Goal: Task Accomplishment & Management: Manage account settings

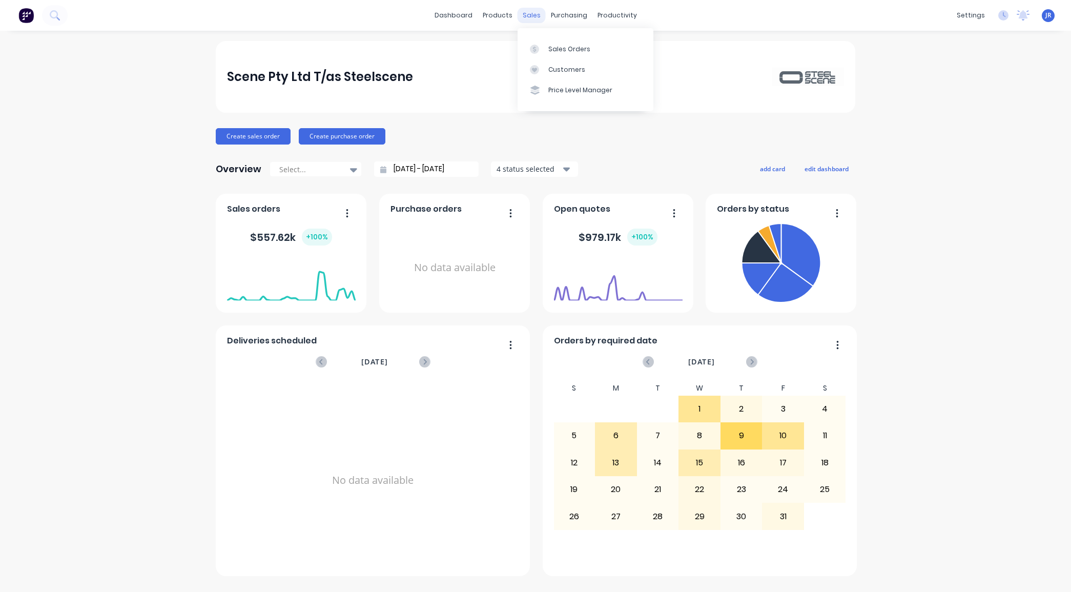
click at [538, 16] on div "sales" at bounding box center [531, 15] width 28 height 15
drag, startPoint x: 543, startPoint y: 45, endPoint x: 539, endPoint y: 50, distance: 6.3
click at [543, 45] on div at bounding box center [537, 49] width 15 height 9
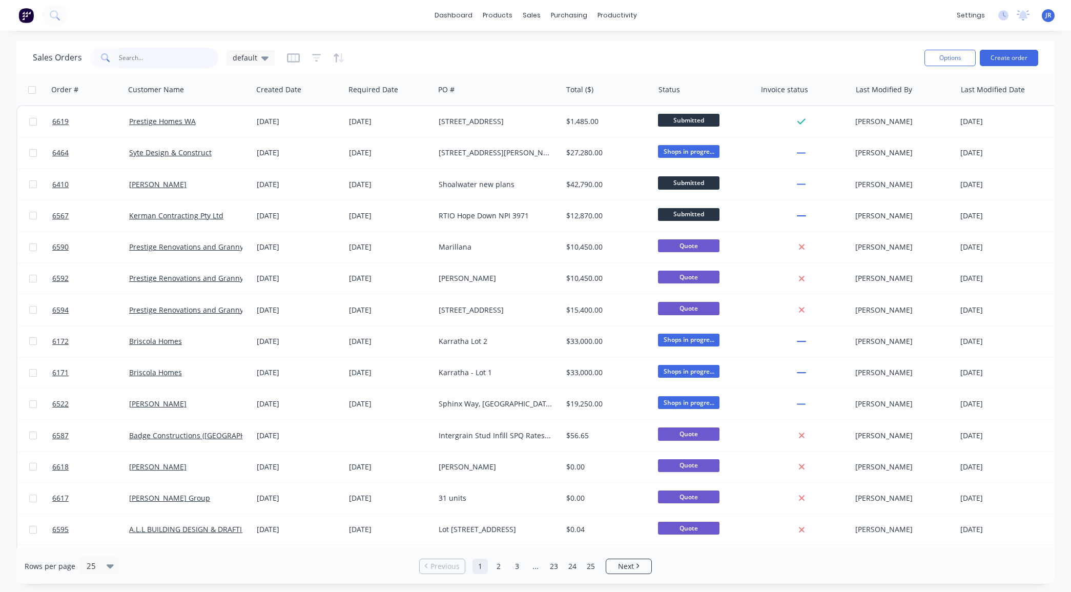
click at [137, 64] on input "text" at bounding box center [169, 58] width 100 height 20
type input "mcnally"
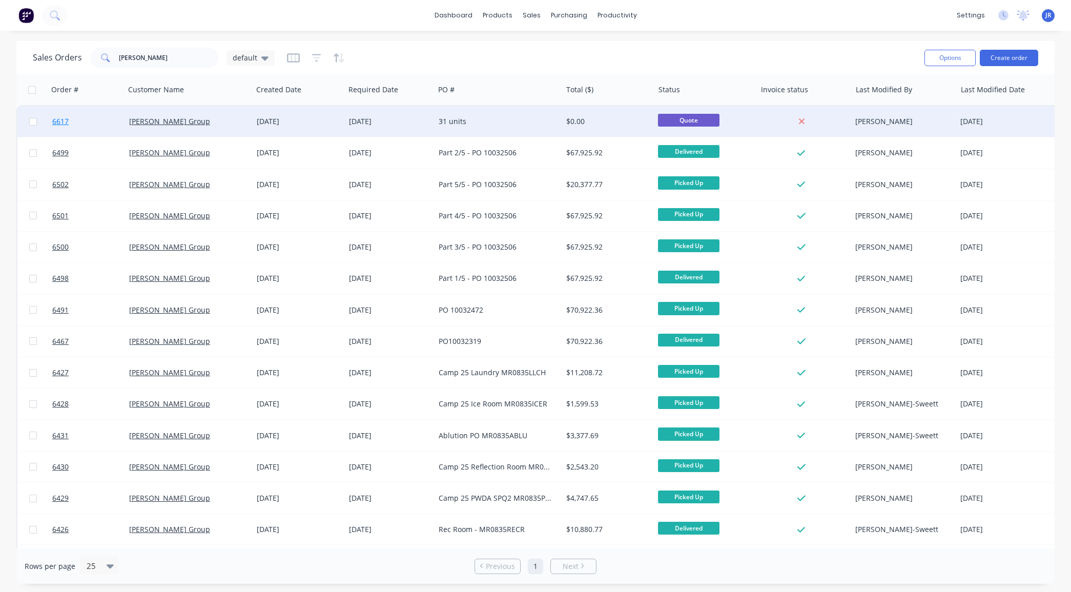
click at [55, 118] on span "6617" at bounding box center [60, 121] width 16 height 10
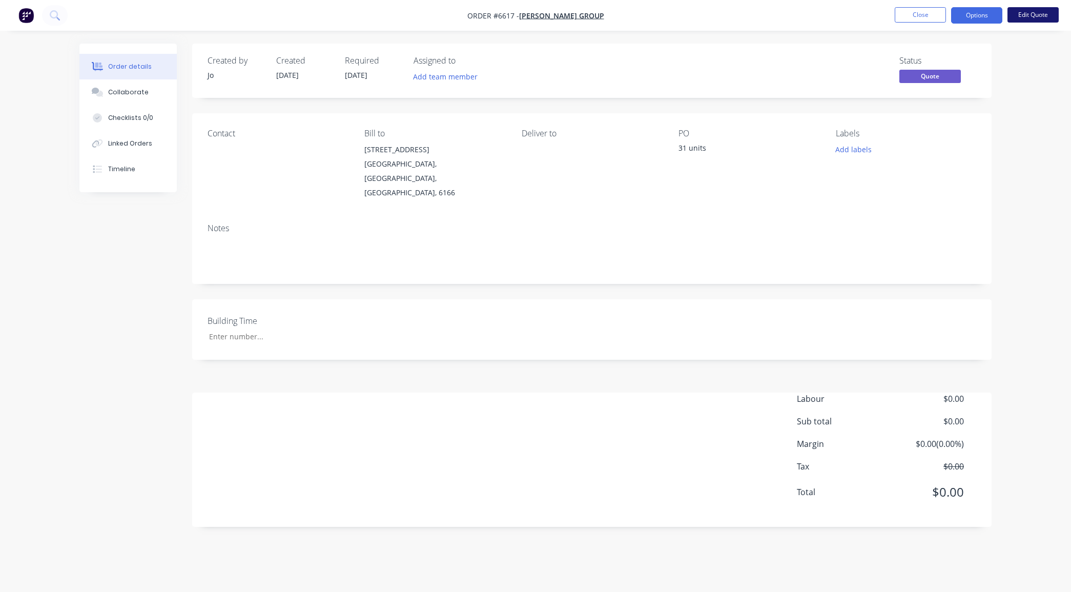
click at [1022, 15] on button "Edit Quote" at bounding box center [1032, 14] width 51 height 15
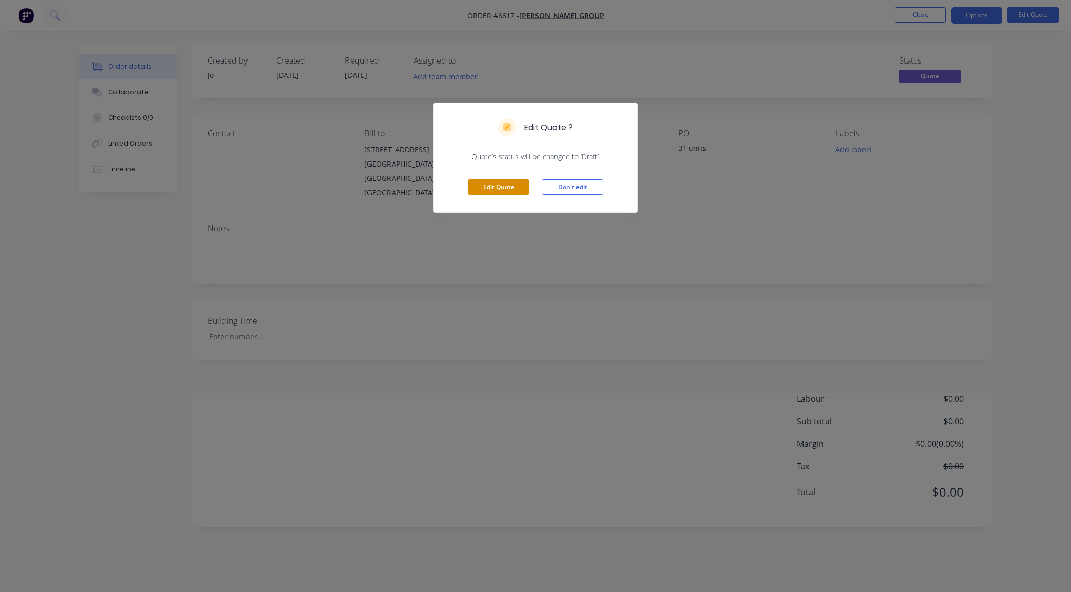
click at [504, 189] on button "Edit Quote" at bounding box center [498, 186] width 61 height 15
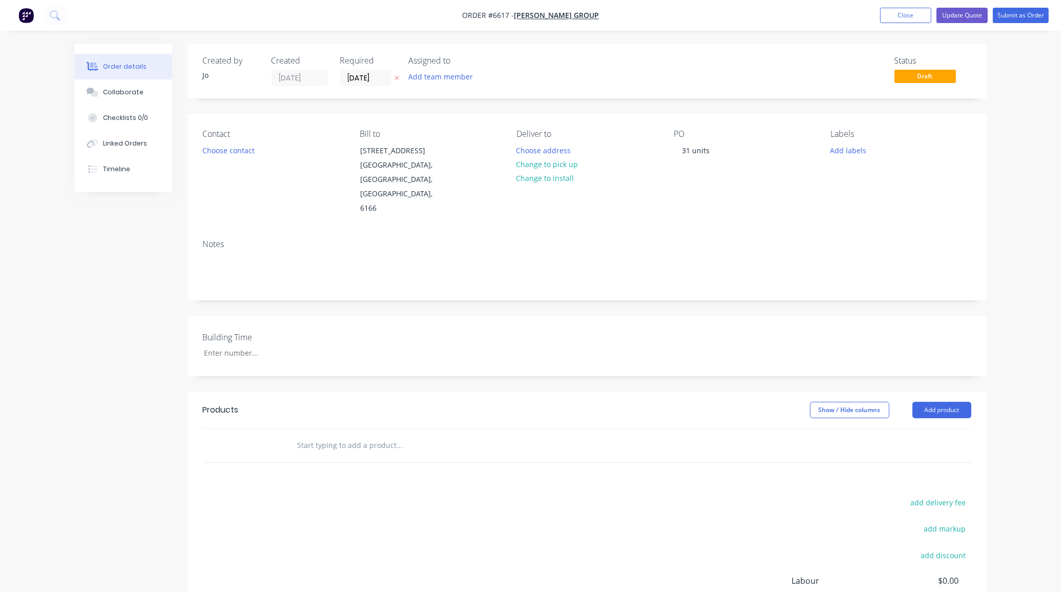
click at [326, 429] on div at bounding box center [469, 445] width 369 height 33
click at [326, 435] on input "text" at bounding box center [399, 445] width 205 height 20
paste input "89coil - Walls - 31 buildings [922.04 P/build]"
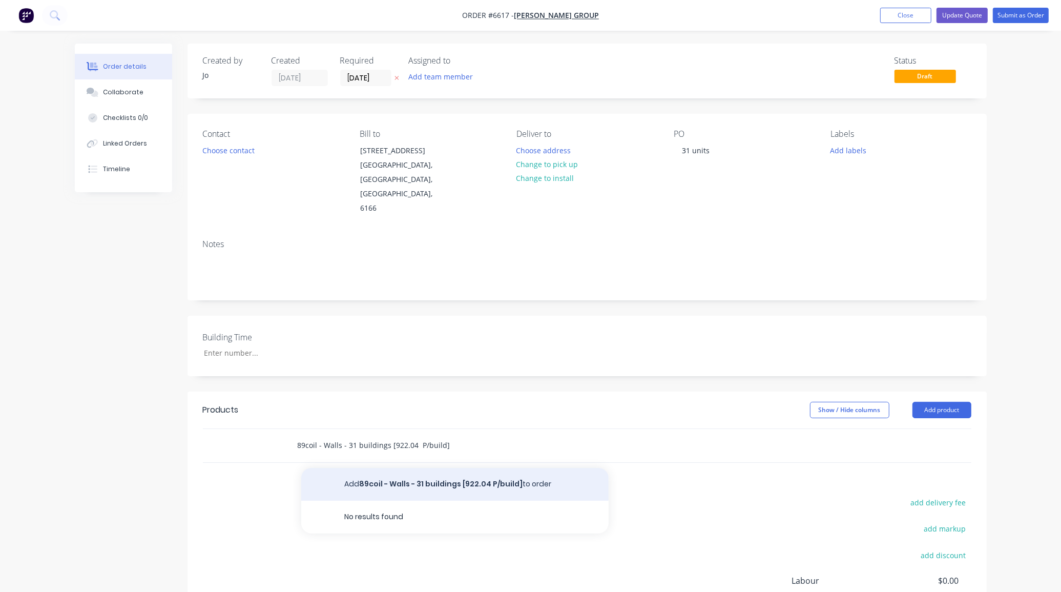
type input "89coil - Walls - 31 buildings [922.04 P/build]"
click at [429, 468] on button "Add 89coil - Walls - 31 buildings [922.04 P/build] to order" at bounding box center [454, 484] width 307 height 33
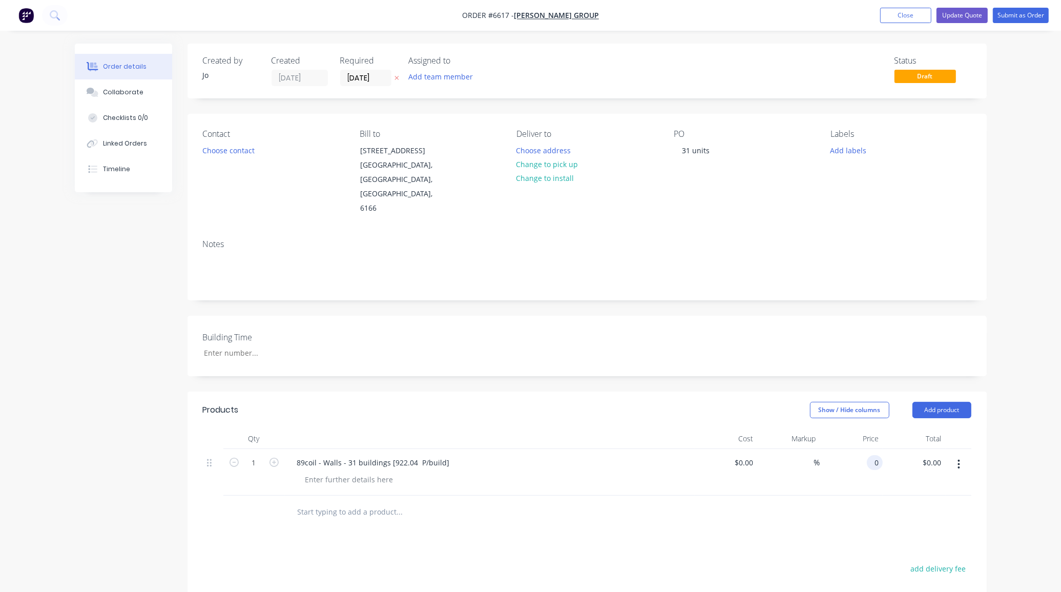
click at [866, 449] on div "0 0" at bounding box center [851, 472] width 63 height 47
type input "$6.67"
click at [262, 455] on input "1" at bounding box center [254, 462] width 27 height 15
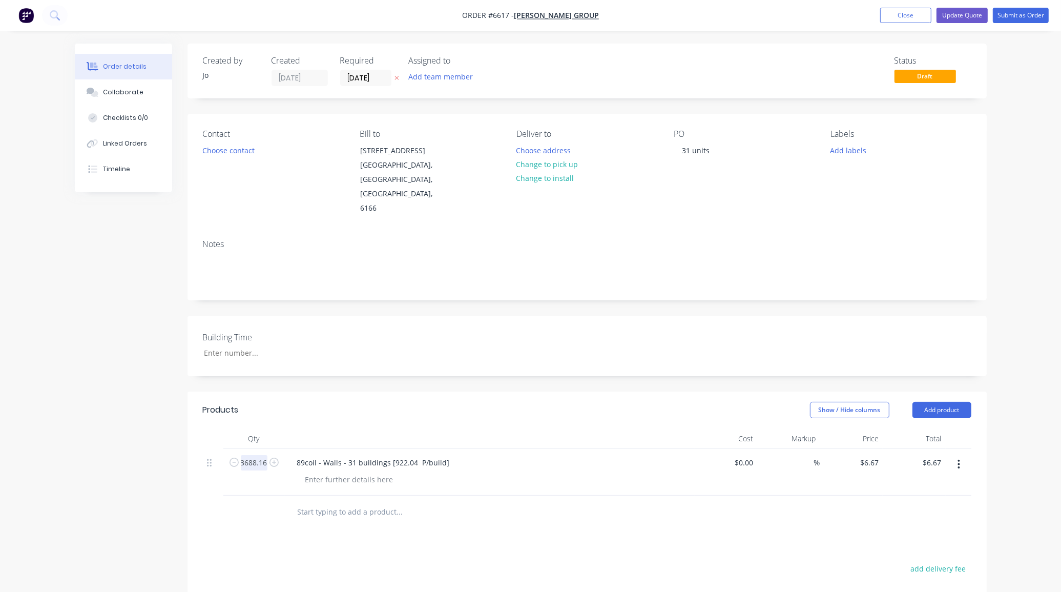
type input "3688.16"
type input "$24,600.03"
type input "$0.00"
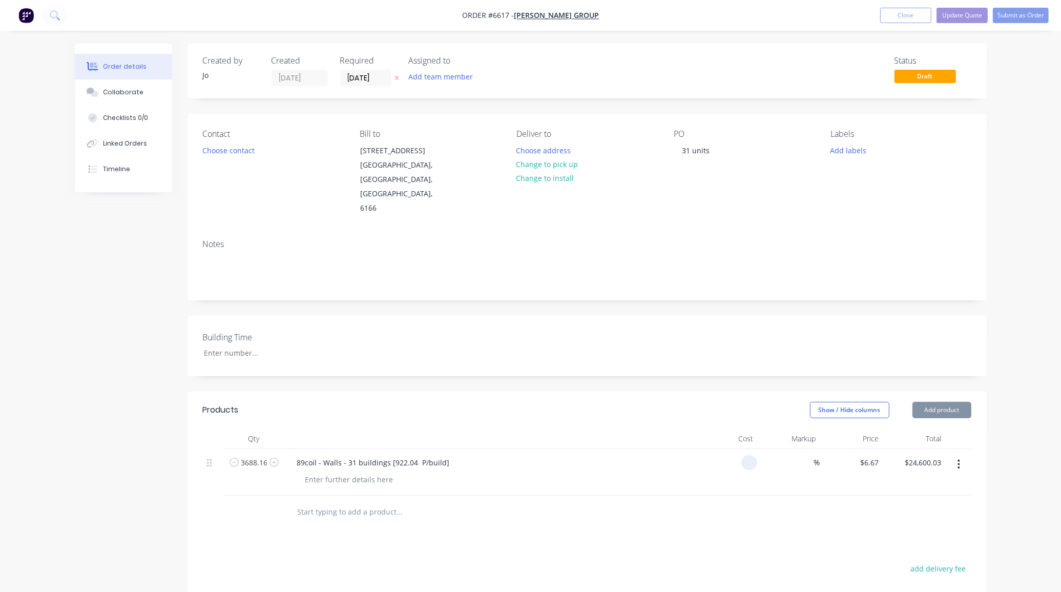
type input "$0.00"
click at [359, 502] on input "text" at bounding box center [399, 512] width 205 height 20
paste input "50mm strap - Walls - 31 buildings [49.58 p/build]"
type input "50mm strap - Walls - 31 buildings [49.58 p/build]"
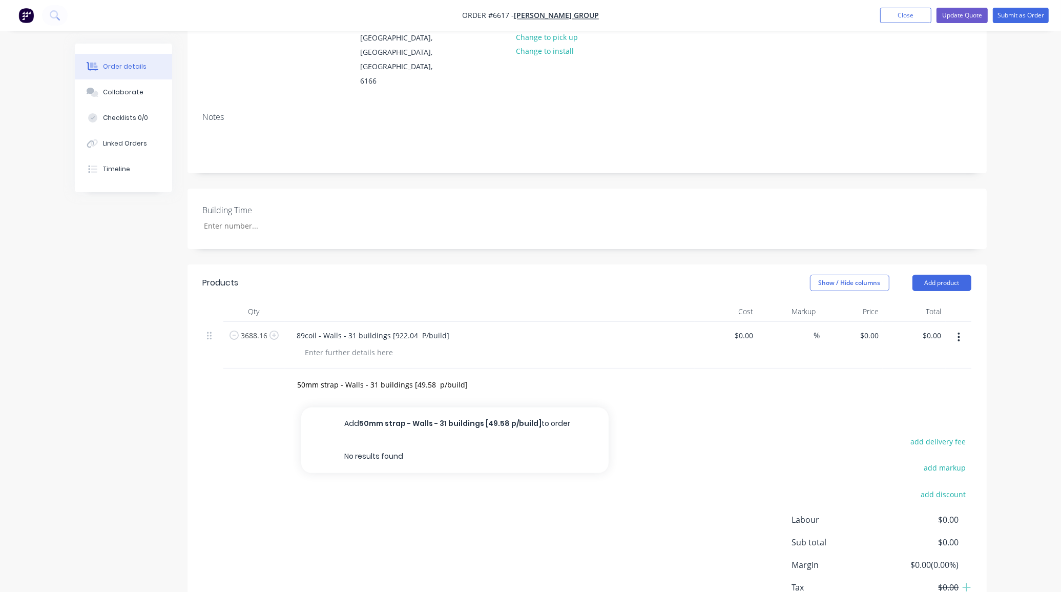
scroll to position [128, 0]
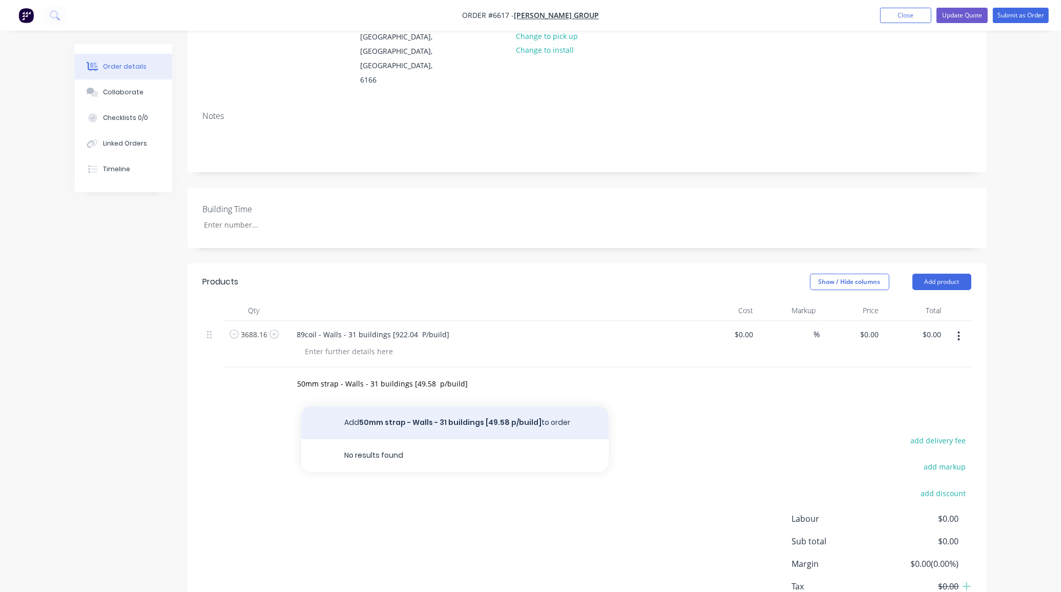
click at [413, 406] on button "Add 50mm strap - Walls - 31 buildings [49.58 p/build] to order" at bounding box center [454, 422] width 307 height 33
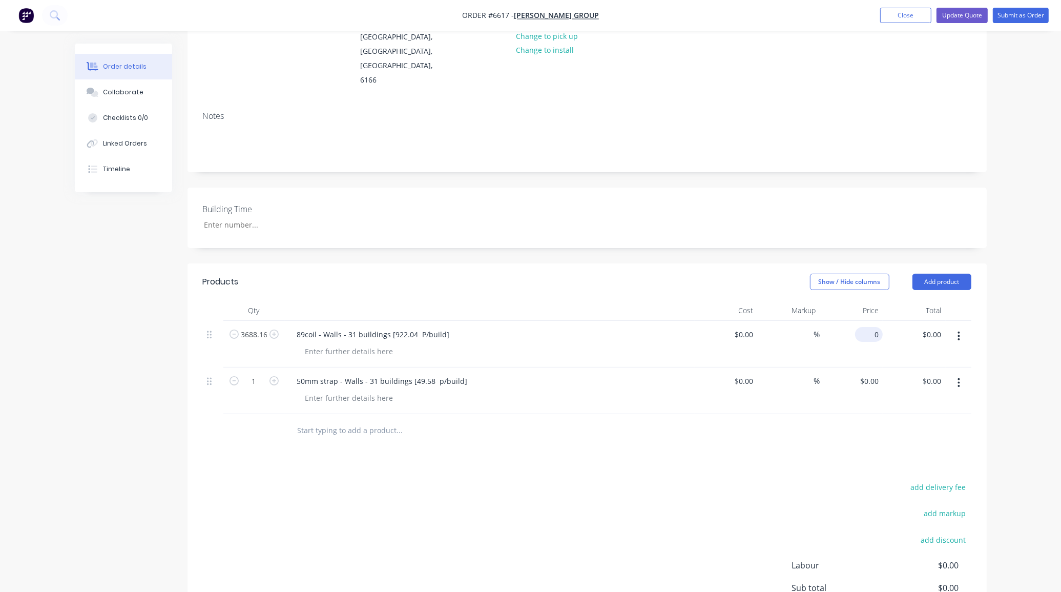
click at [872, 327] on input "0" at bounding box center [871, 334] width 24 height 15
type input "$6.67"
type input "$24,600.03"
type input "$0.00"
type input "$6.00"
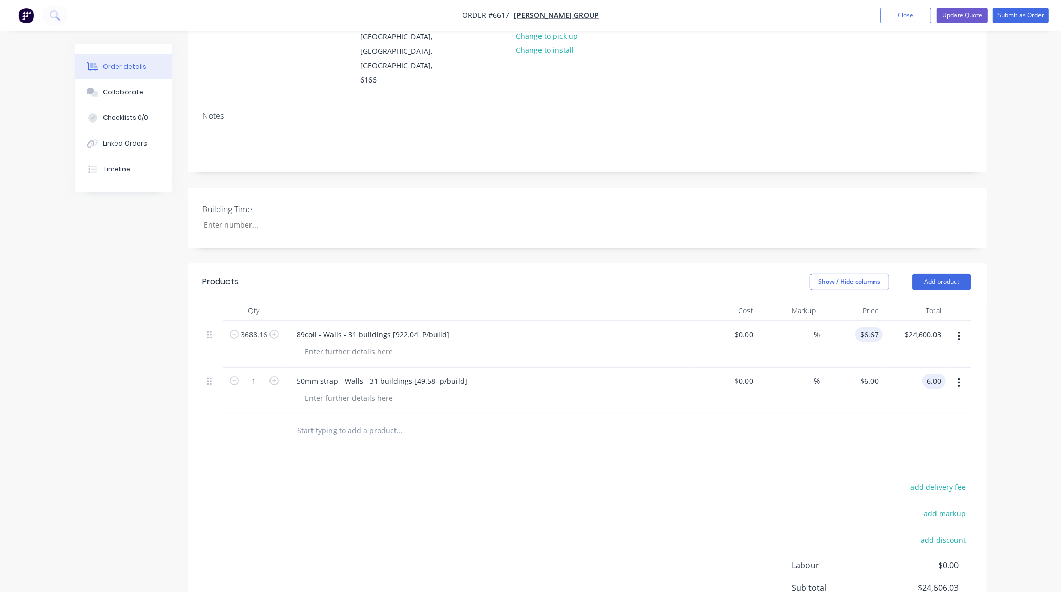
type input "$6.00"
click at [254, 373] on input "1" at bounding box center [254, 380] width 27 height 15
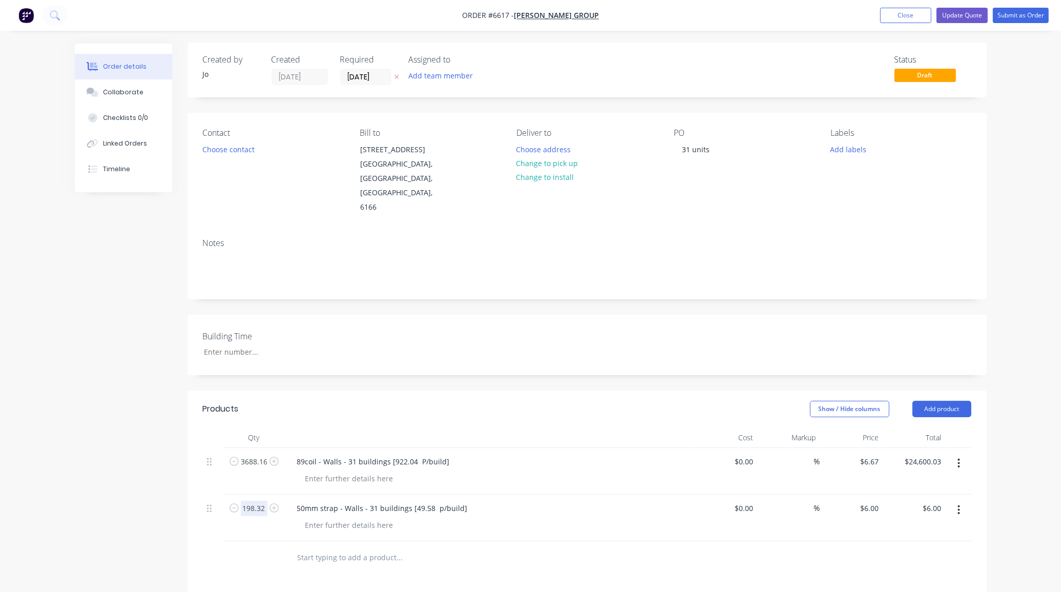
scroll to position [0, 0]
type input "198.32"
type input "$1,189.92"
click at [686, 147] on div "31 units" at bounding box center [696, 150] width 44 height 15
drag, startPoint x: 688, startPoint y: 151, endPoint x: 641, endPoint y: 144, distance: 47.1
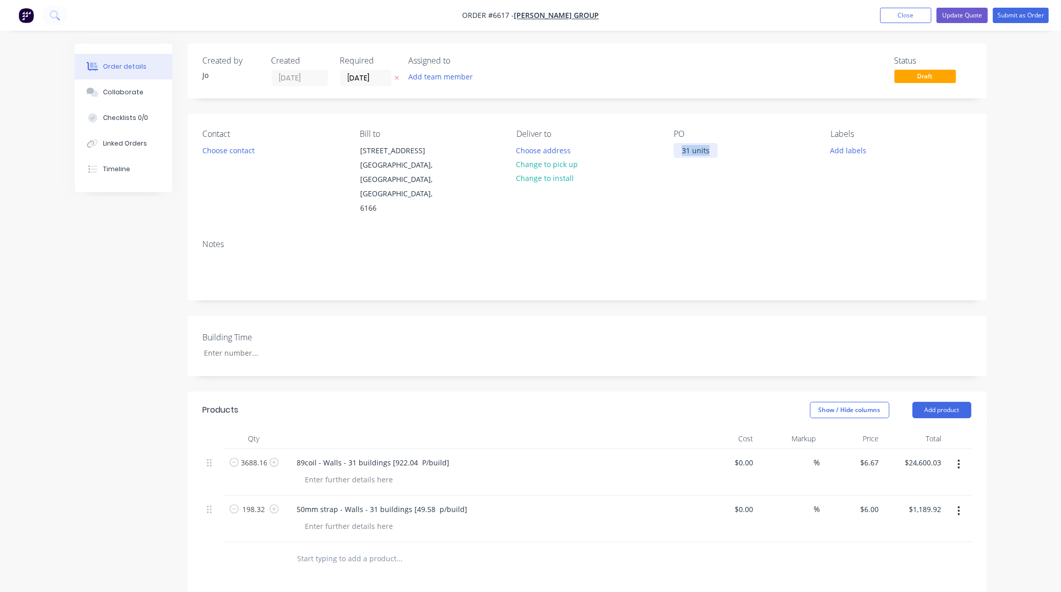
click at [641, 144] on div "Contact Choose contact Bill to 51 Alacrity Place Henderson, Western Australia, …" at bounding box center [586, 172] width 799 height 117
click at [127, 90] on div "Collaborate" at bounding box center [123, 92] width 40 height 9
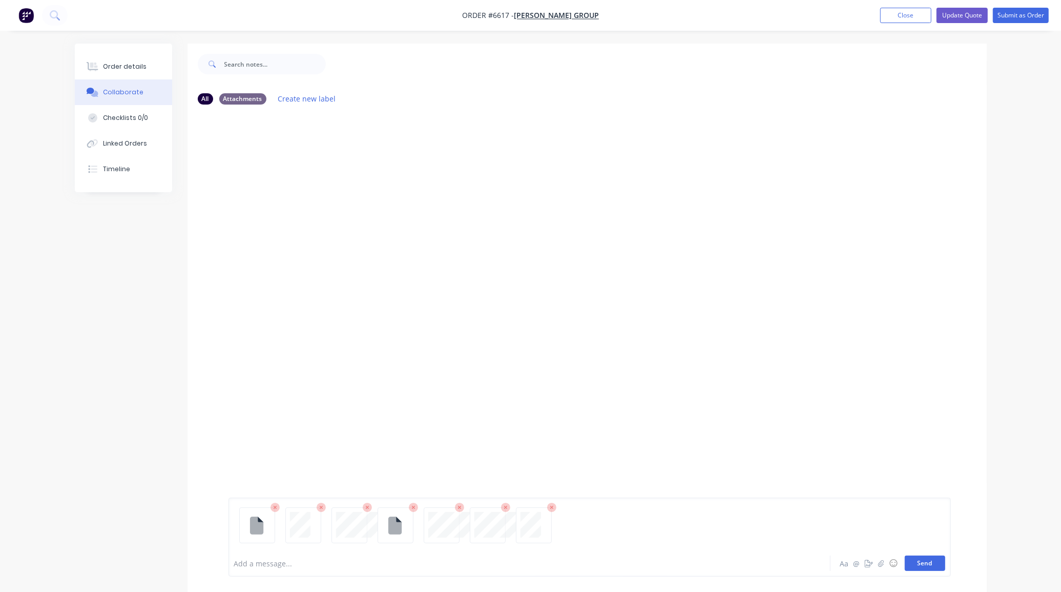
click at [933, 564] on button "Send" at bounding box center [925, 562] width 40 height 15
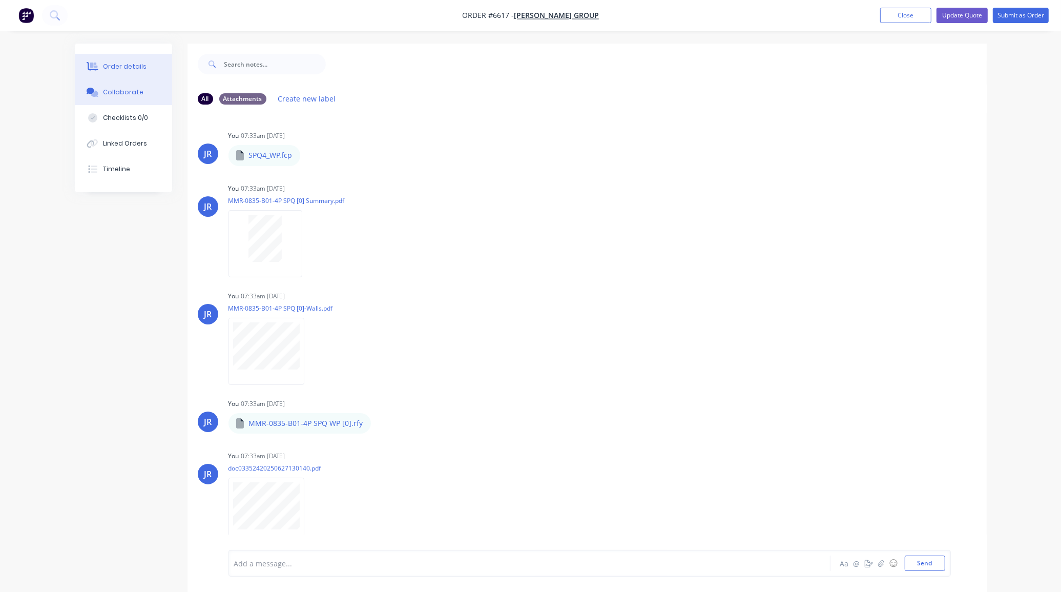
click at [142, 60] on button "Order details" at bounding box center [123, 67] width 97 height 26
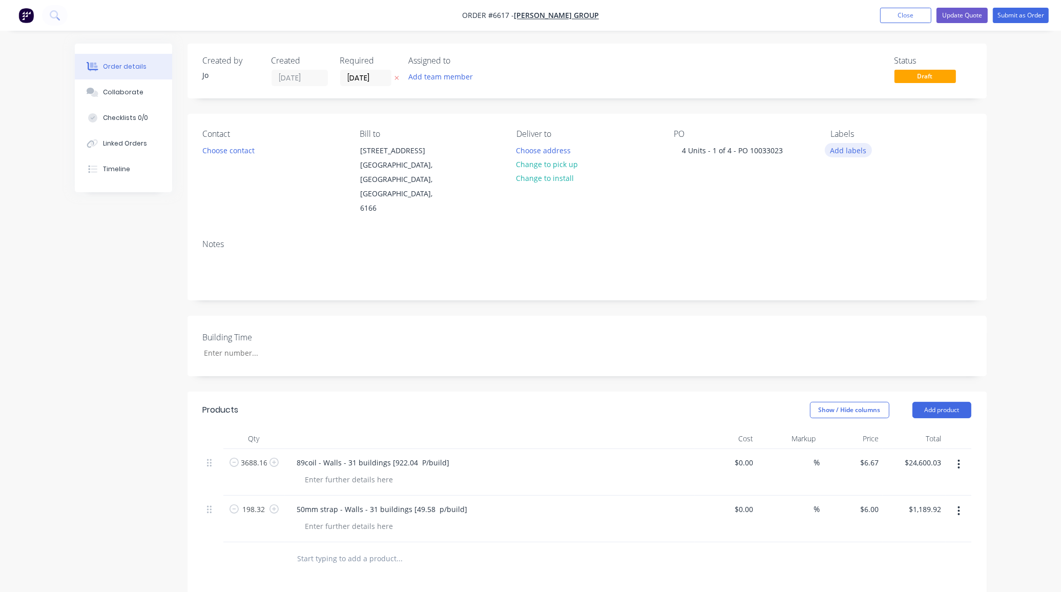
click at [857, 151] on button "Add labels" at bounding box center [848, 150] width 47 height 14
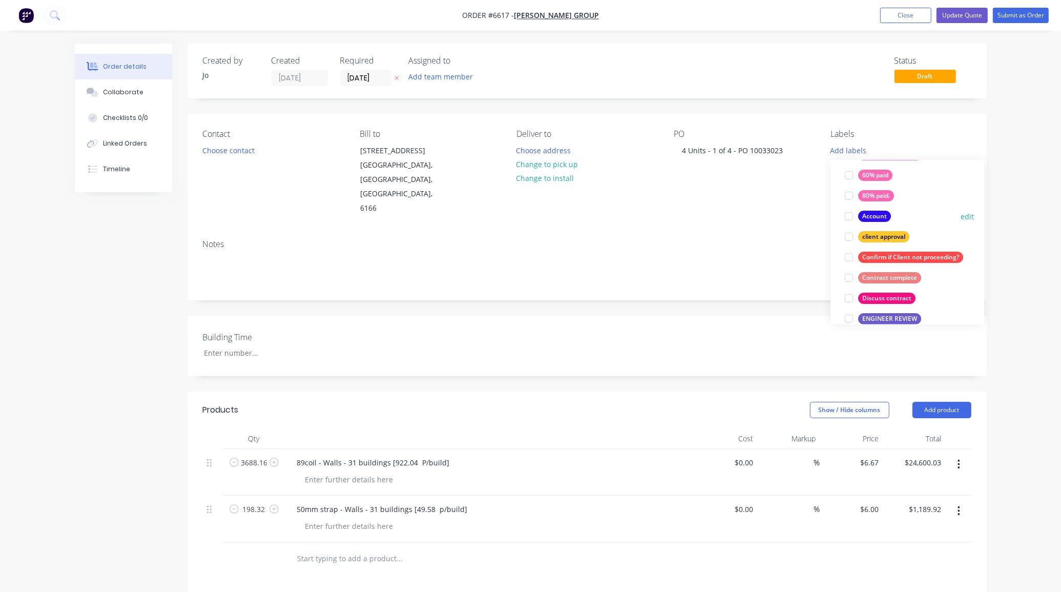
click at [854, 216] on div at bounding box center [849, 216] width 20 height 20
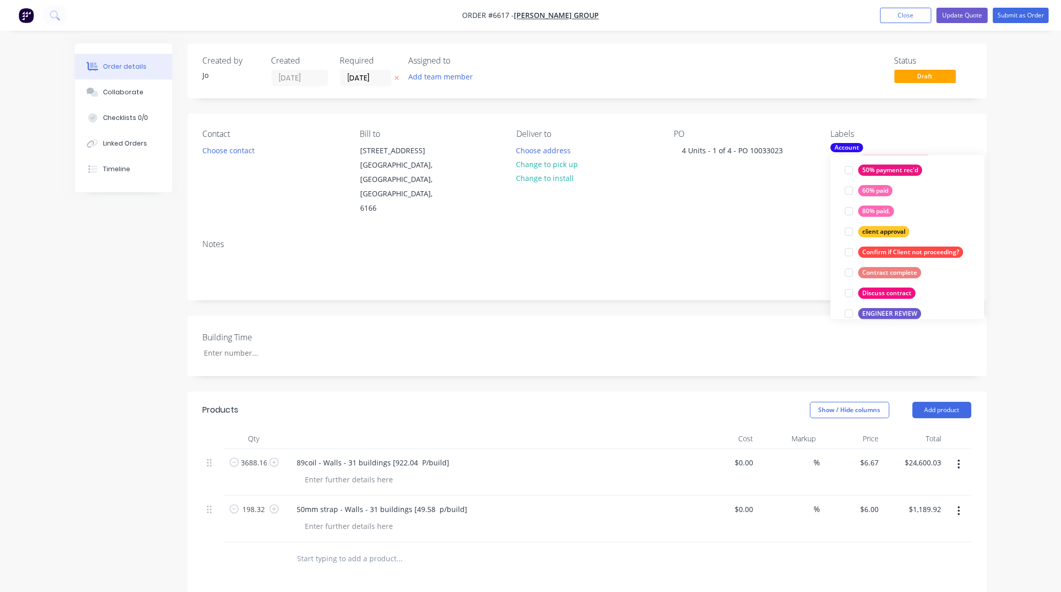
scroll to position [26, 0]
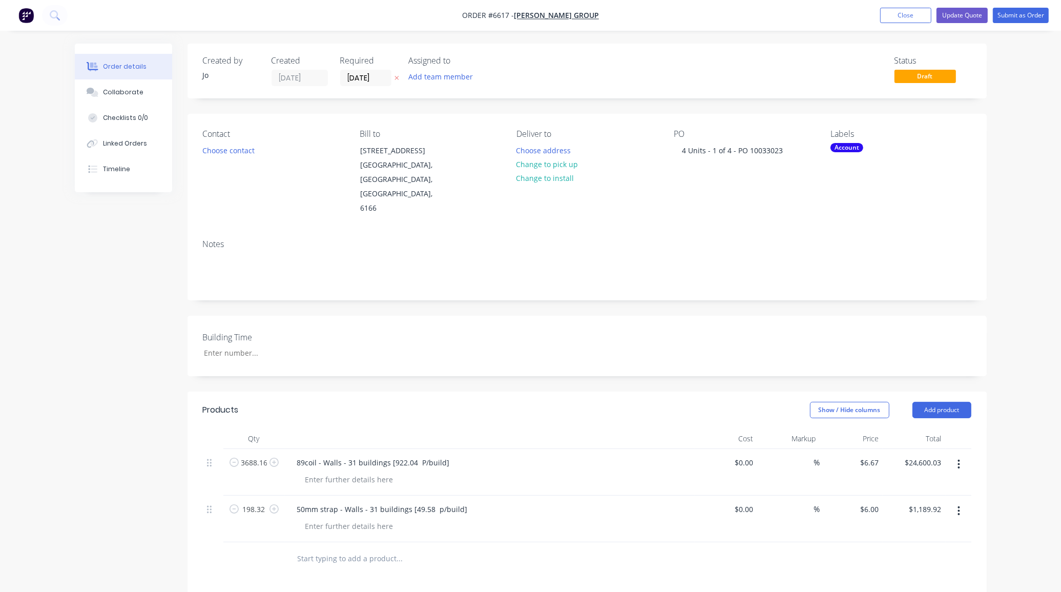
click at [900, 115] on div "Contact Choose contact Bill to 51 Alacrity Place Henderson, Western Australia, …" at bounding box center [586, 172] width 799 height 117
click at [212, 150] on button "Choose contact" at bounding box center [228, 150] width 63 height 14
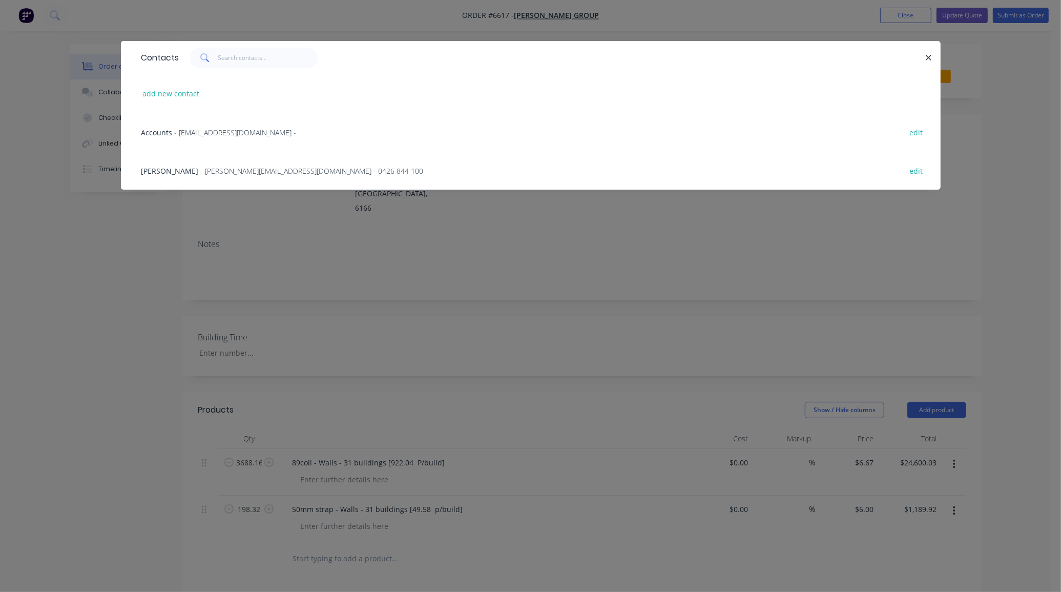
click at [211, 167] on span "- hayley.williams@mcnallygroup.com.au - 0426 844 100" at bounding box center [312, 171] width 223 height 10
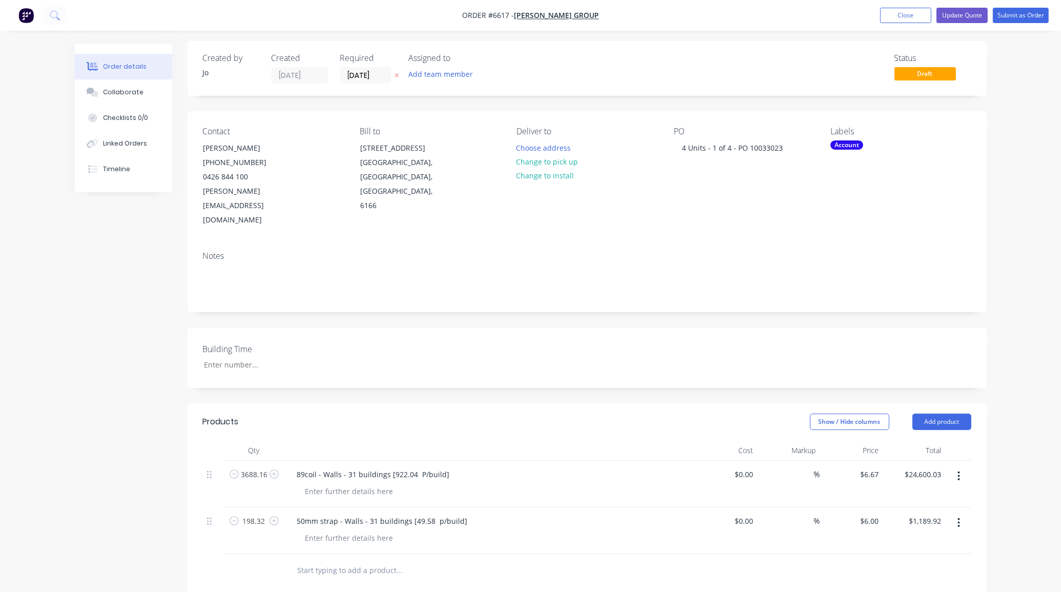
scroll to position [0, 0]
click at [298, 469] on div "89coil - Walls - 31 buildings [922.04 P/build]" at bounding box center [373, 476] width 169 height 15
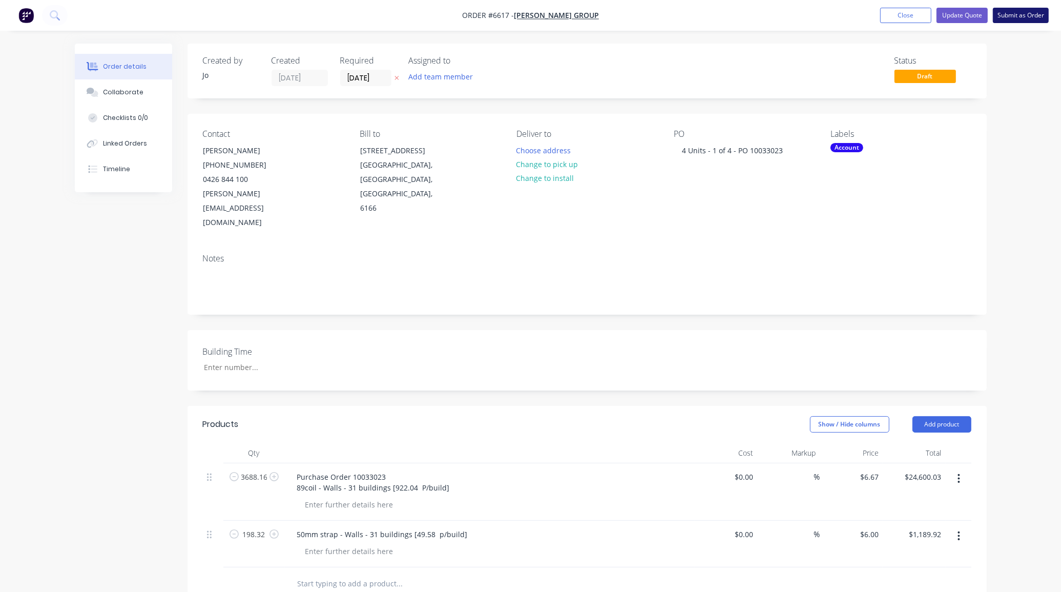
click at [1012, 16] on button "Submit as Order" at bounding box center [1021, 15] width 56 height 15
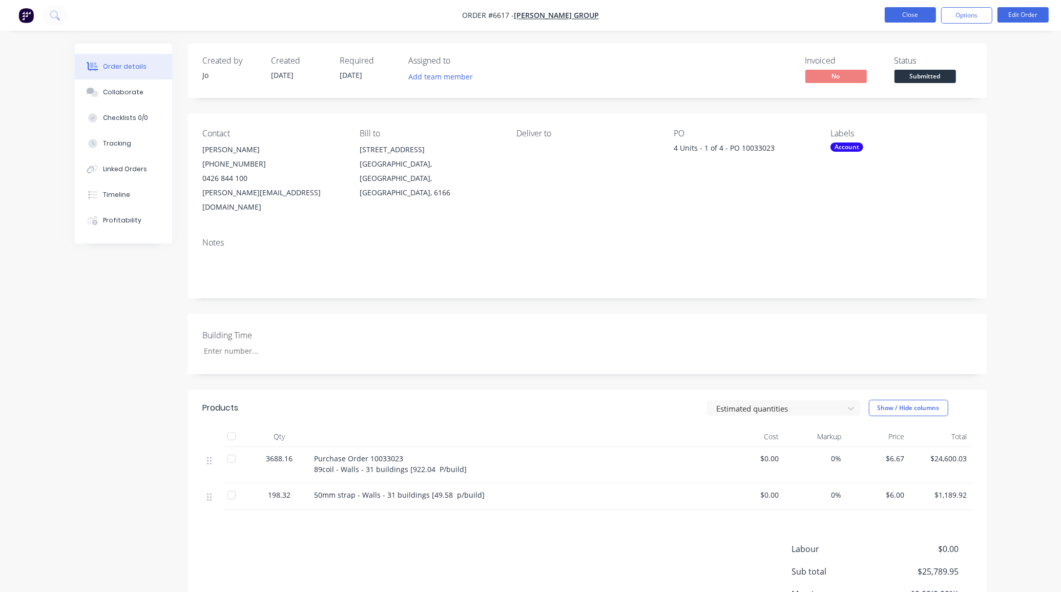
click at [904, 22] on button "Close" at bounding box center [910, 14] width 51 height 15
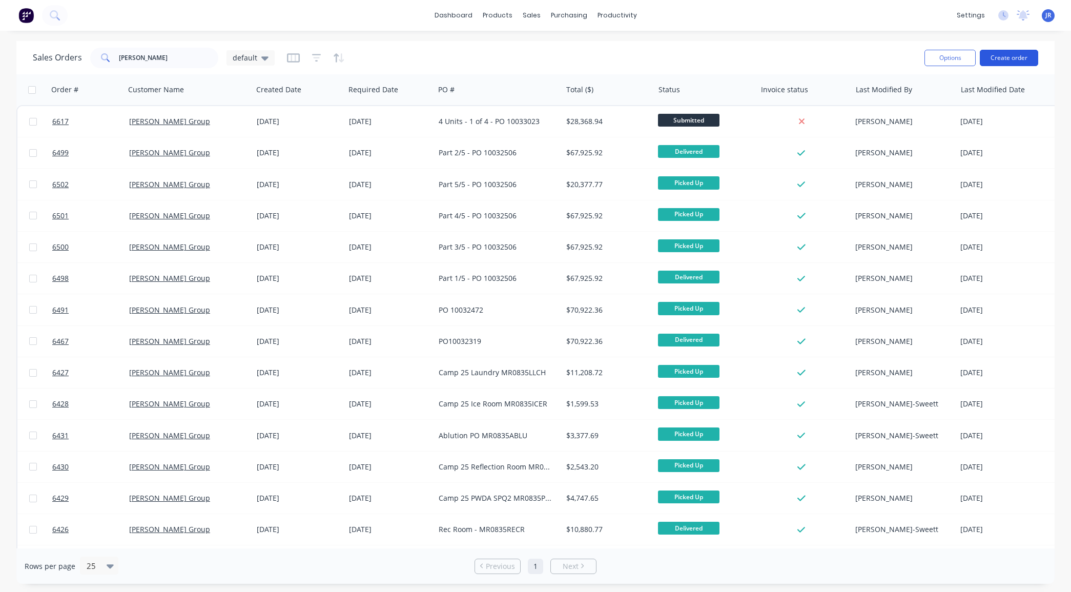
click at [1005, 62] on button "Create order" at bounding box center [1008, 58] width 58 height 16
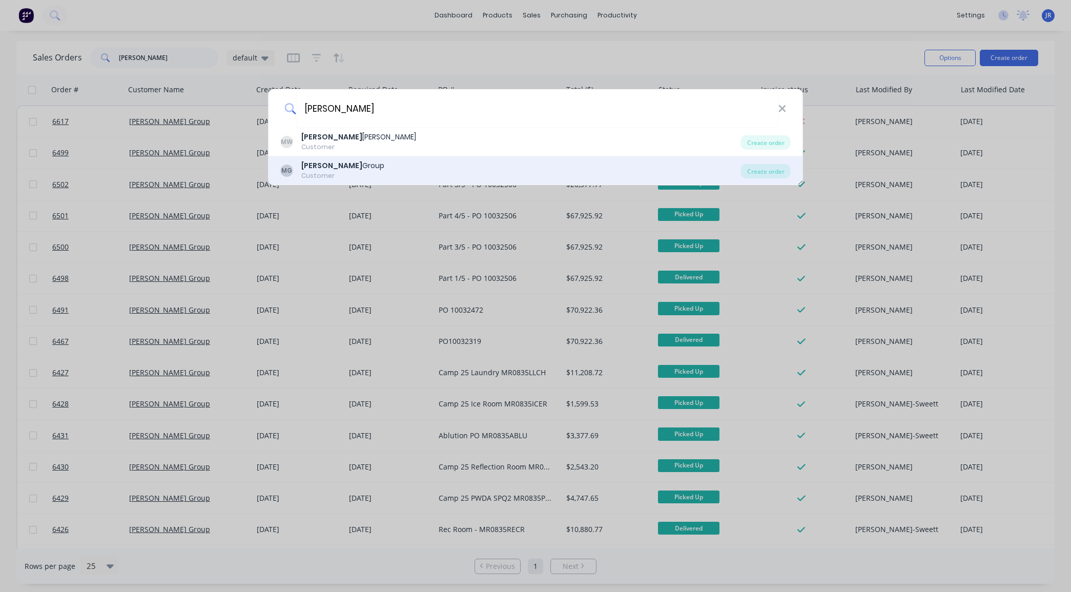
type input "Mcnally"
click at [364, 162] on div "MG McNally Group Customer" at bounding box center [511, 170] width 460 height 20
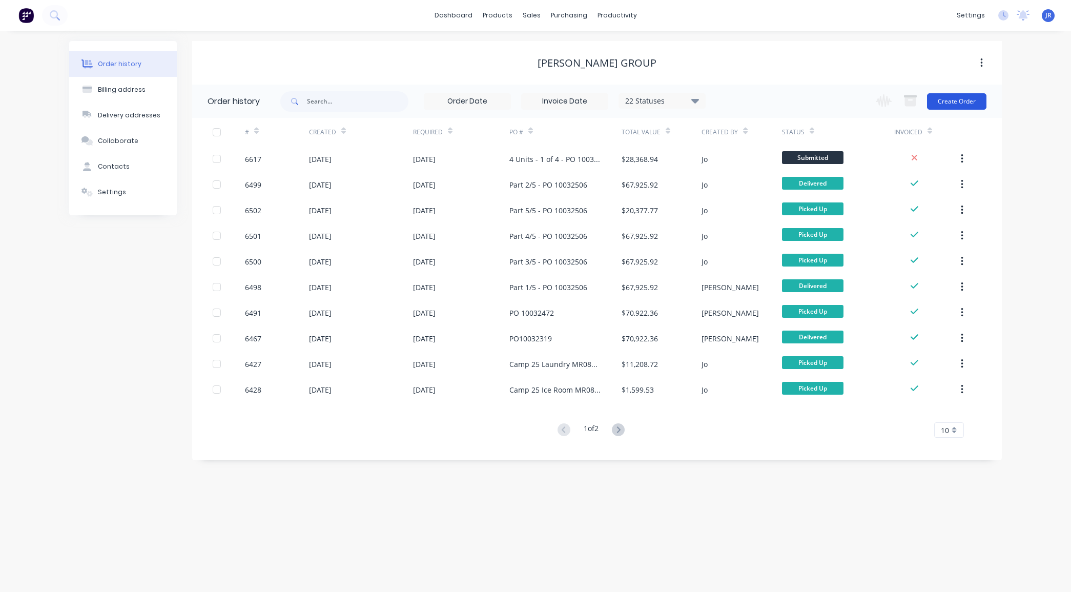
click at [971, 101] on button "Create Order" at bounding box center [956, 101] width 59 height 16
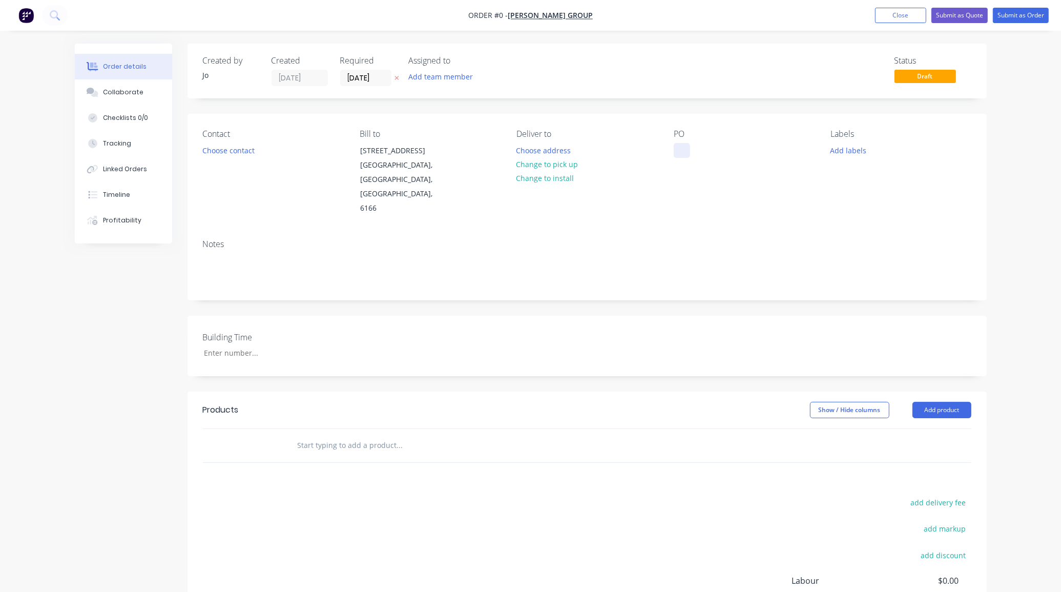
click at [680, 147] on div at bounding box center [682, 150] width 16 height 15
click at [746, 150] on div "10 Units 2 of 4. PO" at bounding box center [713, 150] width 79 height 15
click at [318, 435] on input "text" at bounding box center [399, 445] width 205 height 20
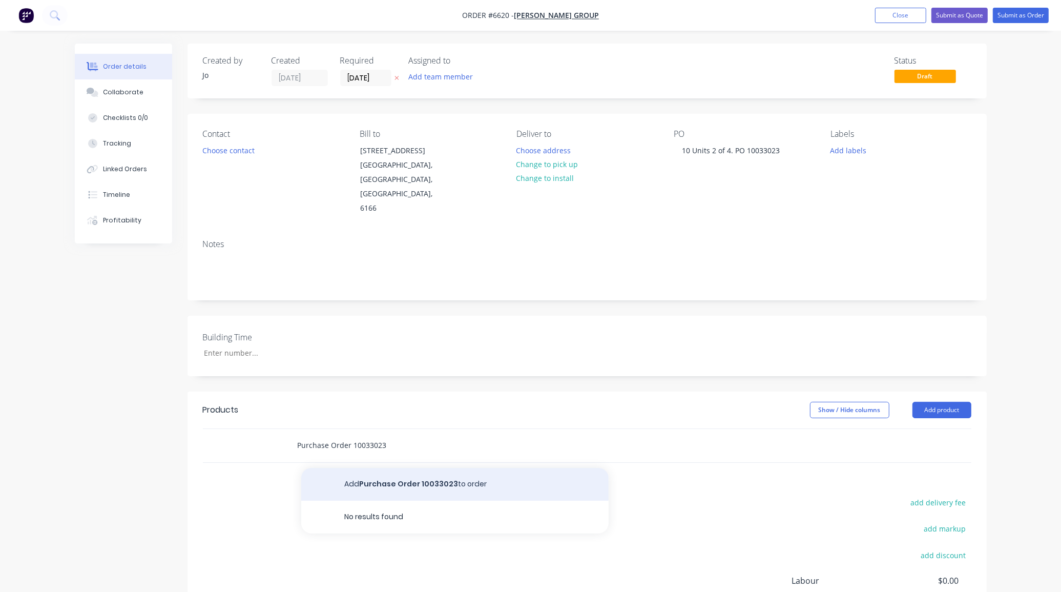
type input "Purchase Order 10033023"
click at [379, 468] on button "Add Purchase Order 10033023 to order" at bounding box center [454, 484] width 307 height 33
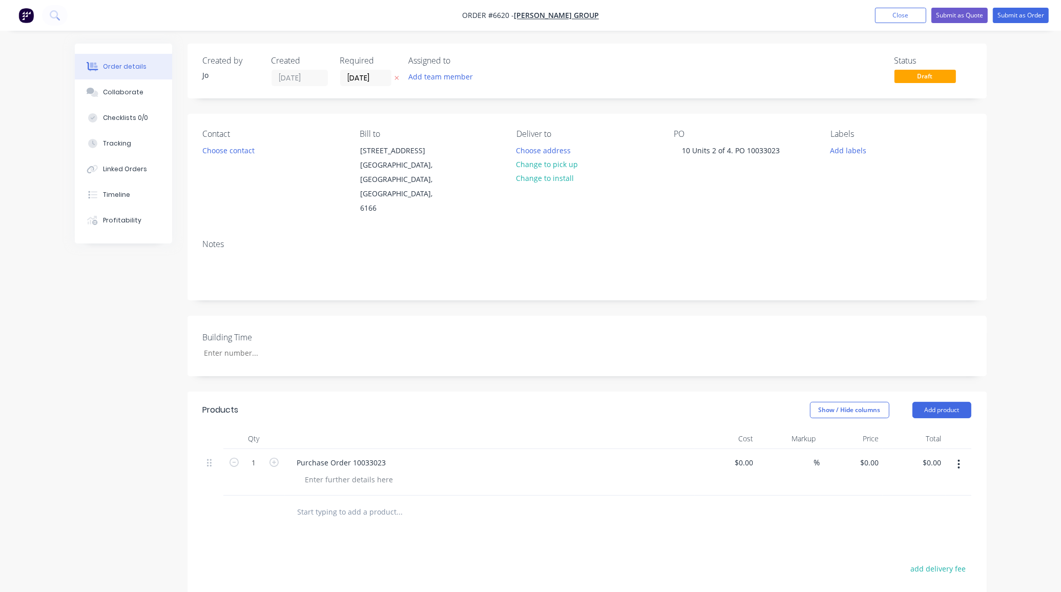
click at [385, 502] on input "text" at bounding box center [399, 512] width 205 height 20
paste input "50mm strap - Walls - 31 buildings [49.58 p/build]"
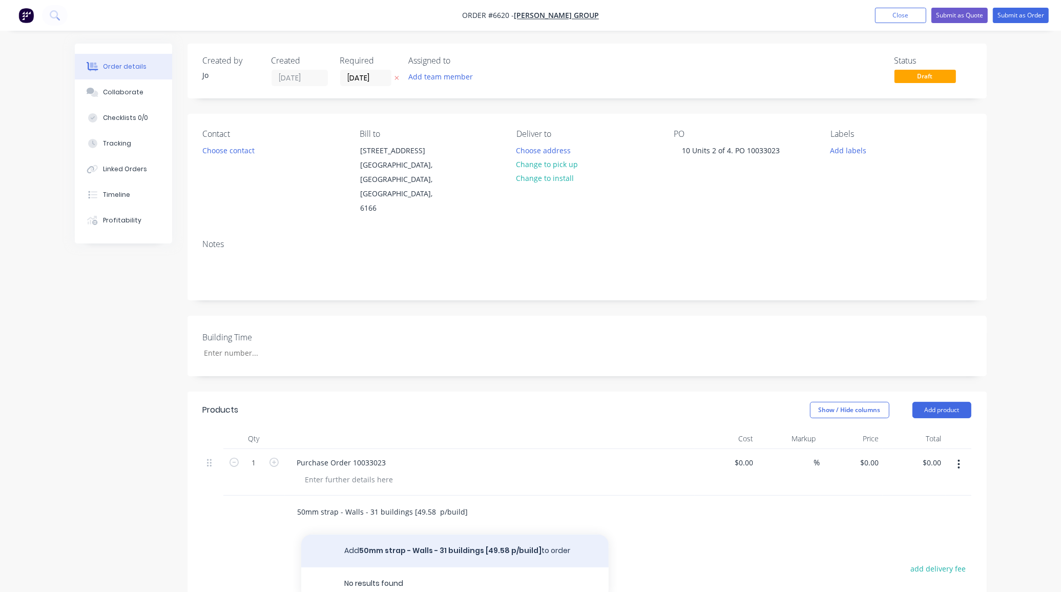
type input "50mm strap - Walls - 31 buildings [49.58 p/build]"
click at [447, 534] on button "Add 50mm strap - Walls - 31 buildings [49.58 p/build] to order" at bounding box center [454, 550] width 307 height 33
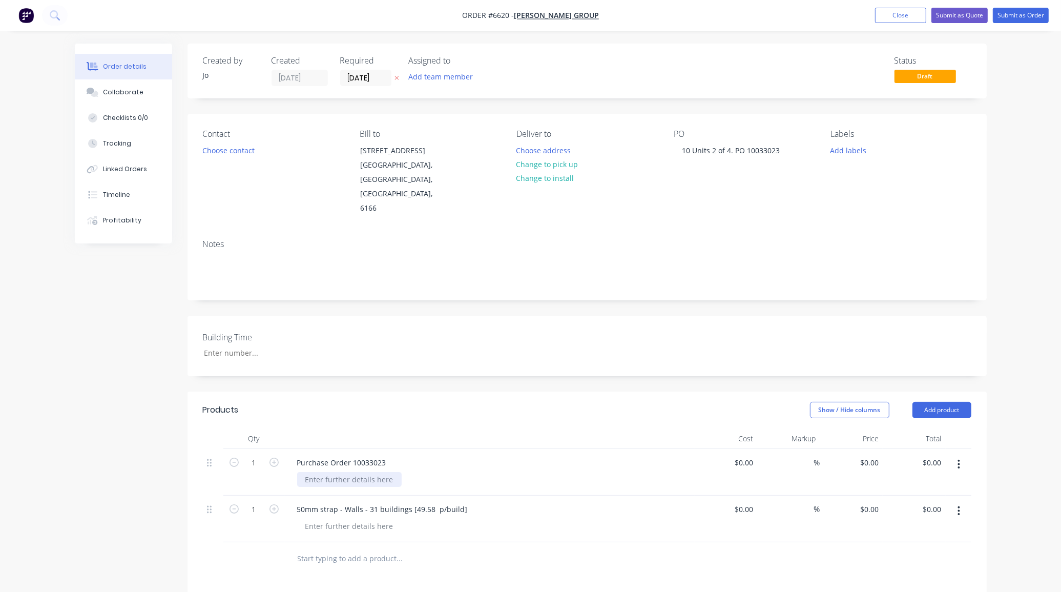
click at [313, 472] on div at bounding box center [349, 479] width 105 height 15
paste div
type input "$0.00"
click at [859, 449] on div "0 $0.00" at bounding box center [851, 477] width 63 height 57
type input "$6.67"
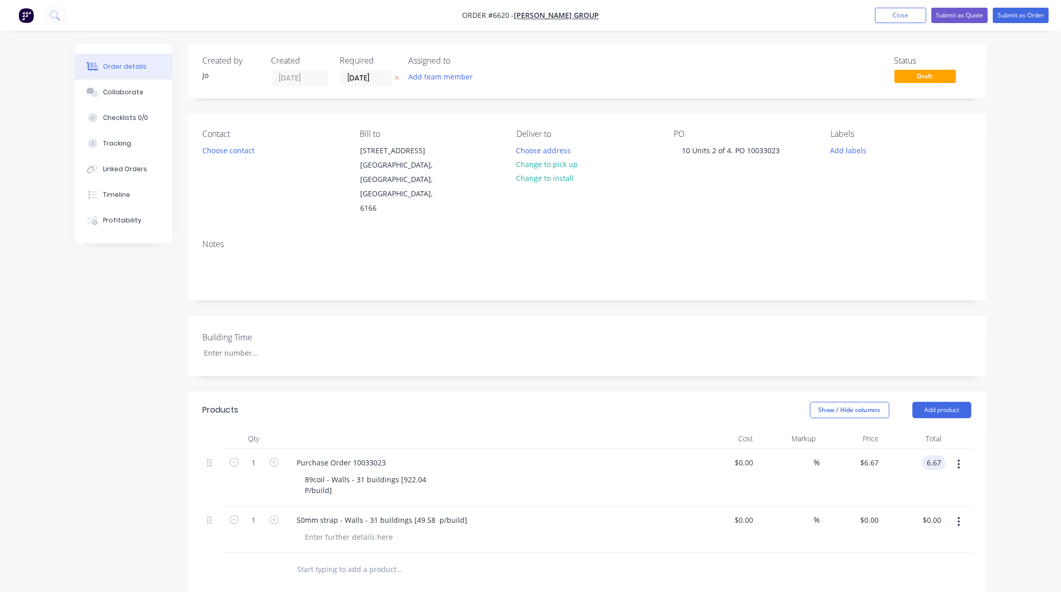
type input "$6.67"
type input "$0.00"
type input "$6.00"
click at [252, 455] on input "1" at bounding box center [254, 462] width 27 height 15
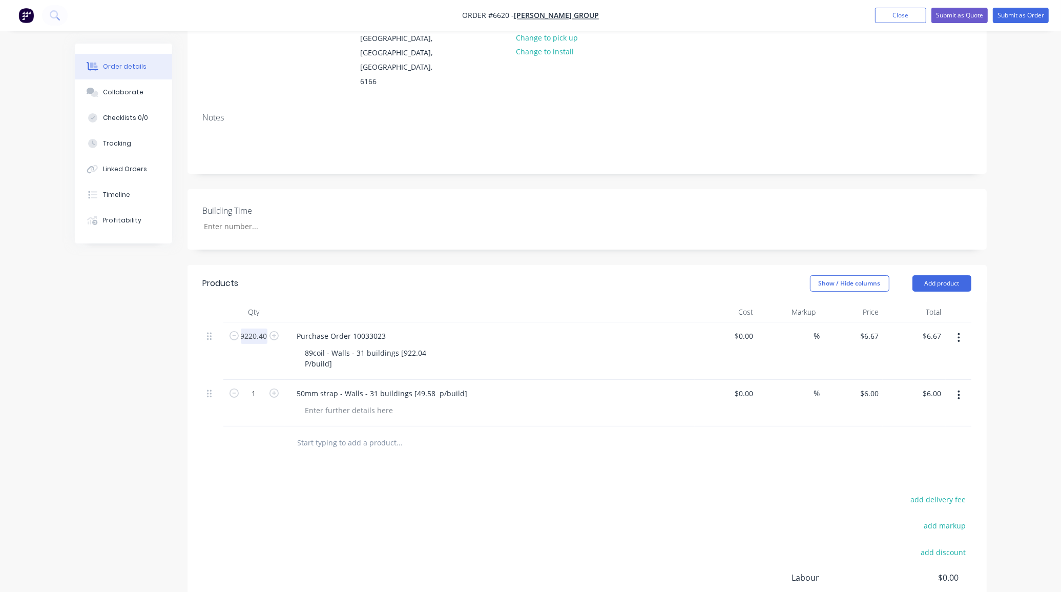
scroll to position [128, 0]
type input "9220.4"
type input "$61,500.07"
click at [257, 384] on input "1" at bounding box center [254, 391] width 27 height 15
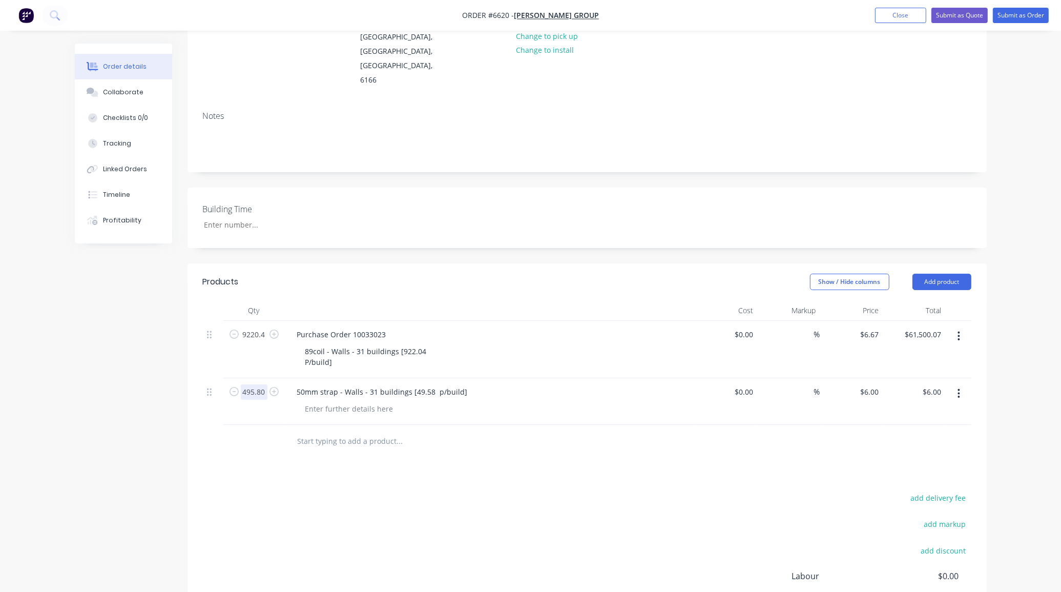
type input "495.8"
type input "$2,974.80"
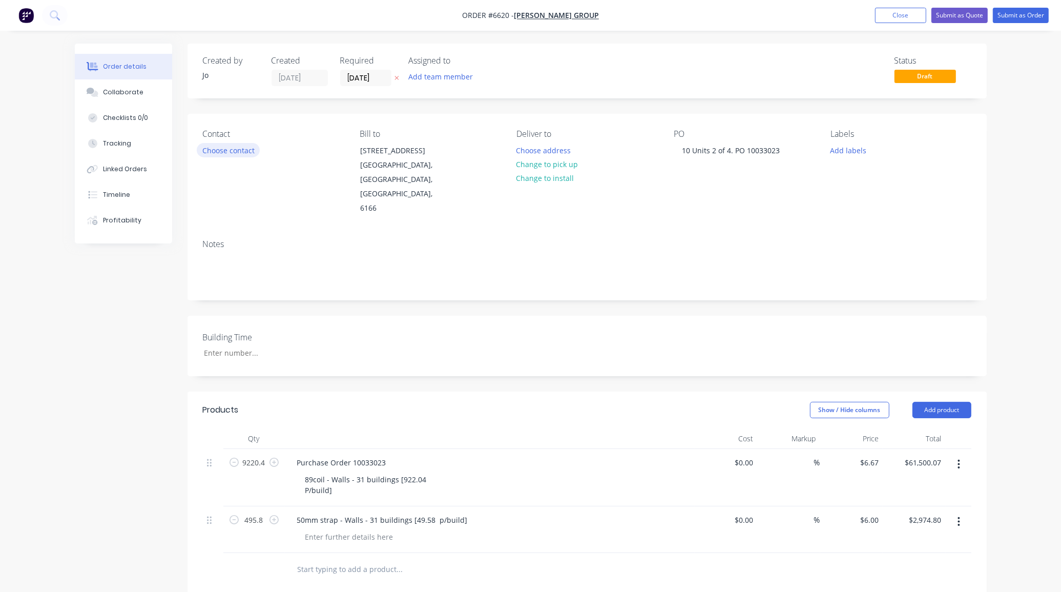
click at [246, 148] on button "Choose contact" at bounding box center [228, 150] width 63 height 14
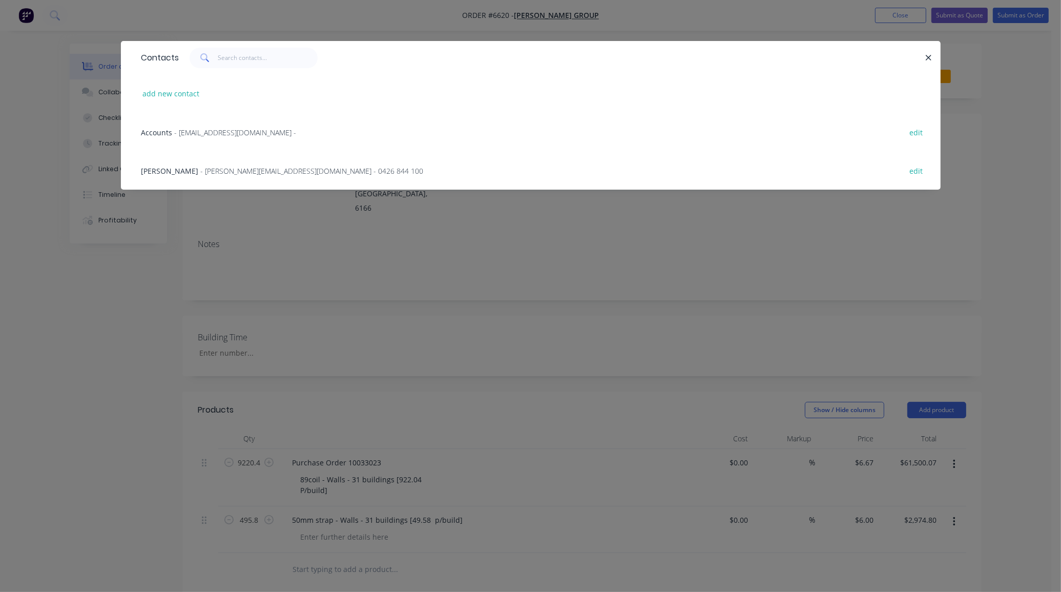
click at [237, 167] on span "- hayley.williams@mcnallygroup.com.au - 0426 844 100" at bounding box center [312, 171] width 223 height 10
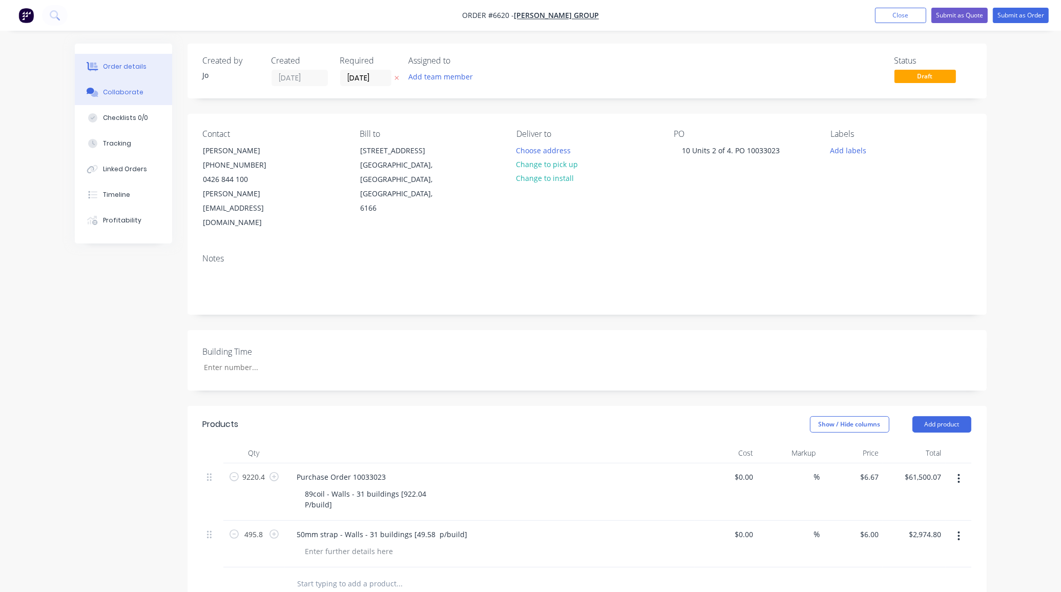
click at [126, 85] on button "Collaborate" at bounding box center [123, 92] width 97 height 26
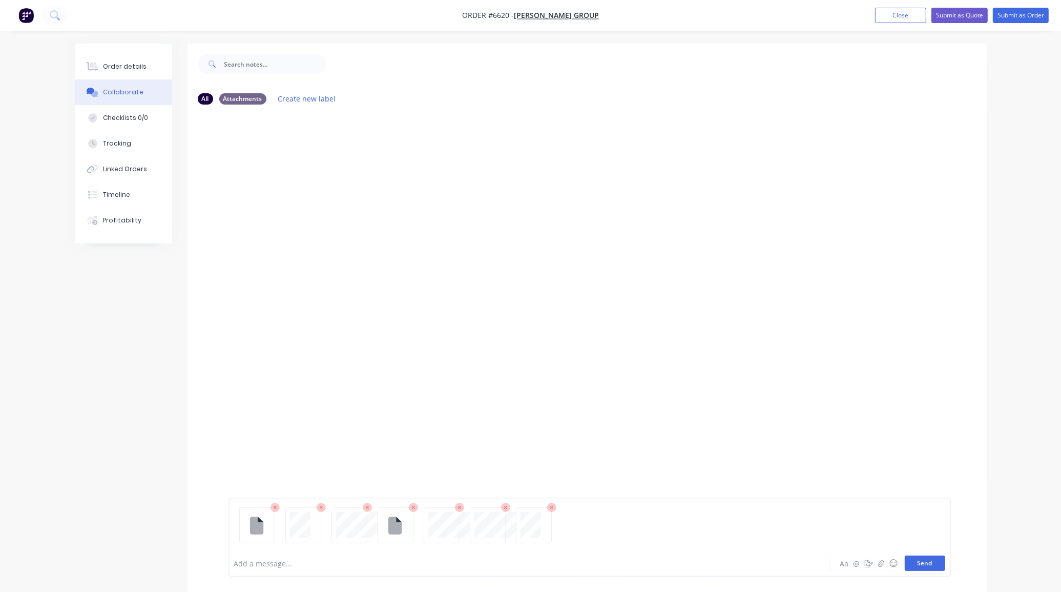
click at [936, 559] on button "Send" at bounding box center [925, 562] width 40 height 15
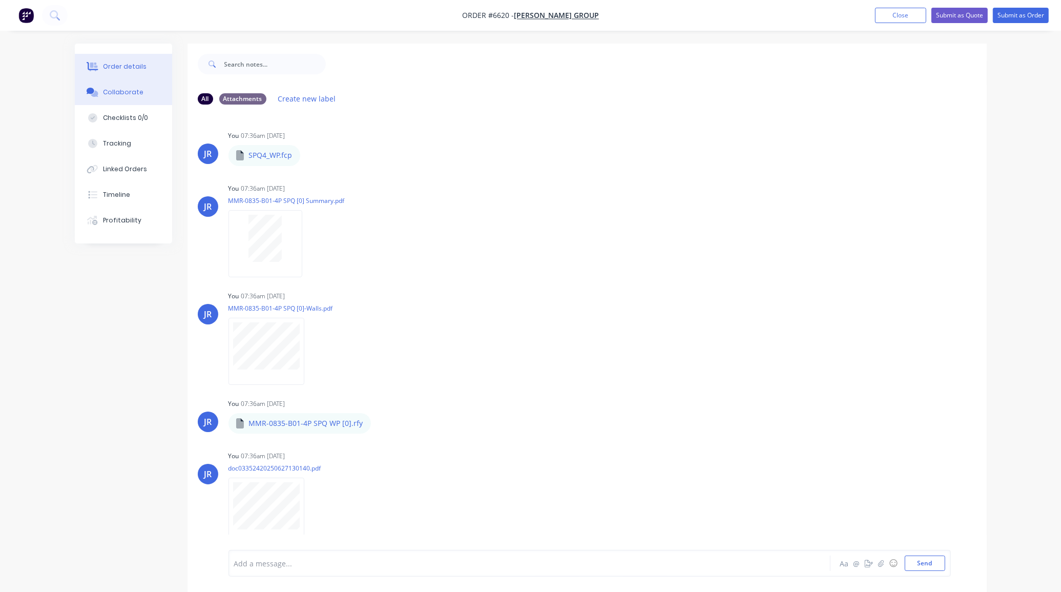
click at [103, 68] on div "Order details" at bounding box center [125, 66] width 44 height 9
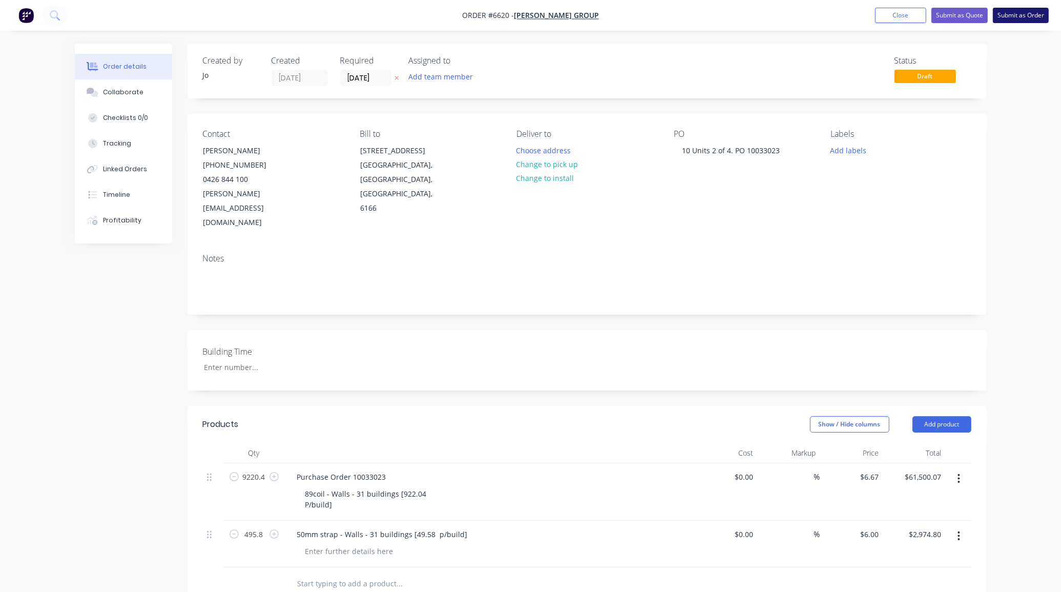
click at [1022, 14] on button "Submit as Order" at bounding box center [1021, 15] width 56 height 15
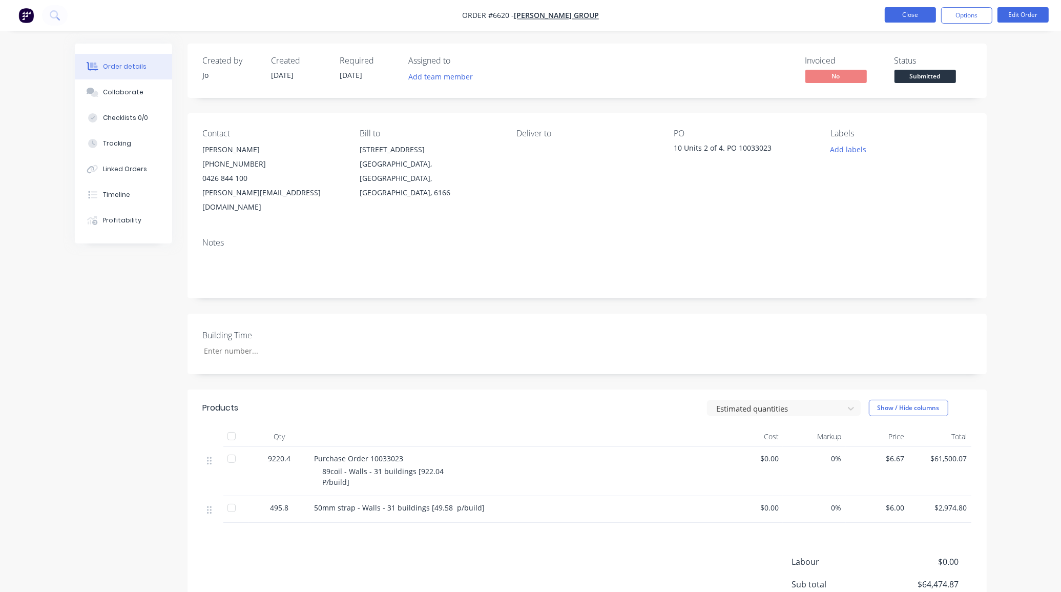
click at [910, 11] on button "Close" at bounding box center [910, 14] width 51 height 15
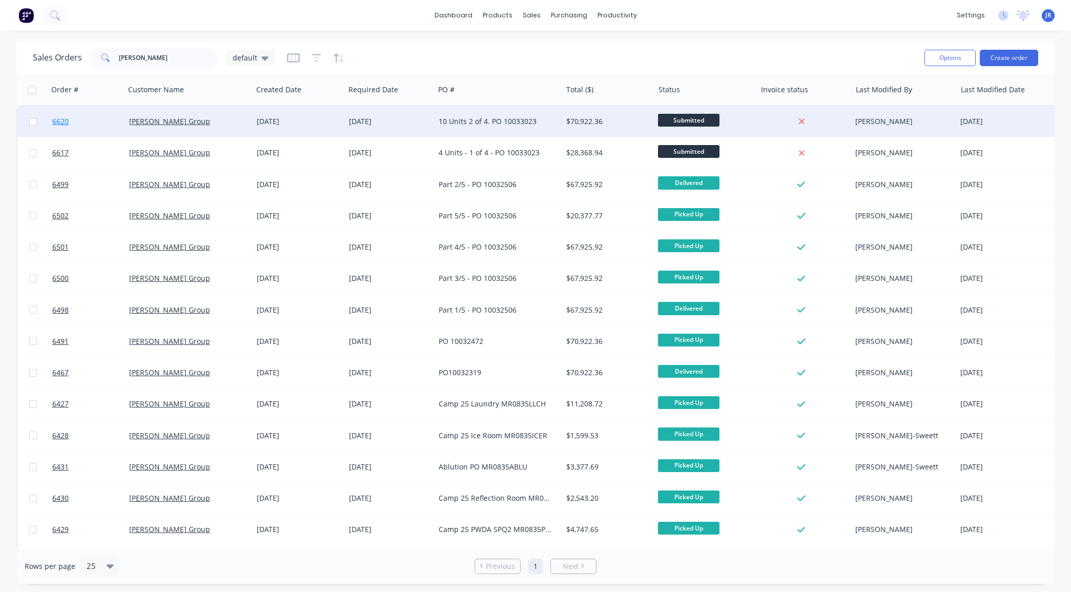
click at [68, 116] on span "6620" at bounding box center [60, 121] width 16 height 10
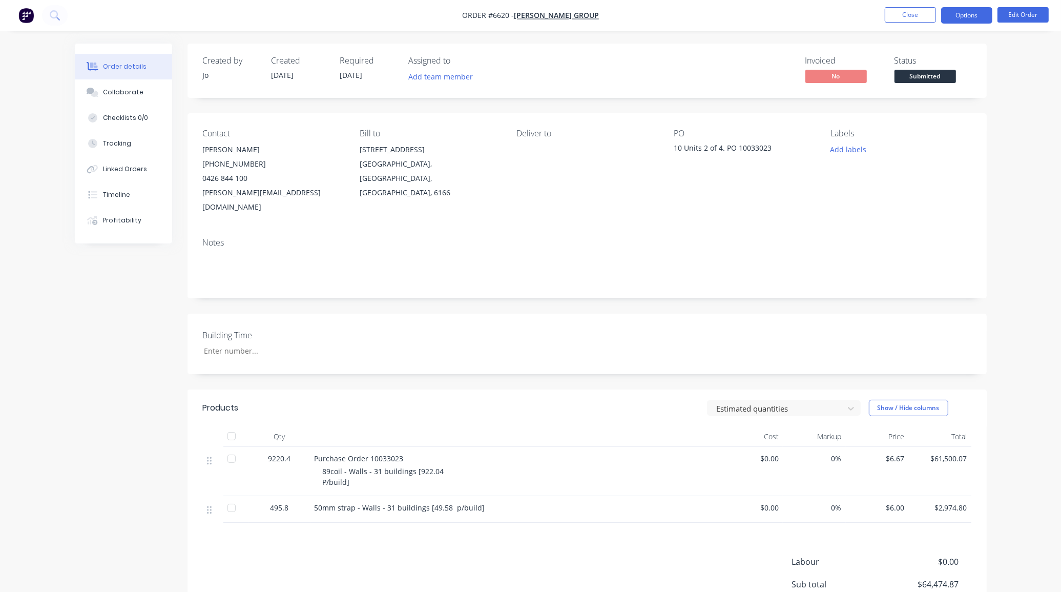
click at [965, 21] on button "Options" at bounding box center [966, 15] width 51 height 16
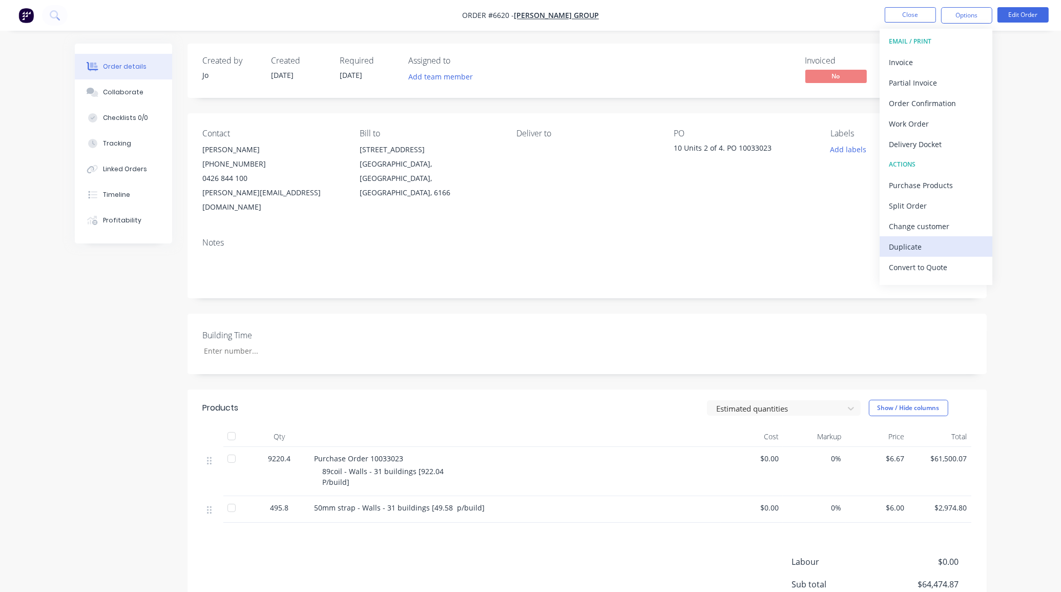
click at [941, 241] on div "Duplicate" at bounding box center [936, 246] width 94 height 15
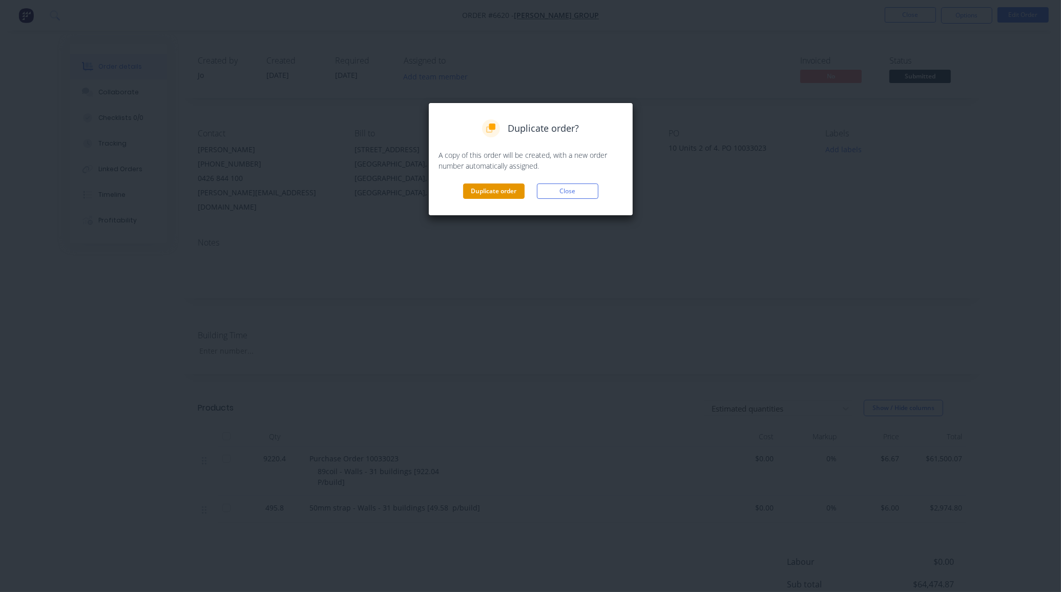
click at [473, 190] on button "Duplicate order" at bounding box center [493, 190] width 61 height 15
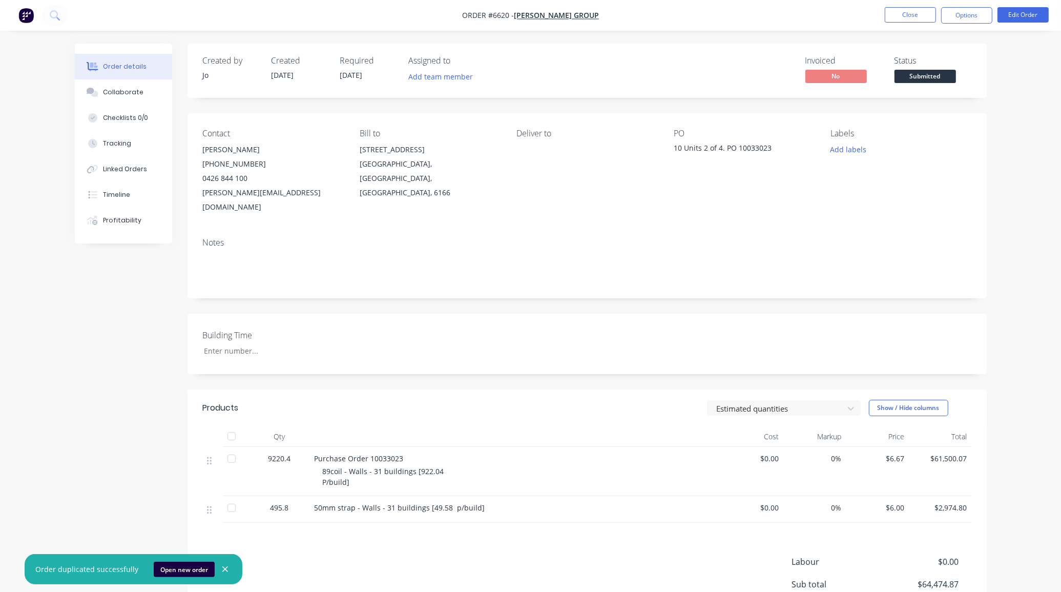
click at [706, 147] on div "10 Units 2 of 4. PO 10033023" at bounding box center [738, 149] width 128 height 14
click at [1033, 14] on button "Edit Order" at bounding box center [1022, 14] width 51 height 15
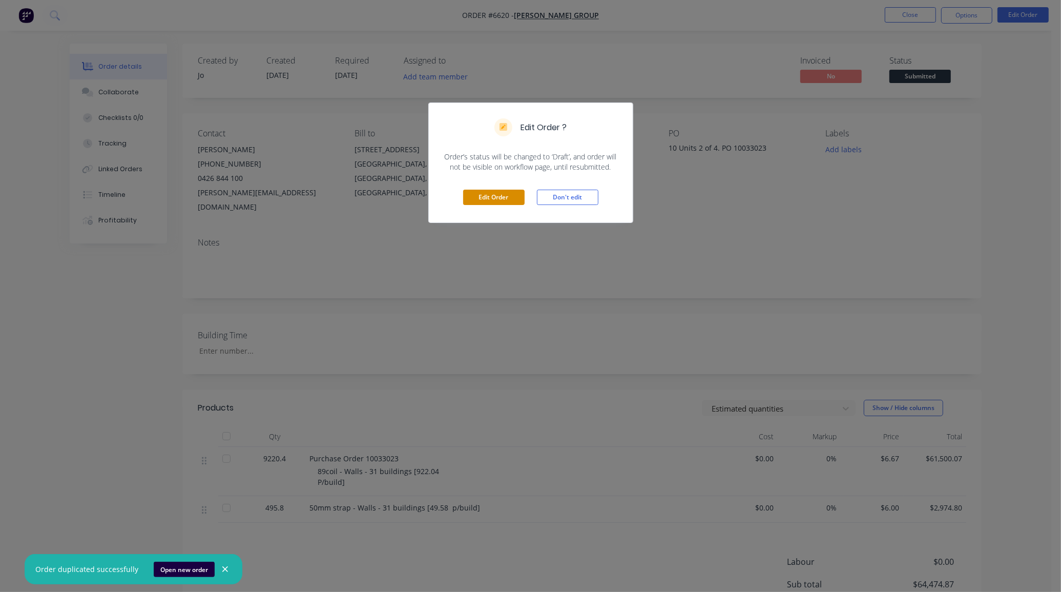
click at [472, 199] on button "Edit Order" at bounding box center [493, 197] width 61 height 15
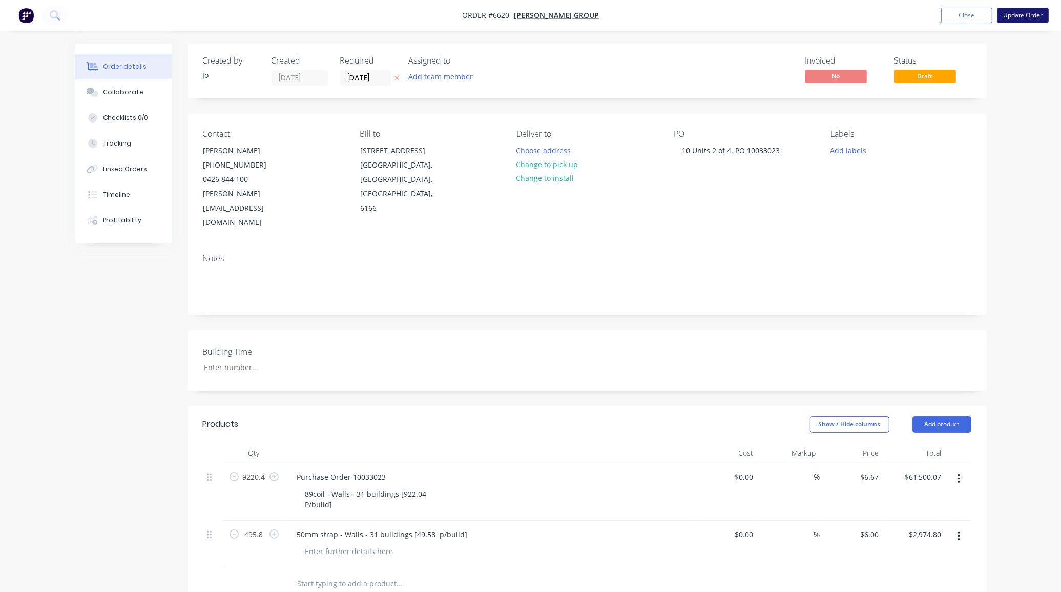
click at [1013, 13] on button "Update Order" at bounding box center [1022, 15] width 51 height 15
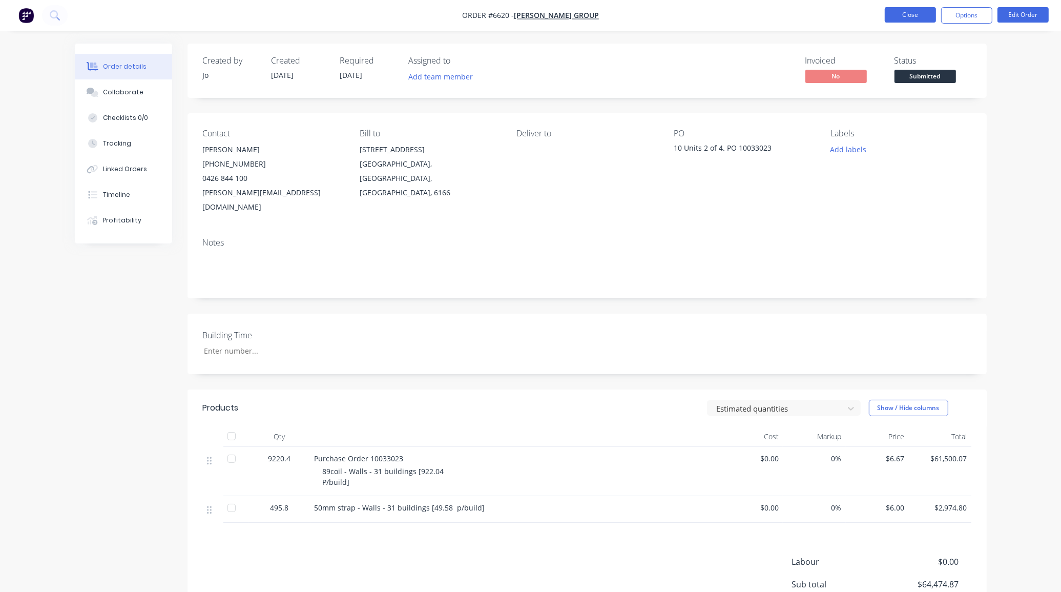
click at [926, 11] on button "Close" at bounding box center [910, 14] width 51 height 15
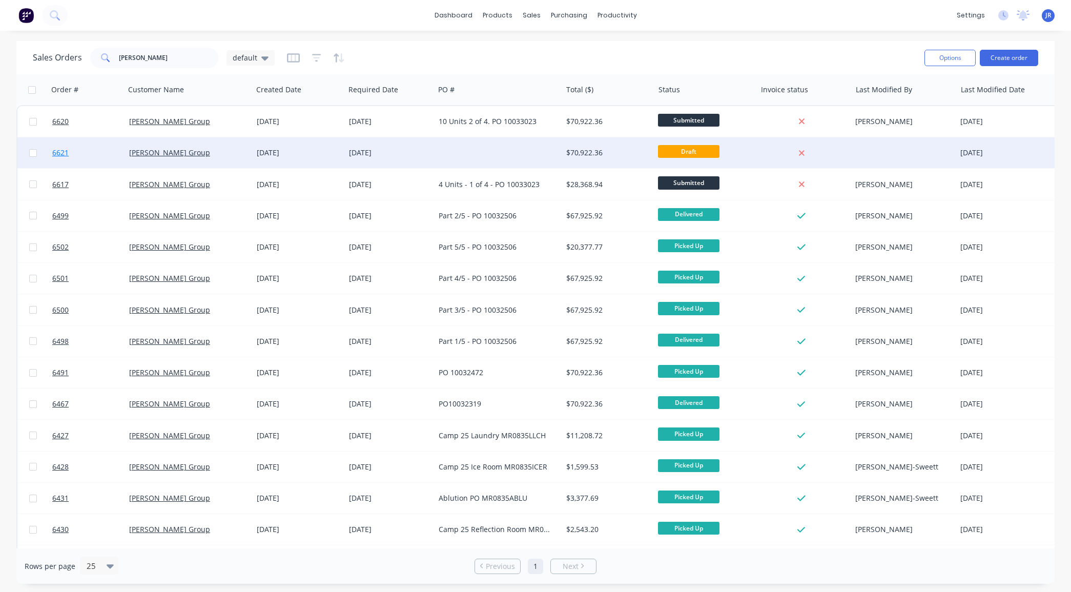
click at [63, 149] on span "6621" at bounding box center [60, 153] width 16 height 10
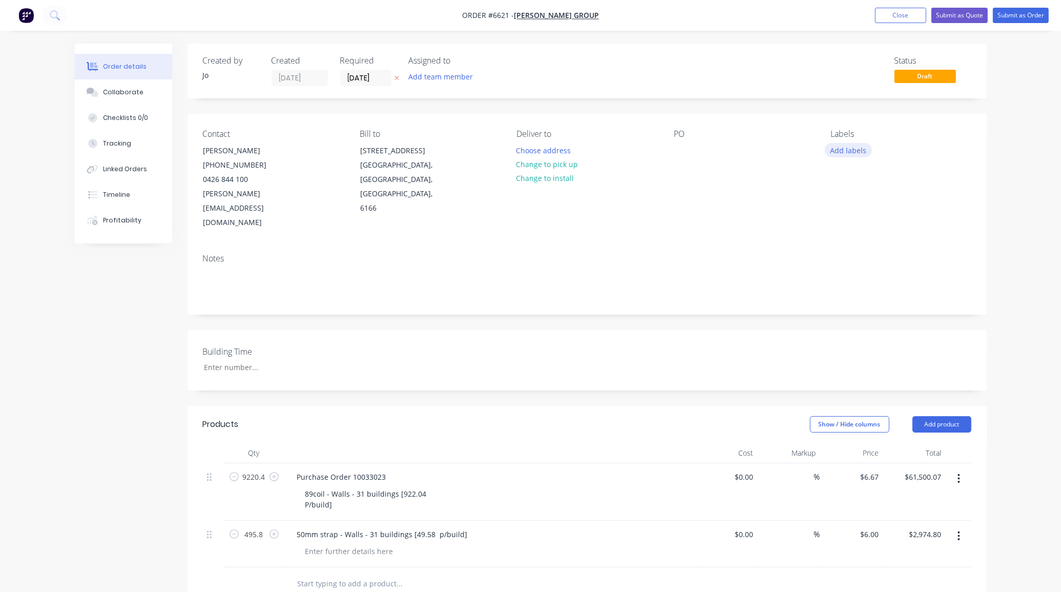
click at [834, 150] on button "Add labels" at bounding box center [848, 150] width 47 height 14
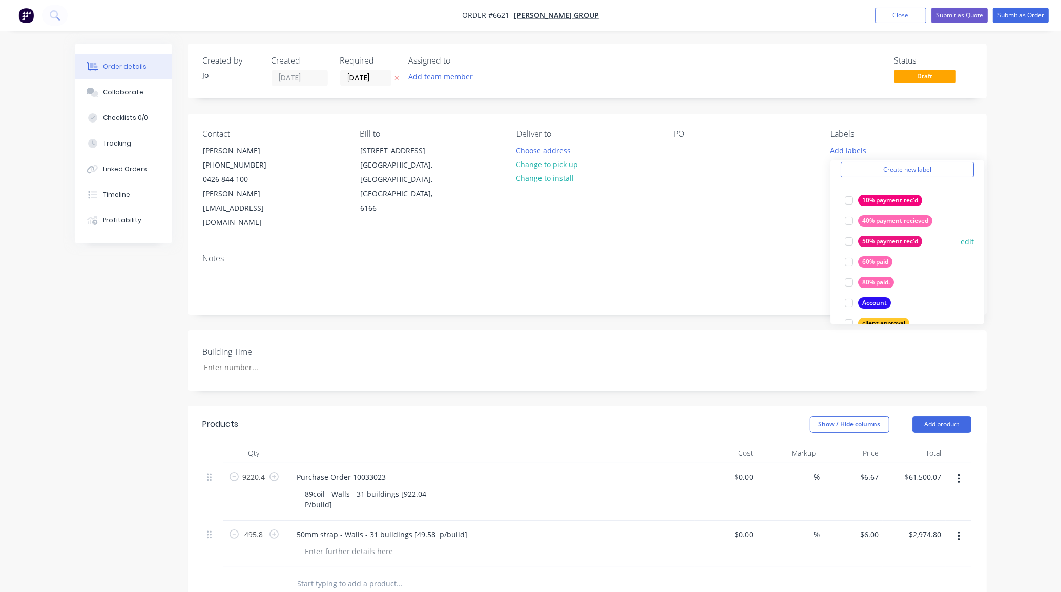
scroll to position [64, 0]
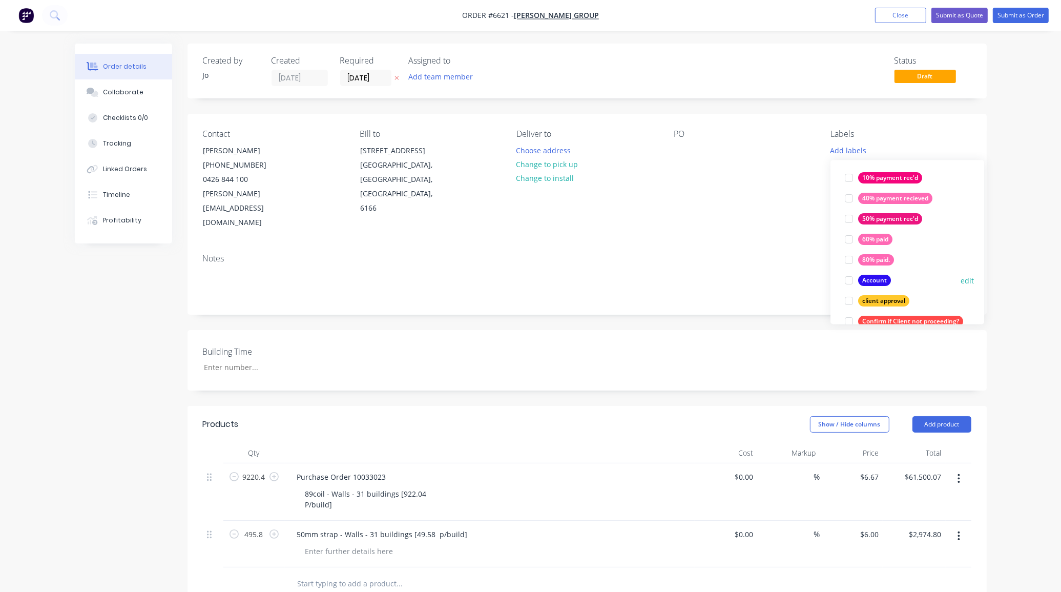
click at [846, 280] on div at bounding box center [849, 280] width 20 height 20
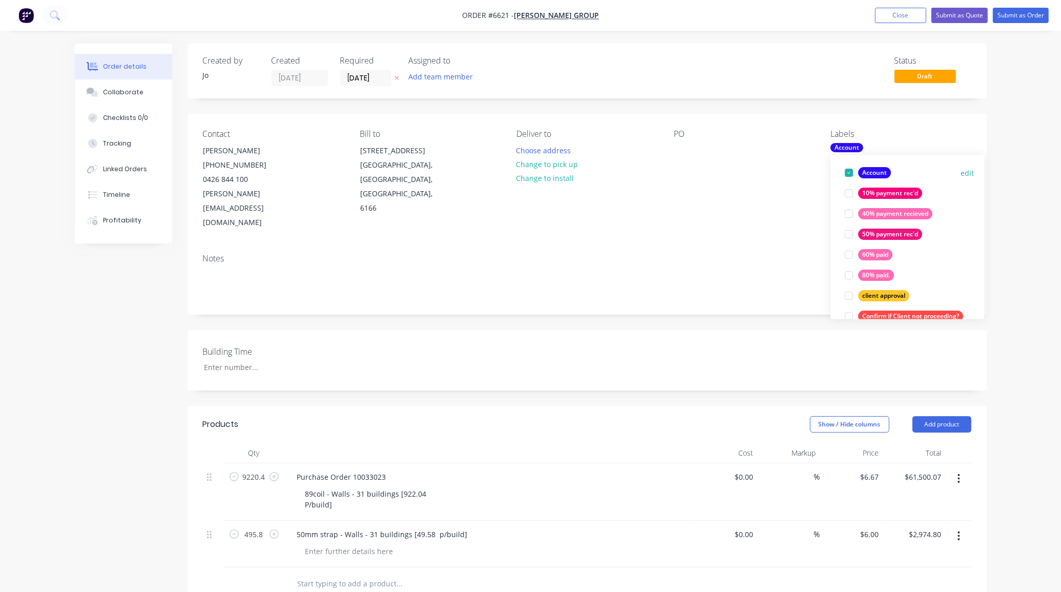
scroll to position [0, 0]
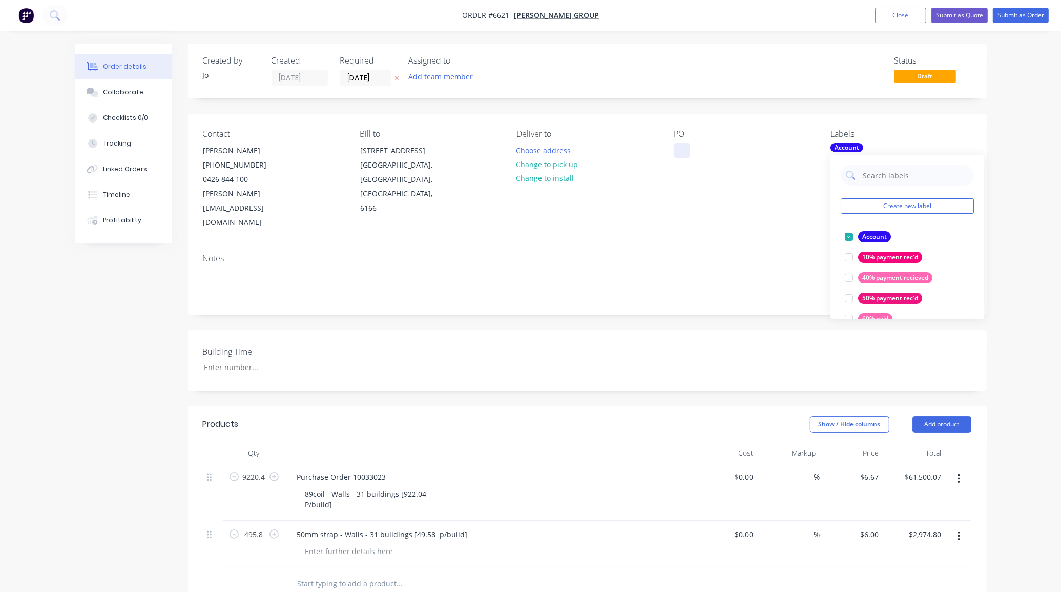
click at [677, 146] on div at bounding box center [682, 150] width 16 height 15
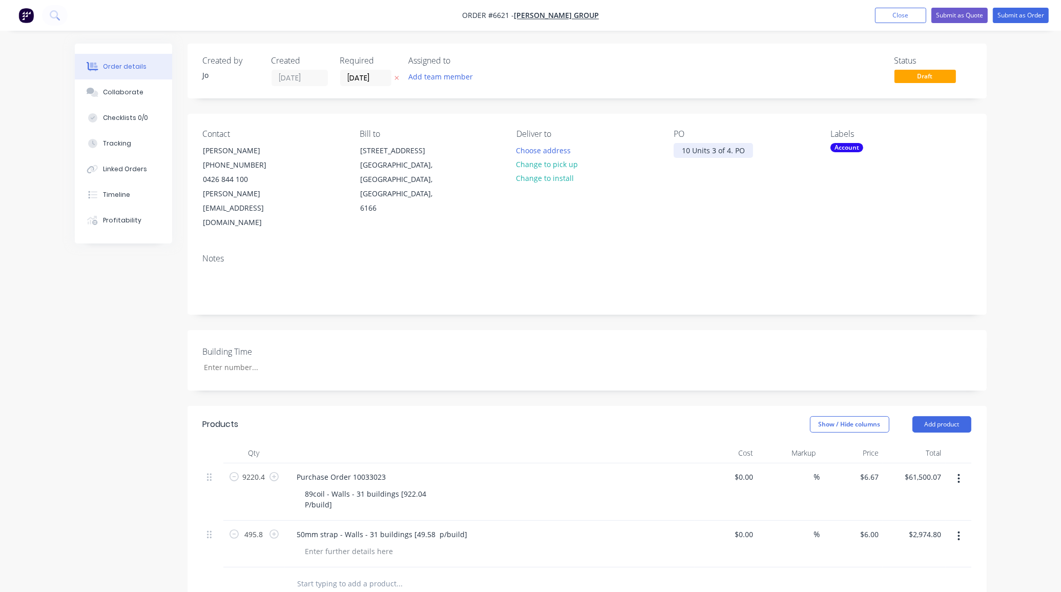
click at [752, 152] on div "10 Units 3 of 4. PO" at bounding box center [713, 150] width 79 height 15
click at [128, 100] on button "Collaborate" at bounding box center [123, 92] width 97 height 26
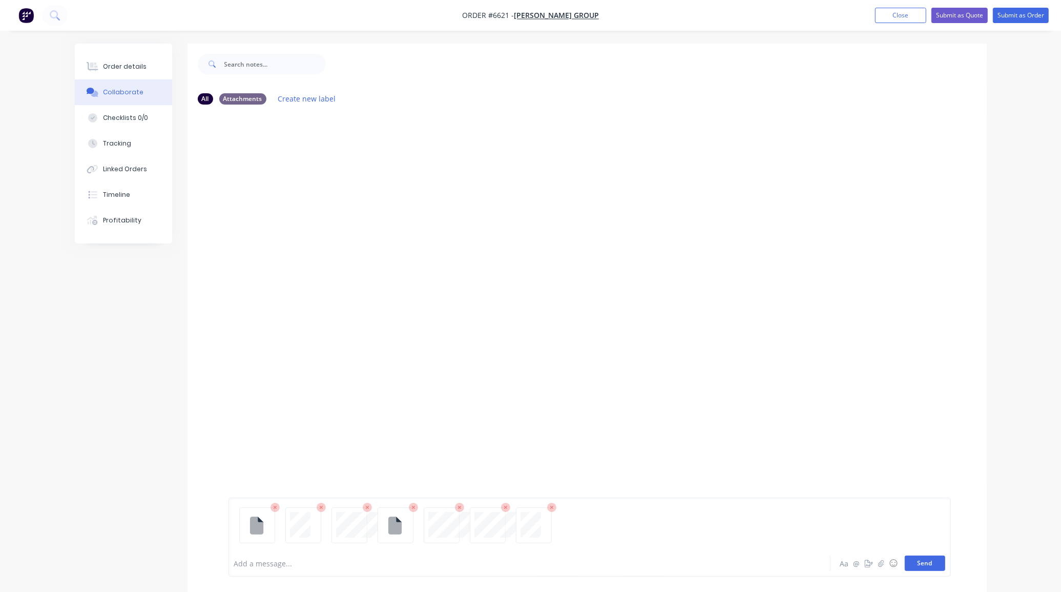
click at [911, 566] on button "Send" at bounding box center [925, 562] width 40 height 15
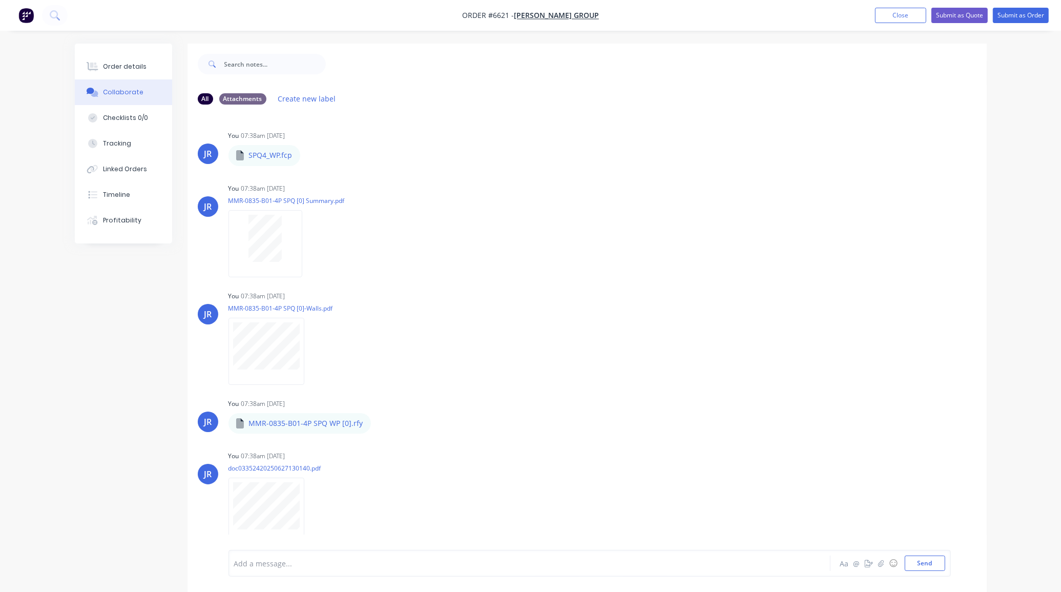
click at [126, 52] on div "Order details Collaborate Checklists 0/0 Tracking Linked Orders Timeline Profit…" at bounding box center [123, 144] width 97 height 200
click at [126, 60] on button "Order details" at bounding box center [123, 67] width 97 height 26
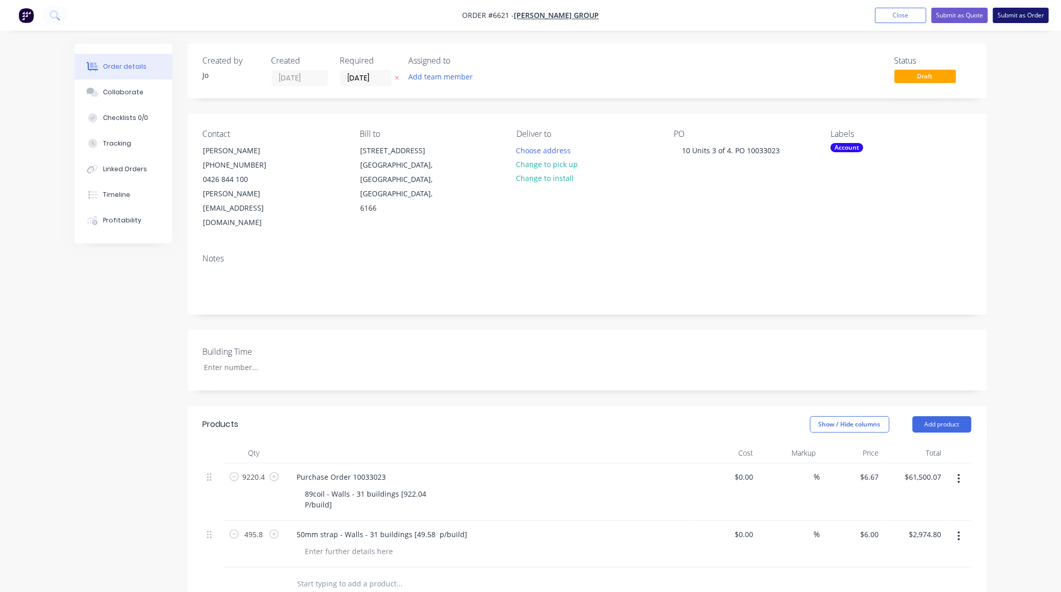
click at [1002, 18] on button "Submit as Order" at bounding box center [1021, 15] width 56 height 15
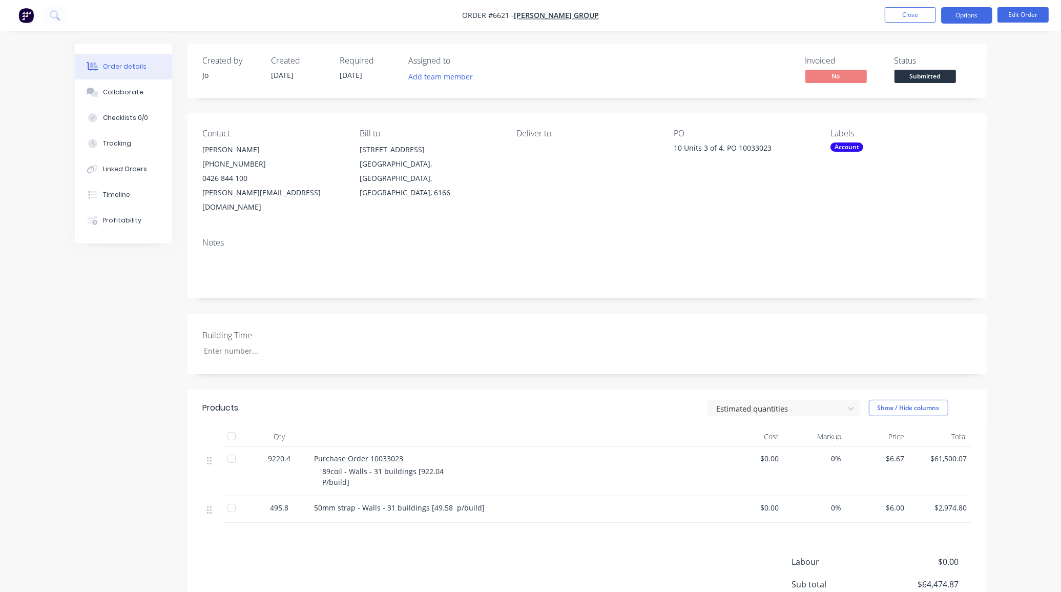
click at [947, 16] on button "Options" at bounding box center [966, 15] width 51 height 16
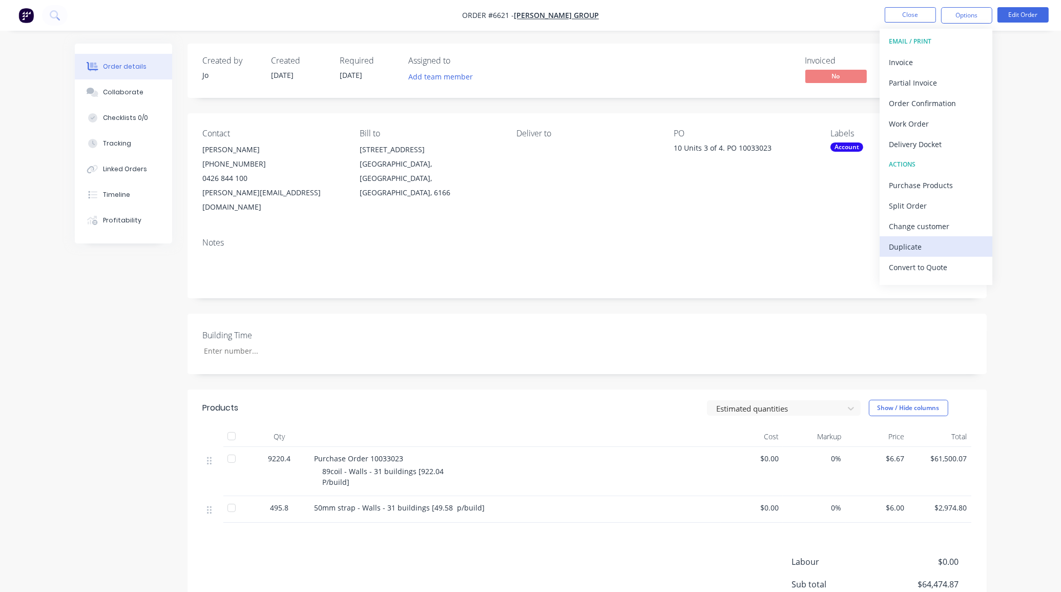
click at [917, 244] on div "Duplicate" at bounding box center [936, 246] width 94 height 15
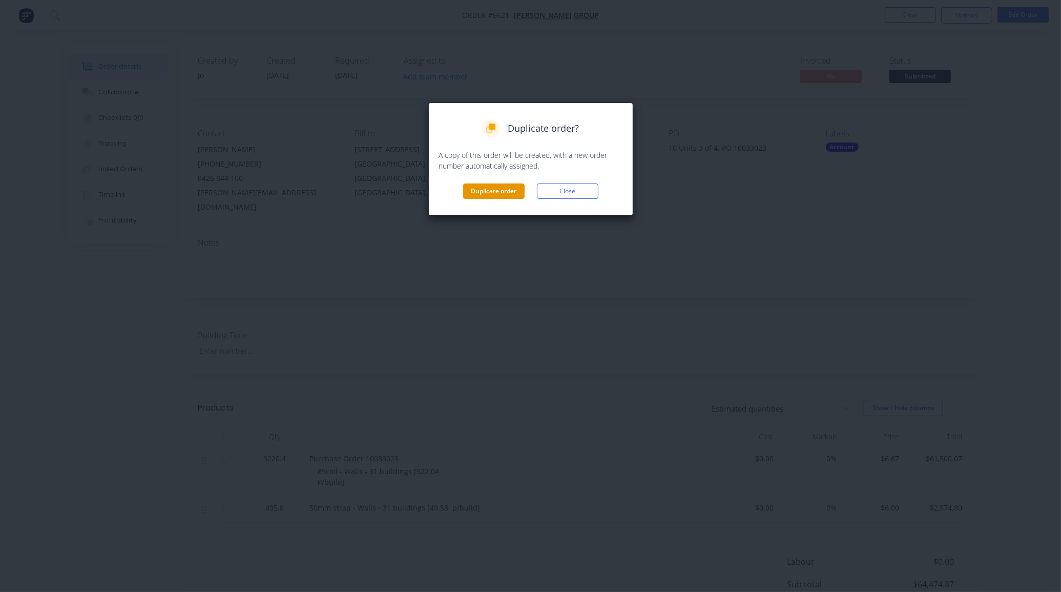
click at [471, 193] on button "Duplicate order" at bounding box center [493, 190] width 61 height 15
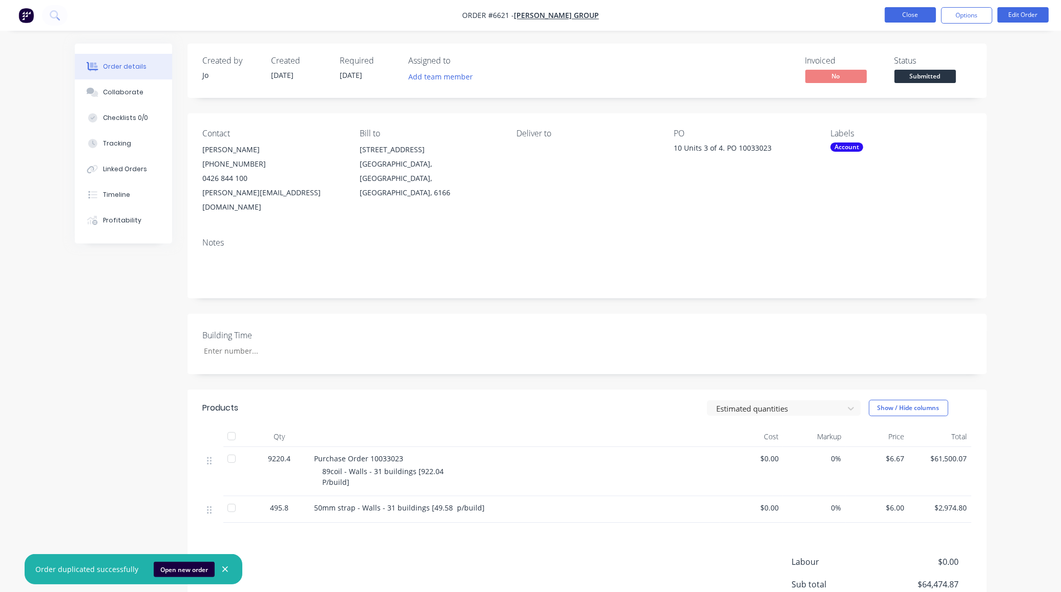
click at [890, 13] on button "Close" at bounding box center [910, 14] width 51 height 15
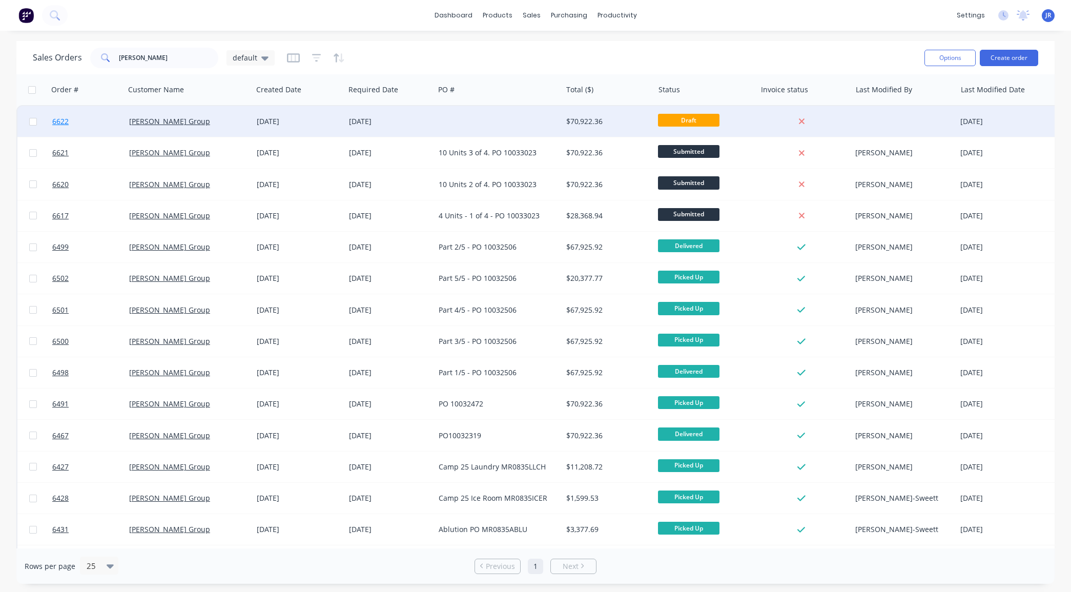
click at [59, 121] on span "6622" at bounding box center [60, 121] width 16 height 10
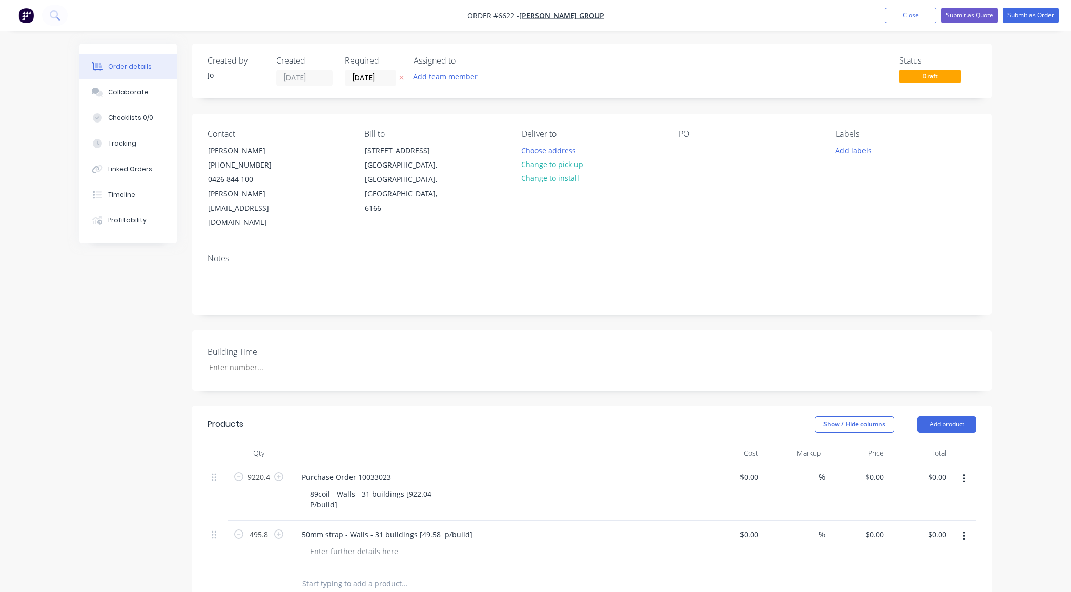
type input "$6.67"
type input "$61,500.07"
type input "$6.00"
type input "$2,974.80"
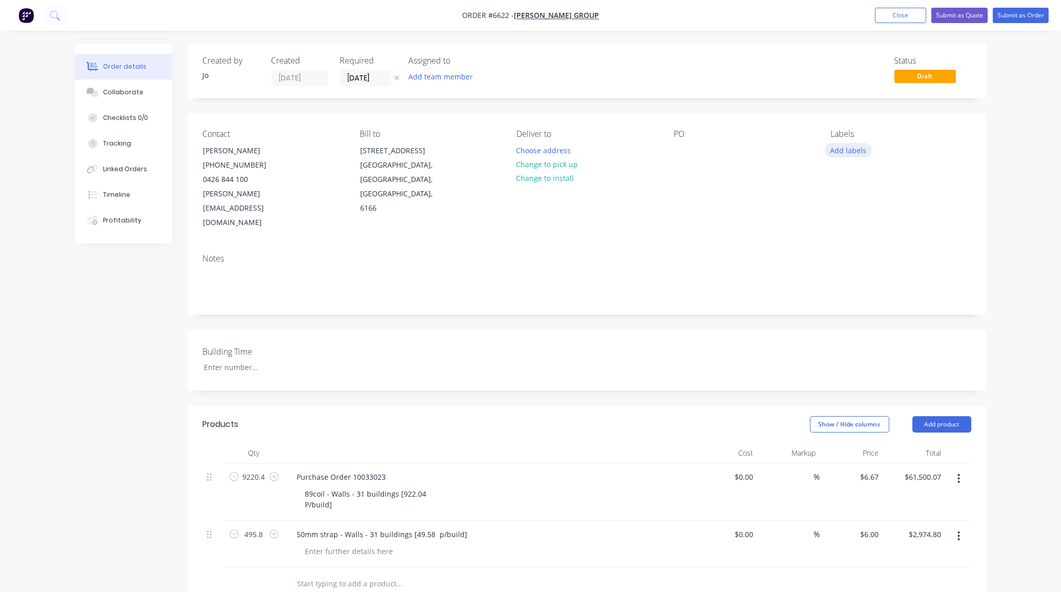
click at [843, 147] on button "Add labels" at bounding box center [848, 150] width 47 height 14
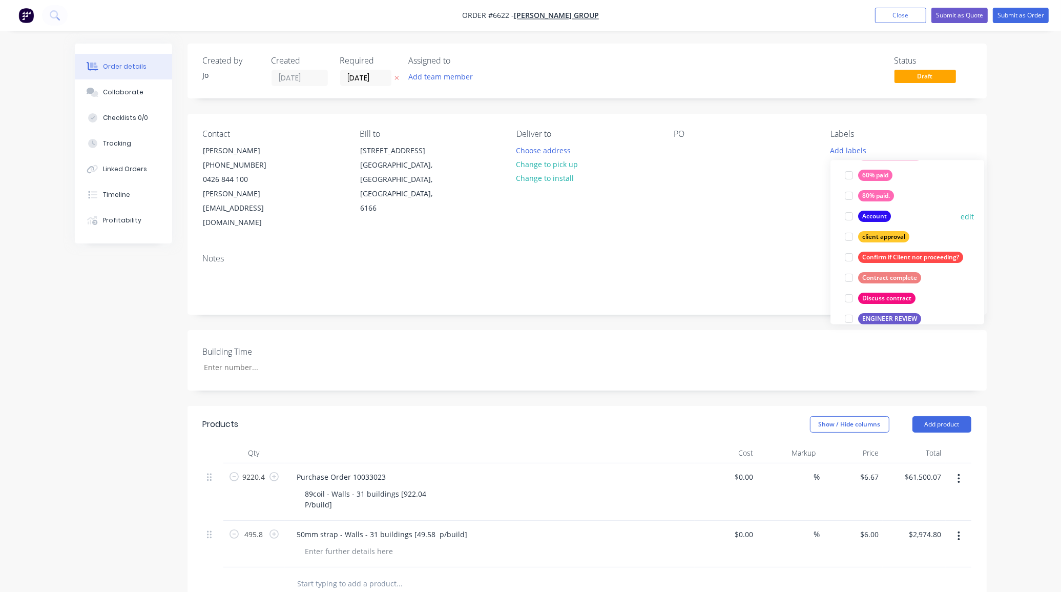
click at [849, 218] on div at bounding box center [849, 216] width 20 height 20
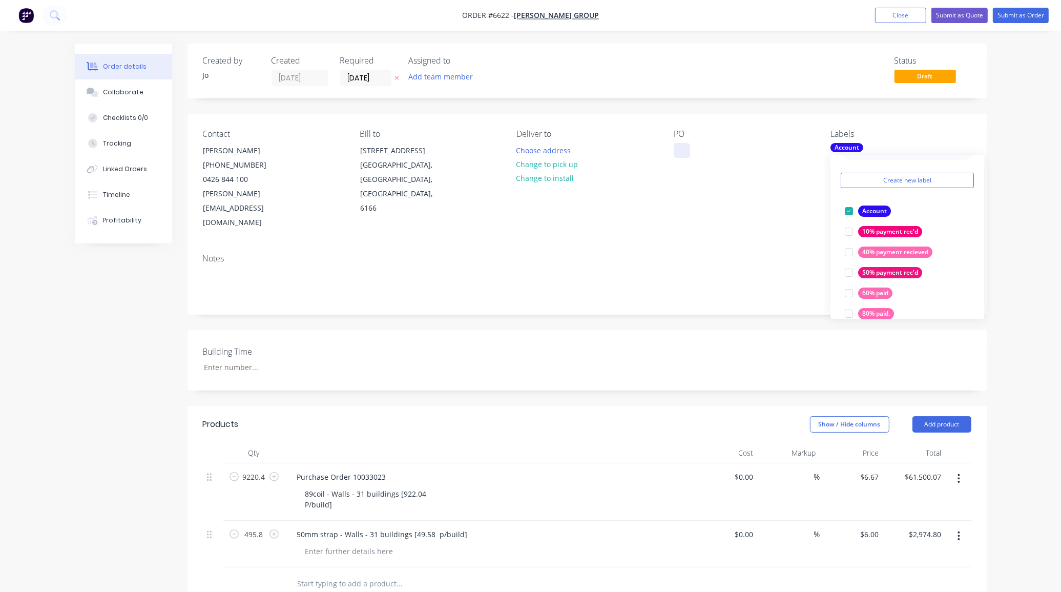
click at [682, 155] on div at bounding box center [682, 150] width 16 height 15
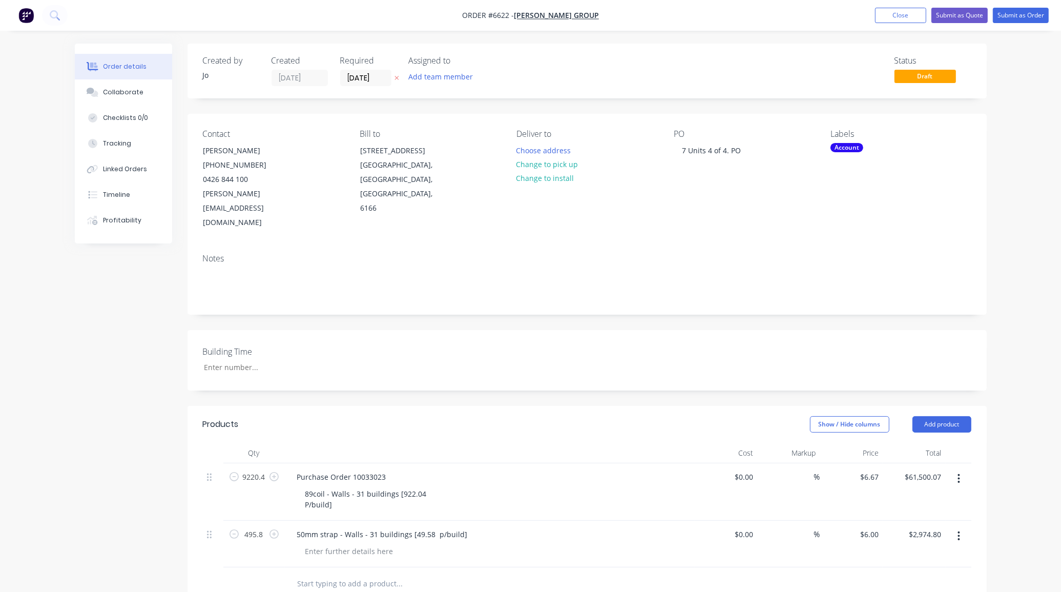
click at [748, 149] on div "PO 7 Units 4 of 4. PO" at bounding box center [744, 179] width 140 height 101
click at [745, 149] on div "7 Units 4 of 4. PO" at bounding box center [711, 150] width 75 height 15
click at [265, 469] on input "9220.4" at bounding box center [254, 476] width 27 height 15
type input "6454.28"
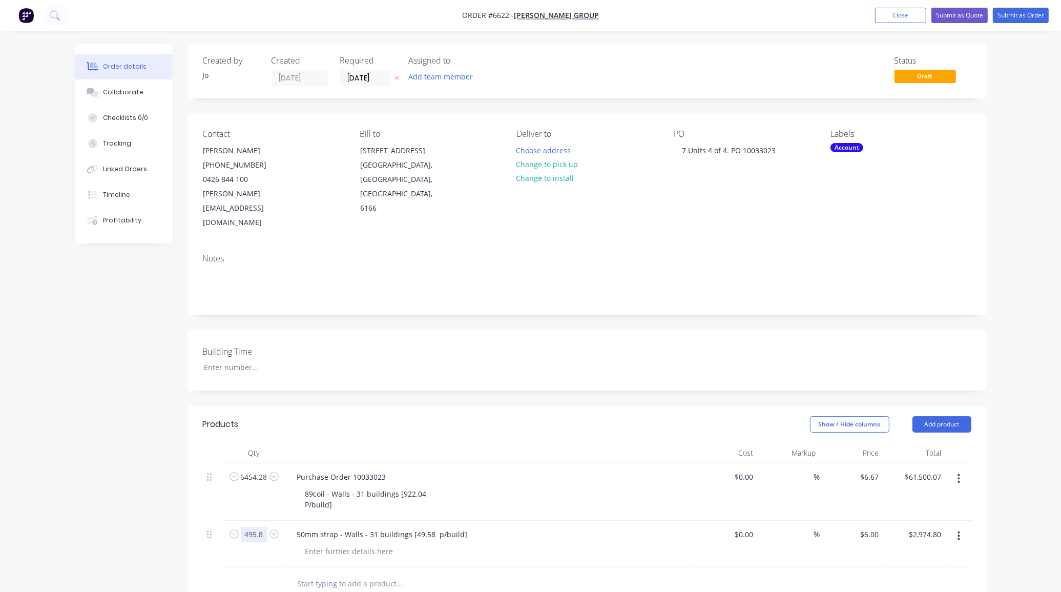
type input "$43,050.05"
click at [259, 527] on input "495.8" at bounding box center [254, 534] width 27 height 15
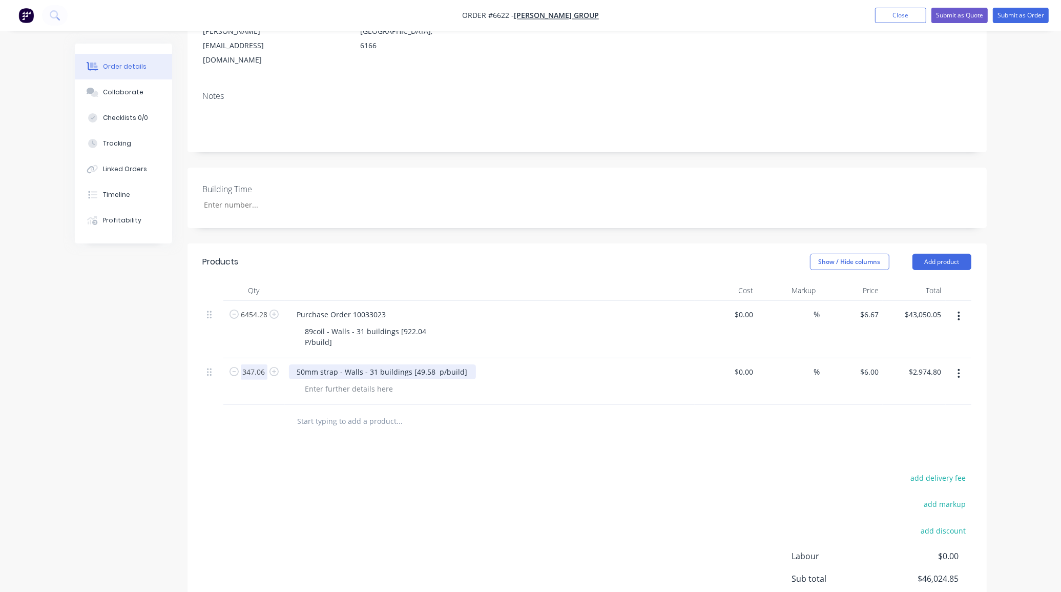
scroll to position [192, 0]
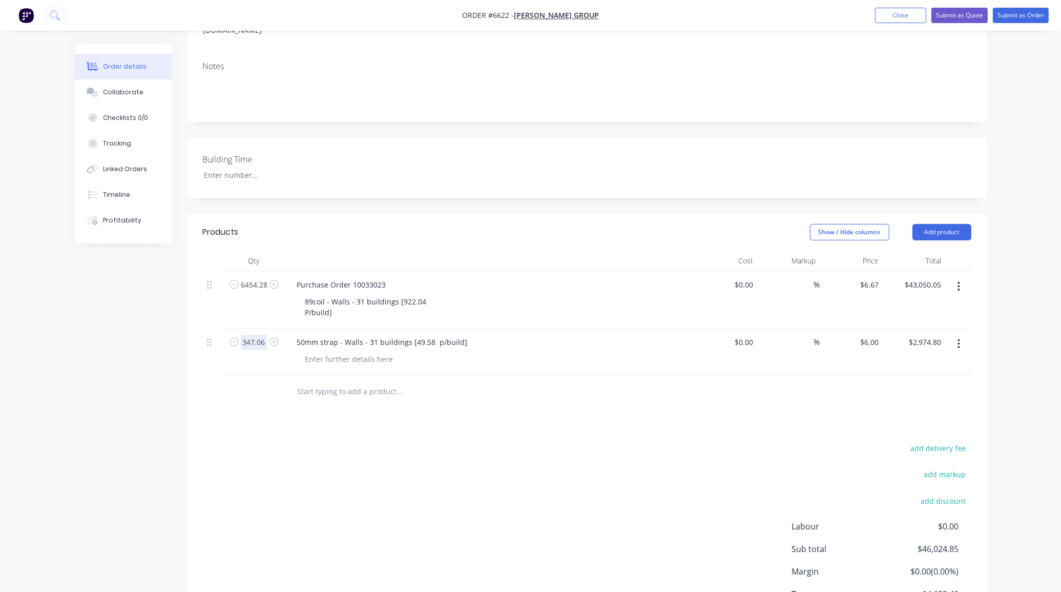
type input "347.06"
type input "$2,082.36"
click at [497, 400] on div "Products Show / Hide columns Add product Qty Cost Markup Price Total 6454.28 Pu…" at bounding box center [586, 434] width 799 height 441
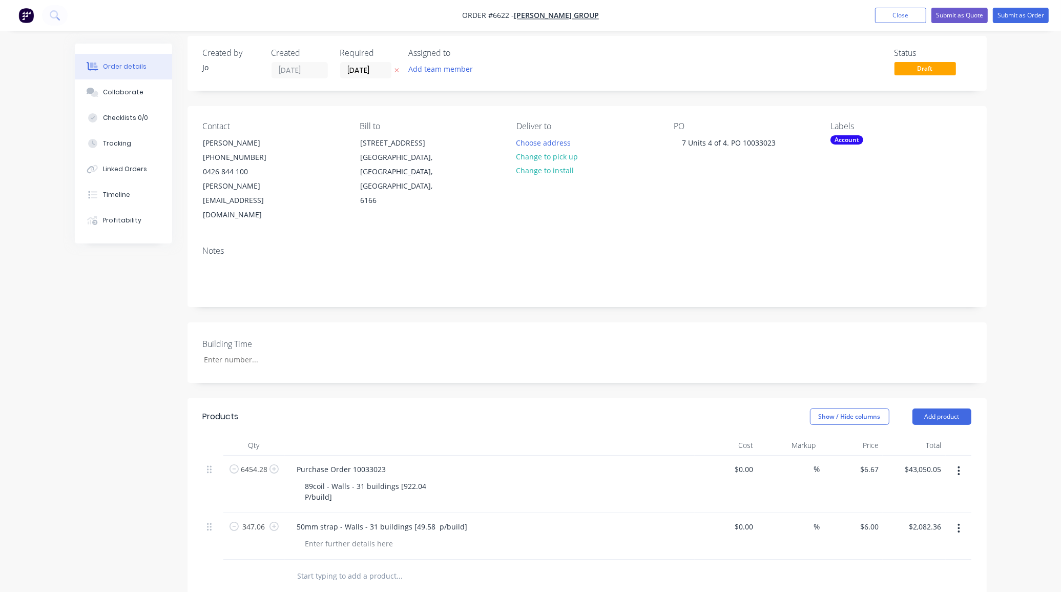
scroll to position [0, 0]
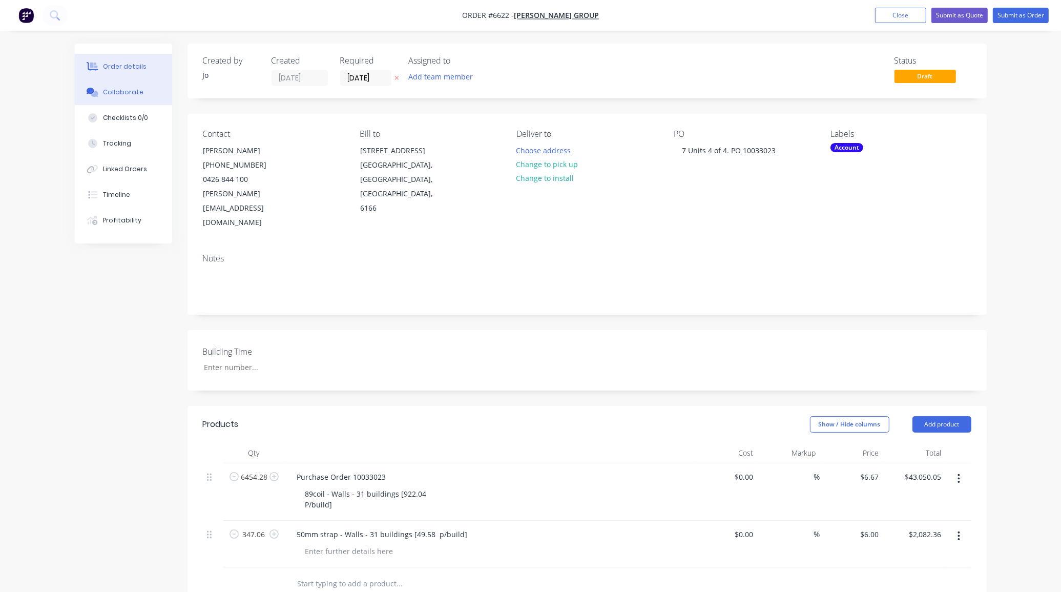
click at [93, 94] on icon at bounding box center [94, 94] width 7 height 6
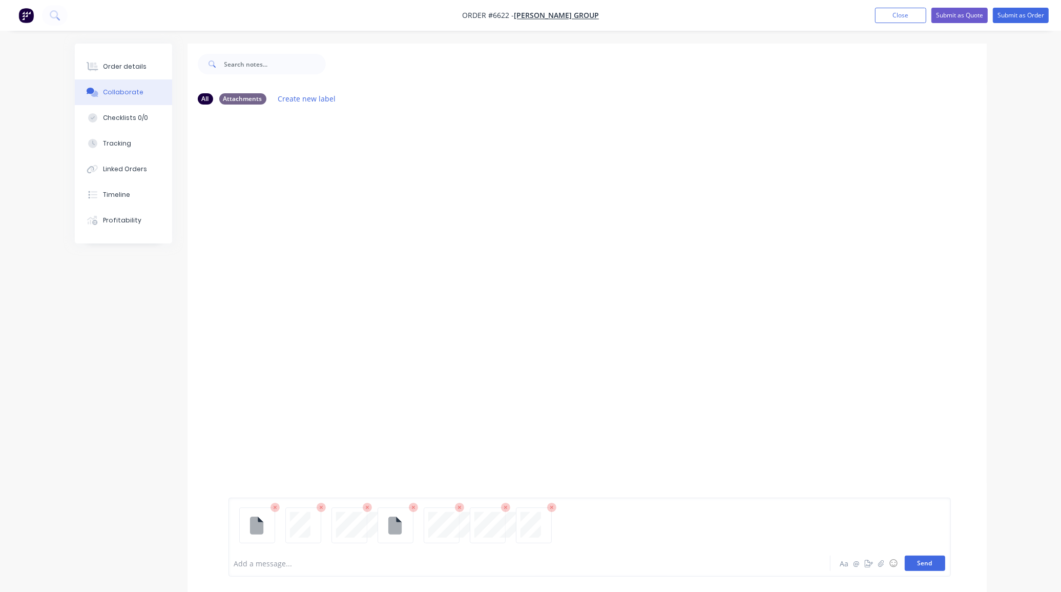
click at [934, 562] on button "Send" at bounding box center [925, 562] width 40 height 15
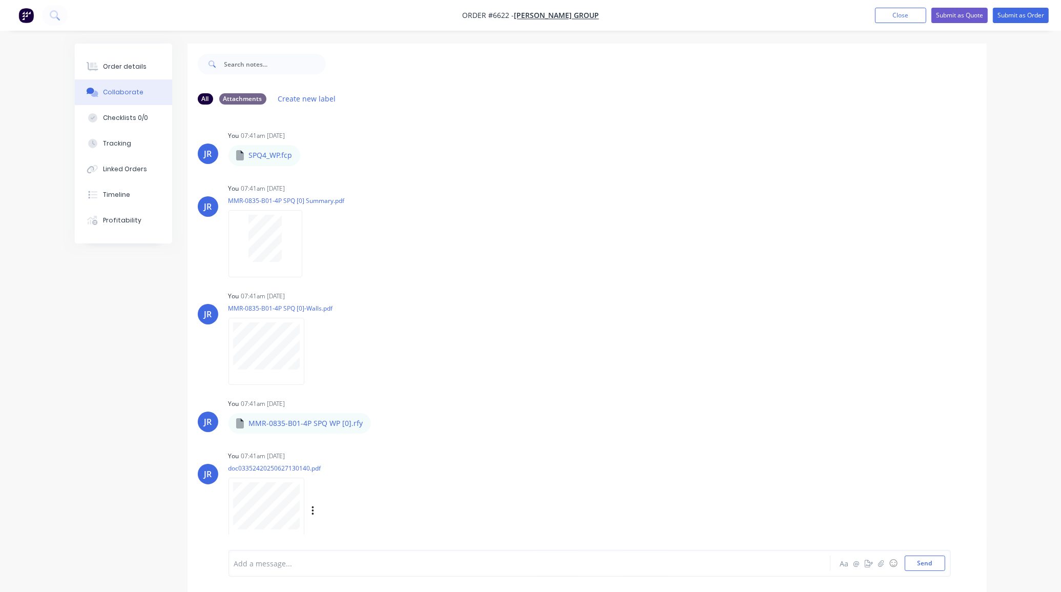
click at [538, 523] on div "You 07:41am 10/10/25 doc03352420250627130140.pdf Labels Download Delete" at bounding box center [388, 494] width 320 height 92
click at [118, 66] on div "Order details" at bounding box center [125, 66] width 44 height 9
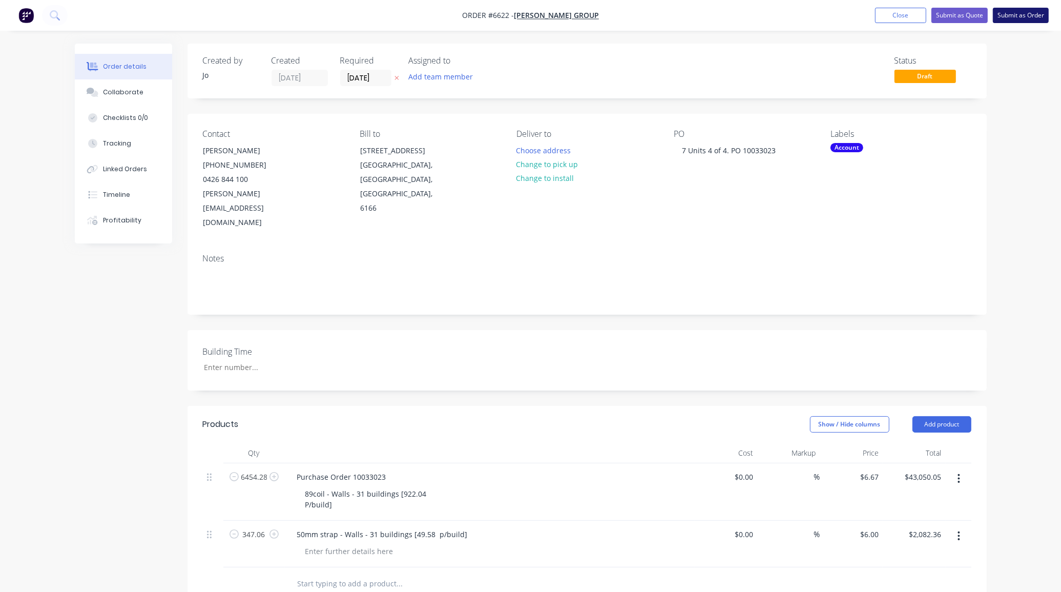
click at [1013, 21] on button "Submit as Order" at bounding box center [1021, 15] width 56 height 15
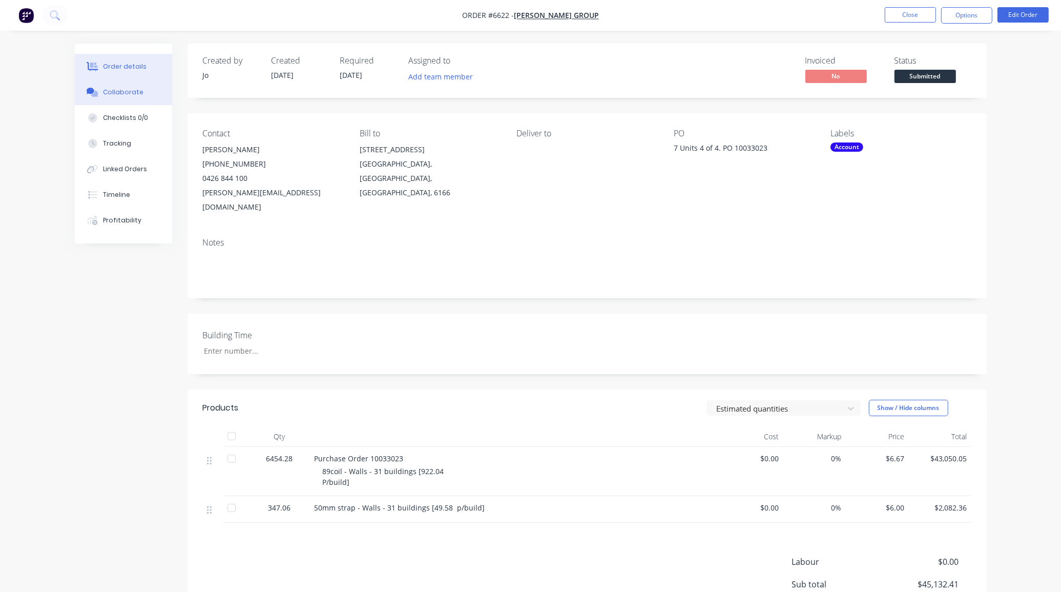
click at [133, 98] on button "Collaborate" at bounding box center [123, 92] width 97 height 26
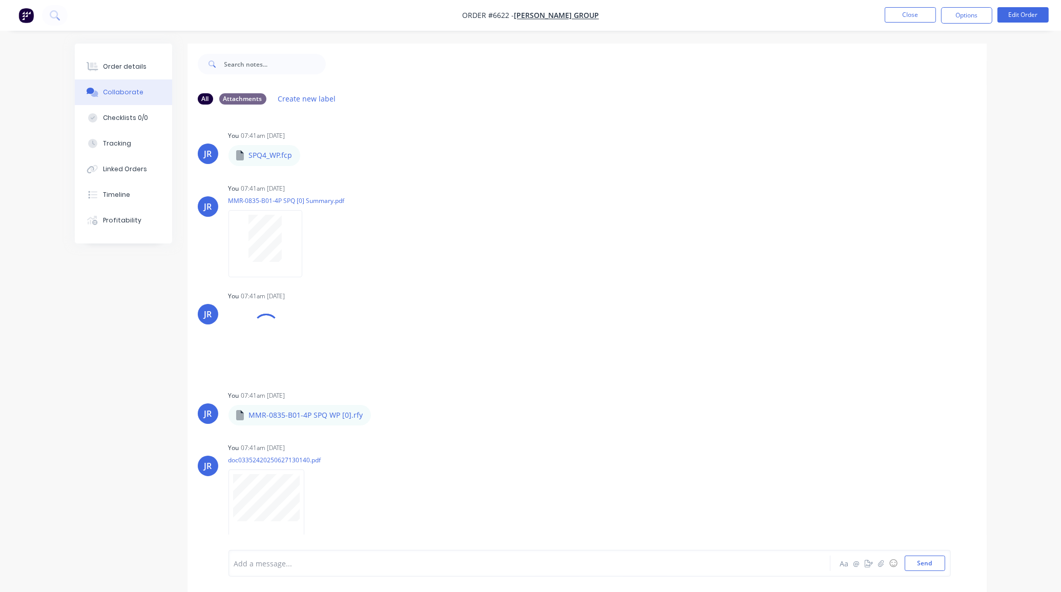
click at [889, 4] on nav "Order #6622 - McNally Group Close Options Edit Order" at bounding box center [530, 15] width 1061 height 31
click at [898, 11] on button "Close" at bounding box center [910, 14] width 51 height 15
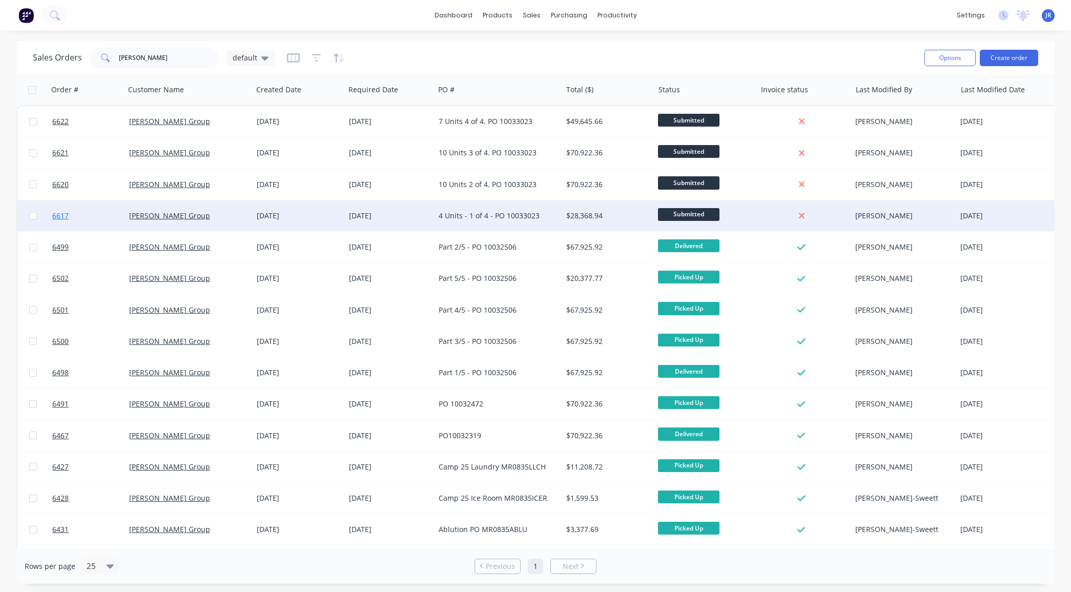
click at [56, 218] on span "6617" at bounding box center [60, 216] width 16 height 10
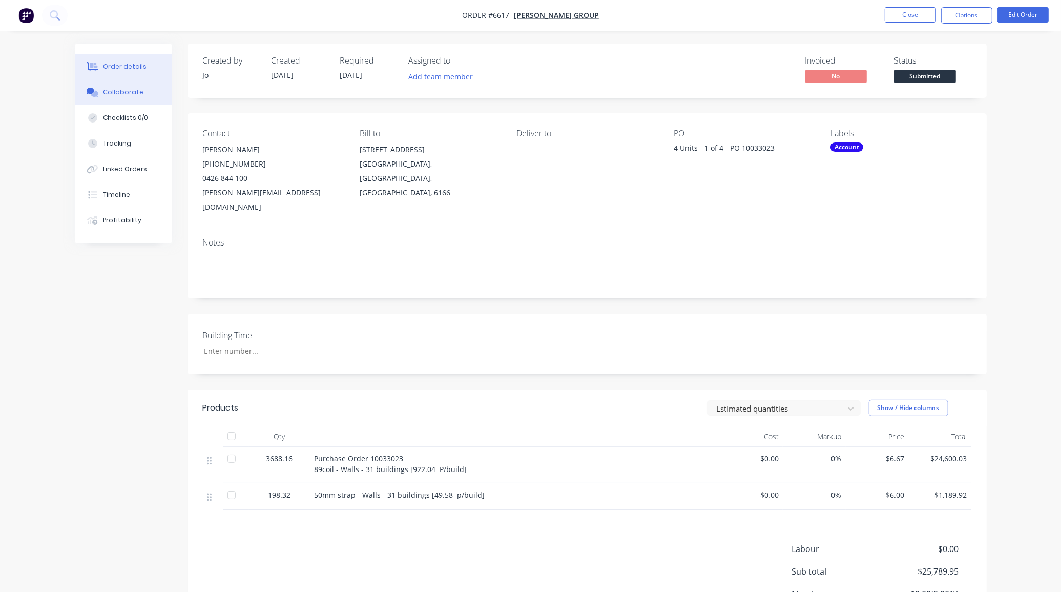
click at [136, 93] on div "Collaborate" at bounding box center [123, 92] width 40 height 9
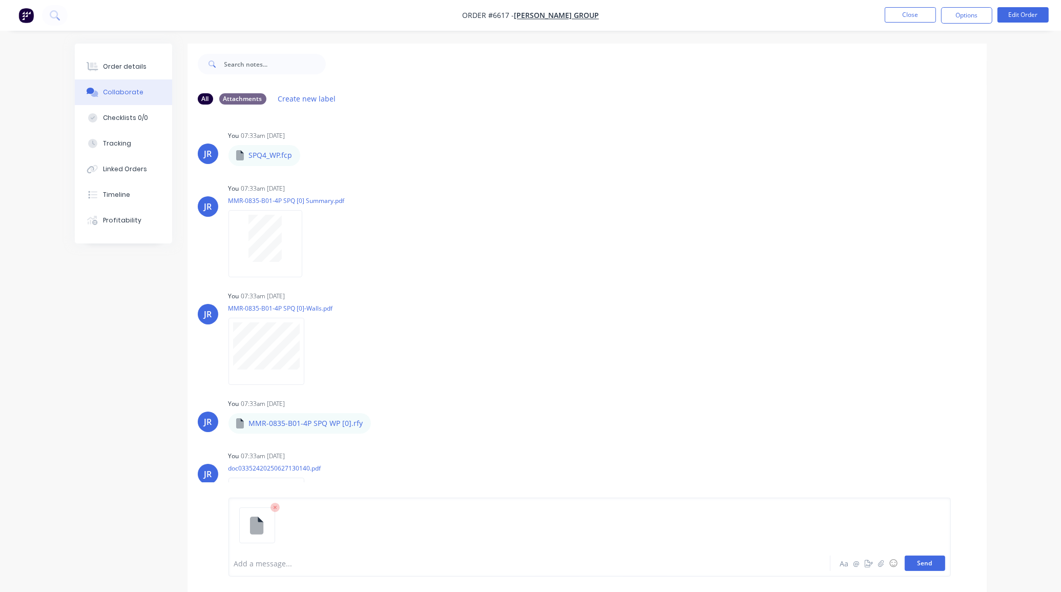
click at [916, 565] on button "Send" at bounding box center [925, 562] width 40 height 15
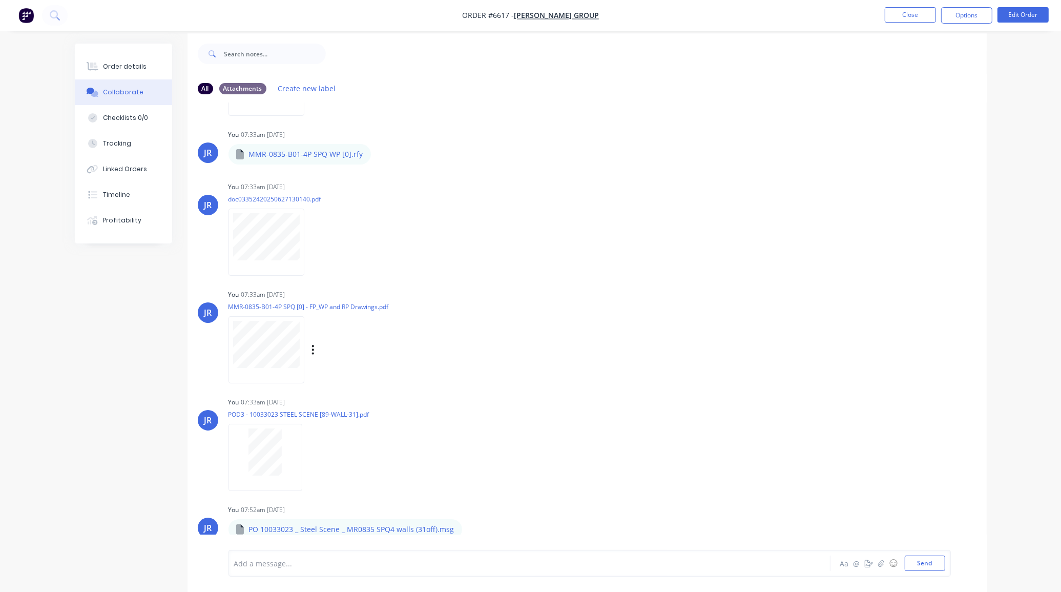
scroll to position [16, 0]
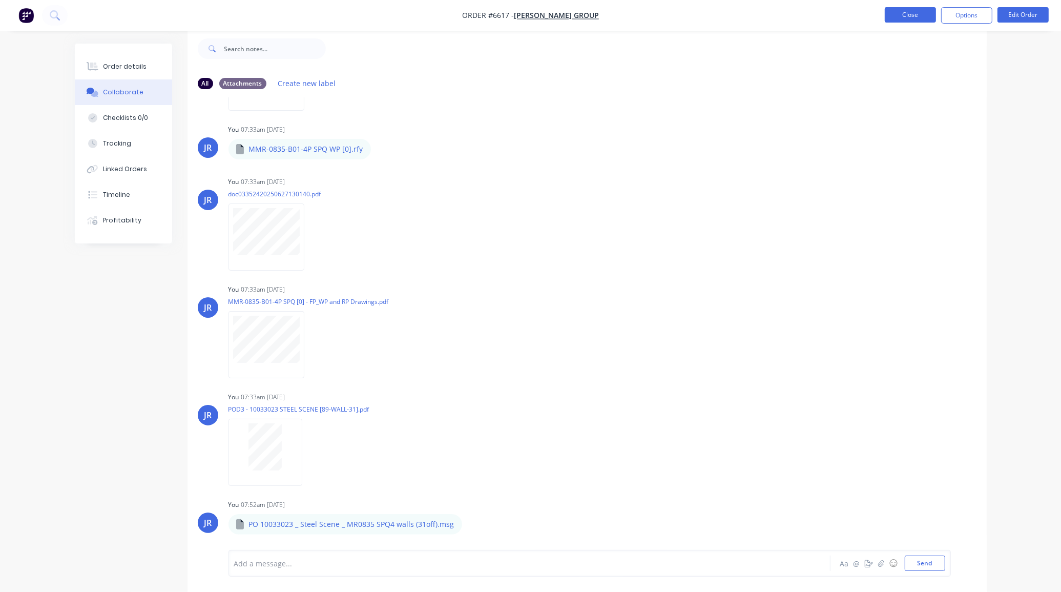
click at [908, 11] on button "Close" at bounding box center [910, 14] width 51 height 15
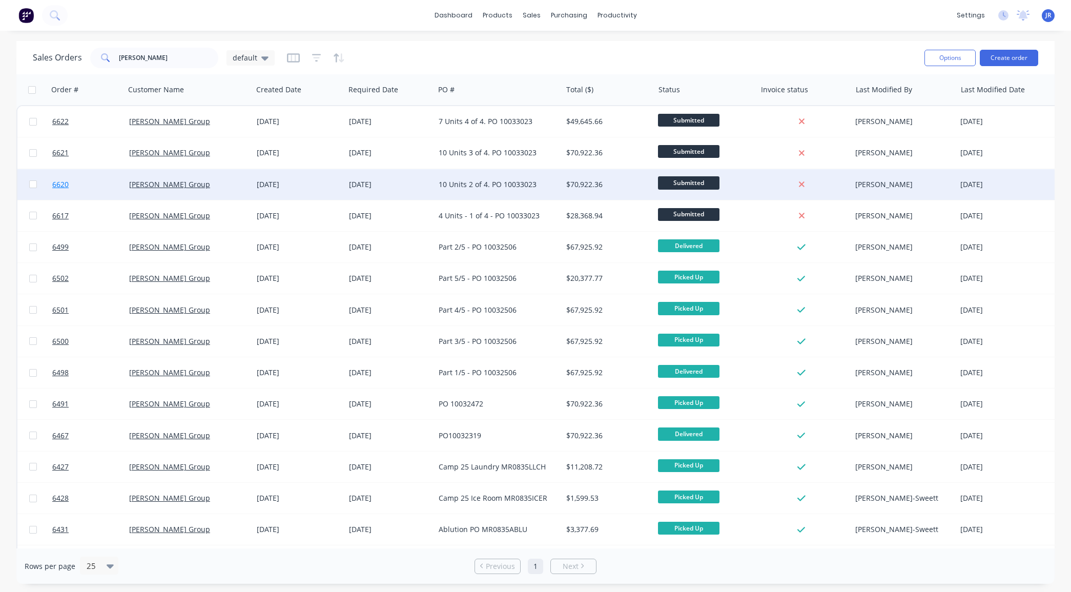
click at [59, 189] on link "6620" at bounding box center [90, 184] width 77 height 31
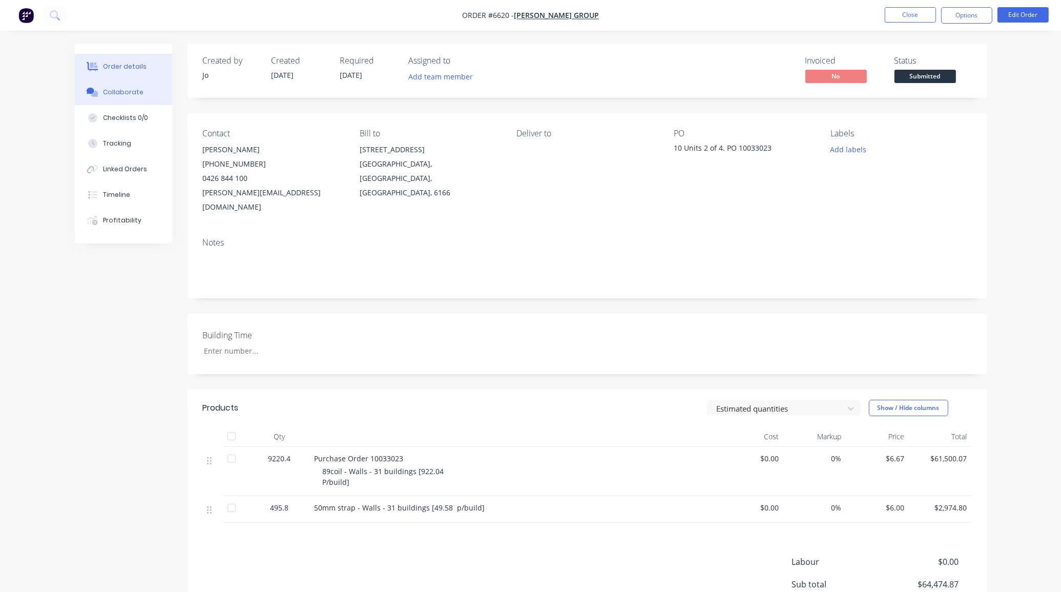
click at [96, 89] on icon at bounding box center [93, 92] width 12 height 9
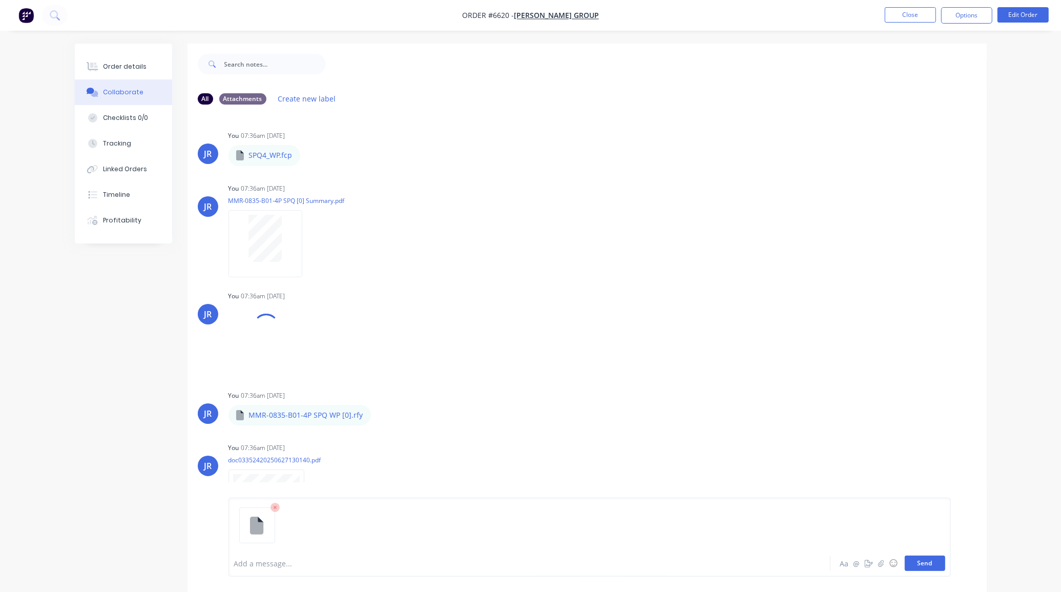
click at [916, 556] on button "Send" at bounding box center [925, 562] width 40 height 15
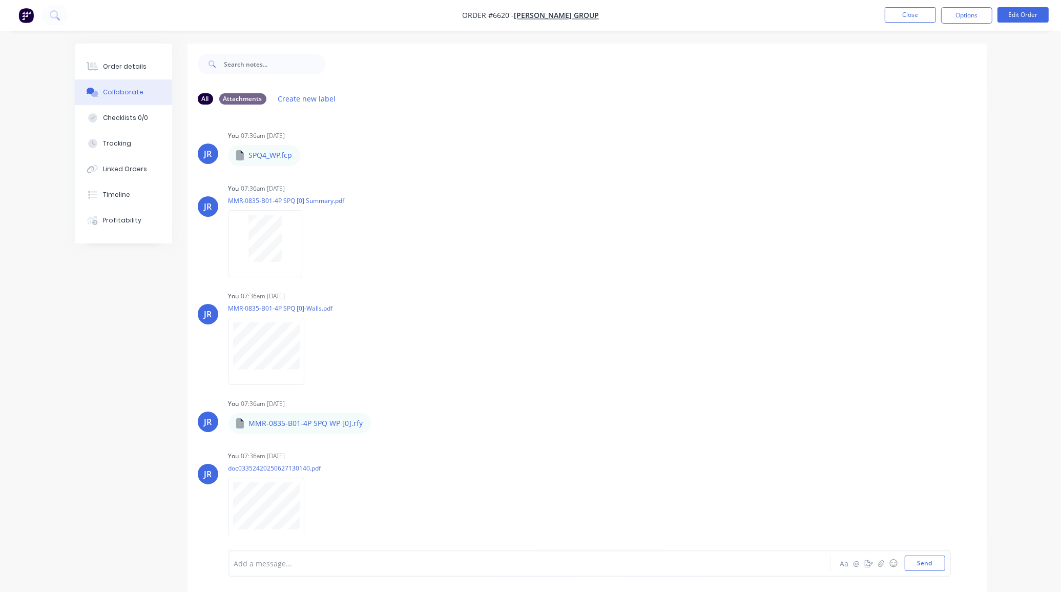
scroll to position [215, 0]
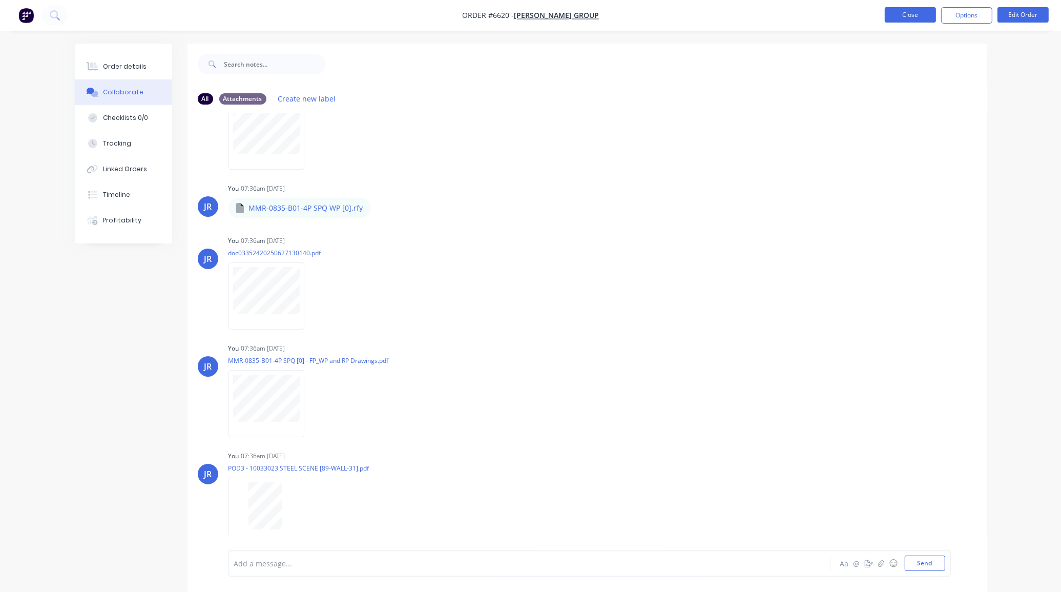
click at [901, 18] on button "Close" at bounding box center [910, 14] width 51 height 15
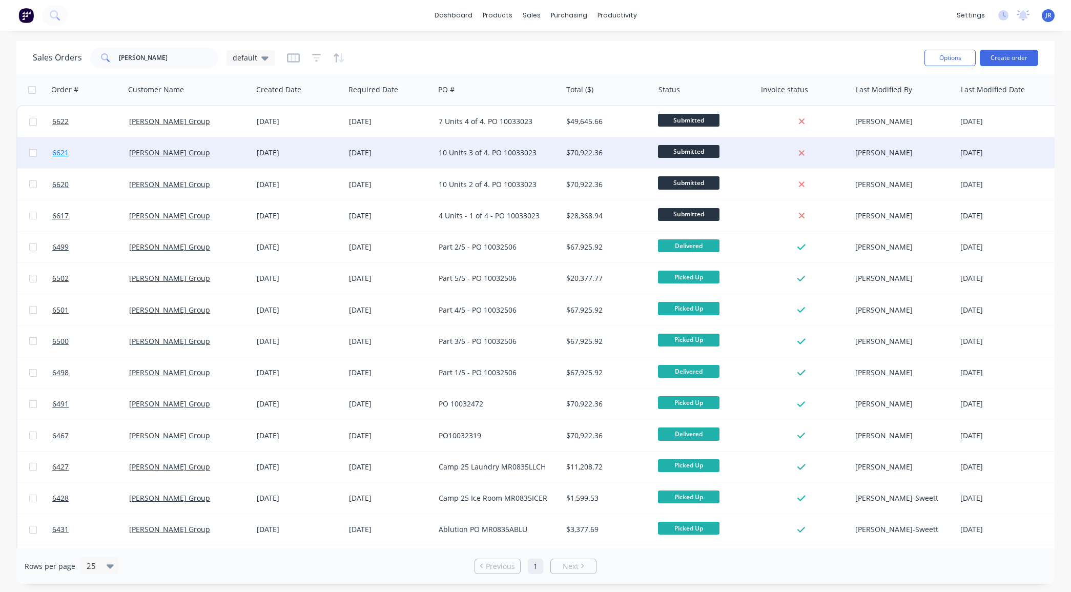
click at [52, 154] on span "6621" at bounding box center [60, 153] width 16 height 10
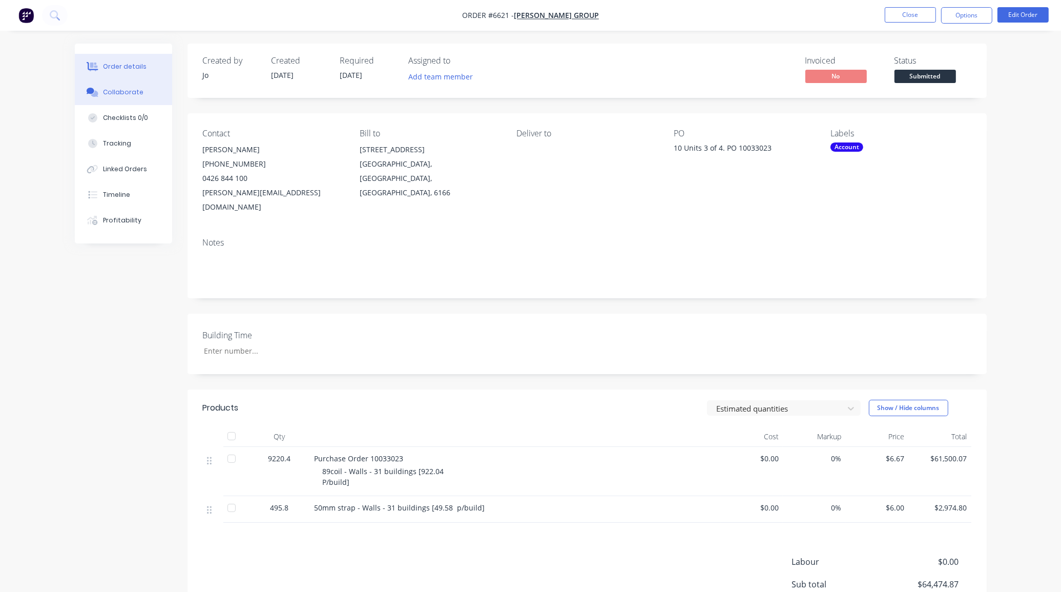
click at [100, 88] on button "Collaborate" at bounding box center [123, 92] width 97 height 26
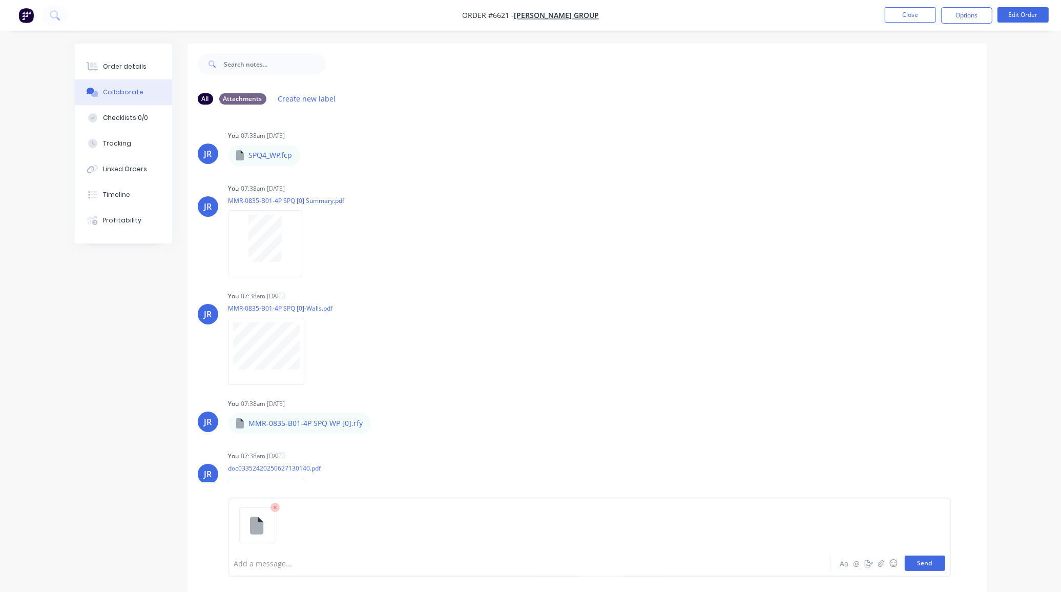
click at [913, 559] on button "Send" at bounding box center [925, 562] width 40 height 15
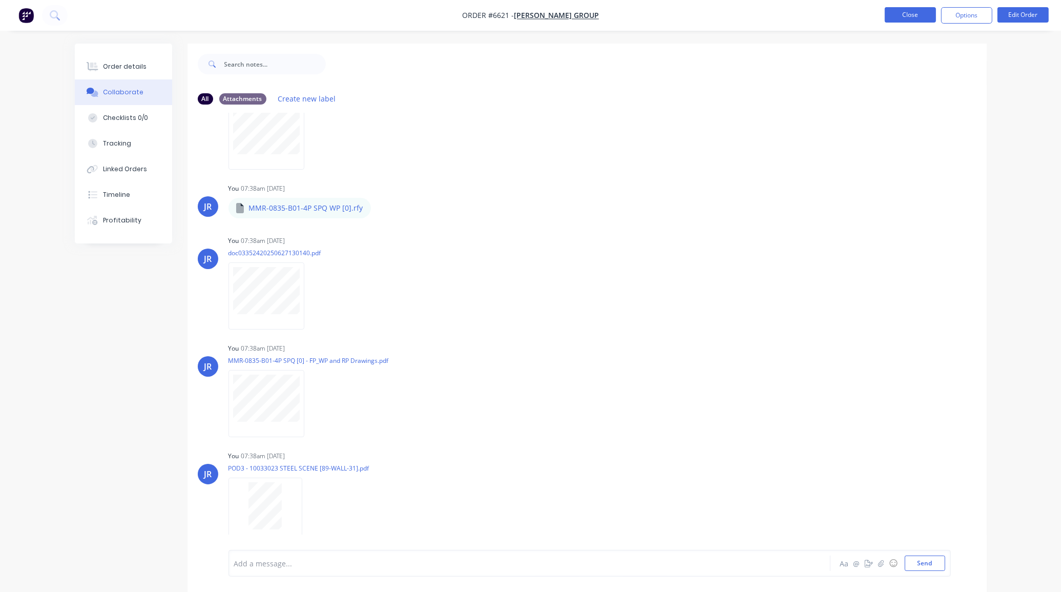
click at [901, 18] on button "Close" at bounding box center [910, 14] width 51 height 15
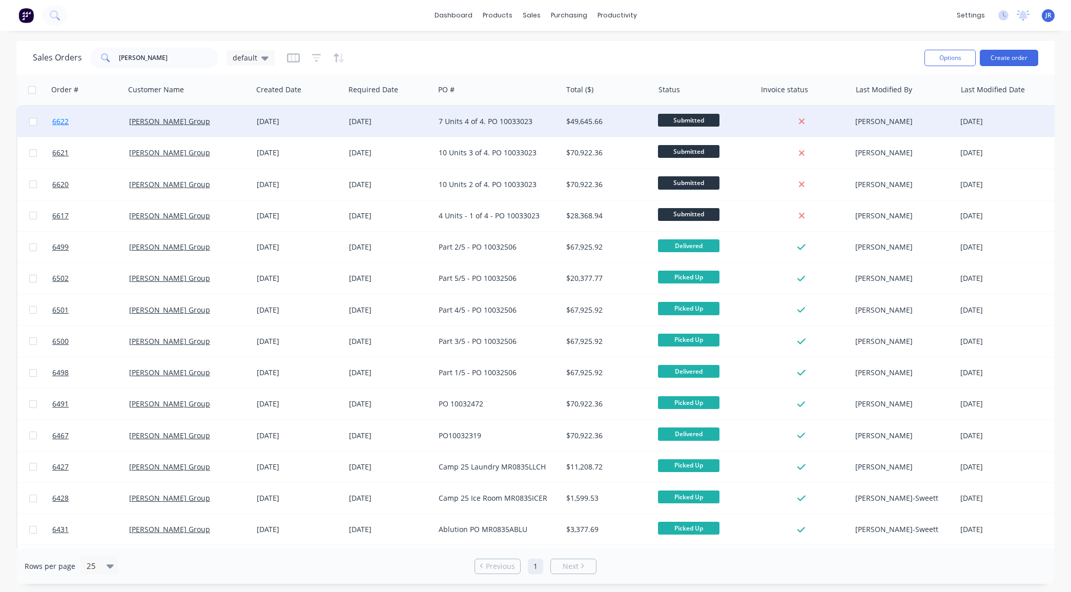
click at [62, 126] on span "6622" at bounding box center [60, 121] width 16 height 10
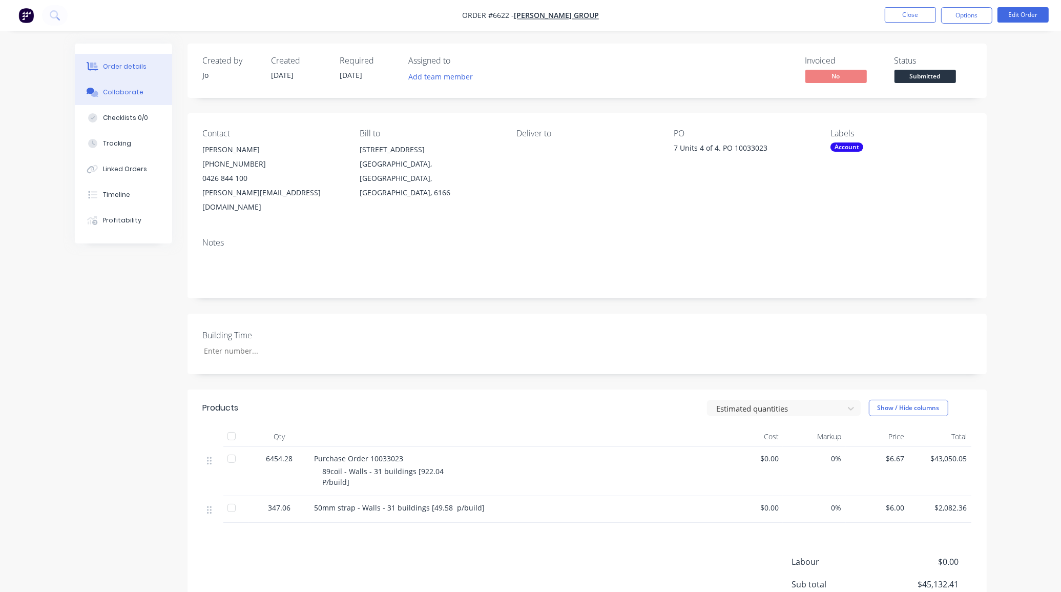
click at [131, 88] on div "Collaborate" at bounding box center [123, 92] width 40 height 9
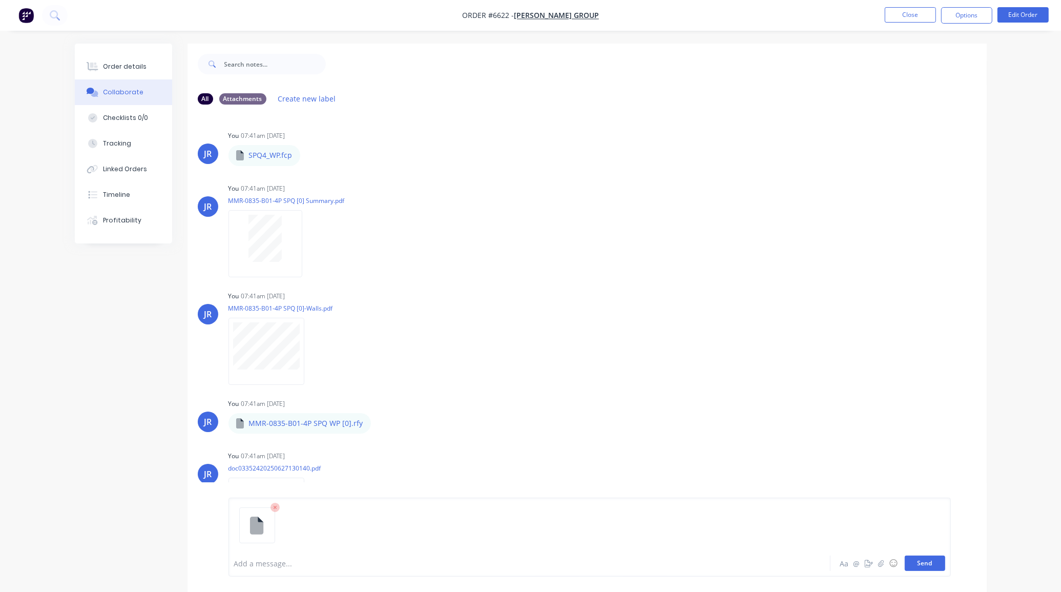
click at [931, 565] on button "Send" at bounding box center [925, 562] width 40 height 15
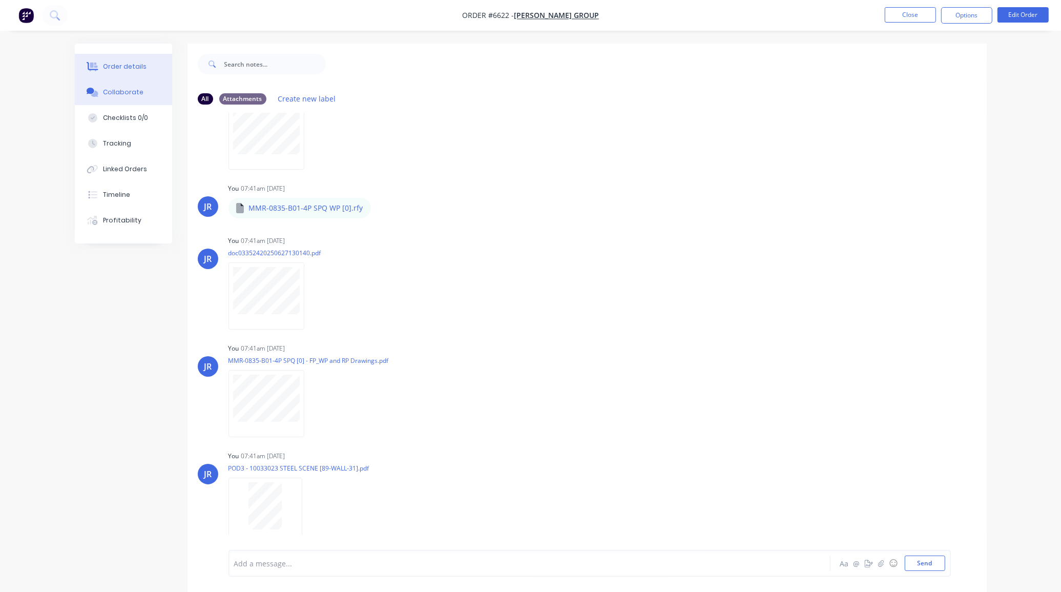
click at [114, 65] on div "Order details" at bounding box center [125, 66] width 44 height 9
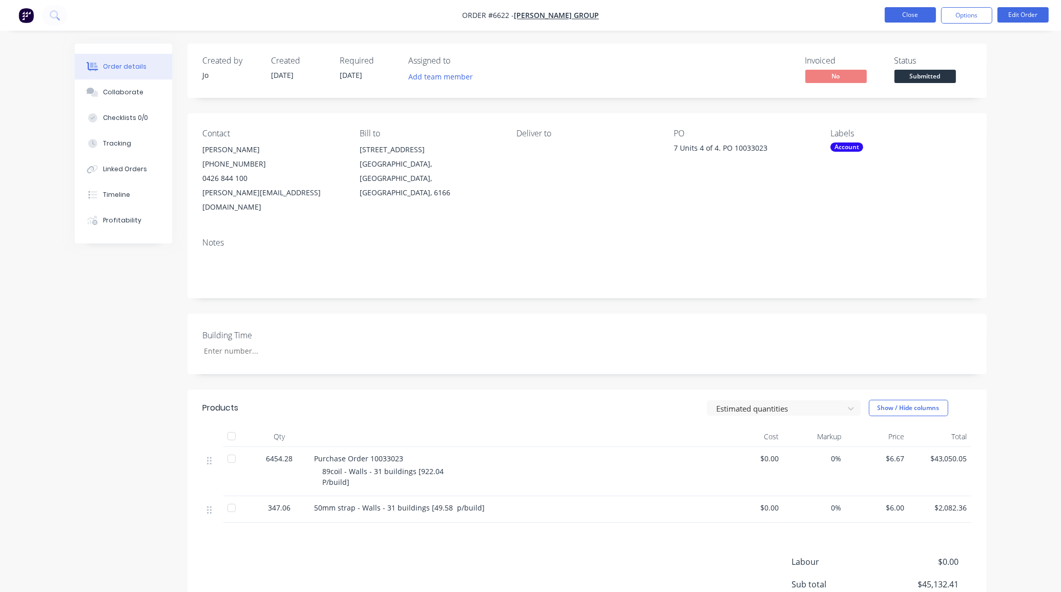
click at [894, 14] on button "Close" at bounding box center [910, 14] width 51 height 15
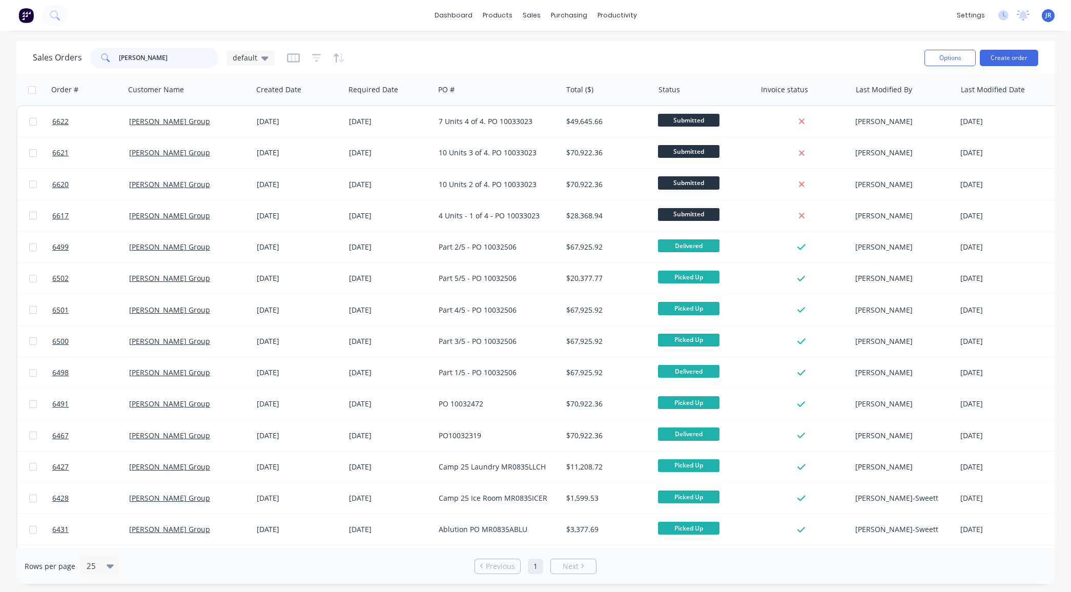
drag, startPoint x: 185, startPoint y: 60, endPoint x: 1, endPoint y: 53, distance: 185.1
click at [16, 57] on div "Sales Orders mcnally default Options Create order" at bounding box center [535, 57] width 1038 height 33
type input "jim"
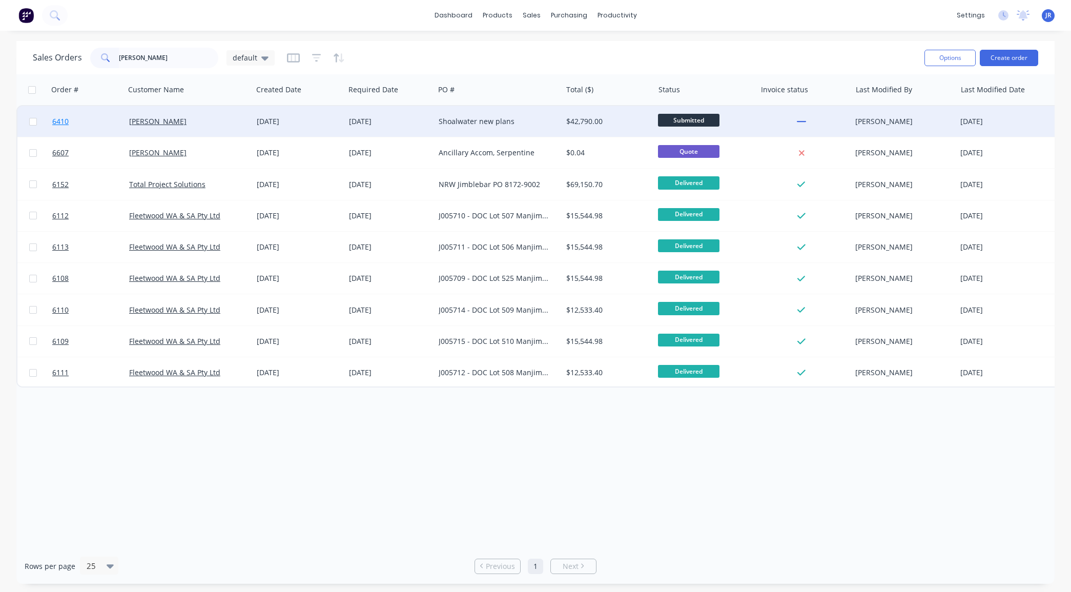
click at [57, 119] on span "6410" at bounding box center [60, 121] width 16 height 10
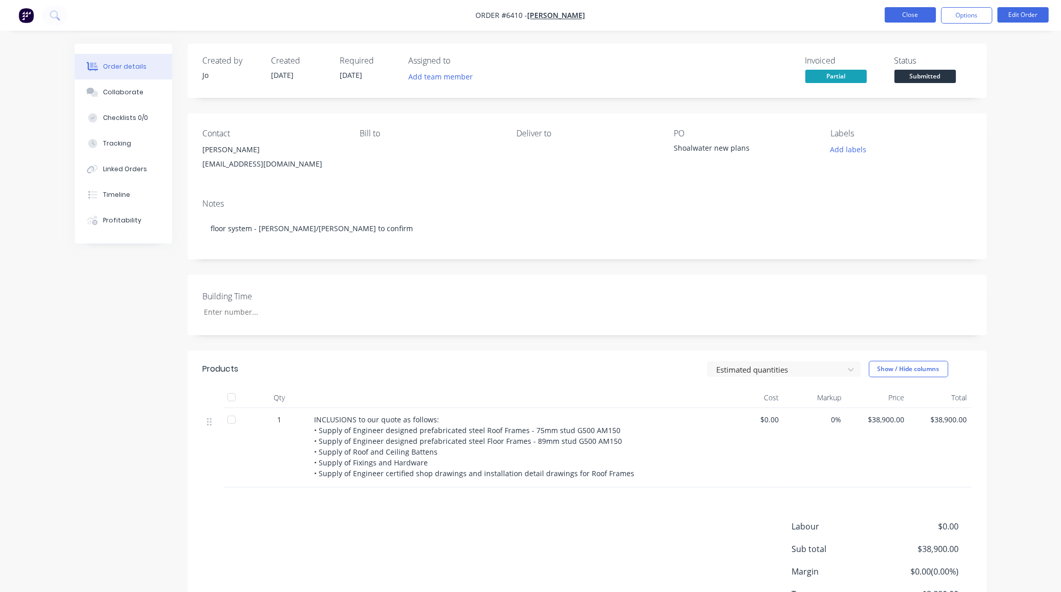
click at [894, 10] on button "Close" at bounding box center [910, 14] width 51 height 15
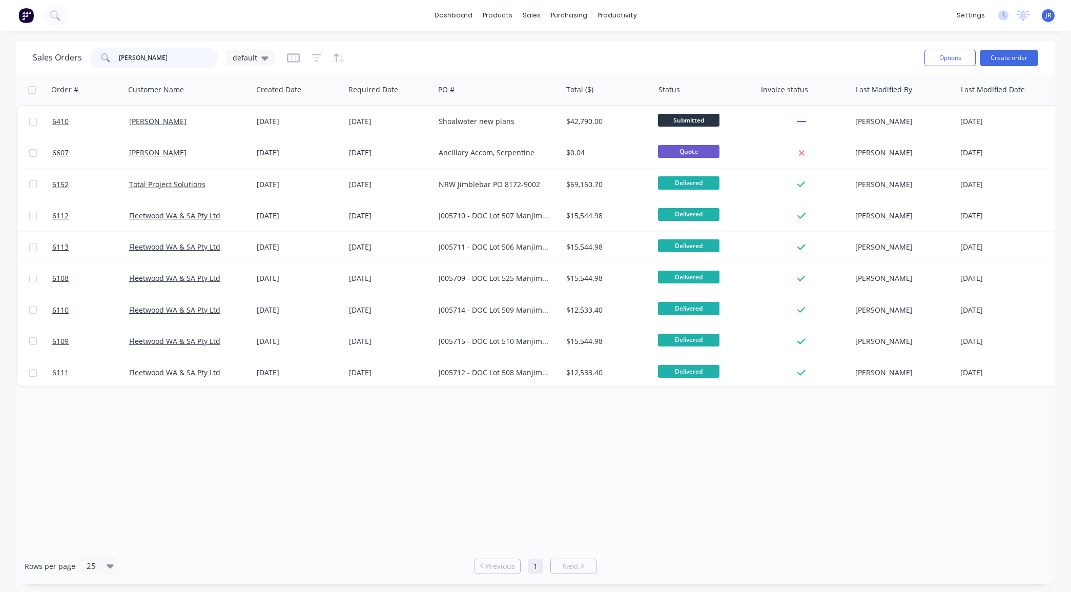
drag, startPoint x: 157, startPoint y: 54, endPoint x: 73, endPoint y: 54, distance: 84.0
click at [82, 54] on div "Sales Orders jim default" at bounding box center [154, 58] width 242 height 20
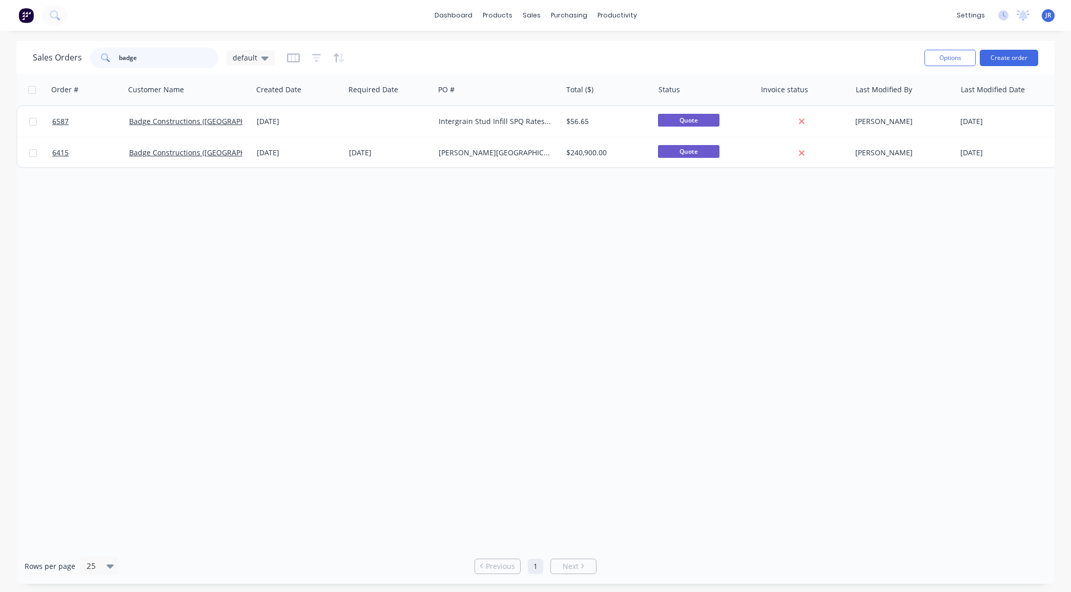
drag, startPoint x: 152, startPoint y: 56, endPoint x: 60, endPoint y: 50, distance: 92.4
click at [65, 45] on div "Sales Orders badge default" at bounding box center [474, 57] width 883 height 25
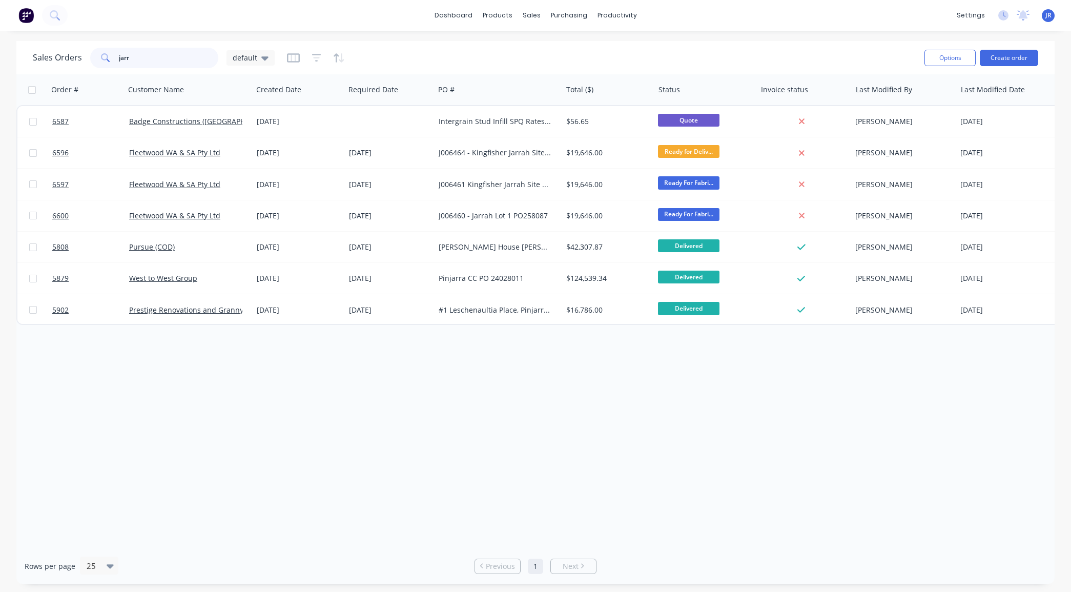
drag, startPoint x: 147, startPoint y: 64, endPoint x: 92, endPoint y: 45, distance: 57.7
click at [93, 45] on div "Sales Orders jarr default" at bounding box center [474, 57] width 883 height 25
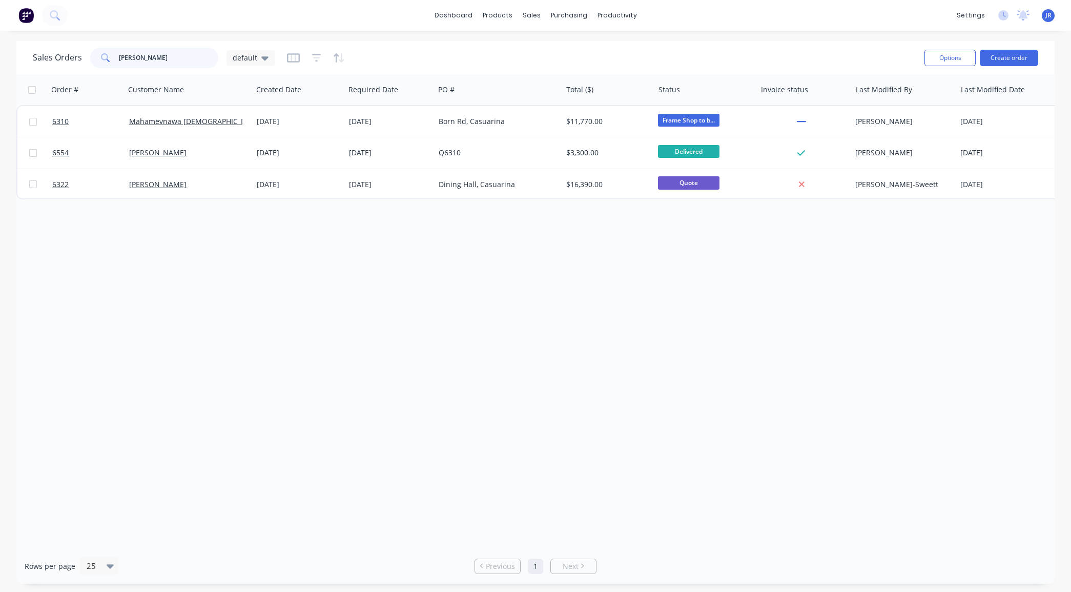
drag, startPoint x: 155, startPoint y: 55, endPoint x: 27, endPoint y: 62, distance: 127.8
click at [39, 49] on div "Sales Orders nilan default" at bounding box center [154, 58] width 242 height 20
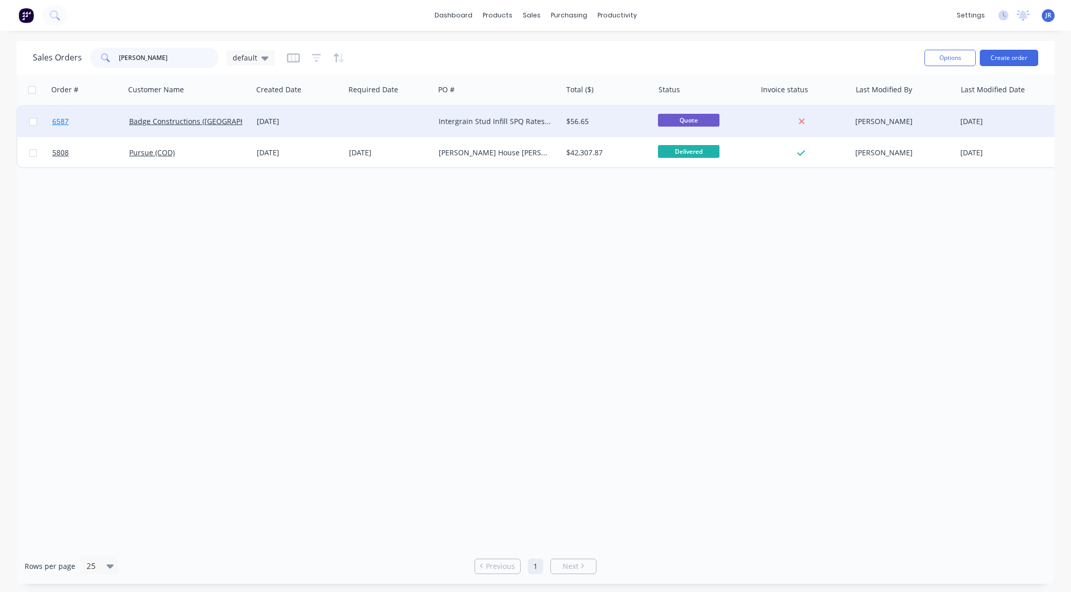
type input "jarrad"
click at [61, 119] on span "6587" at bounding box center [60, 121] width 16 height 10
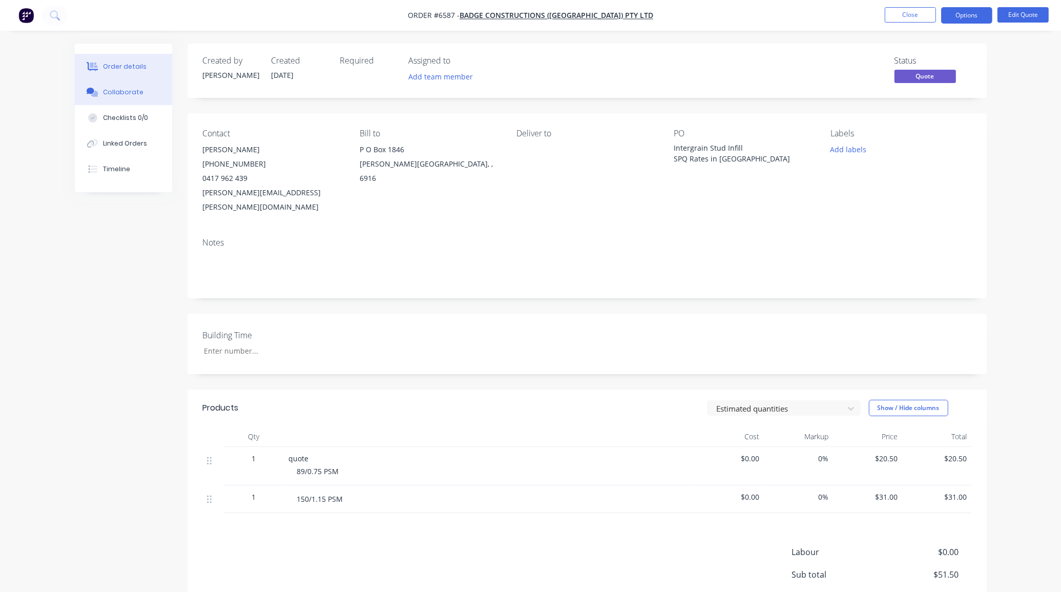
click at [122, 91] on div "Collaborate" at bounding box center [123, 92] width 40 height 9
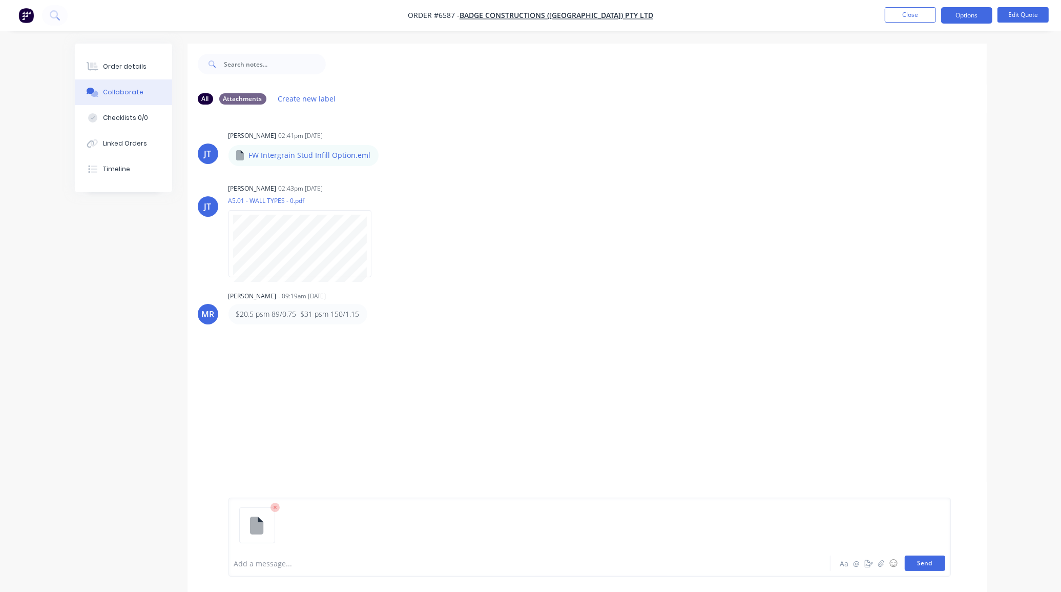
click at [934, 564] on button "Send" at bounding box center [925, 562] width 40 height 15
click at [121, 62] on div "Order details" at bounding box center [125, 66] width 44 height 9
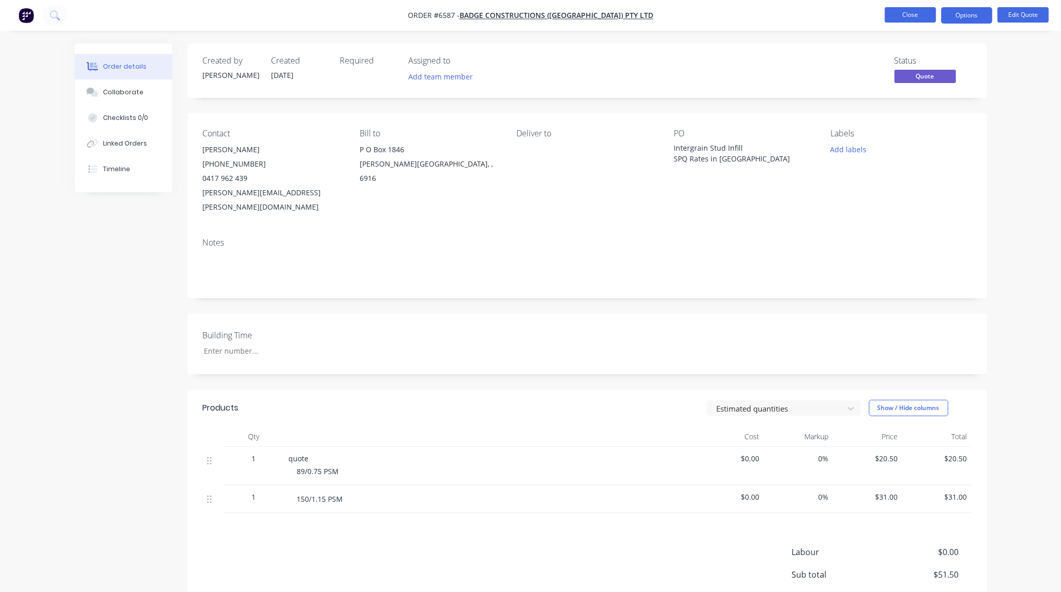
click at [915, 16] on button "Close" at bounding box center [910, 14] width 51 height 15
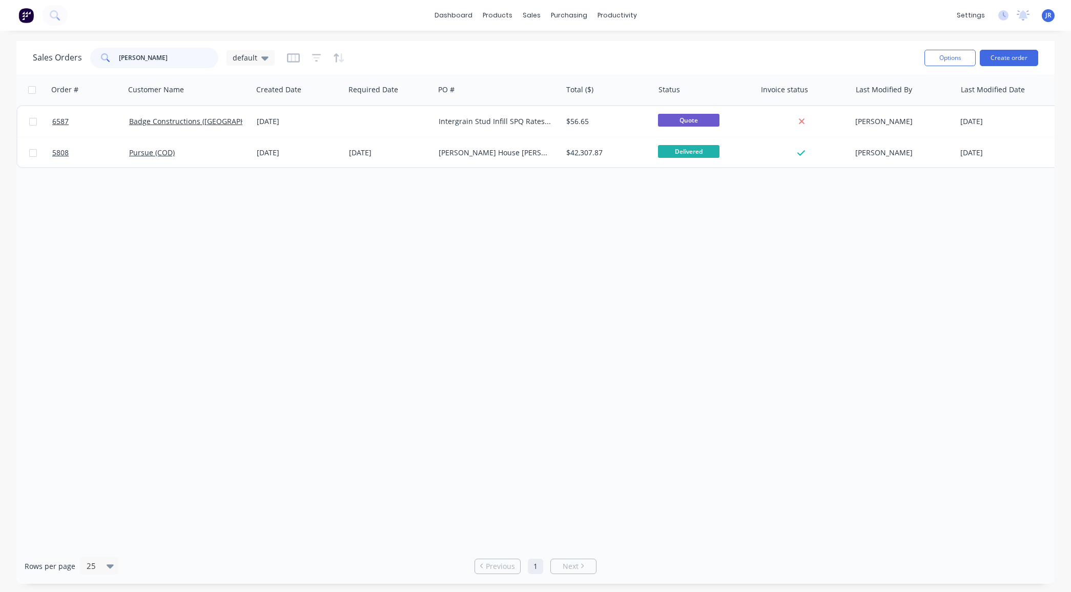
drag, startPoint x: 172, startPoint y: 57, endPoint x: 14, endPoint y: 50, distance: 158.0
click at [39, 54] on div "Sales Orders jarrad default" at bounding box center [154, 58] width 242 height 20
type input "kerman"
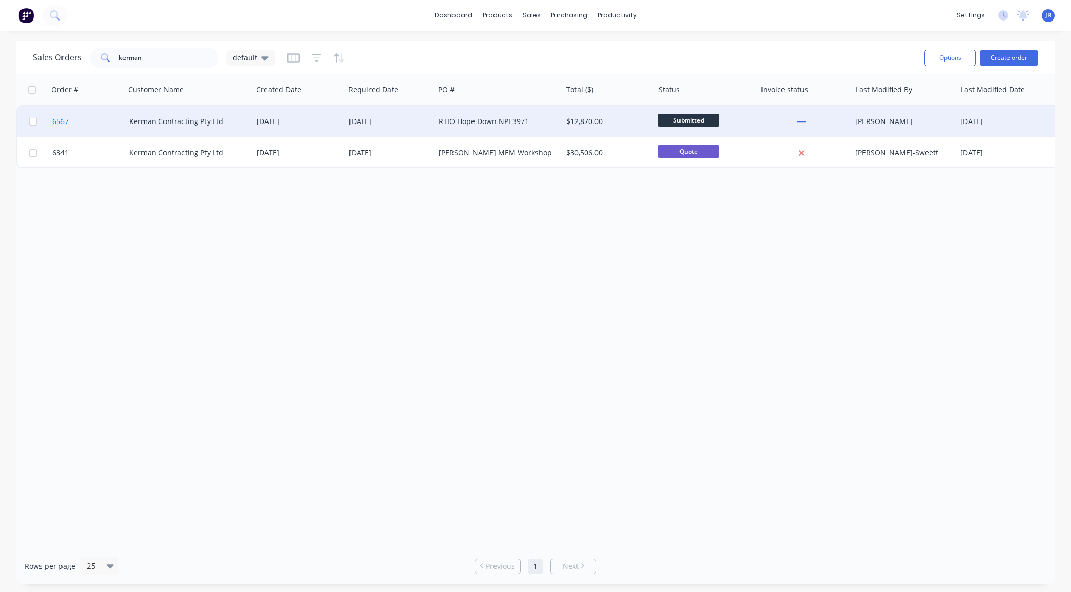
click at [67, 120] on span "6567" at bounding box center [60, 121] width 16 height 10
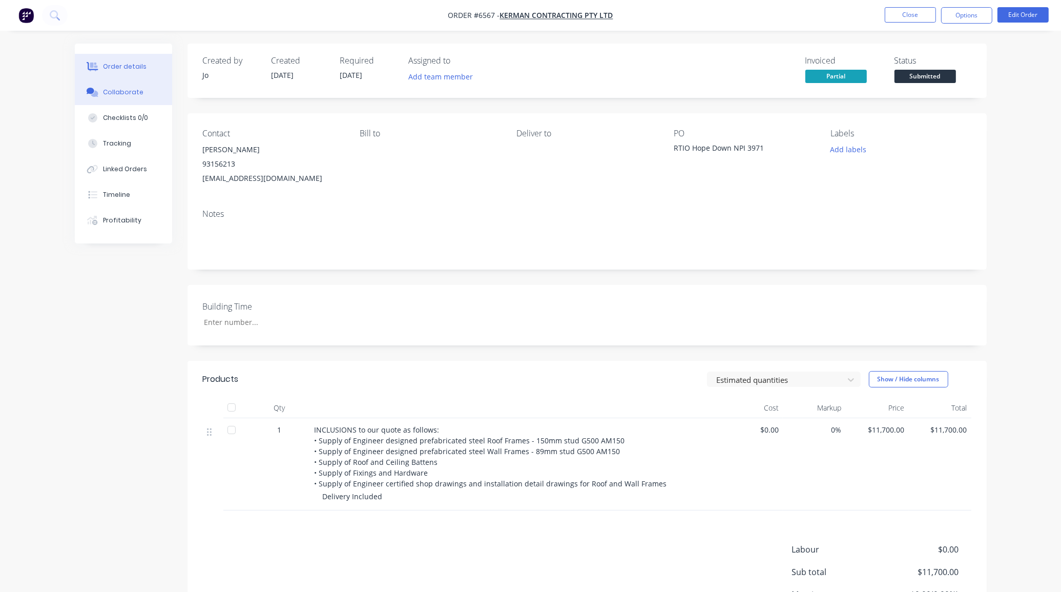
click at [111, 95] on div "Collaborate" at bounding box center [123, 92] width 40 height 9
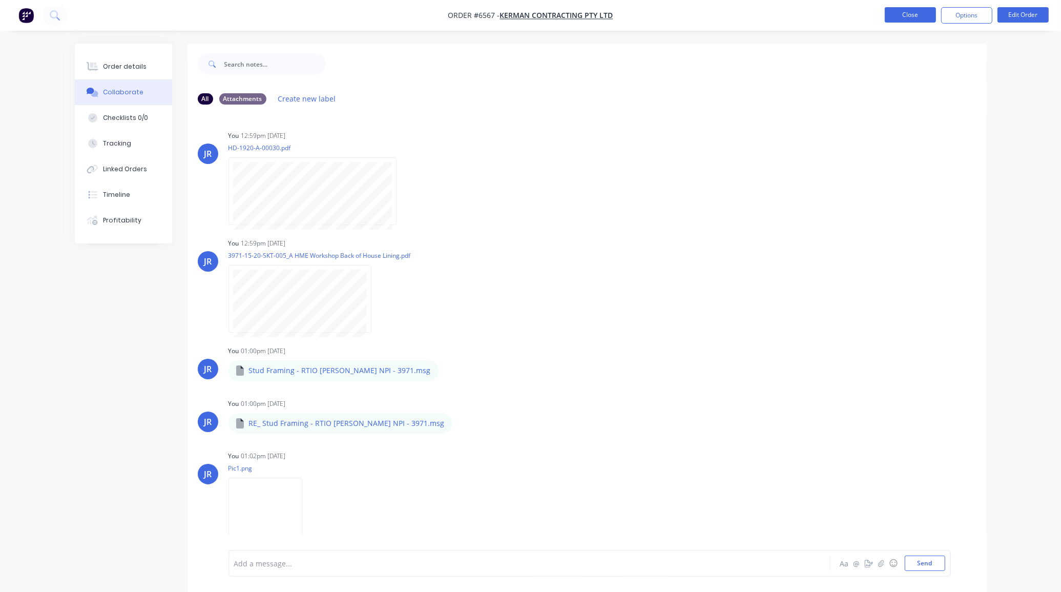
click at [915, 16] on button "Close" at bounding box center [910, 14] width 51 height 15
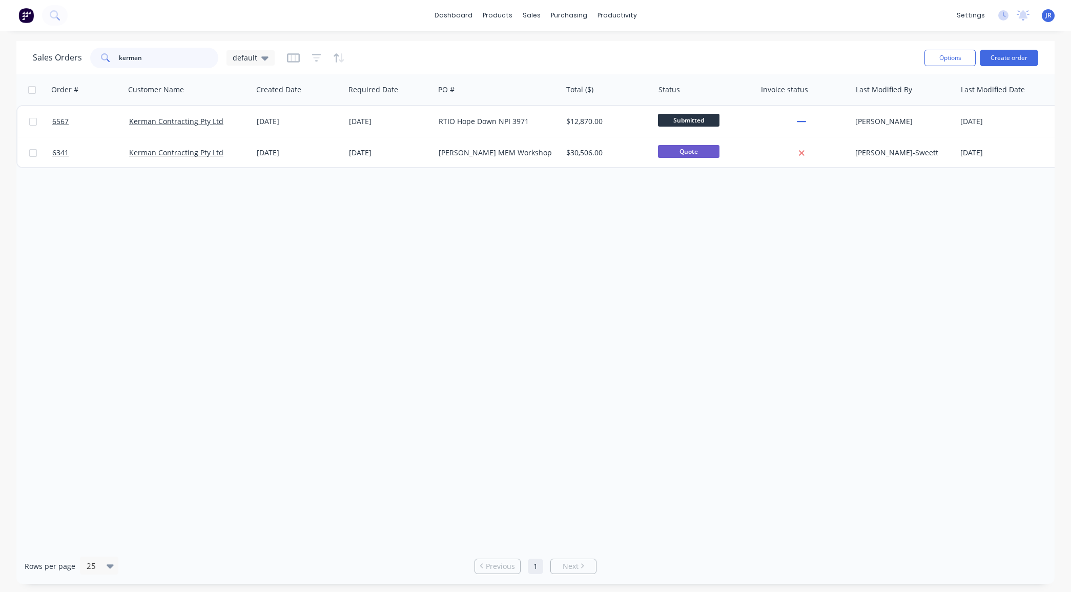
drag, startPoint x: 71, startPoint y: 47, endPoint x: 50, endPoint y: 41, distance: 21.7
click at [53, 47] on div "Sales Orders kerman default" at bounding box center [474, 57] width 883 height 25
type input "blissett"
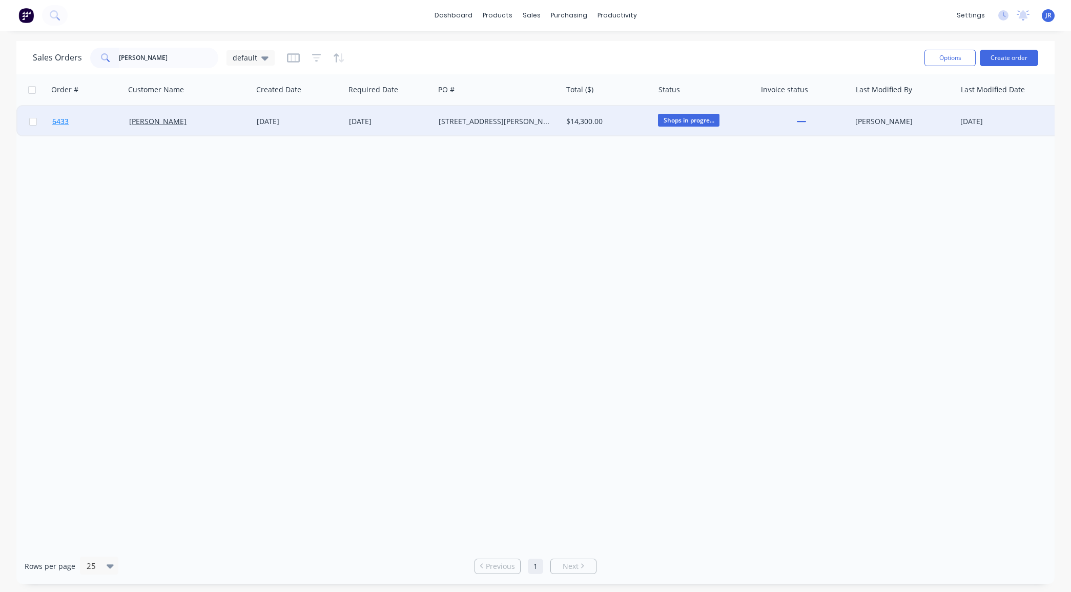
click at [65, 119] on span "6433" at bounding box center [60, 121] width 16 height 10
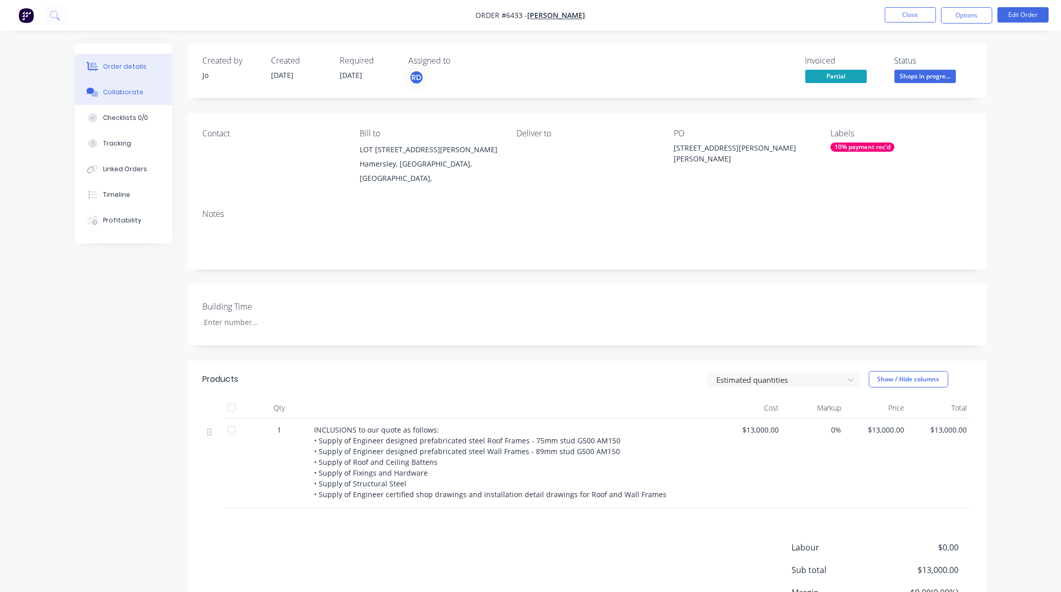
click at [112, 98] on button "Collaborate" at bounding box center [123, 92] width 97 height 26
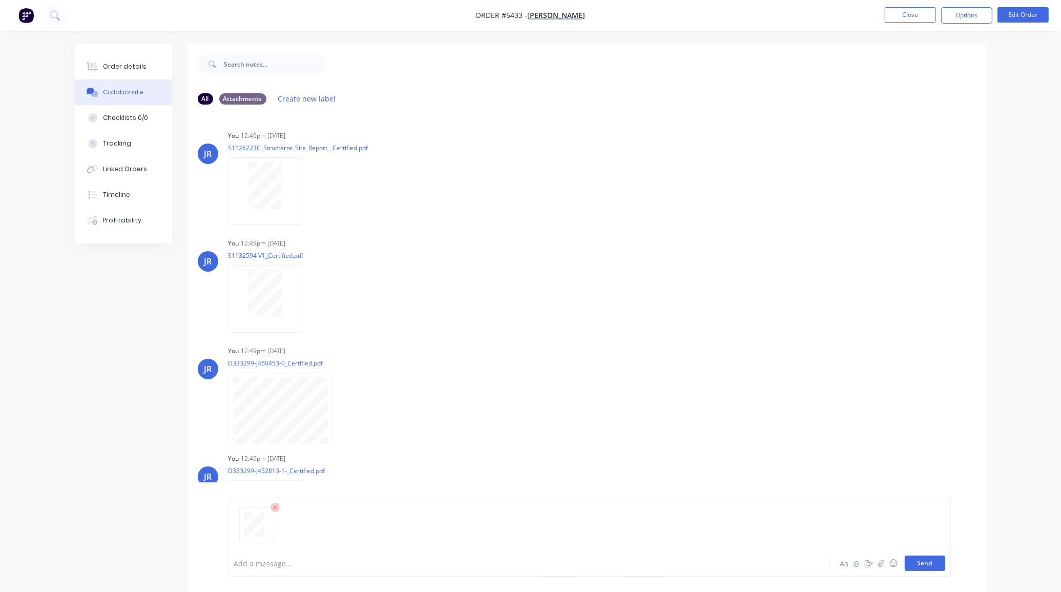
click at [931, 560] on button "Send" at bounding box center [925, 562] width 40 height 15
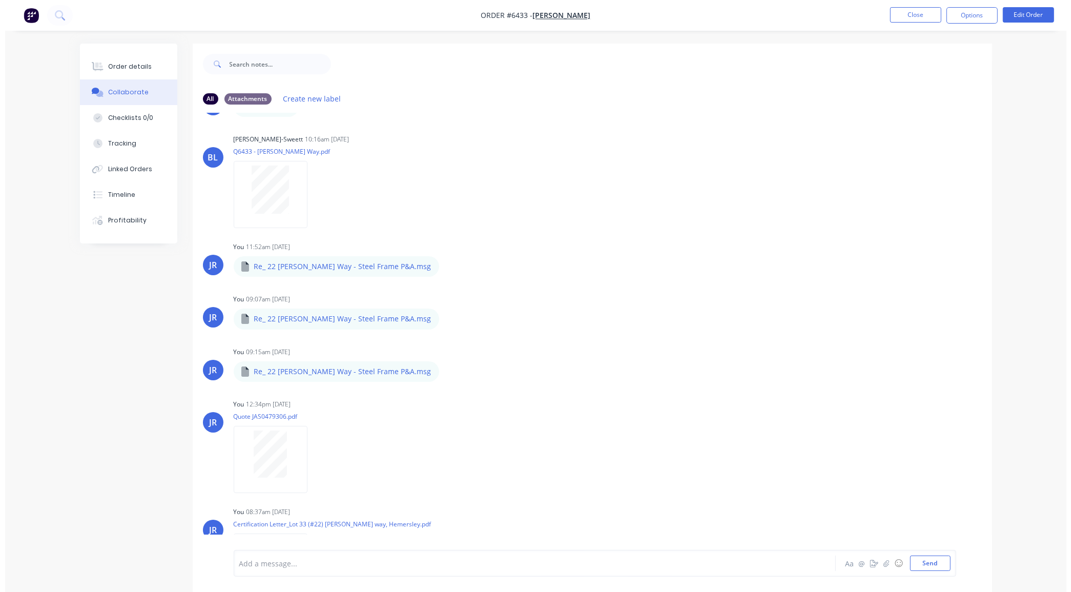
scroll to position [694, 0]
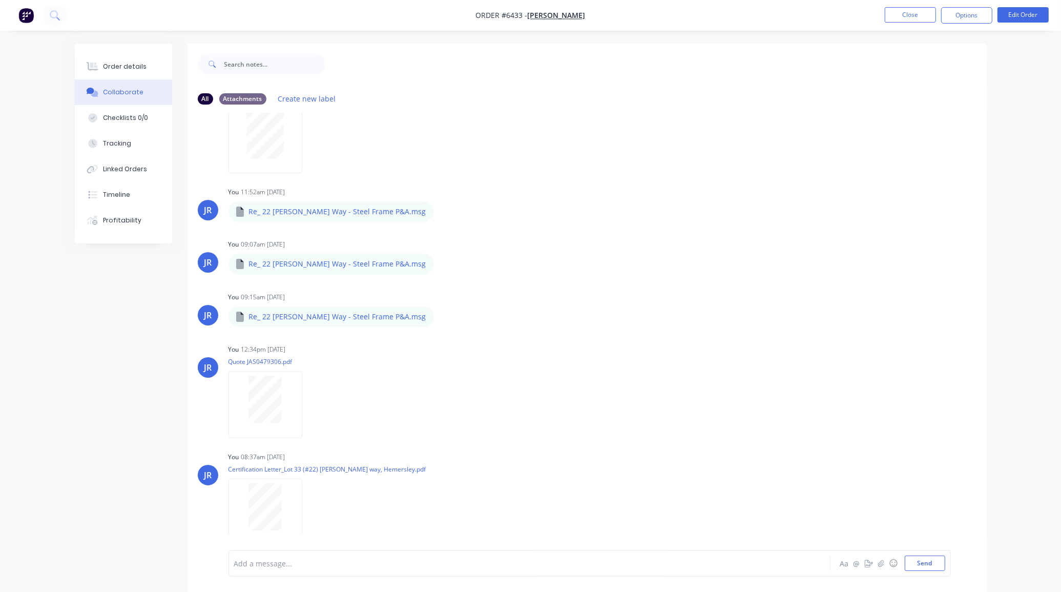
drag, startPoint x: 108, startPoint y: 482, endPoint x: 112, endPoint y: 475, distance: 7.4
click at [108, 482] on div "All Attachments Create new label JR You 12:49pm 04/08/25 S1126223C_Structerre_S…" at bounding box center [531, 326] width 912 height 564
click at [89, 70] on icon at bounding box center [93, 66] width 12 height 9
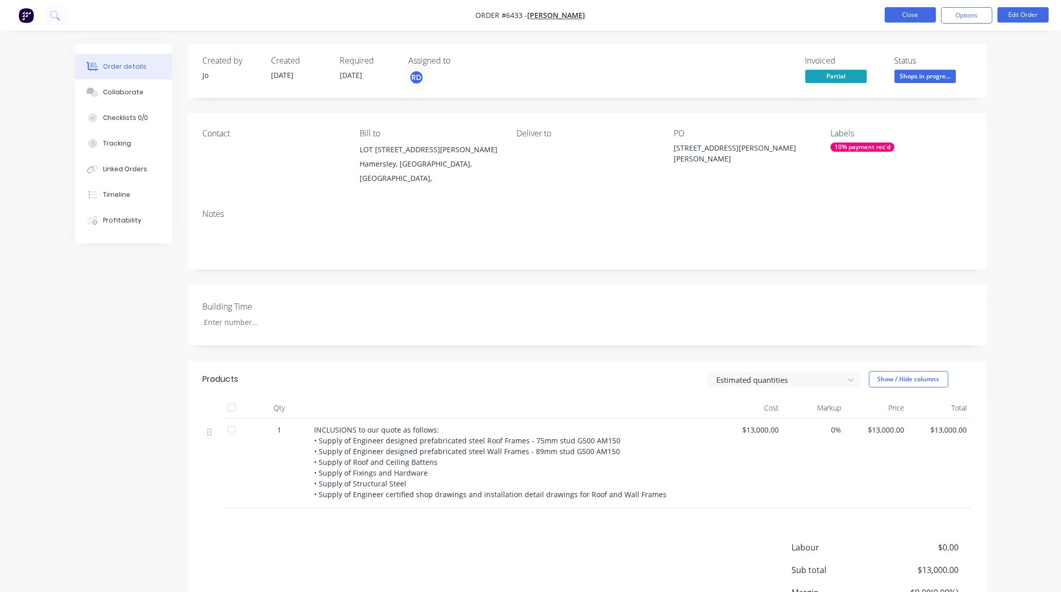
click at [919, 11] on button "Close" at bounding box center [910, 14] width 51 height 15
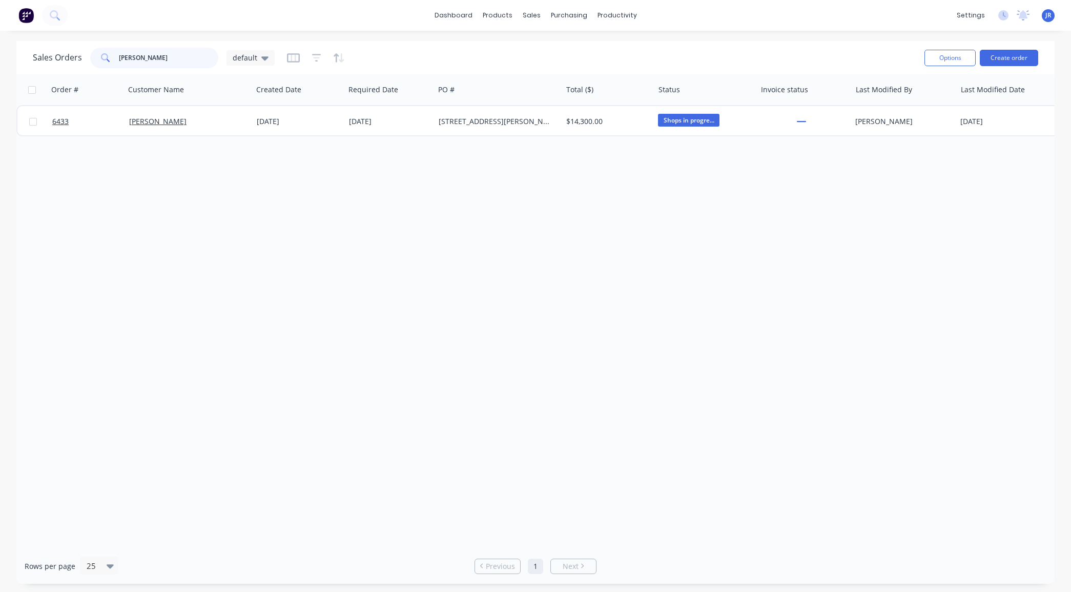
drag, startPoint x: 178, startPoint y: 55, endPoint x: -30, endPoint y: 30, distance: 210.1
click at [0, 30] on html "dashboard products sales purchasing productivity dashboard products Product Cat…" at bounding box center [535, 296] width 1071 height 592
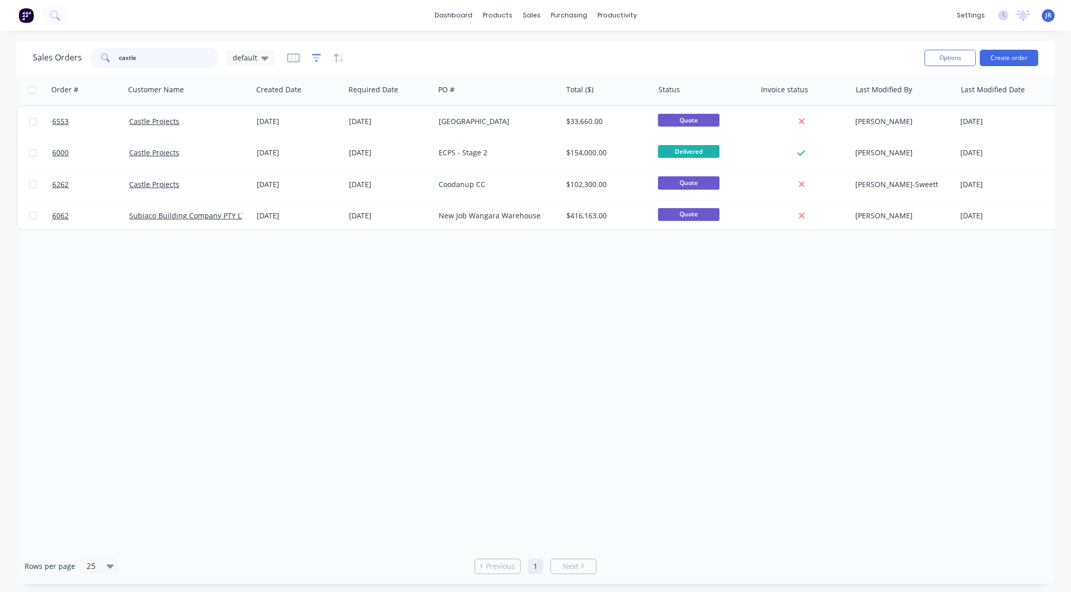
type input "castle"
click at [314, 58] on icon "button" at bounding box center [316, 58] width 7 height 2
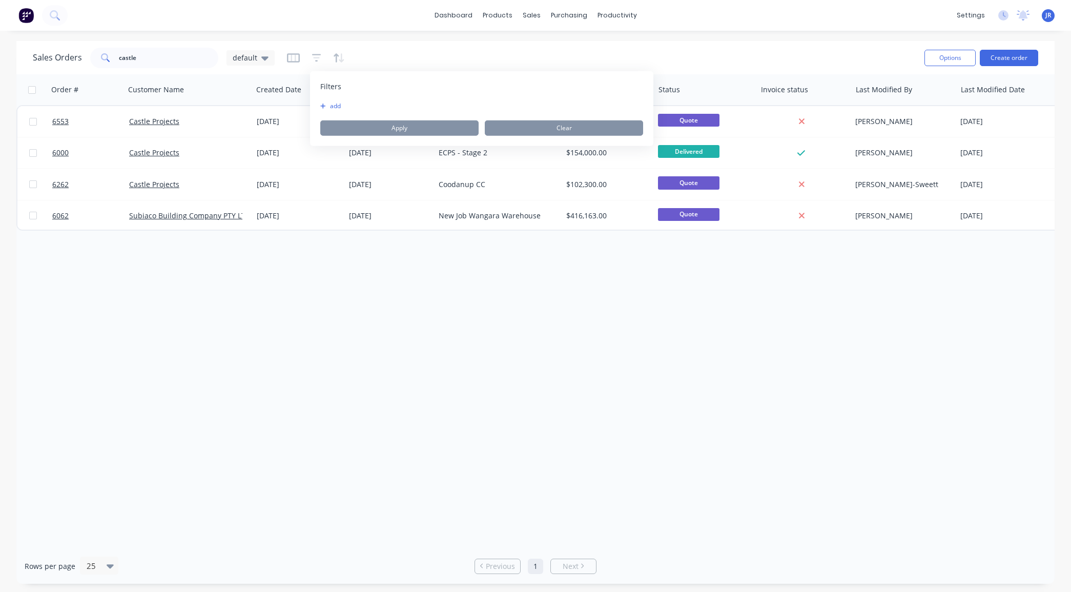
click at [321, 106] on icon "button" at bounding box center [322, 105] width 5 height 5
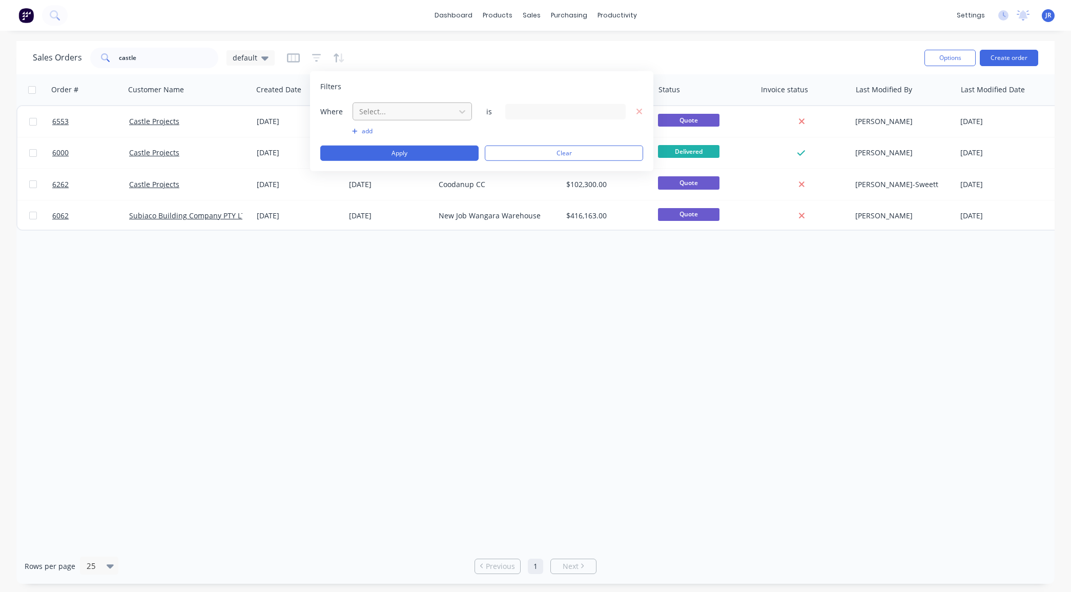
click at [384, 106] on div at bounding box center [404, 111] width 92 height 13
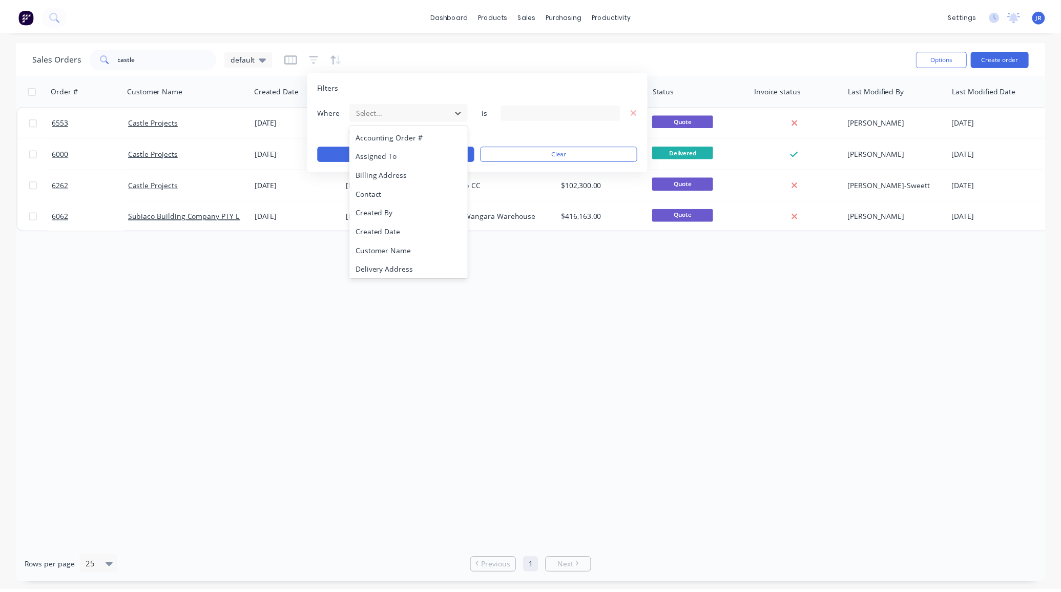
scroll to position [247, 0]
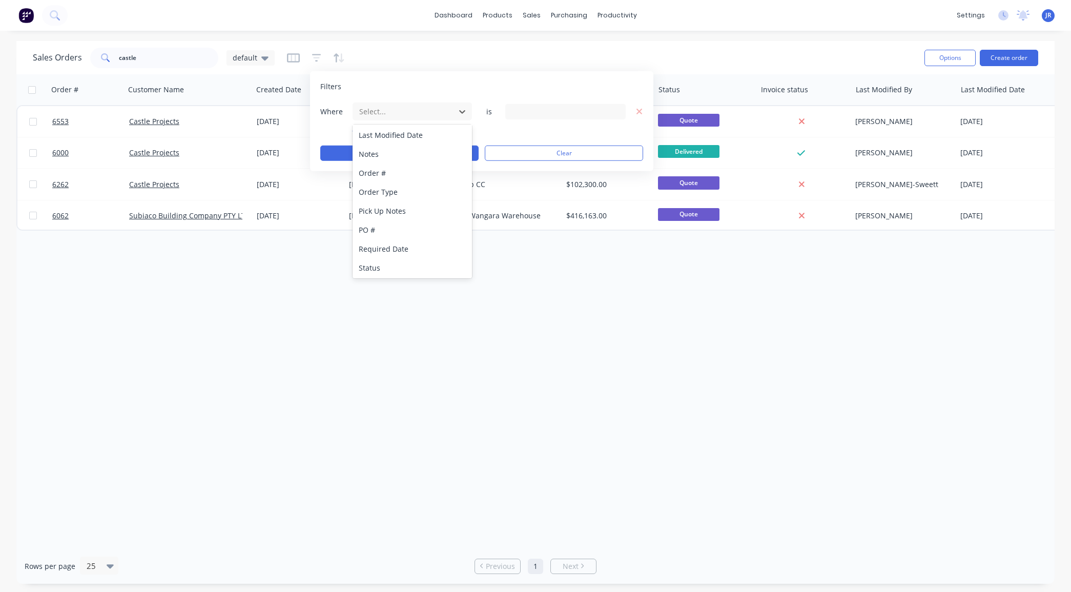
click at [382, 260] on div "Status" at bounding box center [411, 267] width 119 height 19
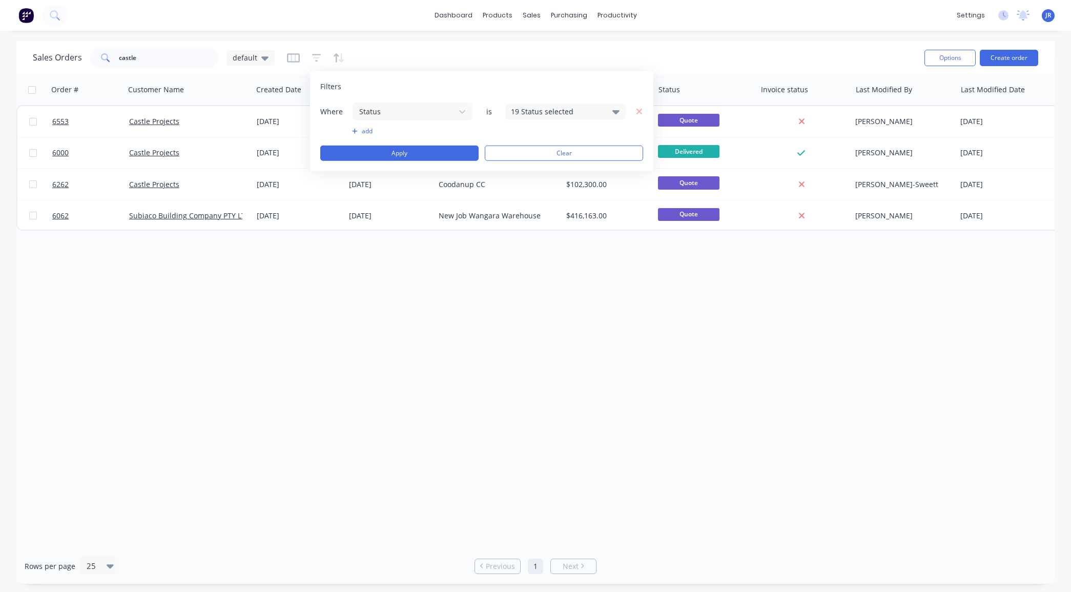
click at [527, 105] on div "19 Status selected" at bounding box center [565, 110] width 120 height 15
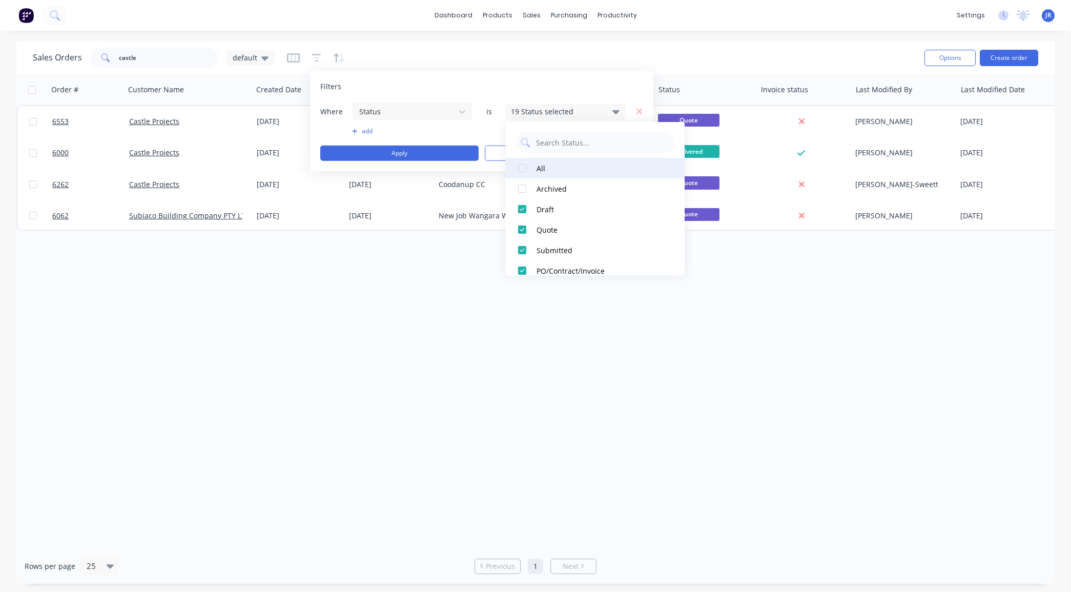
click at [520, 167] on div at bounding box center [522, 168] width 20 height 20
click at [436, 157] on button "Apply" at bounding box center [399, 152] width 158 height 15
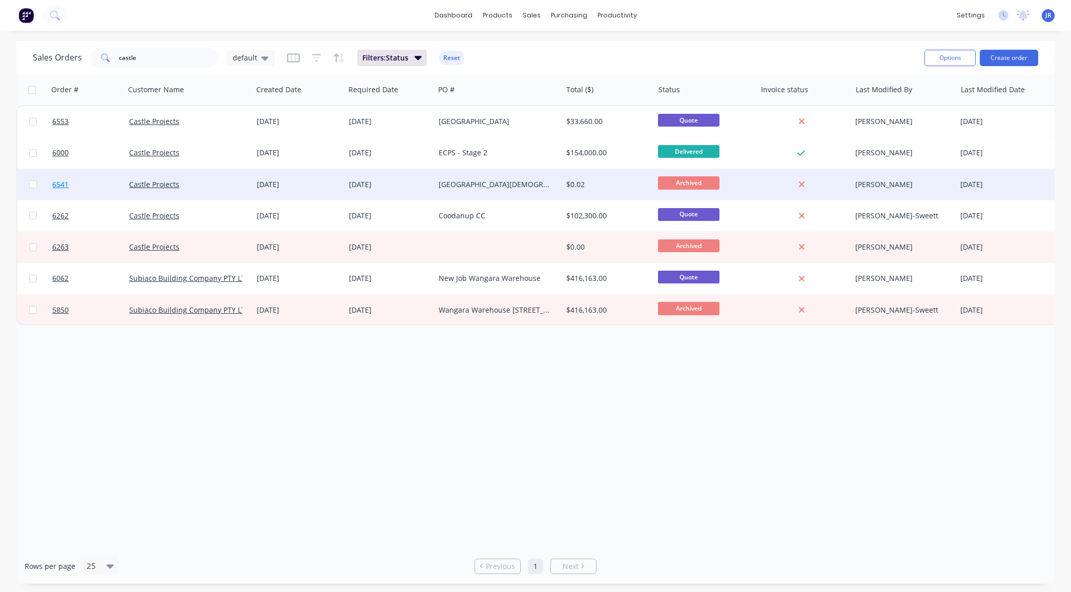
click at [57, 184] on span "6541" at bounding box center [60, 184] width 16 height 10
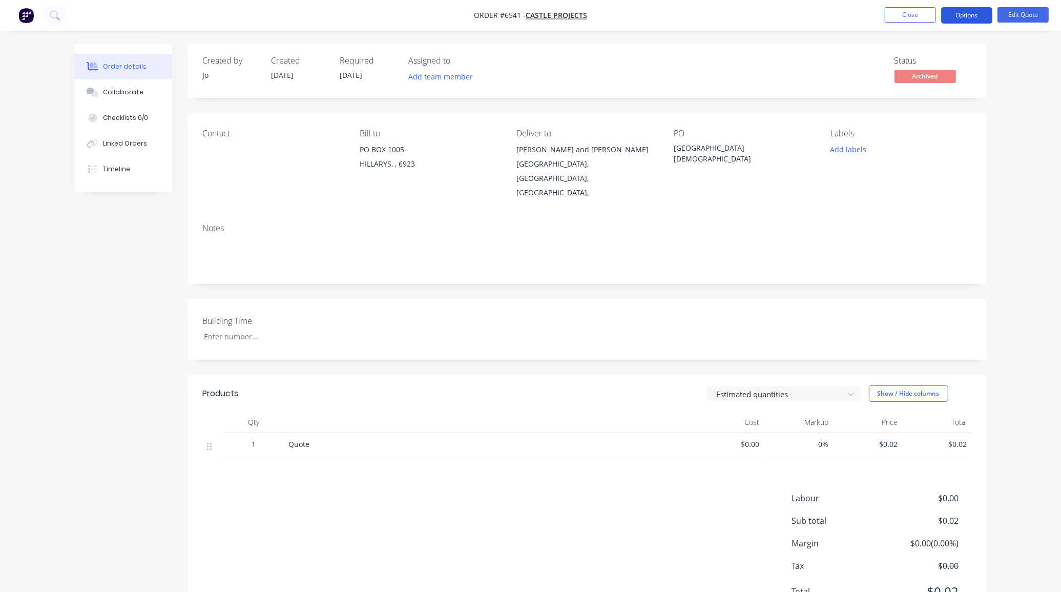
click at [974, 18] on button "Options" at bounding box center [966, 15] width 51 height 16
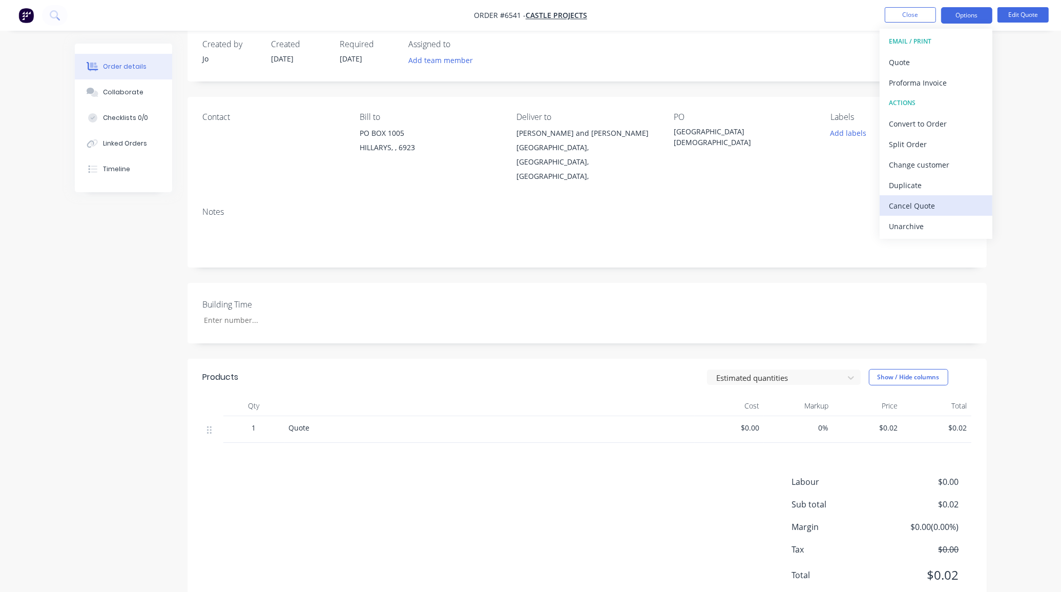
scroll to position [26, 0]
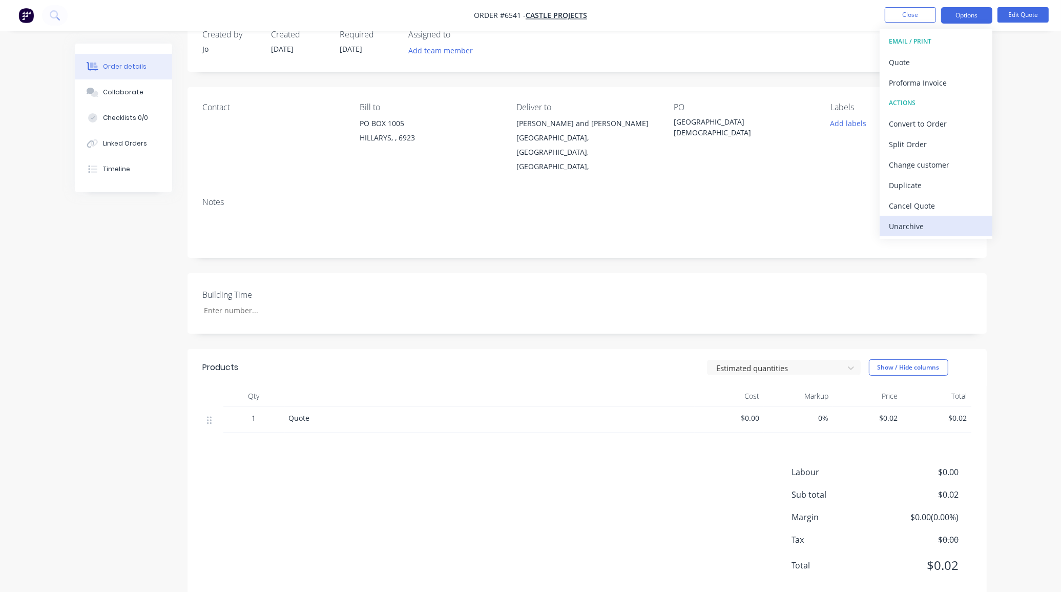
click at [908, 219] on div "Unarchive" at bounding box center [936, 226] width 94 height 15
click at [904, 20] on button "Close" at bounding box center [910, 14] width 51 height 15
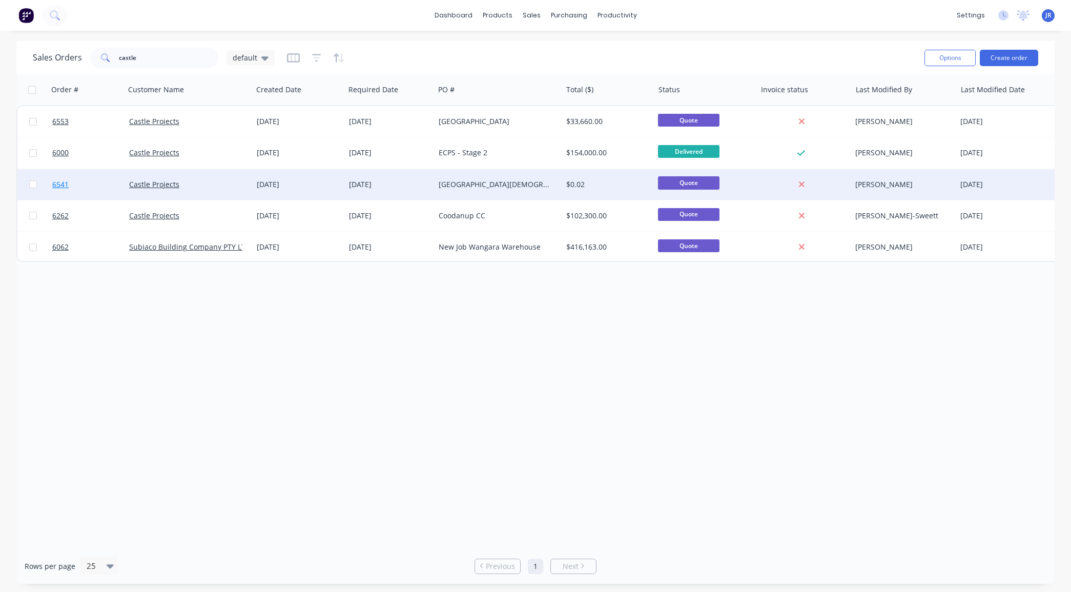
click at [59, 187] on span "6541" at bounding box center [60, 184] width 16 height 10
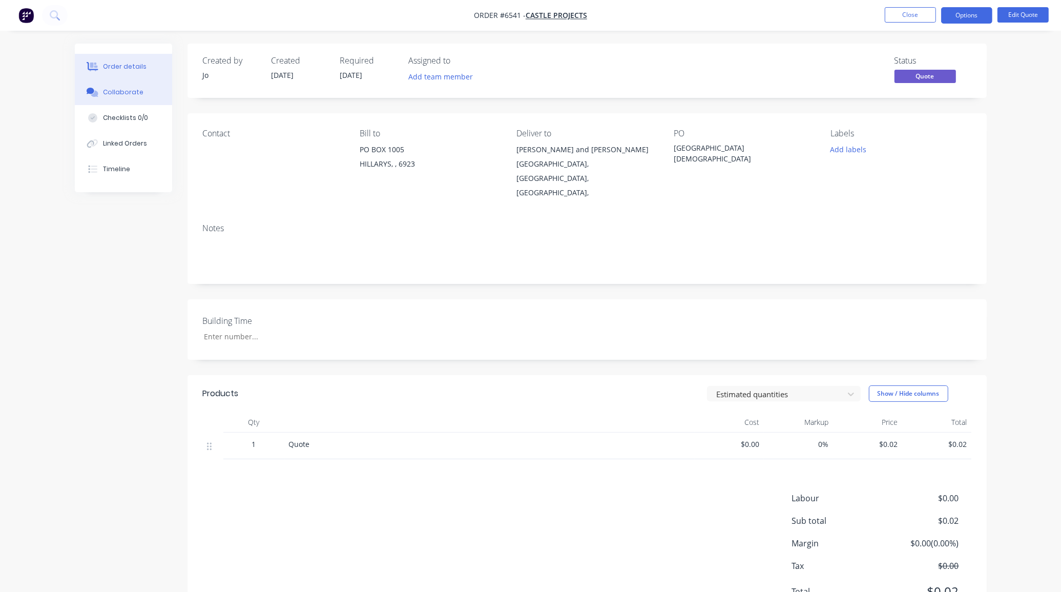
click at [123, 92] on div "Collaborate" at bounding box center [123, 92] width 40 height 9
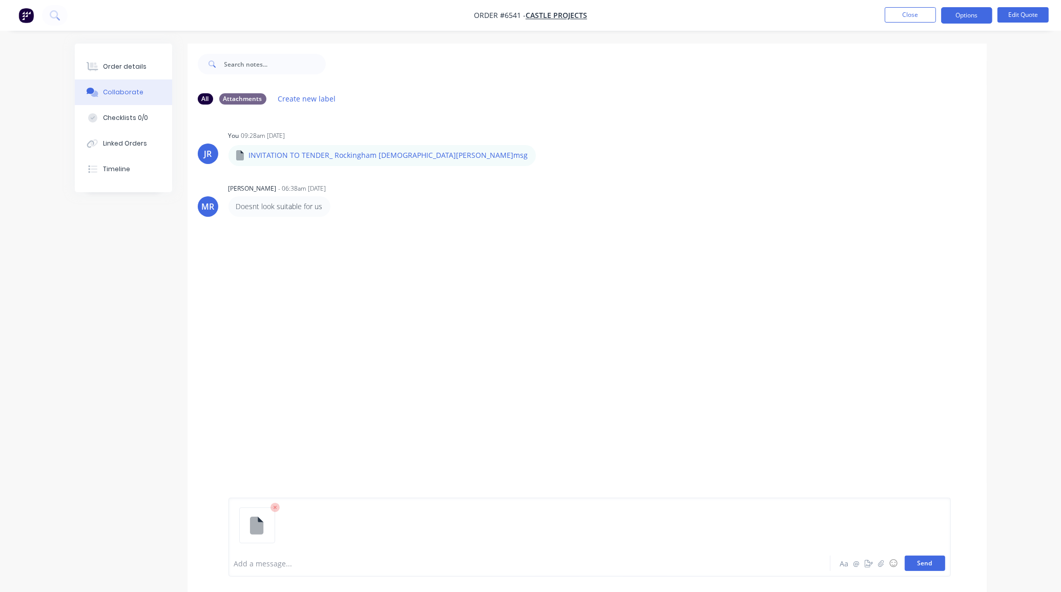
click at [924, 565] on button "Send" at bounding box center [925, 562] width 40 height 15
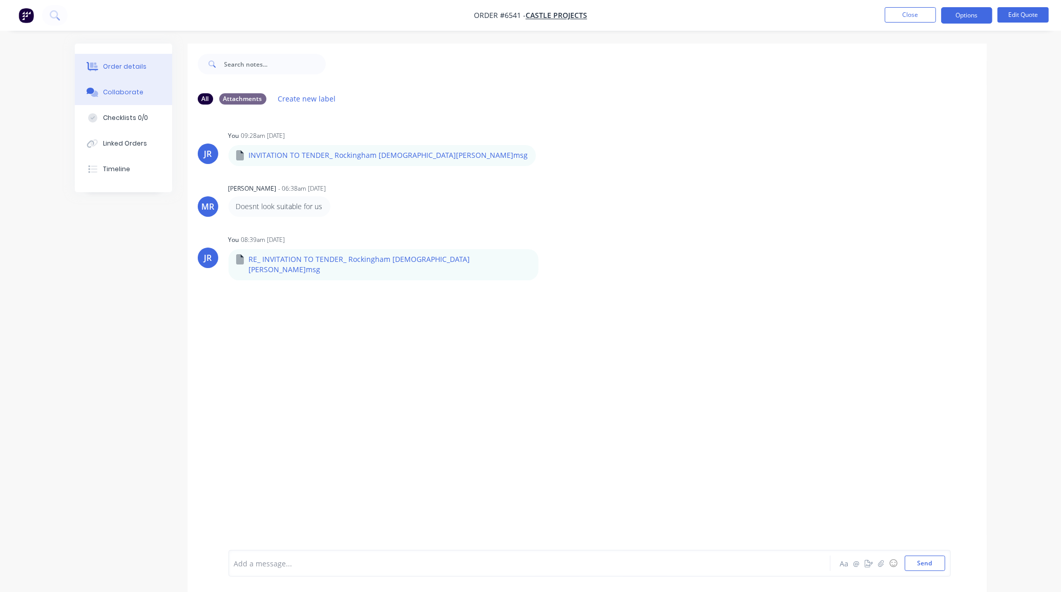
click at [101, 75] on button "Order details" at bounding box center [123, 67] width 97 height 26
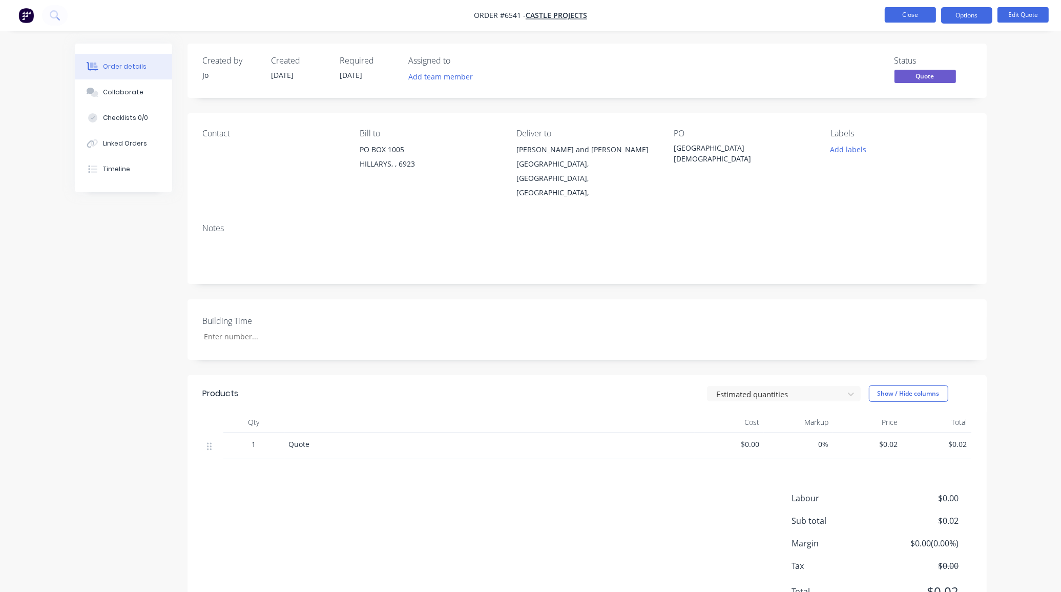
click at [910, 19] on button "Close" at bounding box center [910, 14] width 51 height 15
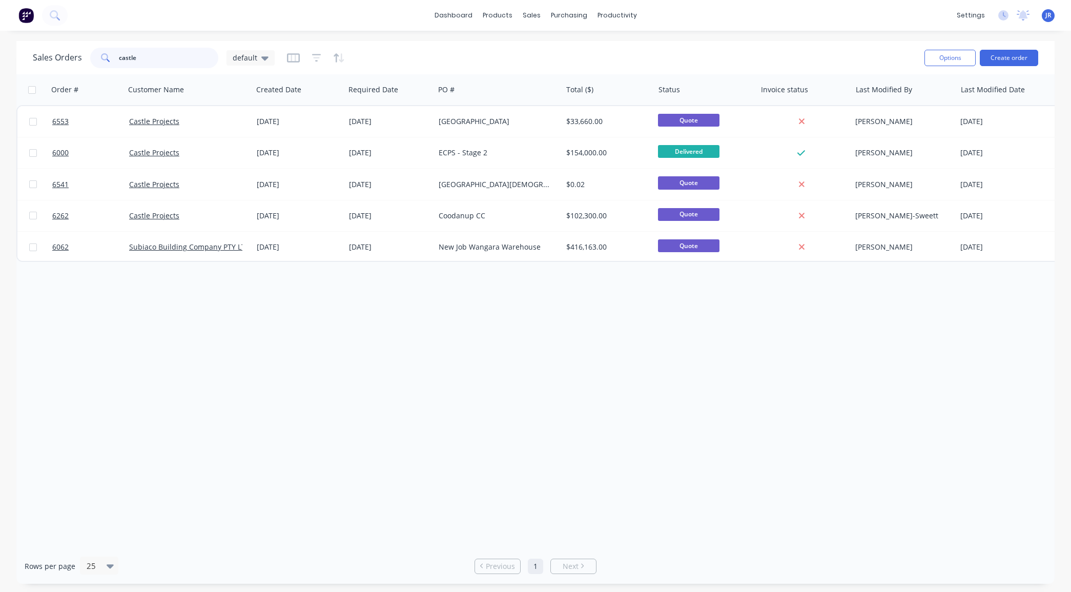
drag, startPoint x: 163, startPoint y: 55, endPoint x: -84, endPoint y: 49, distance: 247.0
click at [0, 49] on html "dashboard products sales purchasing productivity dashboard products Product Cat…" at bounding box center [535, 296] width 1071 height 592
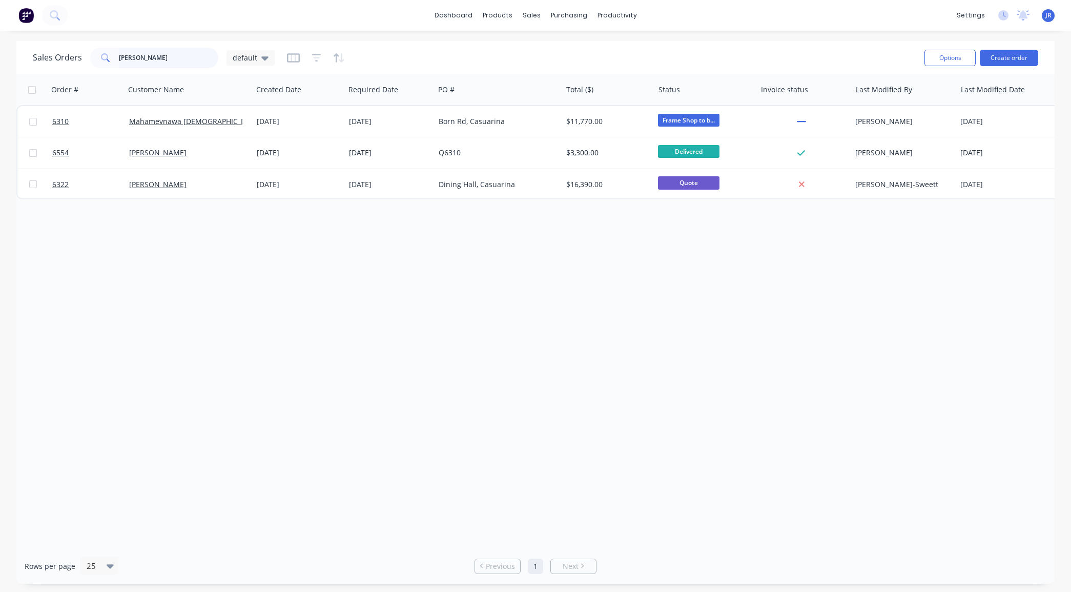
drag, startPoint x: 145, startPoint y: 55, endPoint x: -20, endPoint y: 54, distance: 165.0
click at [0, 54] on html "dashboard products sales purchasing productivity dashboard products Product Cat…" at bounding box center [535, 296] width 1071 height 592
type input "kerman"
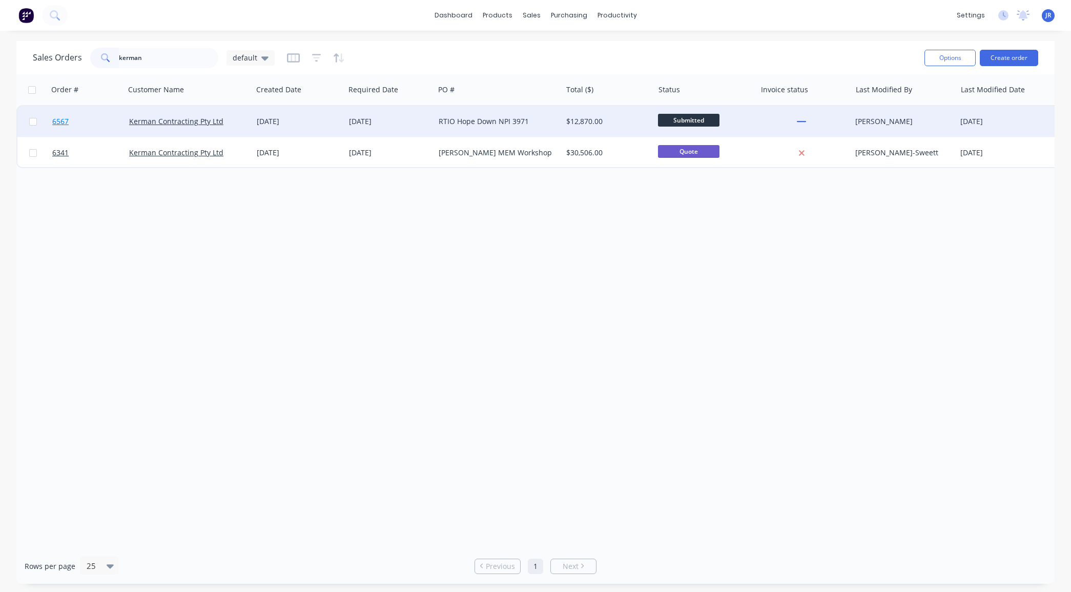
click at [60, 119] on span "6567" at bounding box center [60, 121] width 16 height 10
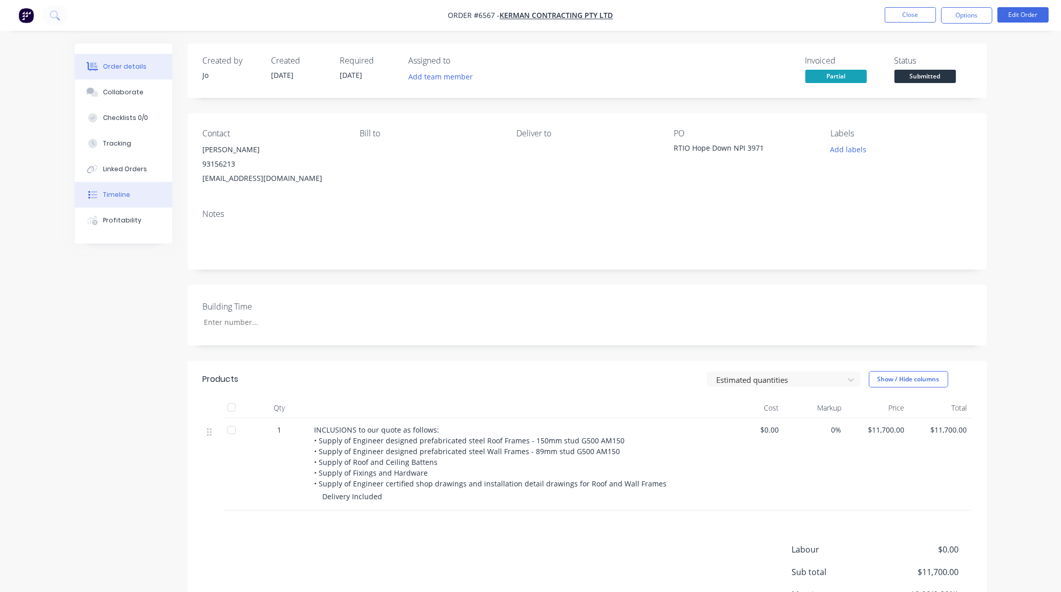
drag, startPoint x: 132, startPoint y: 190, endPoint x: 141, endPoint y: 198, distance: 12.7
click at [132, 190] on button "Timeline" at bounding box center [123, 195] width 97 height 26
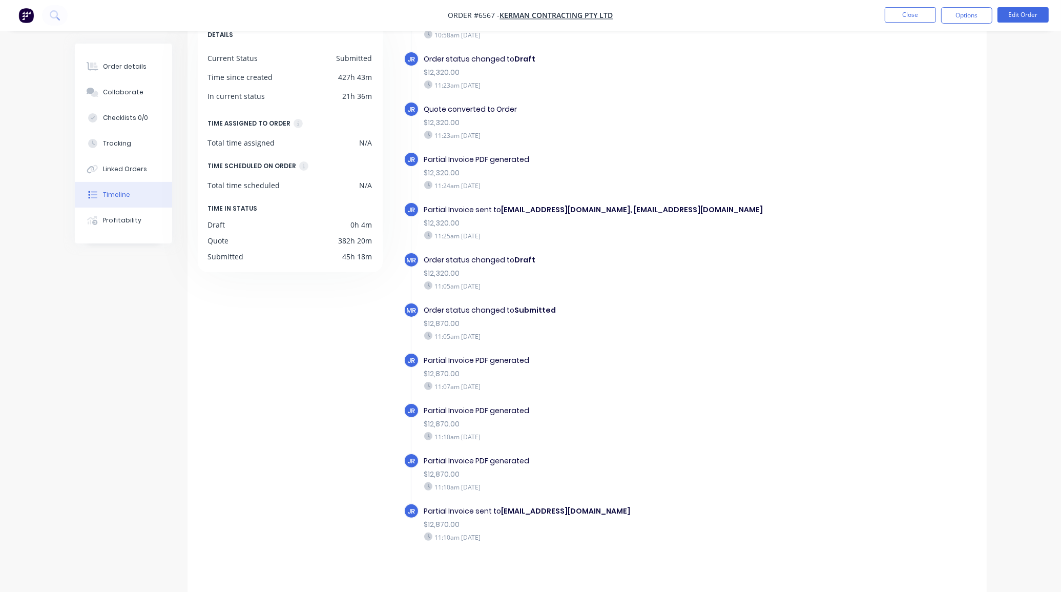
scroll to position [73, 0]
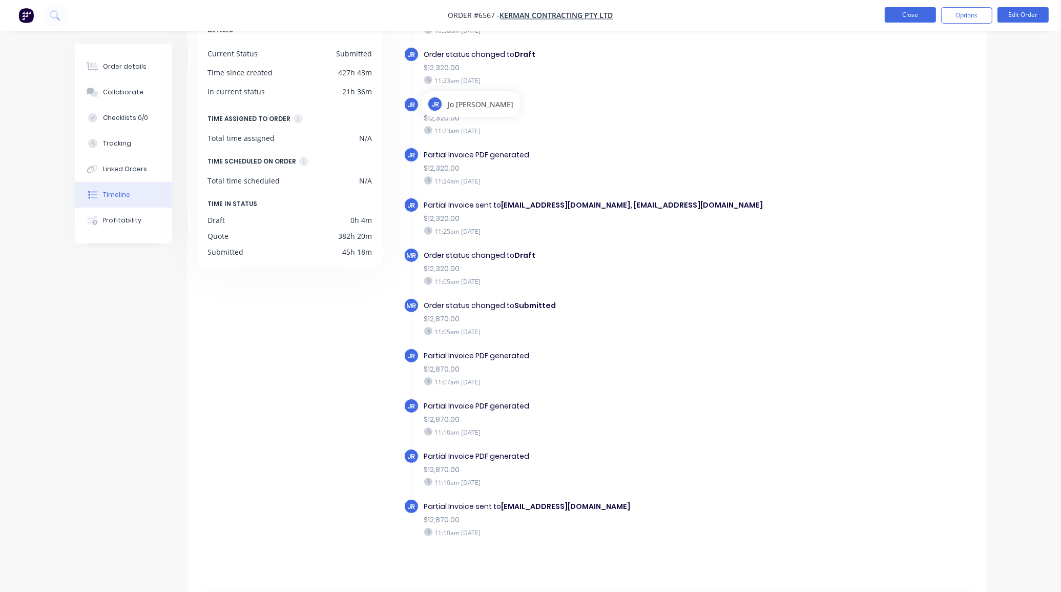
click at [892, 11] on button "Close" at bounding box center [910, 14] width 51 height 15
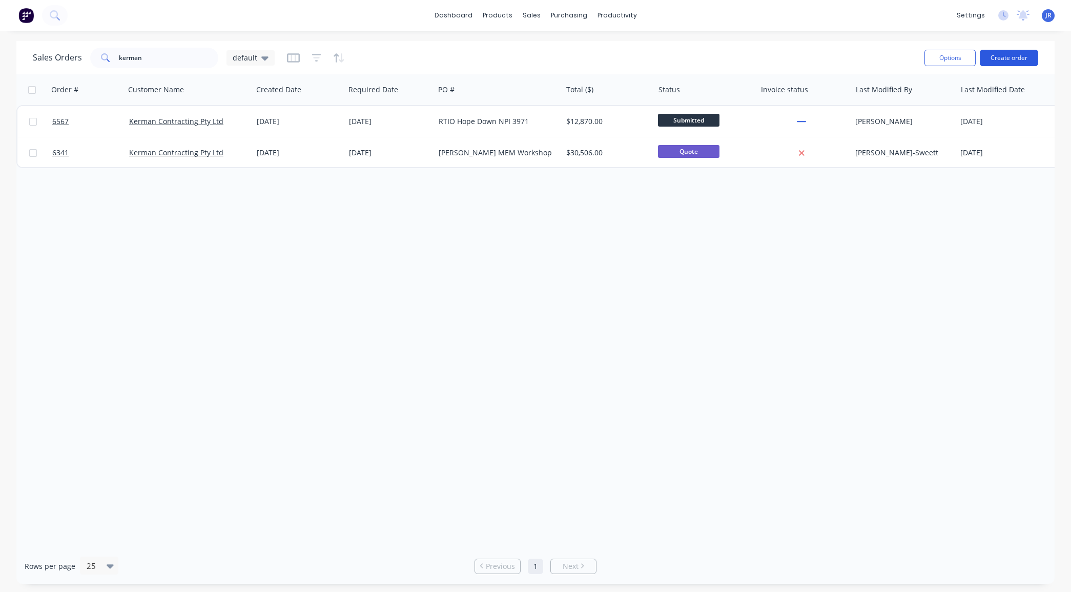
click at [1015, 54] on button "Create order" at bounding box center [1008, 58] width 58 height 16
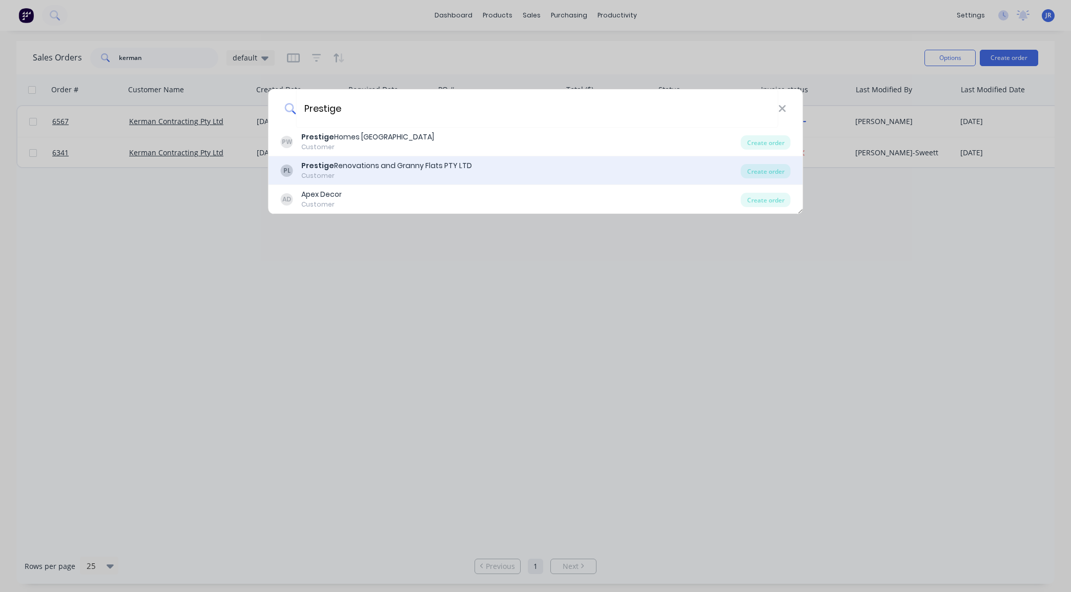
type input "Prestige"
click at [366, 162] on div "Prestige Renovations and Granny Flats PTY LTD" at bounding box center [386, 165] width 171 height 11
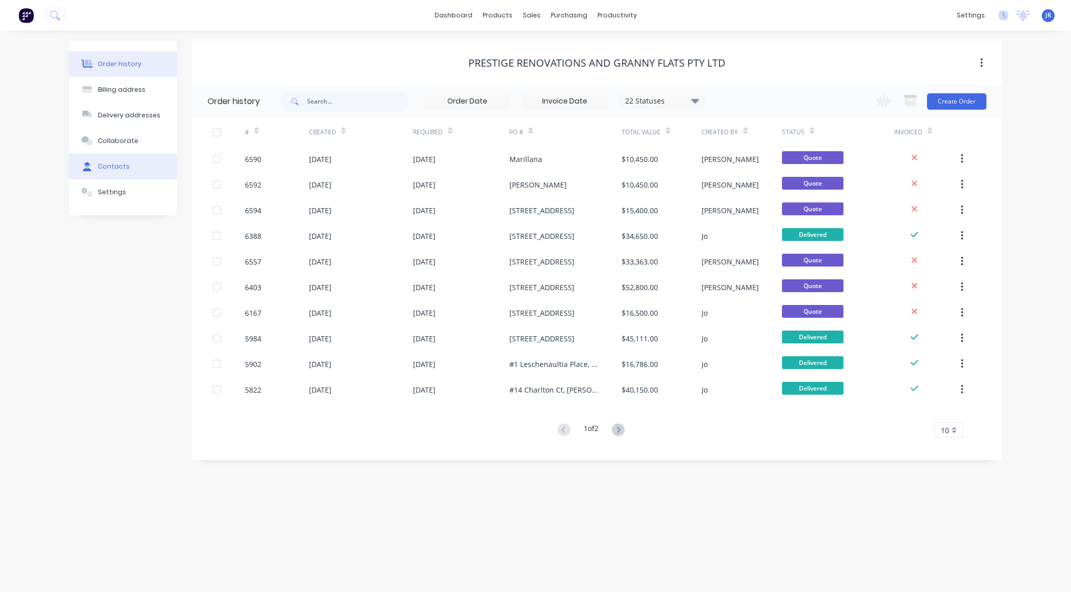
click at [108, 166] on div "Contacts" at bounding box center [114, 166] width 32 height 9
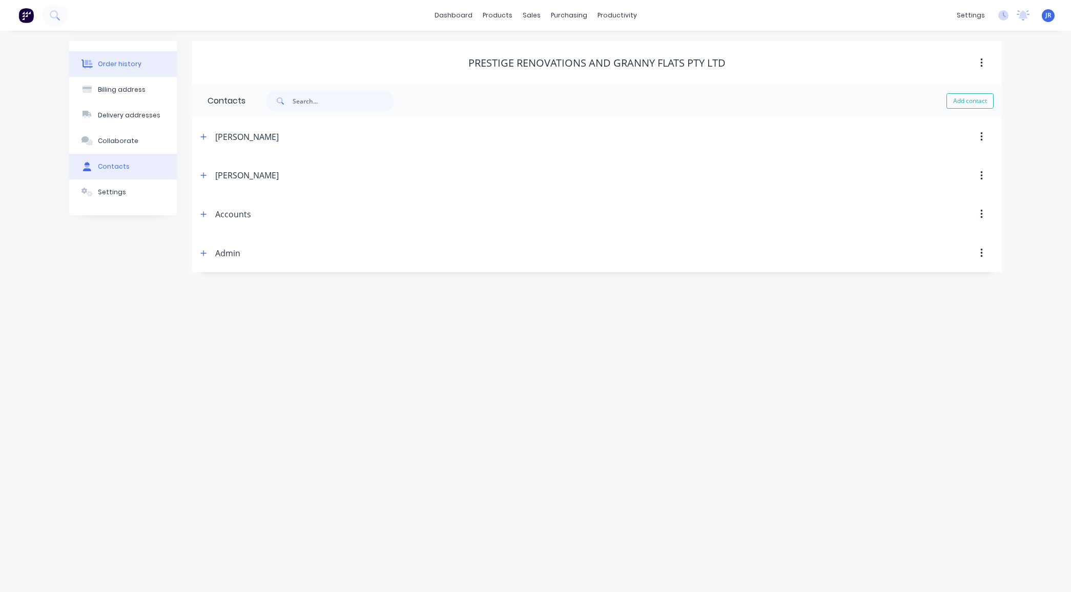
drag, startPoint x: 98, startPoint y: 52, endPoint x: 165, endPoint y: 74, distance: 70.8
click at [98, 52] on button "Order history" at bounding box center [123, 64] width 108 height 26
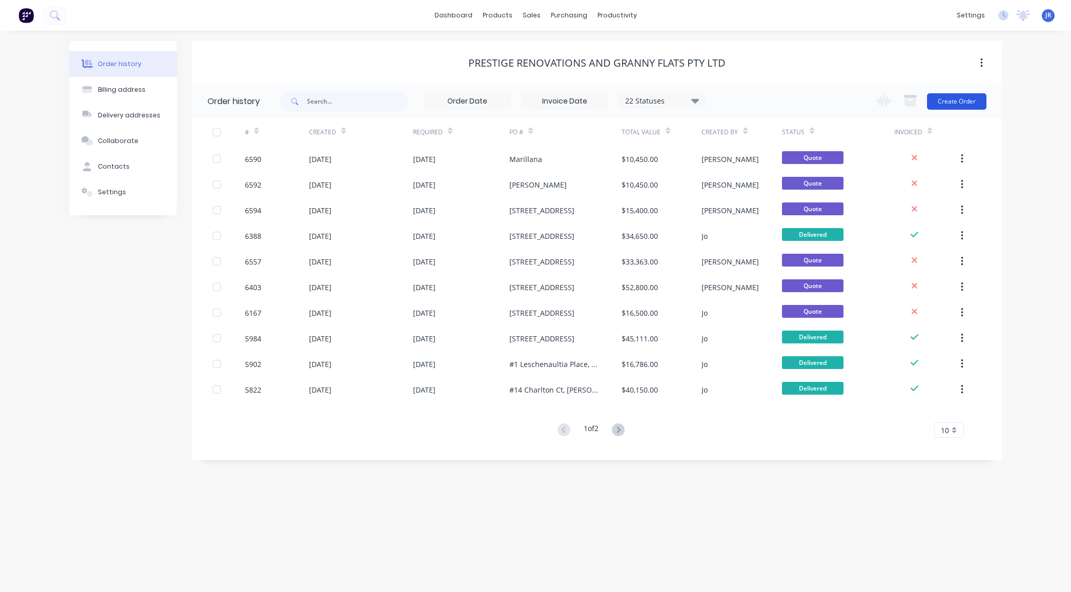
click at [956, 100] on button "Create Order" at bounding box center [956, 101] width 59 height 16
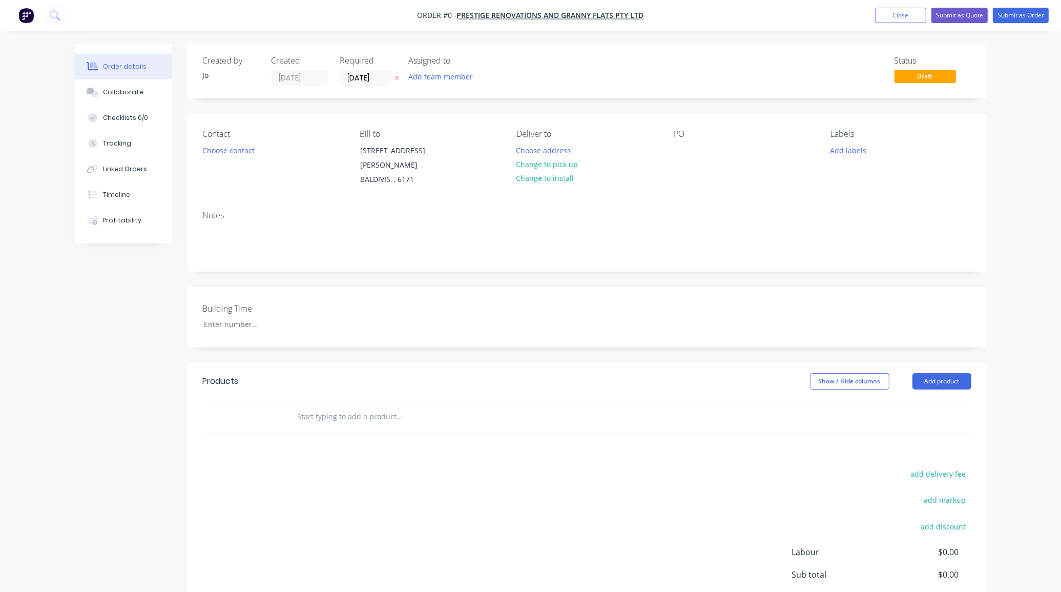
click at [332, 410] on input "text" at bounding box center [399, 416] width 205 height 20
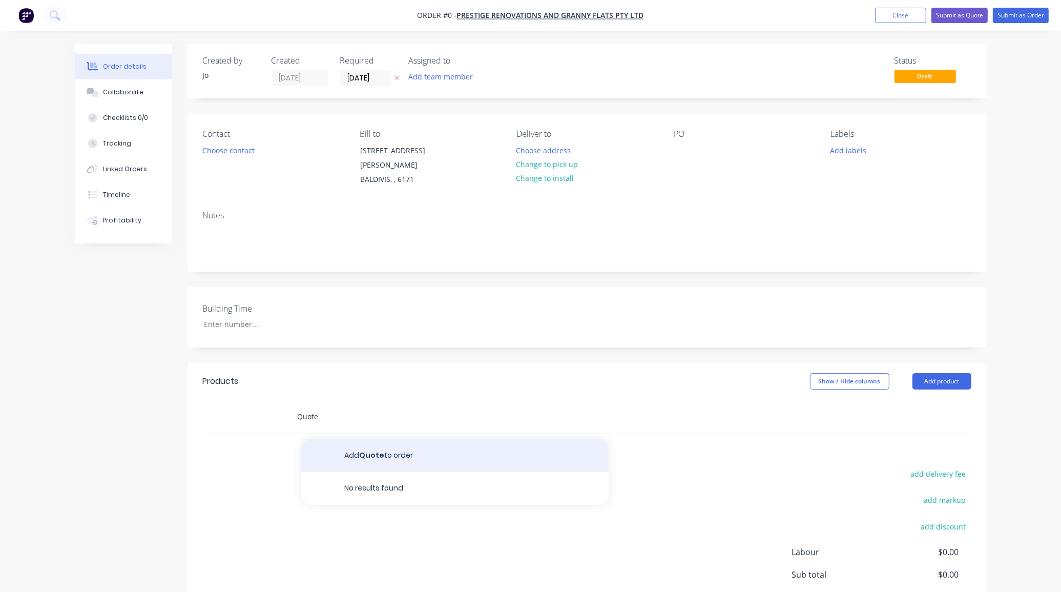
type input "Quote"
click at [442, 439] on button "Add Quote to order" at bounding box center [454, 455] width 307 height 33
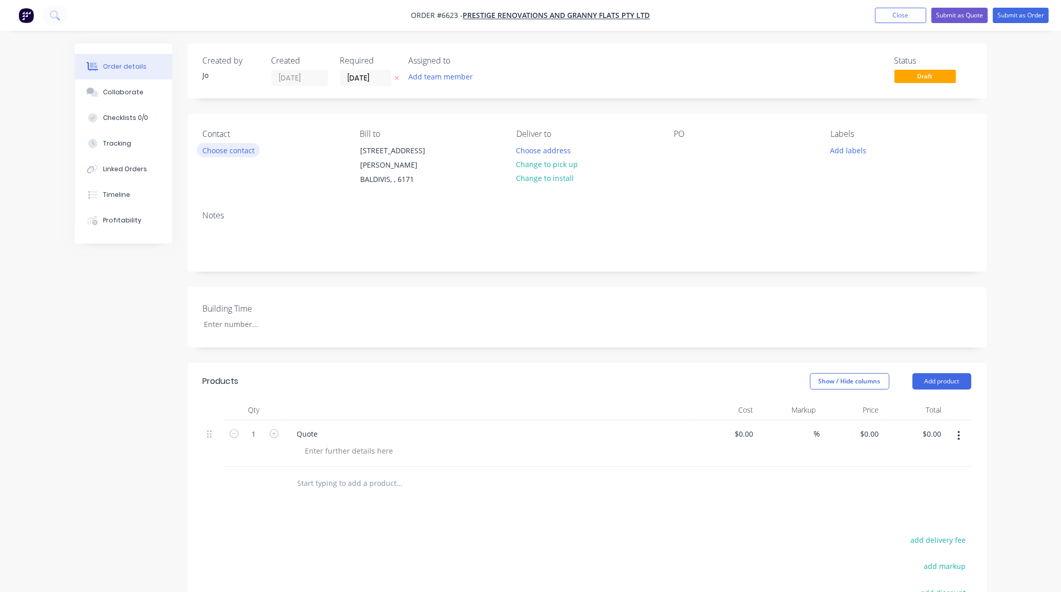
click at [227, 150] on button "Choose contact" at bounding box center [228, 150] width 63 height 14
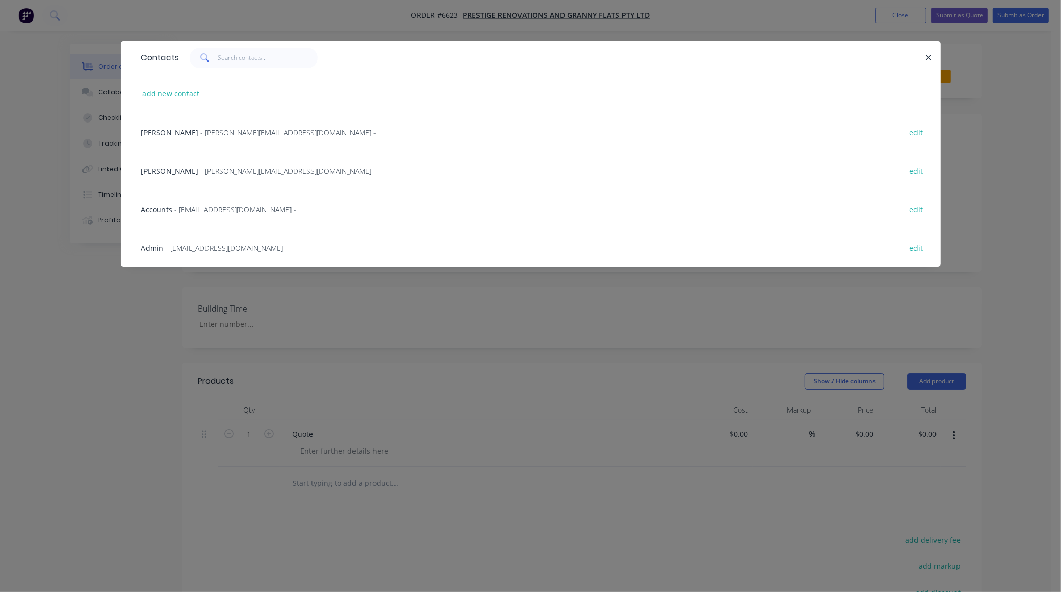
click at [230, 132] on span "- kelly@prestigeperth.com.au -" at bounding box center [289, 133] width 176 height 10
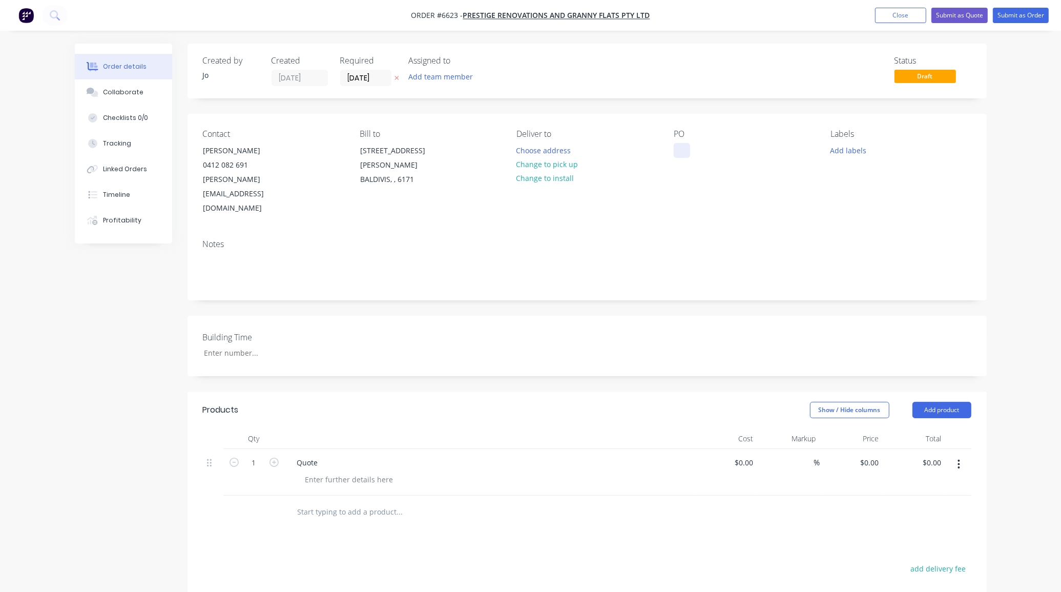
click at [674, 146] on div at bounding box center [682, 150] width 16 height 15
click at [682, 150] on div "Hilbert" at bounding box center [711, 150] width 74 height 15
drag, startPoint x: 123, startPoint y: 91, endPoint x: 118, endPoint y: 96, distance: 7.3
click at [123, 91] on div "Collaborate" at bounding box center [123, 92] width 40 height 9
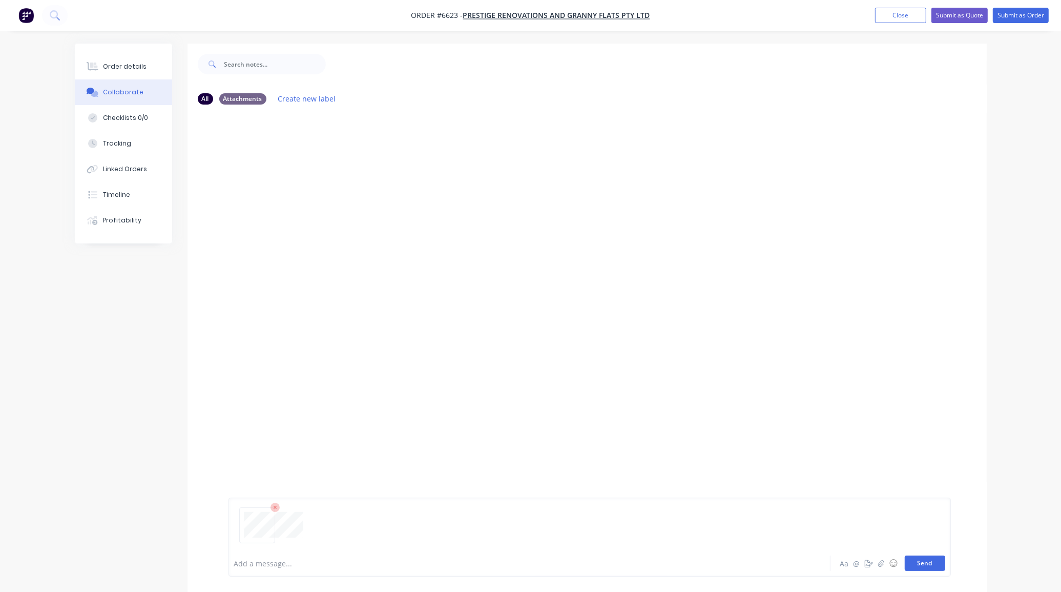
click at [936, 564] on button "Send" at bounding box center [925, 562] width 40 height 15
click at [925, 558] on button "Send" at bounding box center [925, 562] width 40 height 15
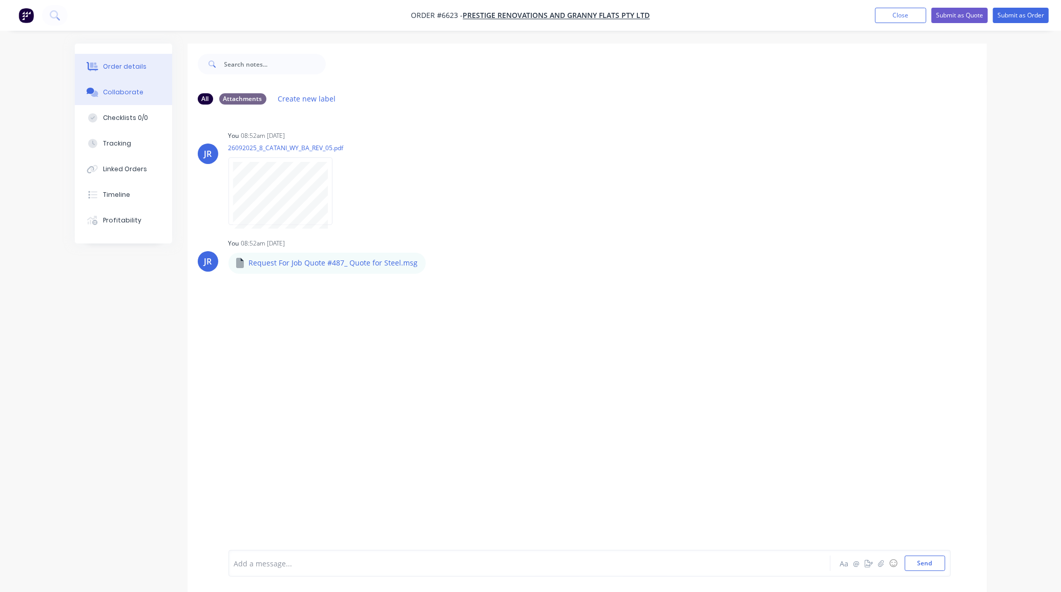
click at [111, 60] on button "Order details" at bounding box center [123, 67] width 97 height 26
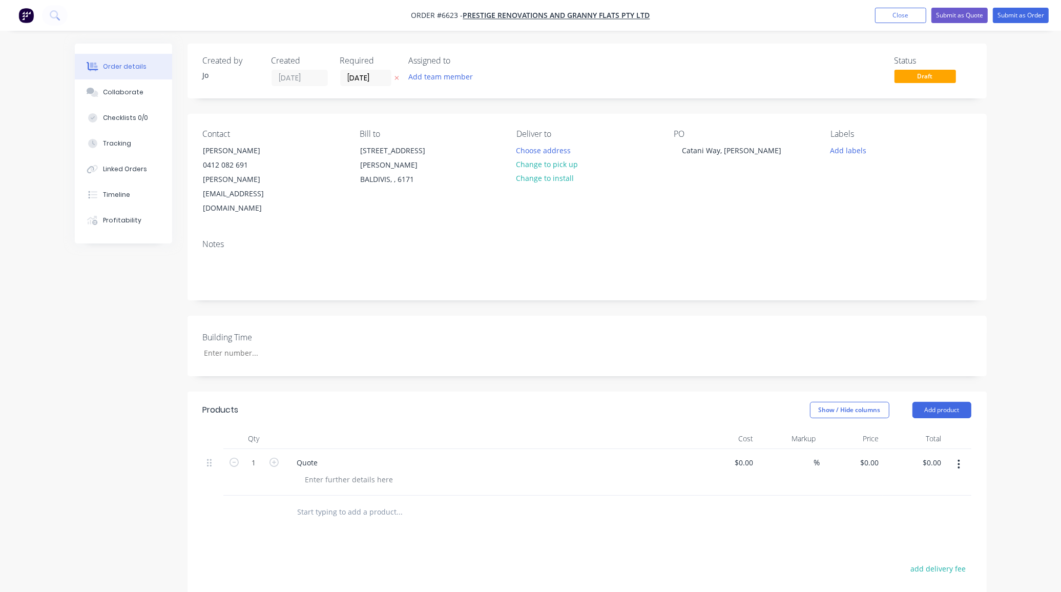
click at [137, 457] on div "Created by Jo Created 10/10/25 Required 10/10/25 Assigned to Add team member St…" at bounding box center [531, 417] width 912 height 746
click at [954, 17] on button "Submit as Quote" at bounding box center [959, 15] width 56 height 15
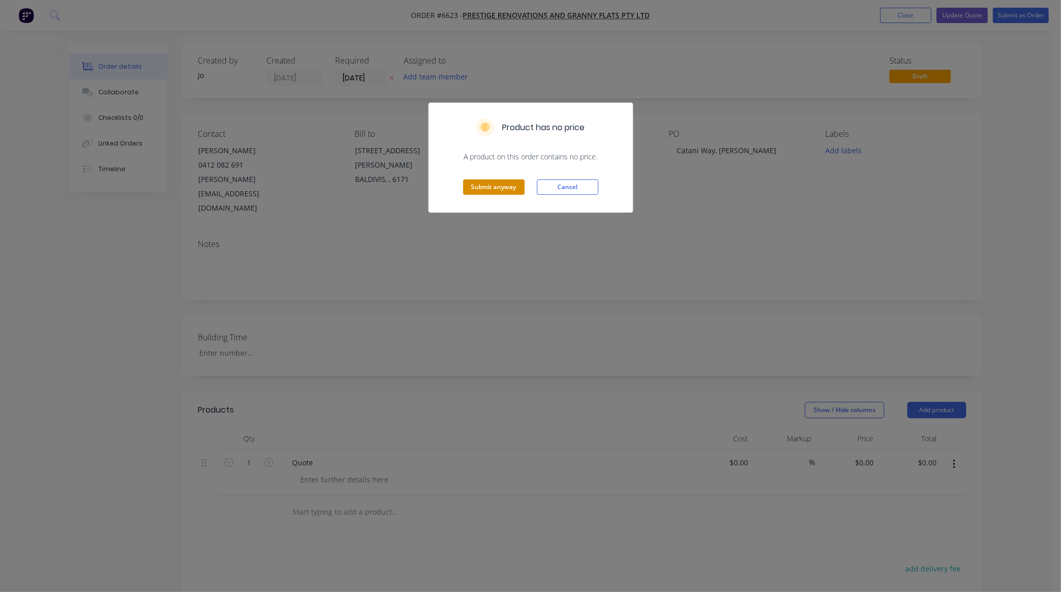
click at [494, 181] on button "Submit anyway" at bounding box center [493, 186] width 61 height 15
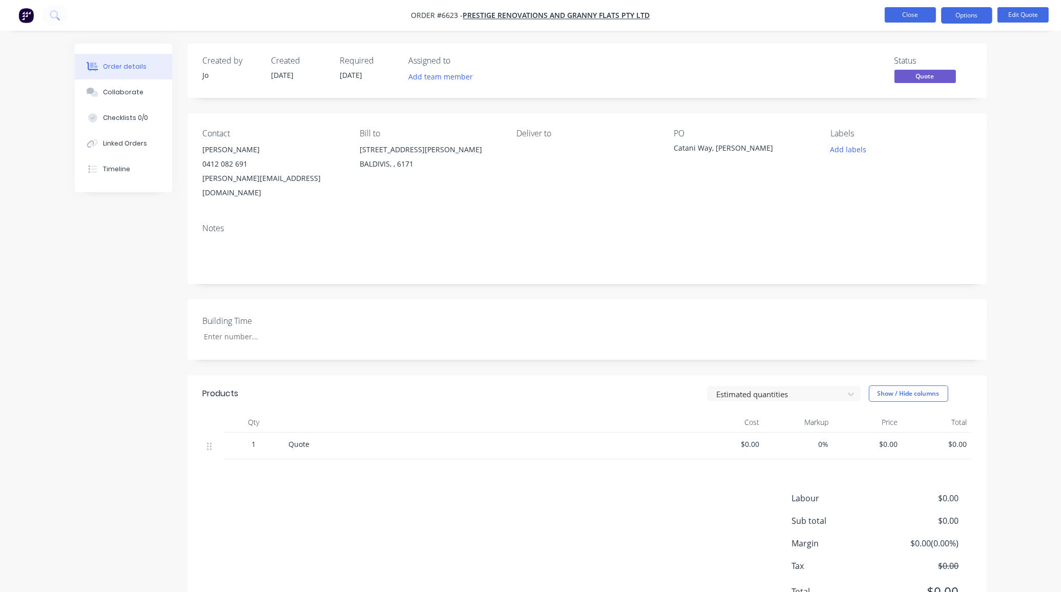
click at [918, 12] on button "Close" at bounding box center [910, 14] width 51 height 15
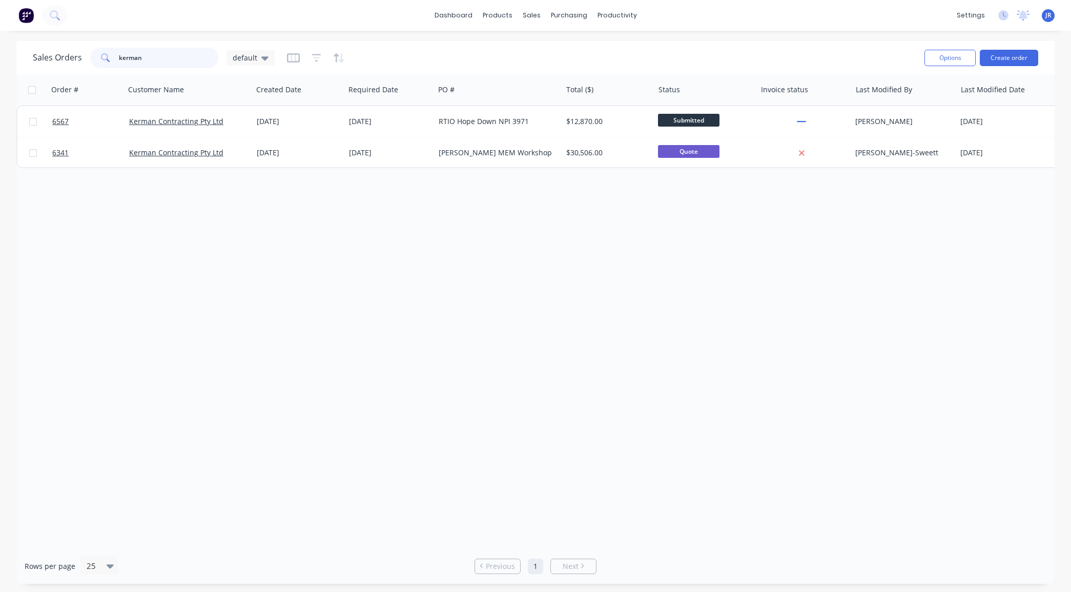
drag, startPoint x: 156, startPoint y: 52, endPoint x: -7, endPoint y: 60, distance: 163.6
click at [0, 60] on html "dashboard products sales purchasing productivity dashboard products Product Cat…" at bounding box center [535, 296] width 1071 height 592
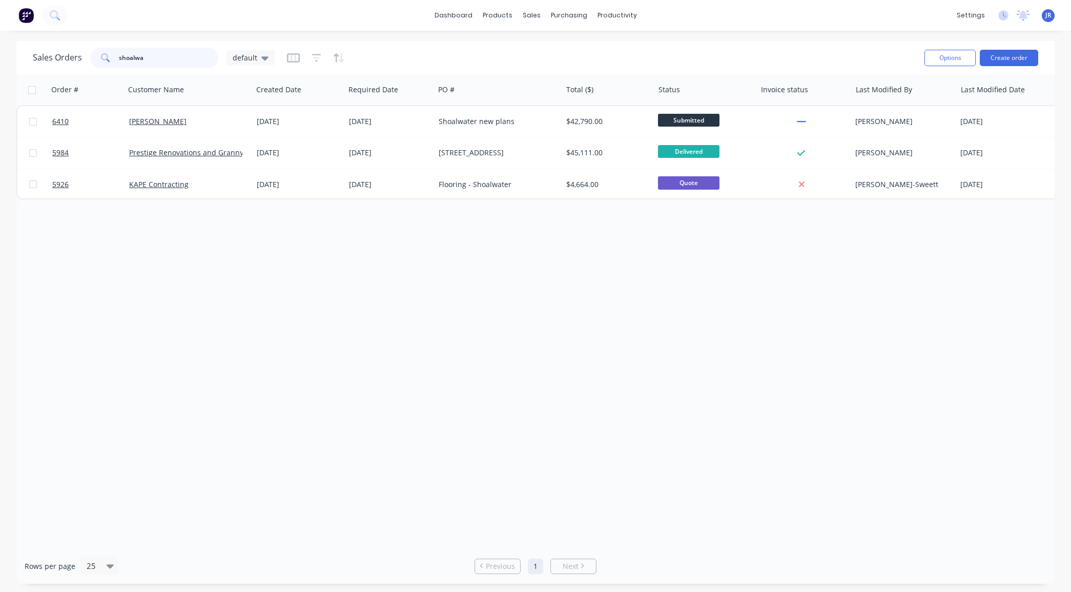
drag, startPoint x: 157, startPoint y: 59, endPoint x: -117, endPoint y: 57, distance: 274.6
click at [0, 57] on html "dashboard products sales purchasing productivity dashboard products Product Cat…" at bounding box center [535, 296] width 1071 height 592
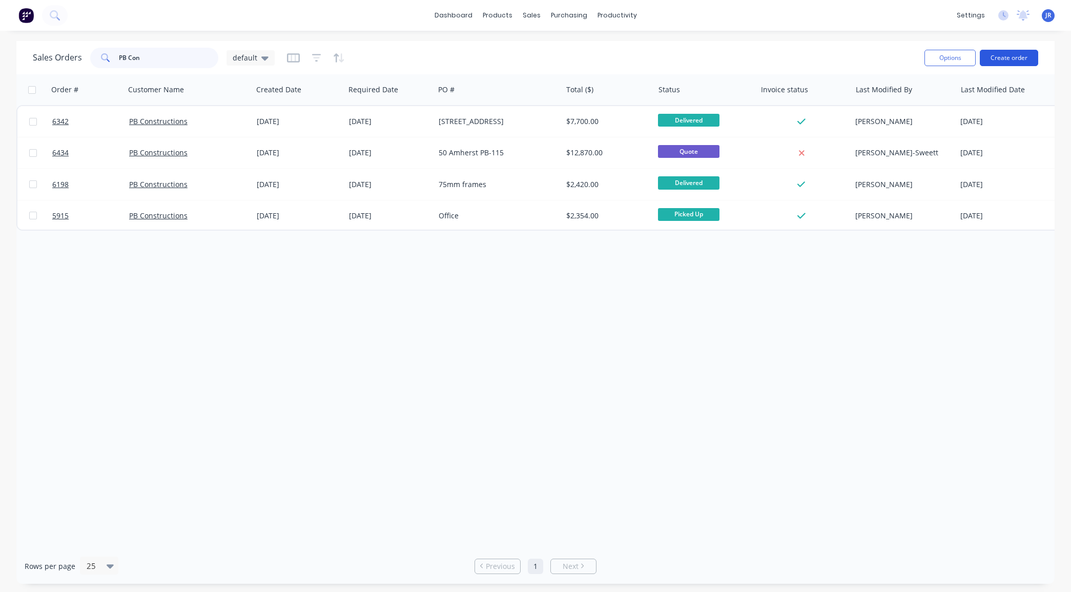
type input "PB Con"
click at [1016, 60] on button "Create order" at bounding box center [1008, 58] width 58 height 16
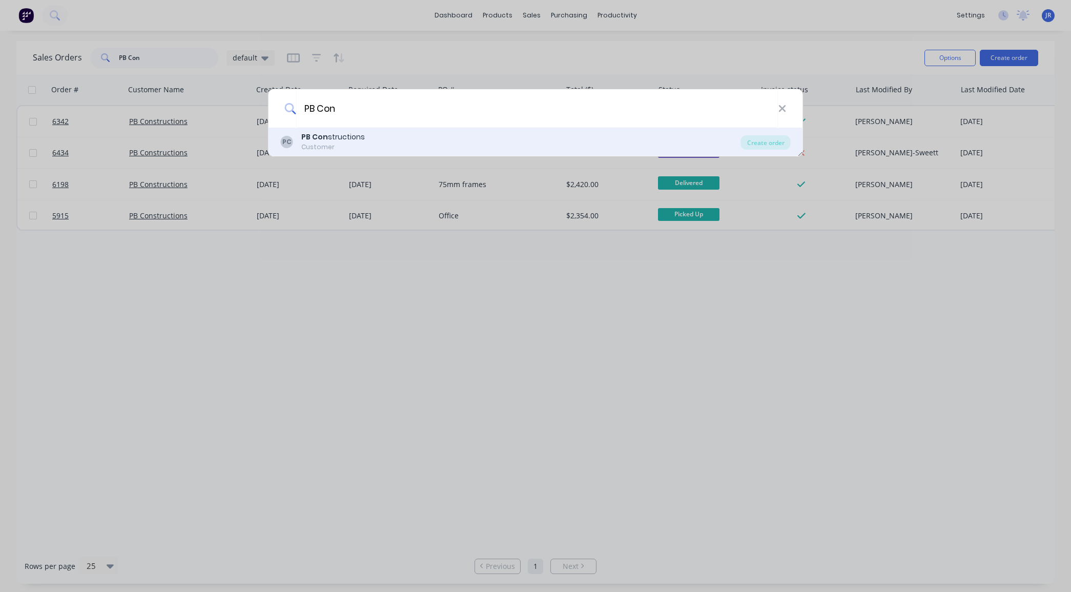
type input "PB Con"
click at [342, 143] on div "Customer" at bounding box center [333, 146] width 64 height 9
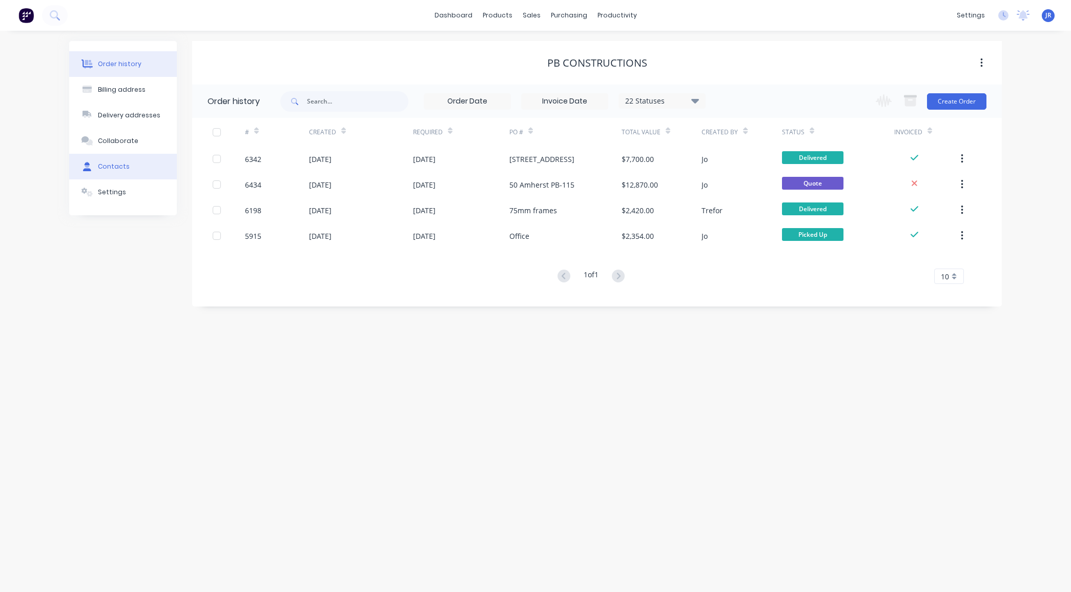
click at [131, 170] on button "Contacts" at bounding box center [123, 167] width 108 height 26
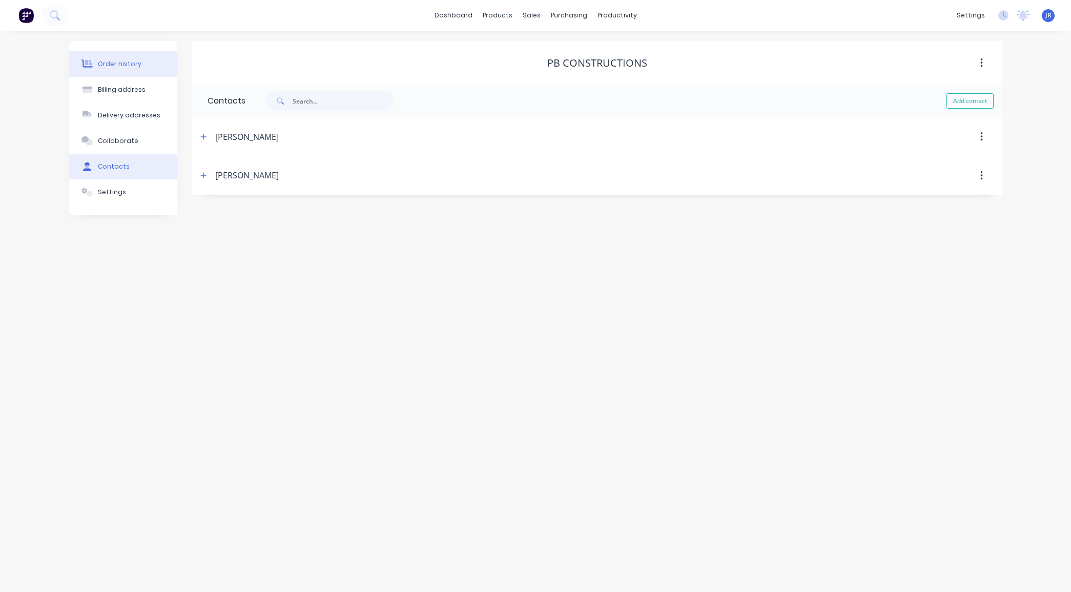
click at [118, 70] on button "Order history" at bounding box center [123, 64] width 108 height 26
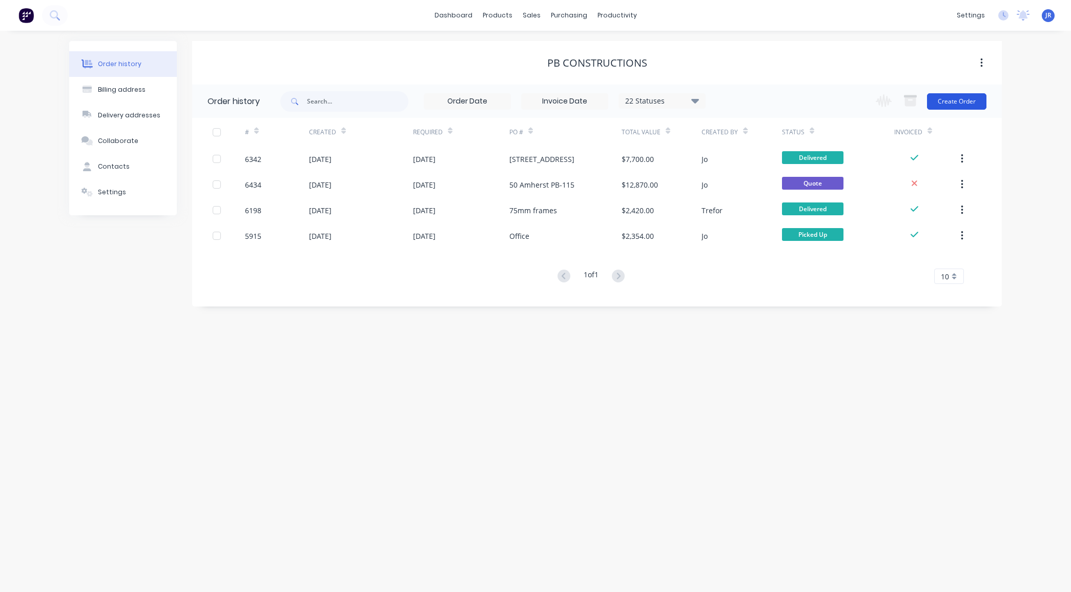
click at [941, 97] on button "Create Order" at bounding box center [956, 101] width 59 height 16
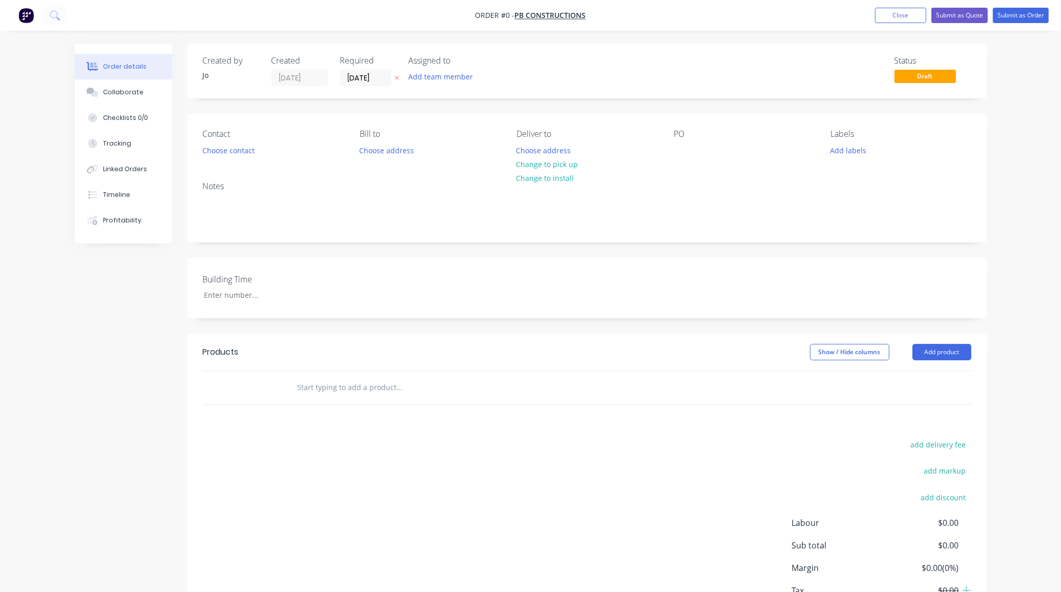
click at [300, 375] on div at bounding box center [469, 387] width 369 height 33
drag, startPoint x: 300, startPoint y: 375, endPoint x: 307, endPoint y: 389, distance: 16.0
click at [307, 389] on input "text" at bounding box center [399, 387] width 205 height 20
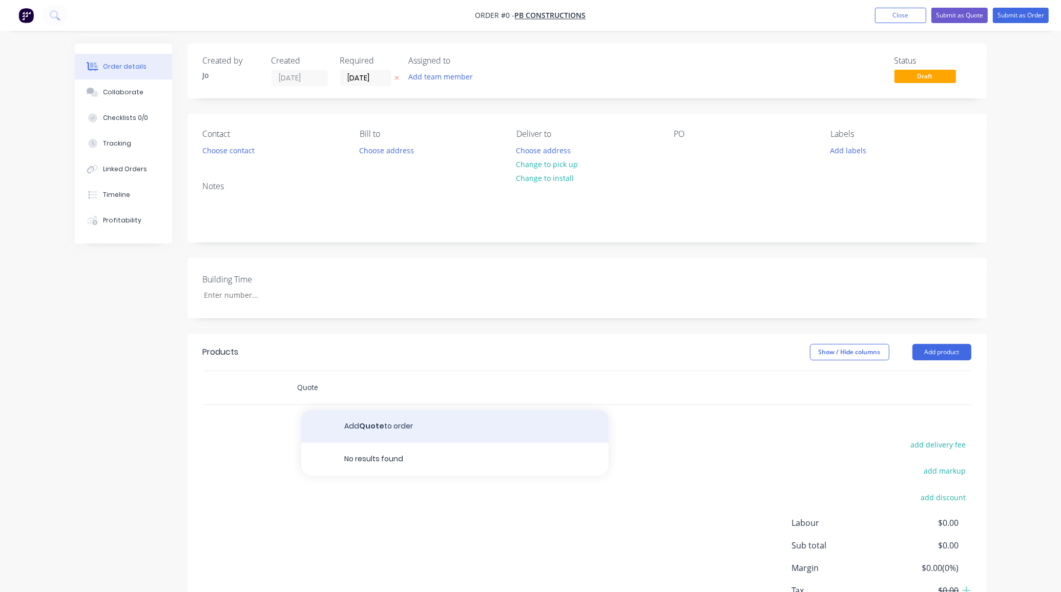
type input "Quote"
click at [374, 426] on button "Add Quote to order" at bounding box center [454, 426] width 307 height 33
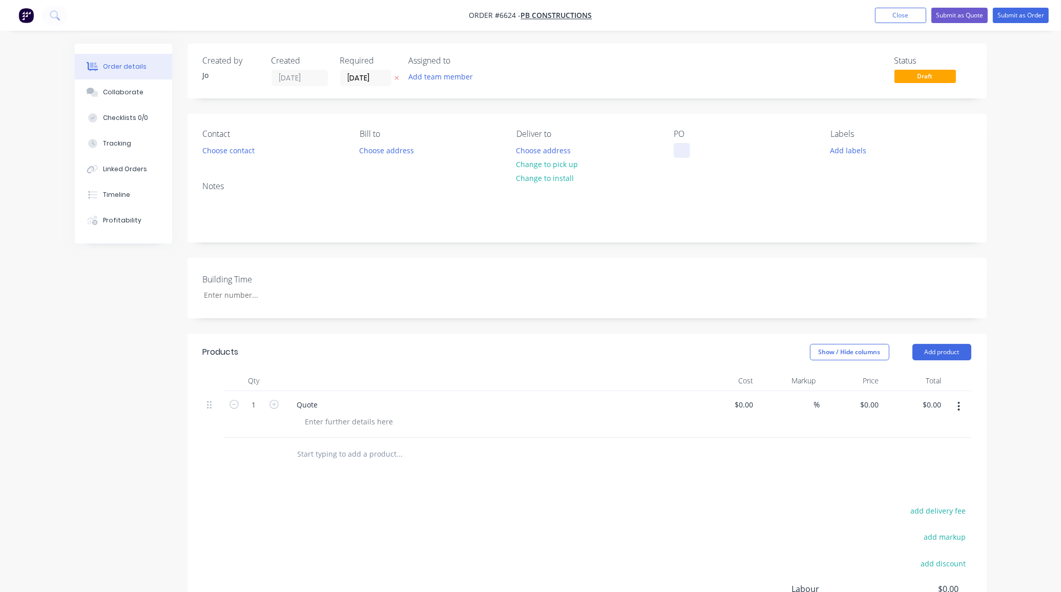
click at [684, 149] on div at bounding box center [682, 150] width 16 height 15
click at [213, 146] on button "Choose contact" at bounding box center [228, 150] width 63 height 14
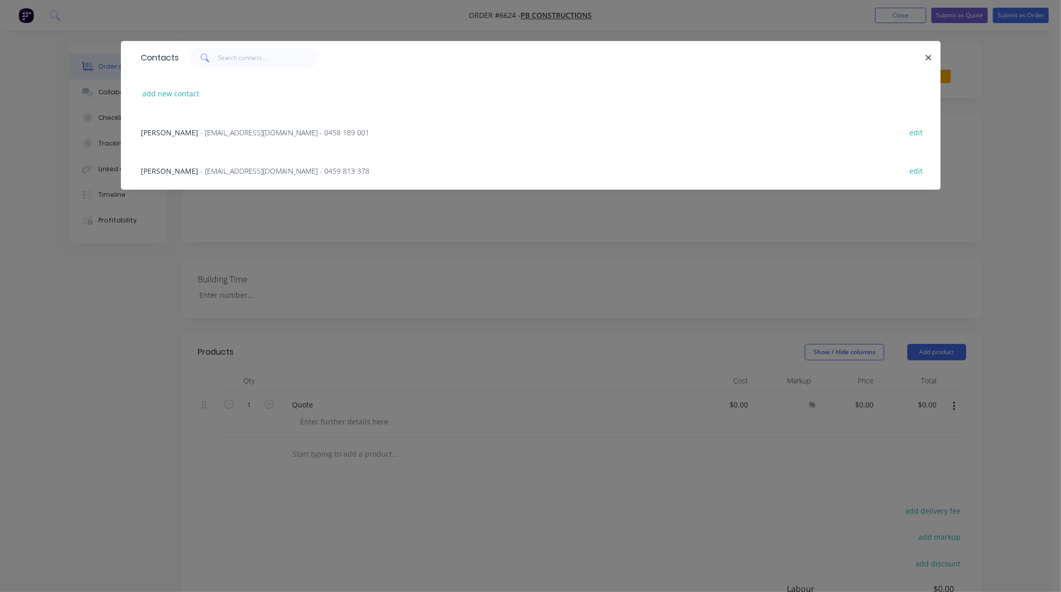
click at [208, 173] on span "- jy@pbgroup.au - 0459 813 378" at bounding box center [285, 171] width 169 height 10
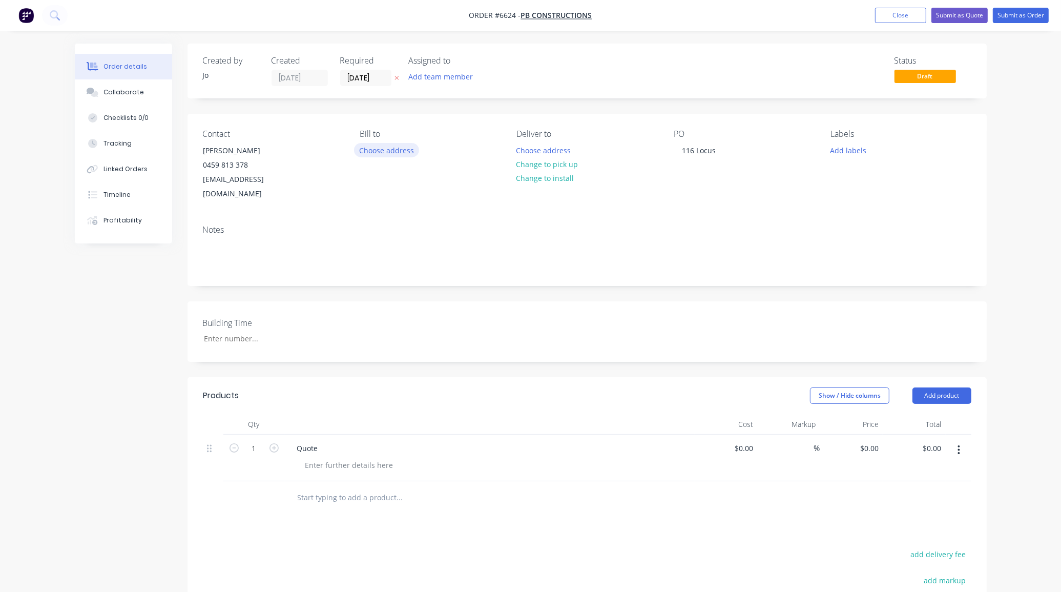
click at [380, 150] on button "Choose address" at bounding box center [387, 150] width 66 height 14
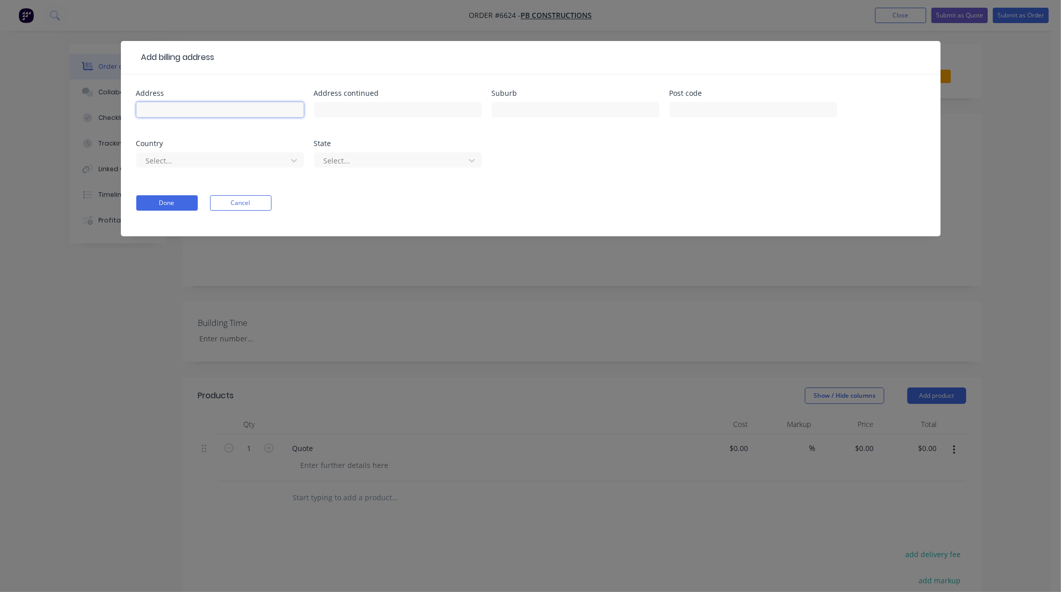
click at [211, 113] on input "text" at bounding box center [220, 109] width 168 height 15
type input "27 Amherst Street"
type input "Fremantle"
type input "6160"
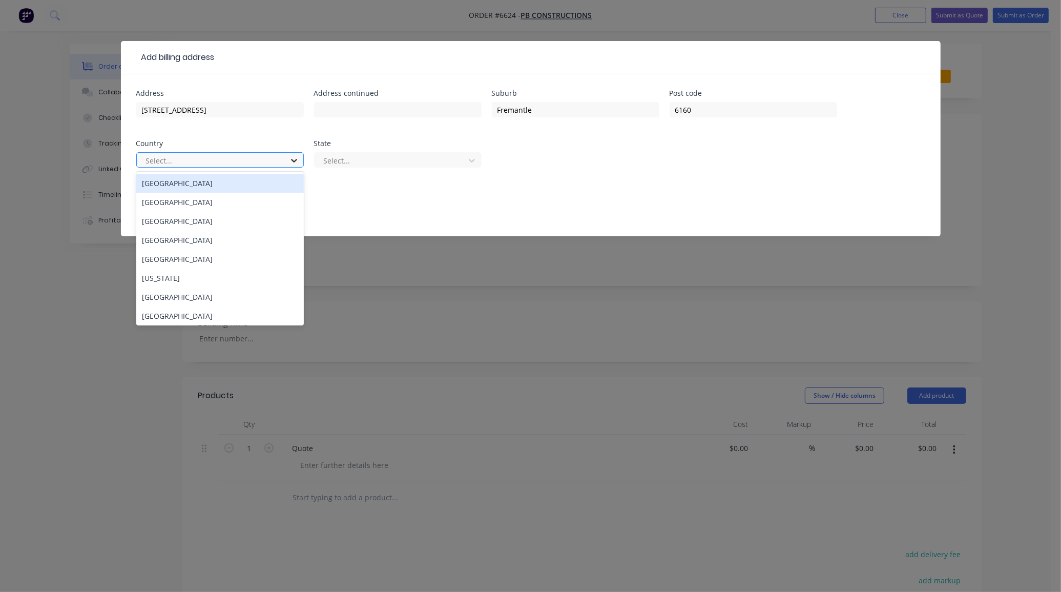
click at [299, 163] on div at bounding box center [294, 160] width 18 height 16
click at [237, 184] on div "Australia" at bounding box center [220, 183] width 168 height 19
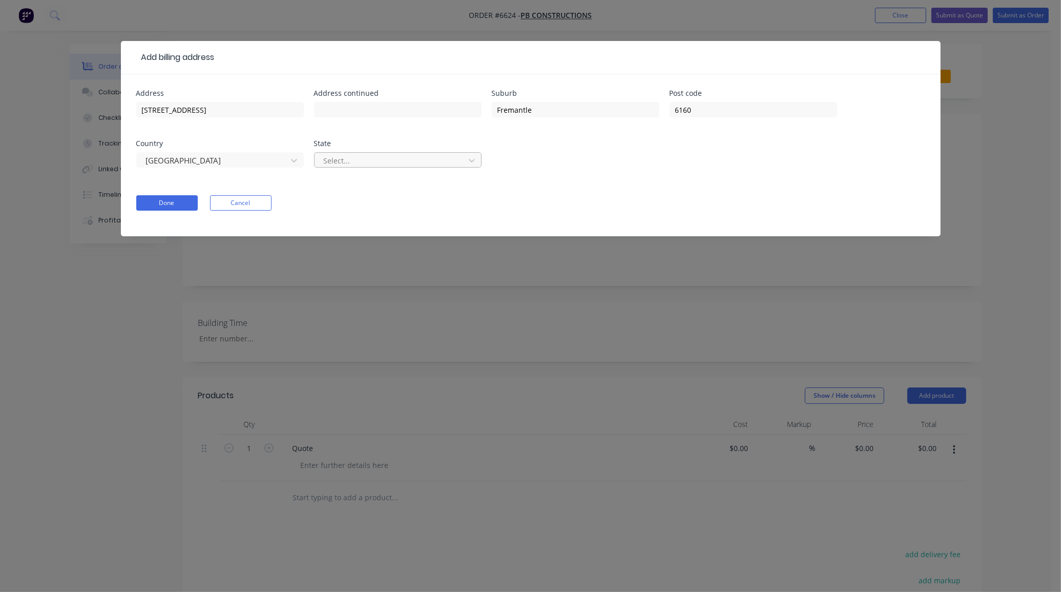
click at [328, 165] on div at bounding box center [391, 160] width 137 height 13
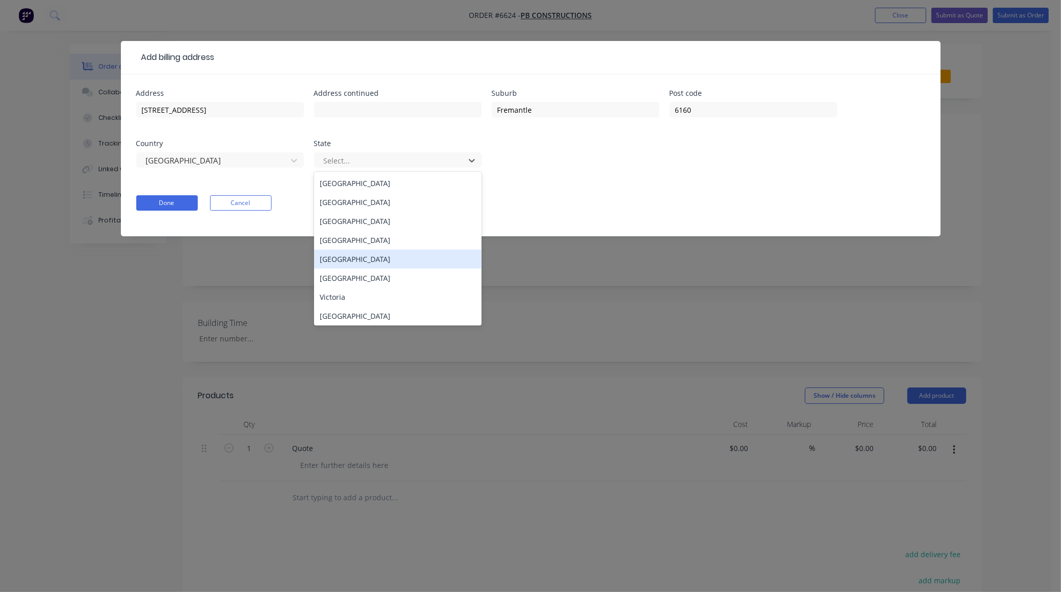
scroll to position [2, 0]
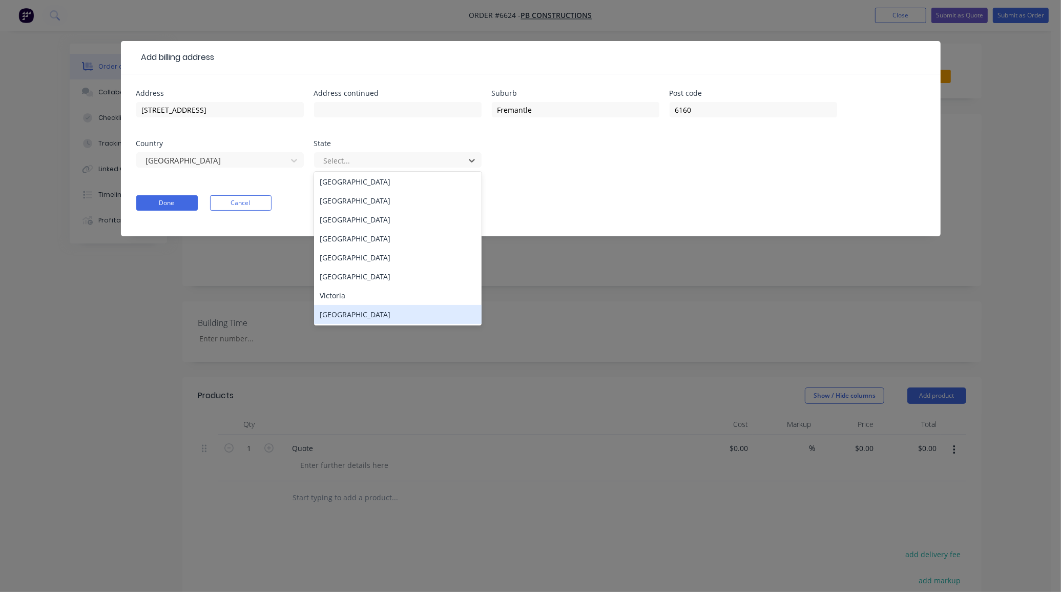
click at [373, 313] on div "Western Australia" at bounding box center [398, 314] width 168 height 19
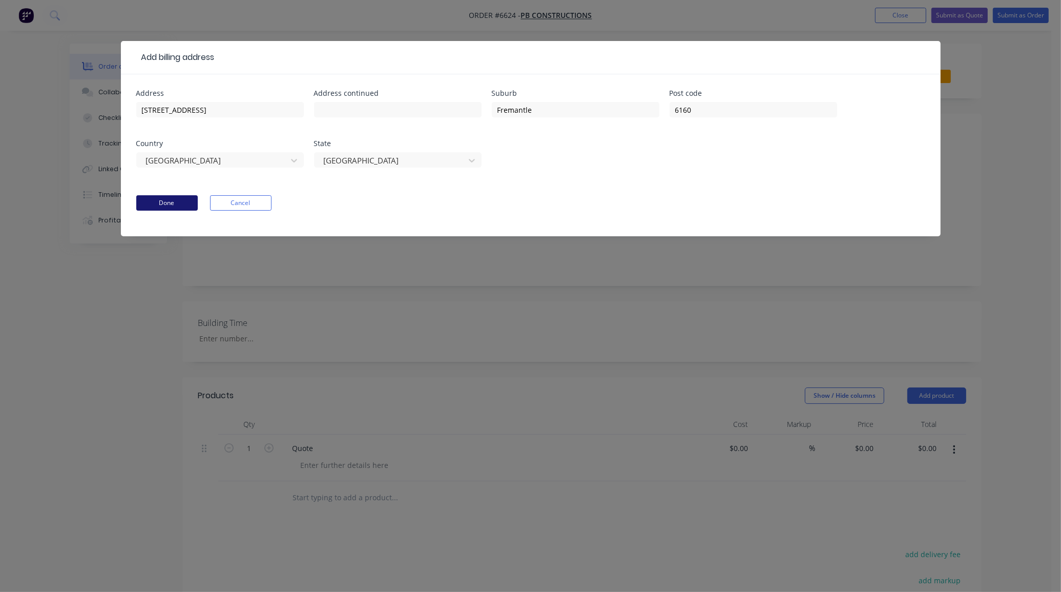
click at [180, 201] on button "Done" at bounding box center [166, 202] width 61 height 15
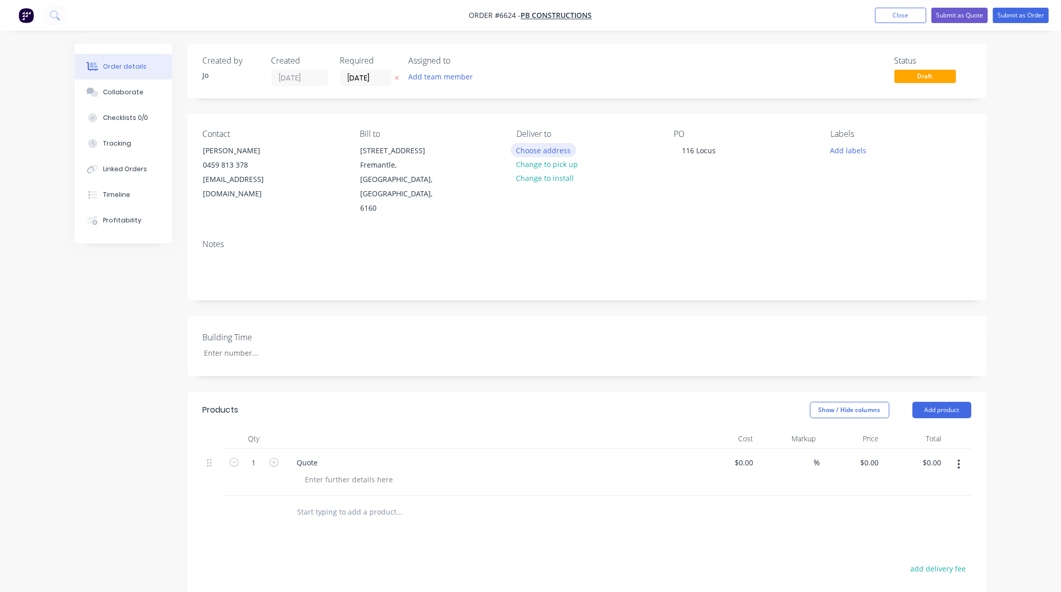
click at [551, 152] on button "Choose address" at bounding box center [544, 150] width 66 height 14
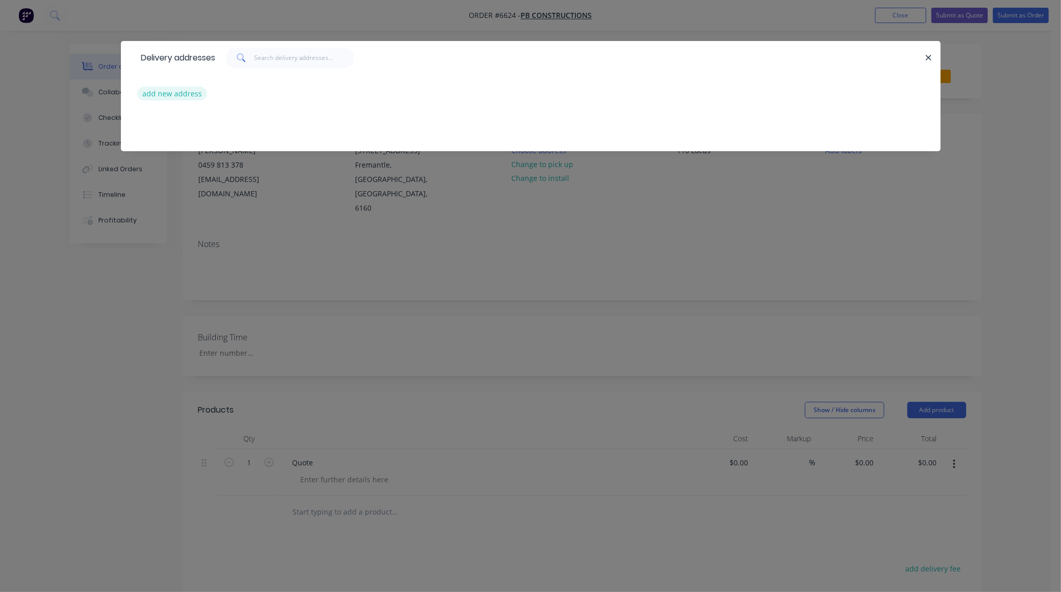
click at [162, 92] on button "add new address" at bounding box center [172, 94] width 70 height 14
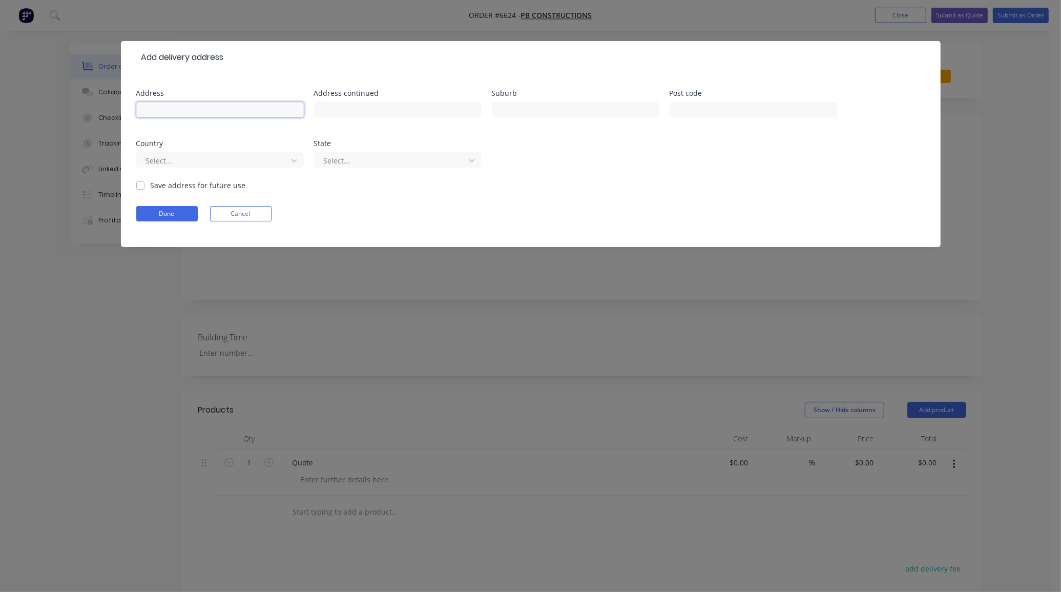
click at [220, 108] on input "text" at bounding box center [220, 109] width 168 height 15
type input "116 Locus"
click at [151, 182] on label "Save address for future use" at bounding box center [198, 185] width 95 height 11
click at [141, 182] on input "Save address for future use" at bounding box center [140, 185] width 8 height 10
checkbox input "true"
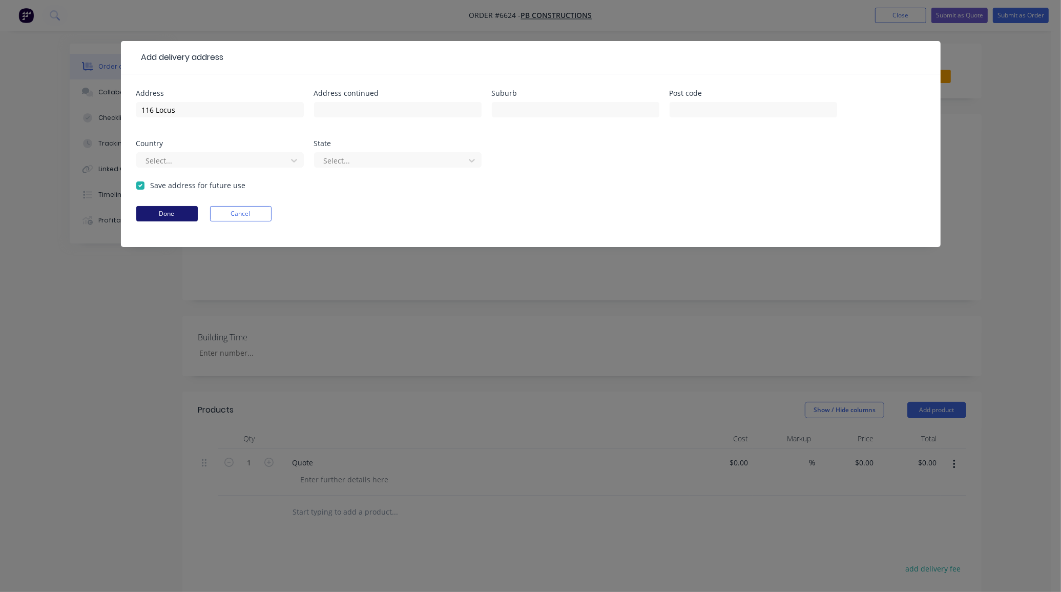
click at [142, 211] on button "Done" at bounding box center [166, 213] width 61 height 15
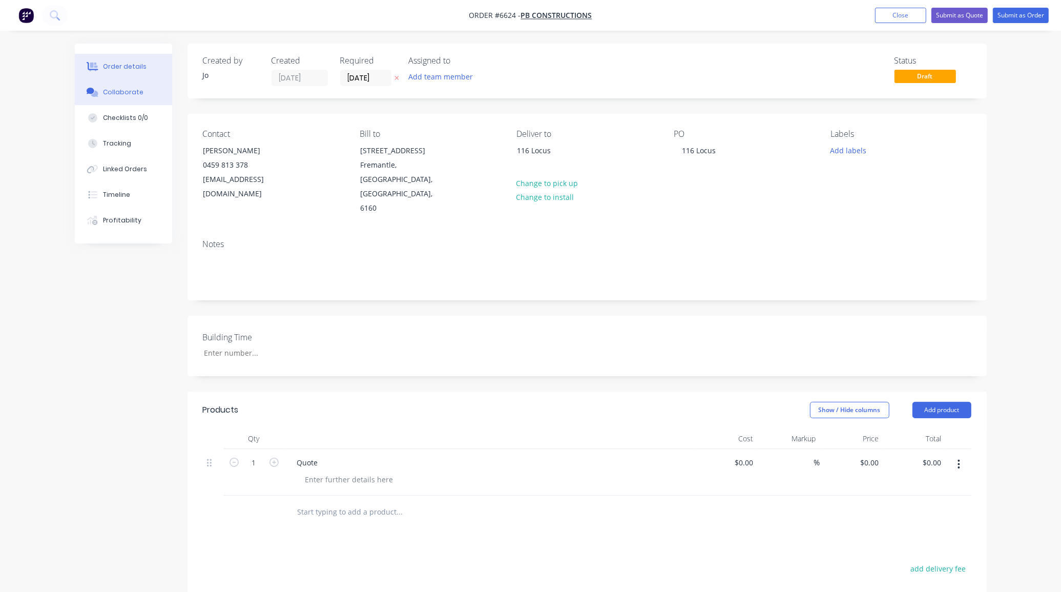
click at [120, 90] on div "Collaborate" at bounding box center [123, 92] width 40 height 9
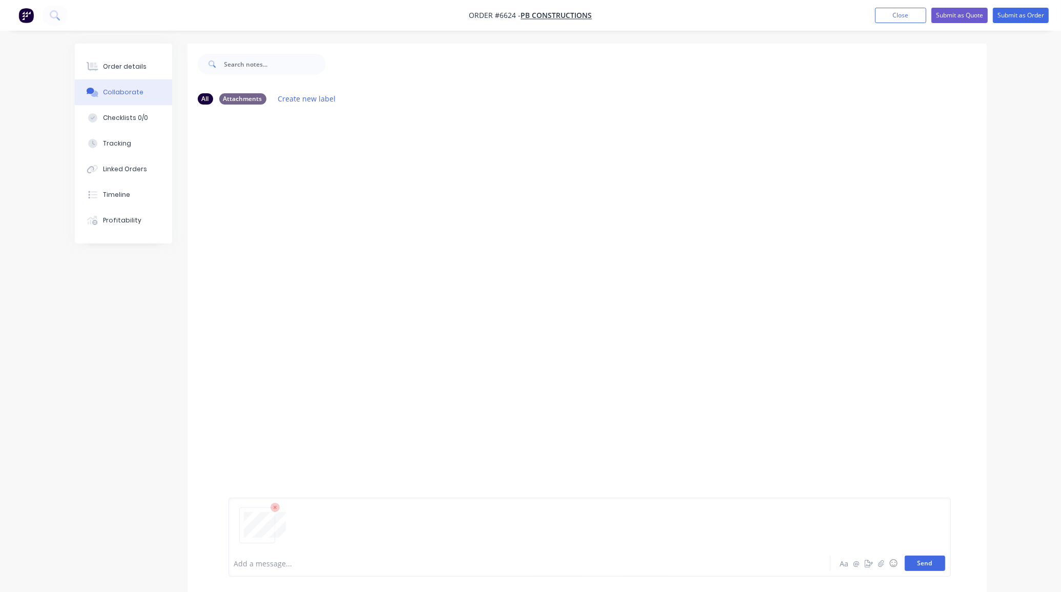
click at [913, 564] on button "Send" at bounding box center [925, 562] width 40 height 15
click at [924, 564] on button "Send" at bounding box center [925, 562] width 40 height 15
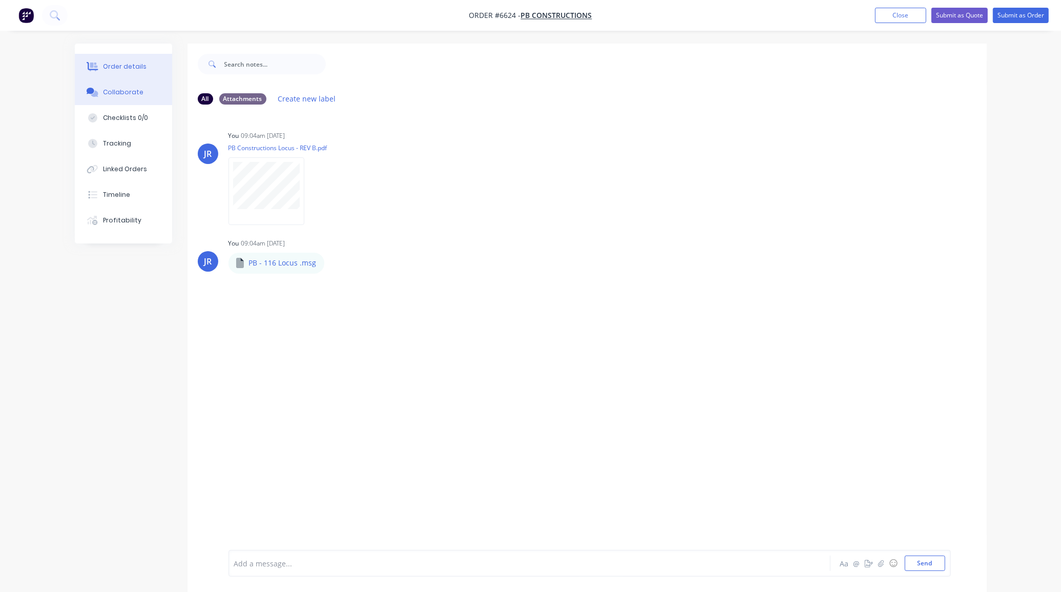
click at [149, 72] on button "Order details" at bounding box center [123, 67] width 97 height 26
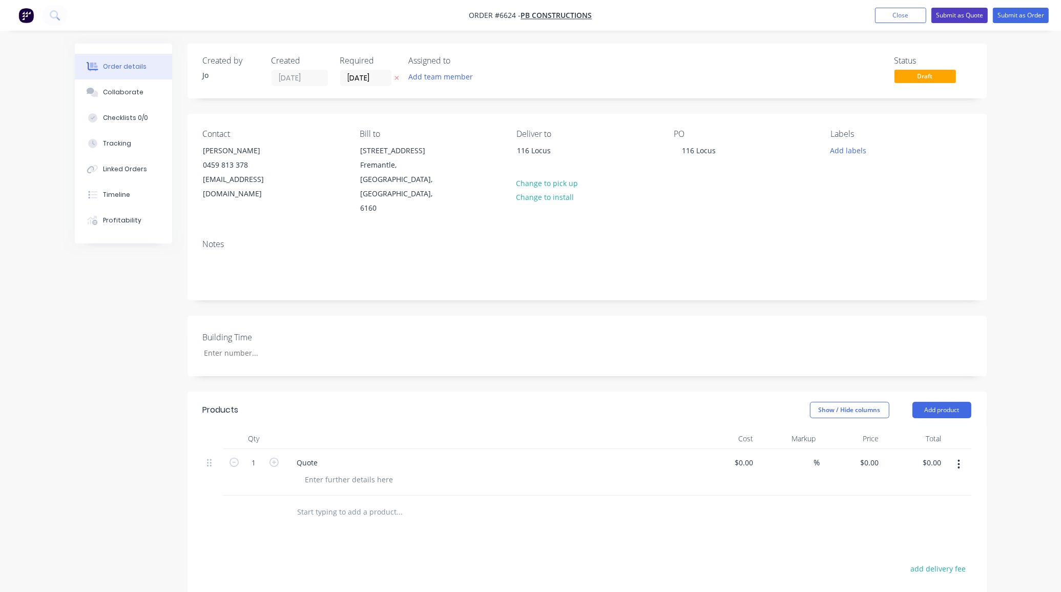
click at [954, 16] on button "Submit as Quote" at bounding box center [959, 15] width 56 height 15
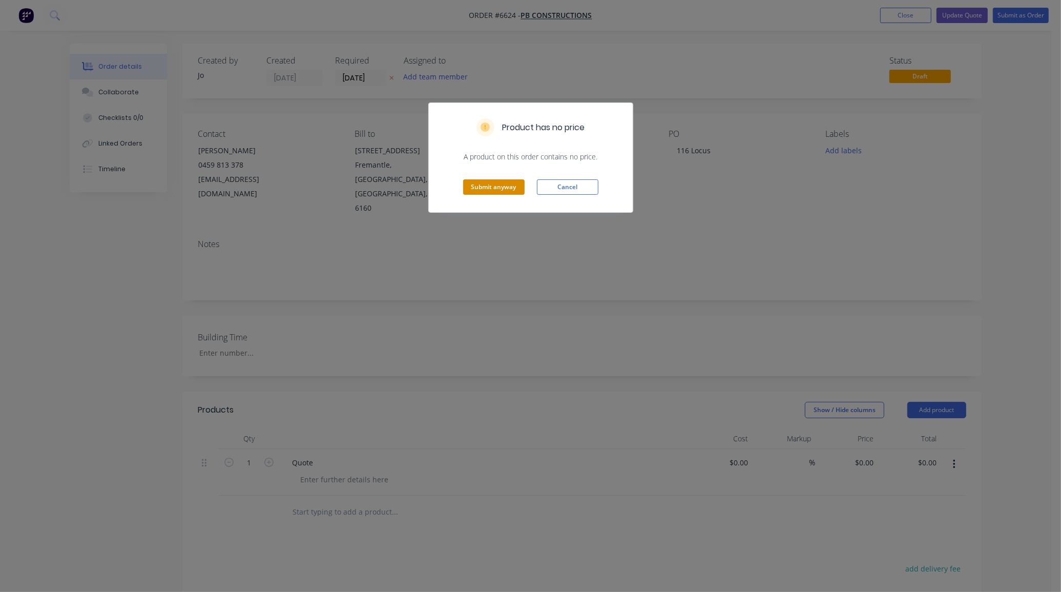
click at [487, 182] on button "Submit anyway" at bounding box center [493, 186] width 61 height 15
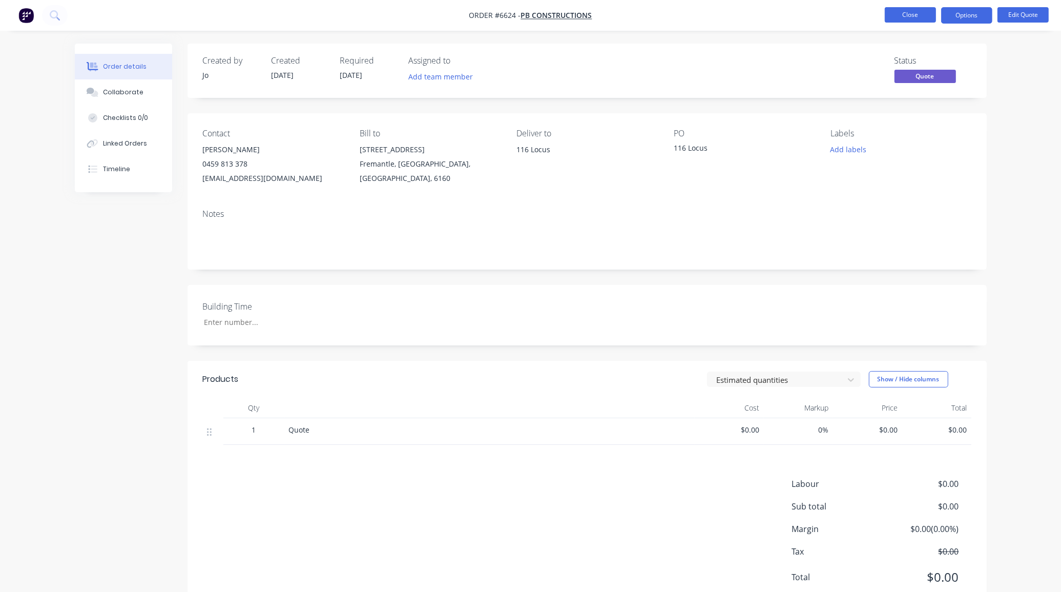
click at [904, 18] on button "Close" at bounding box center [910, 14] width 51 height 15
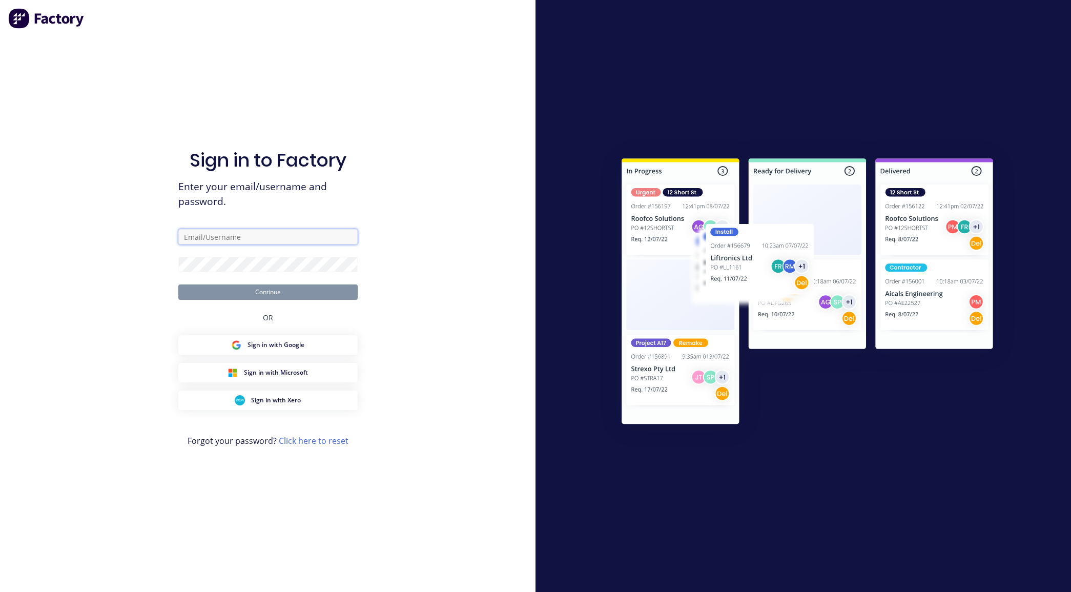
type input "accounts@steelscene.com.au"
click at [279, 284] on button "Continue" at bounding box center [267, 291] width 179 height 15
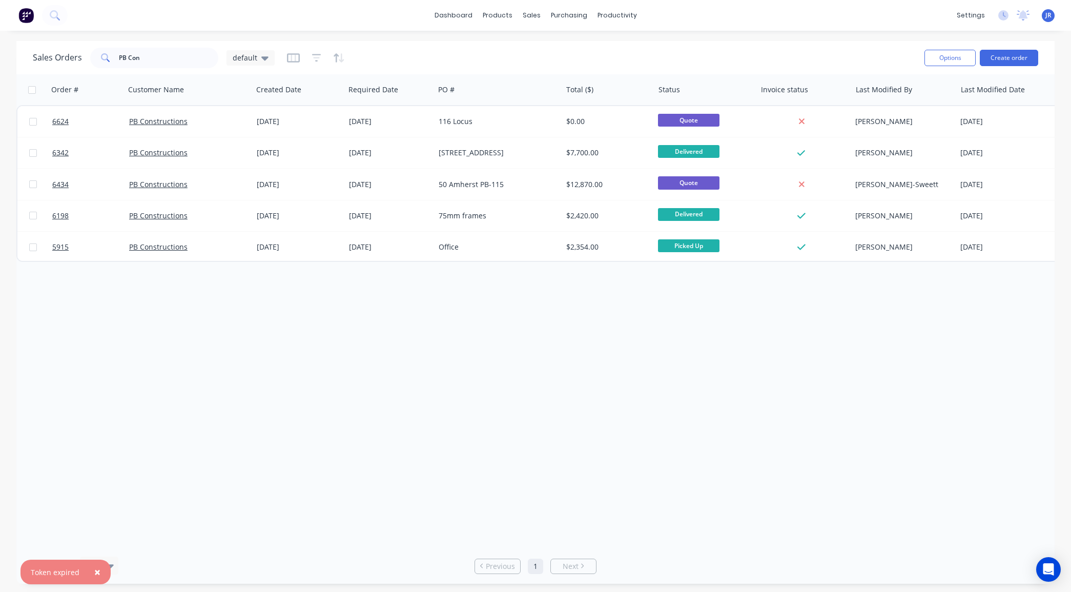
click at [94, 567] on span "×" at bounding box center [97, 572] width 6 height 14
drag, startPoint x: 152, startPoint y: 58, endPoint x: 0, endPoint y: 54, distance: 151.7
click at [0, 54] on div "Sales Orders PB Con default Options Create order Order # Customer Name Created …" at bounding box center [535, 312] width 1071 height 543
type input "kerman"
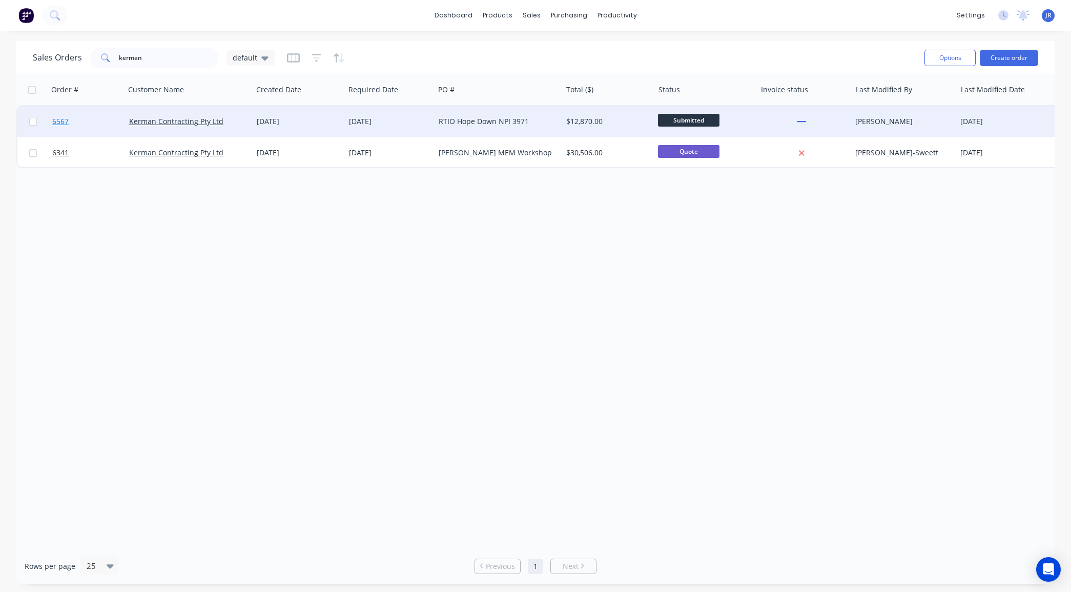
click at [63, 126] on span "6567" at bounding box center [60, 121] width 16 height 10
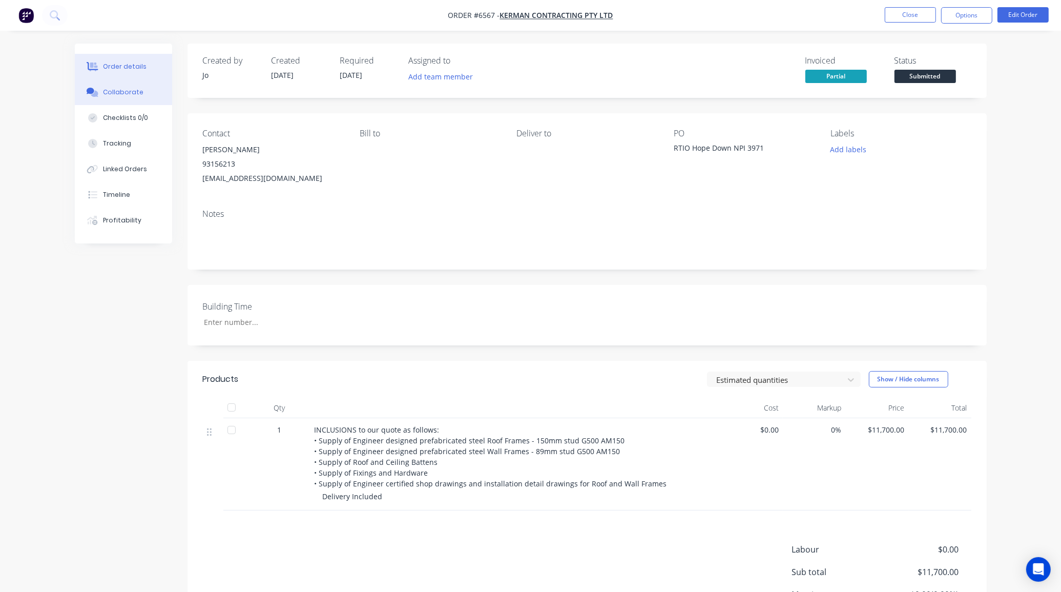
click at [128, 92] on div "Collaborate" at bounding box center [123, 92] width 40 height 9
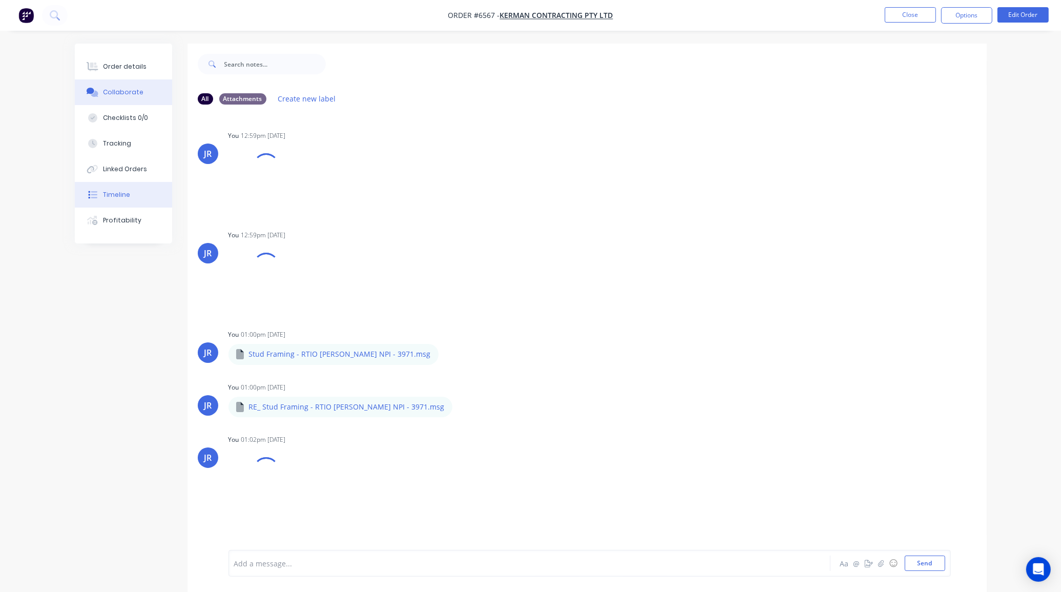
click at [135, 193] on button "Timeline" at bounding box center [123, 195] width 97 height 26
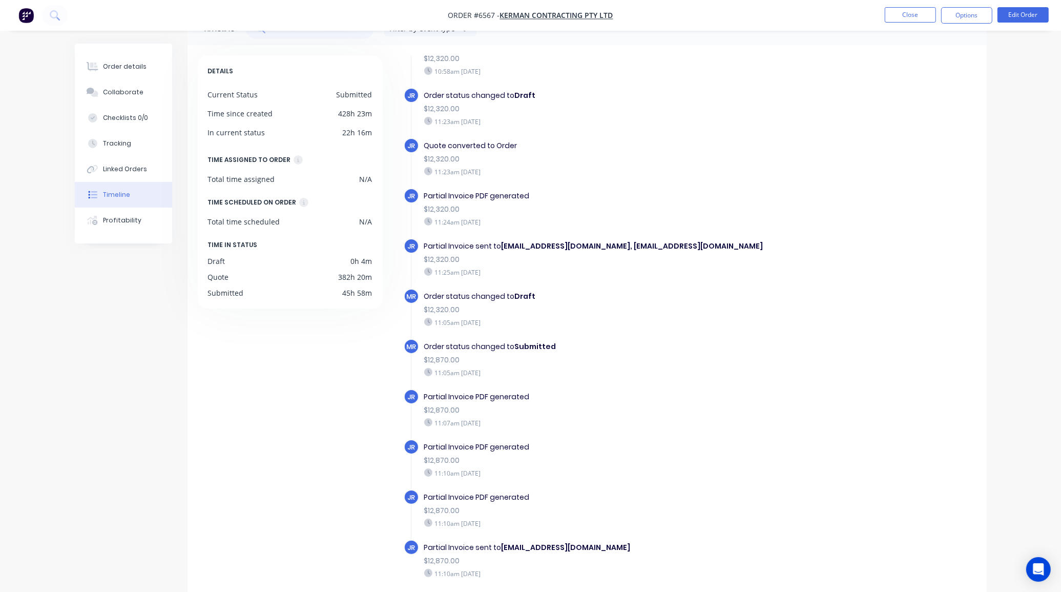
scroll to position [73, 0]
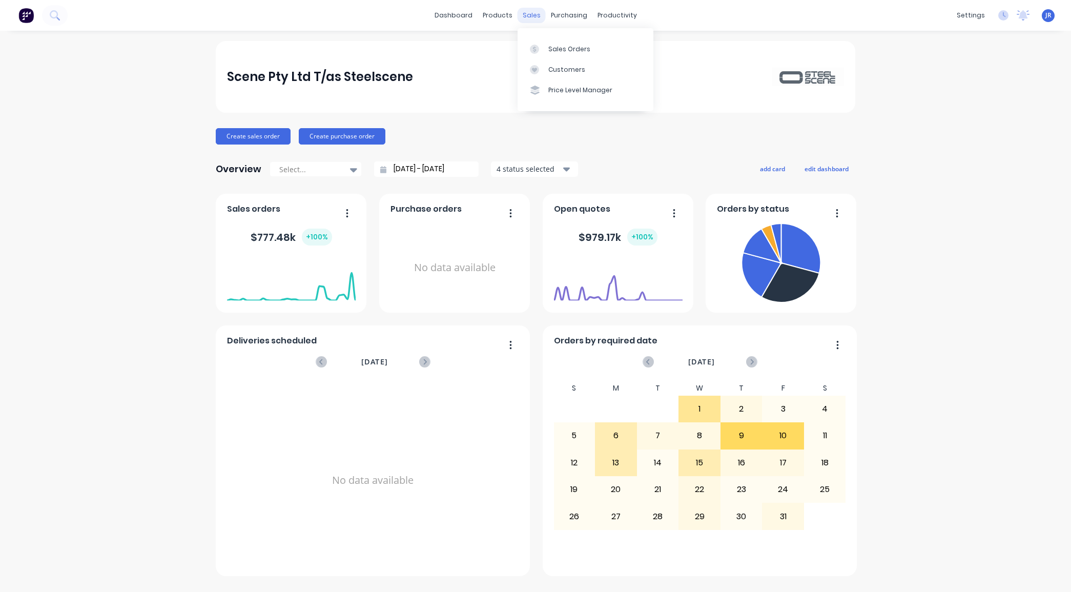
click at [528, 13] on div "sales" at bounding box center [531, 15] width 28 height 15
drag, startPoint x: 538, startPoint y: 49, endPoint x: 526, endPoint y: 52, distance: 12.8
click at [538, 49] on icon at bounding box center [534, 49] width 9 height 9
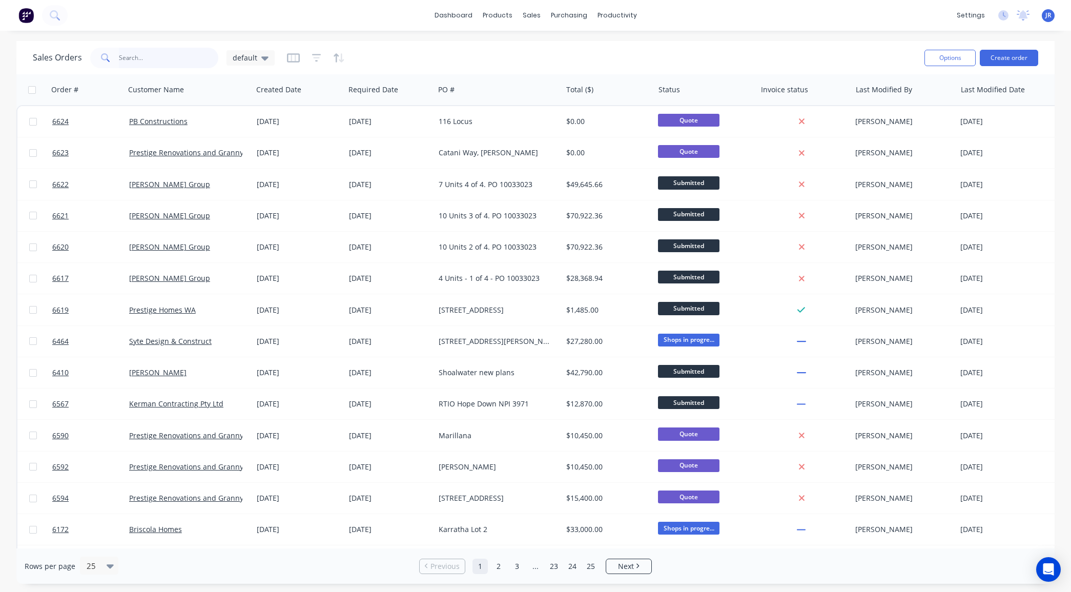
click at [139, 51] on input "text" at bounding box center [169, 58] width 100 height 20
type input "6547"
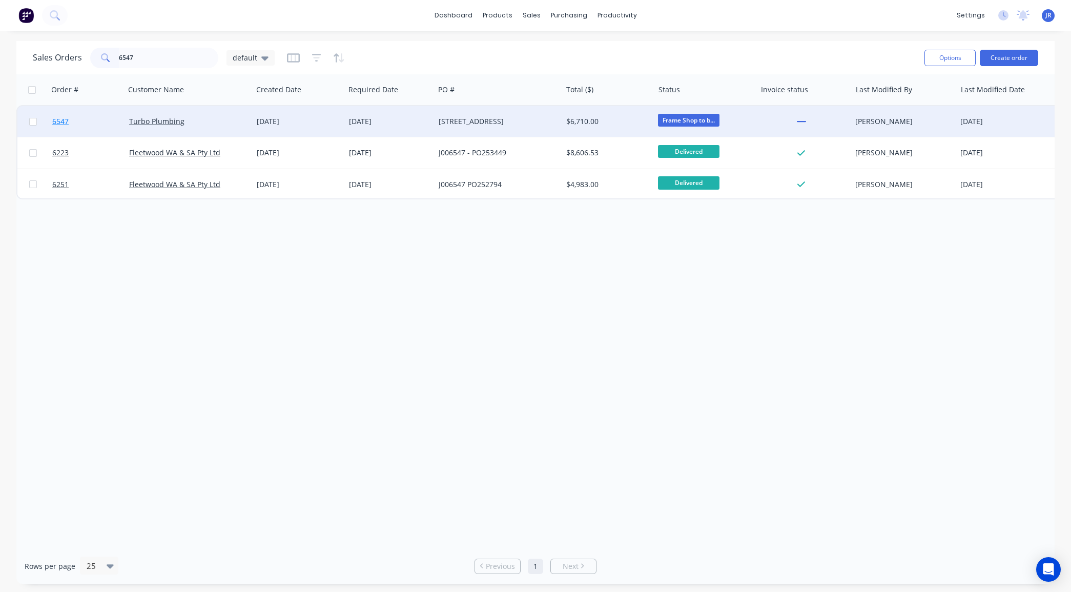
click at [63, 117] on span "6547" at bounding box center [60, 121] width 16 height 10
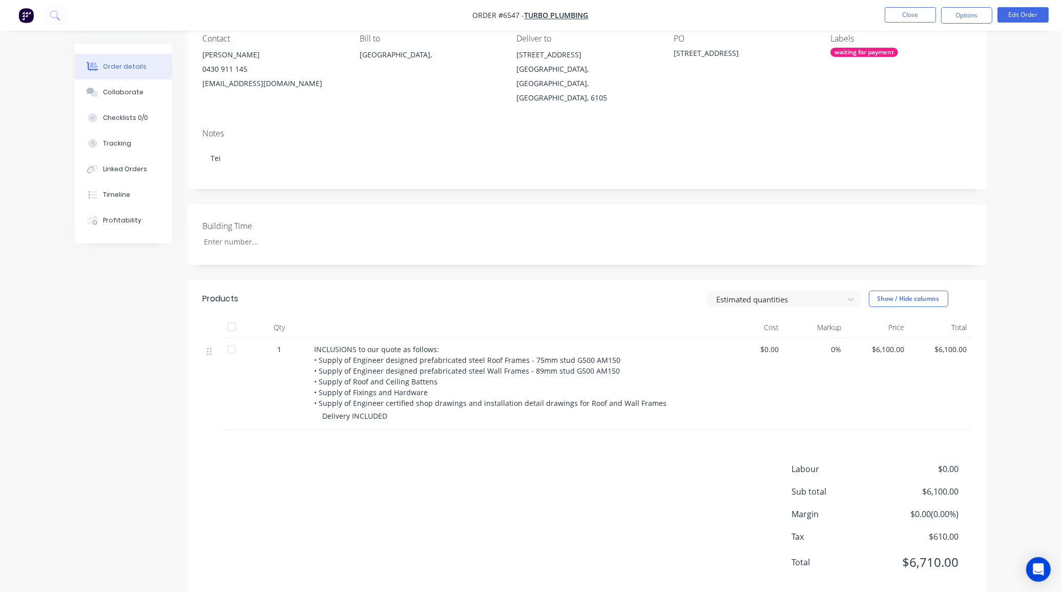
scroll to position [101, 0]
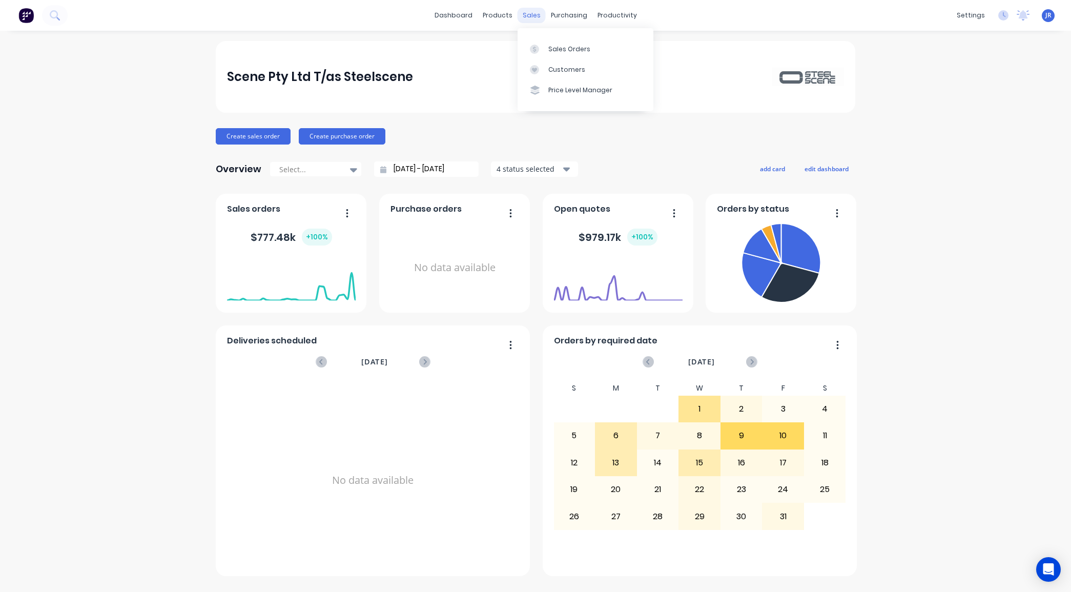
click at [523, 18] on div "sales" at bounding box center [531, 15] width 28 height 15
click at [530, 55] on link "Sales Orders" at bounding box center [585, 48] width 136 height 20
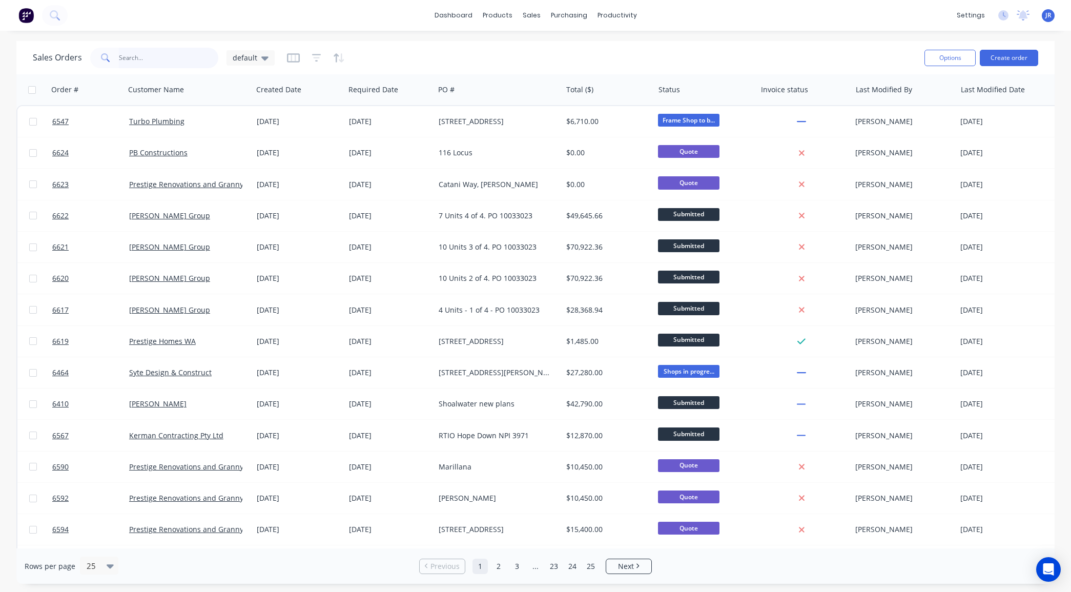
click at [158, 57] on input "text" at bounding box center [169, 58] width 100 height 20
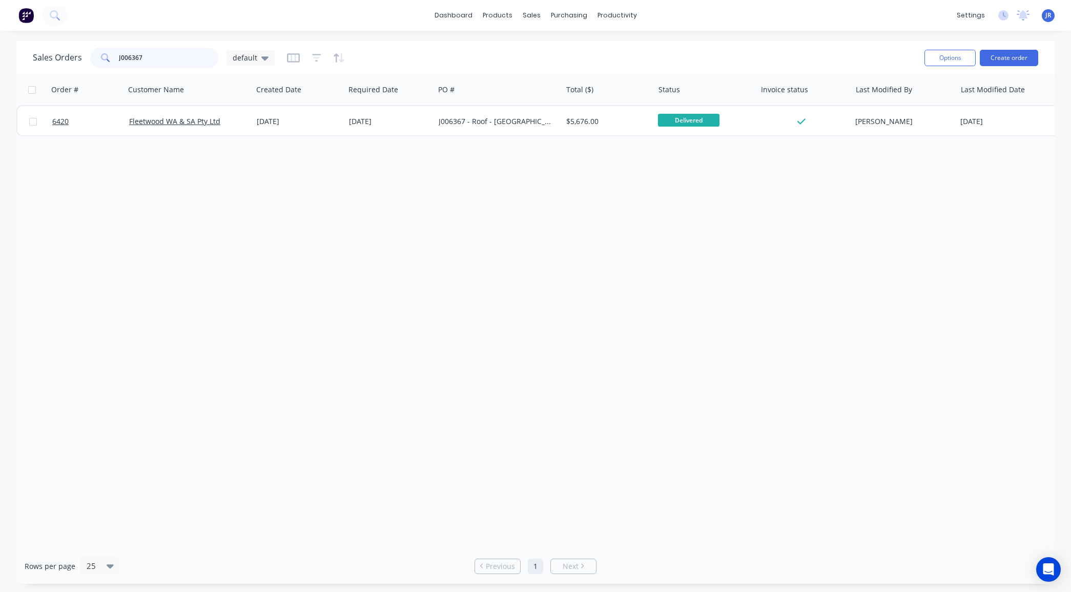
click at [183, 55] on input "J006367" at bounding box center [169, 58] width 100 height 20
drag, startPoint x: 170, startPoint y: 53, endPoint x: 91, endPoint y: 53, distance: 78.4
click at [91, 53] on div "J006642" at bounding box center [154, 58] width 128 height 20
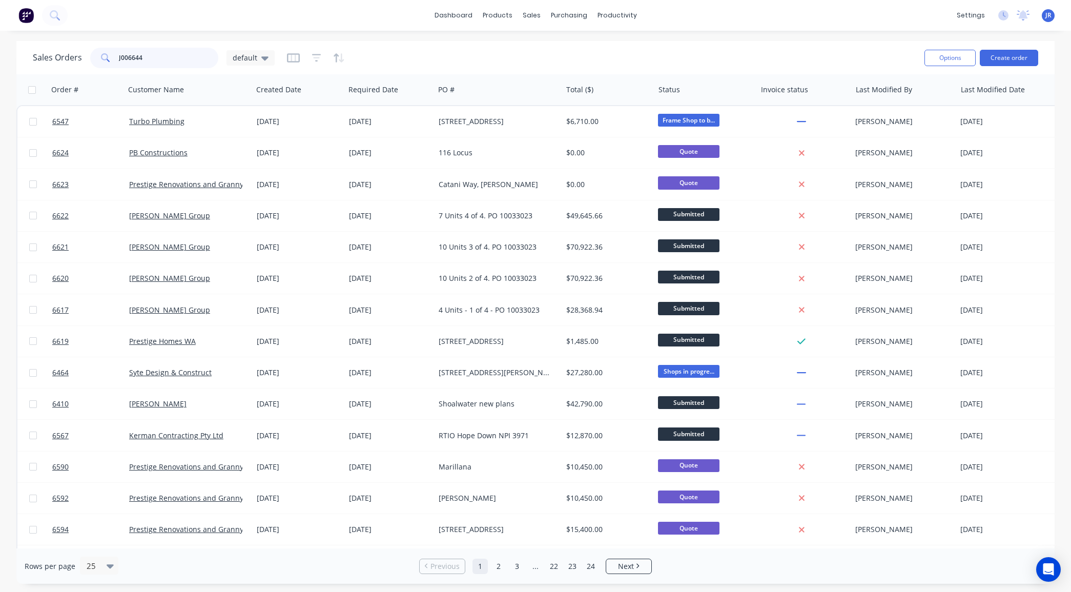
type input "J006644"
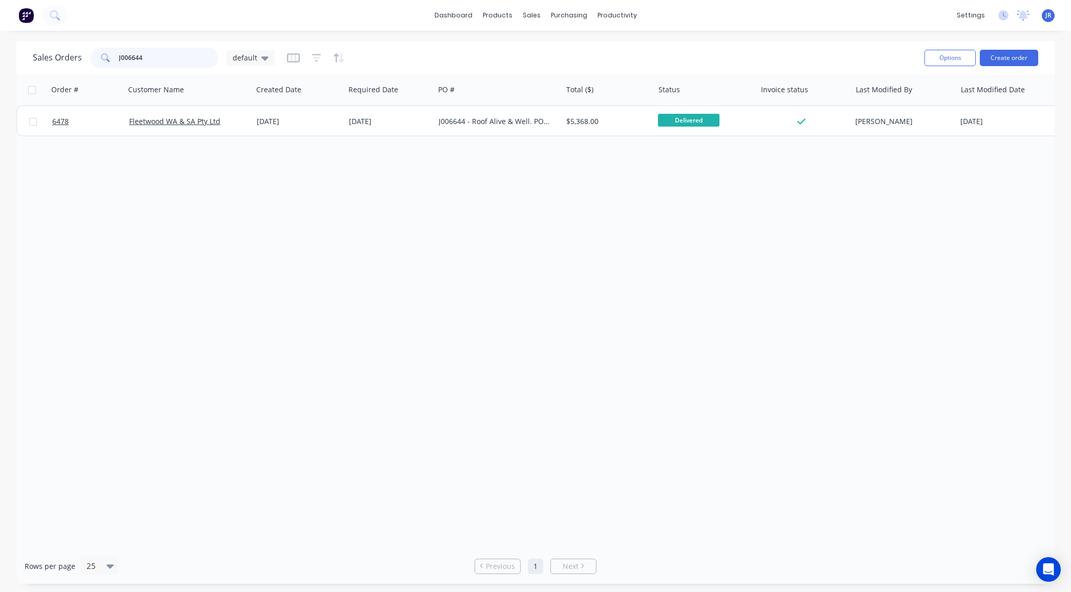
drag, startPoint x: 167, startPoint y: 62, endPoint x: 39, endPoint y: 58, distance: 127.6
click at [49, 59] on div "Sales Orders J006644 default" at bounding box center [154, 58] width 242 height 20
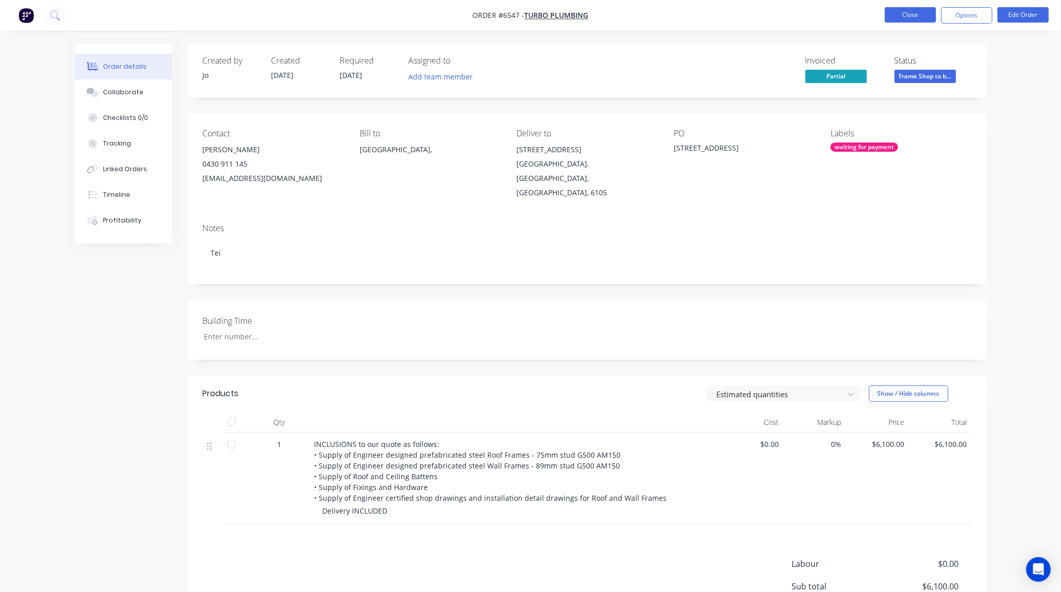
click at [892, 19] on button "Close" at bounding box center [910, 14] width 51 height 15
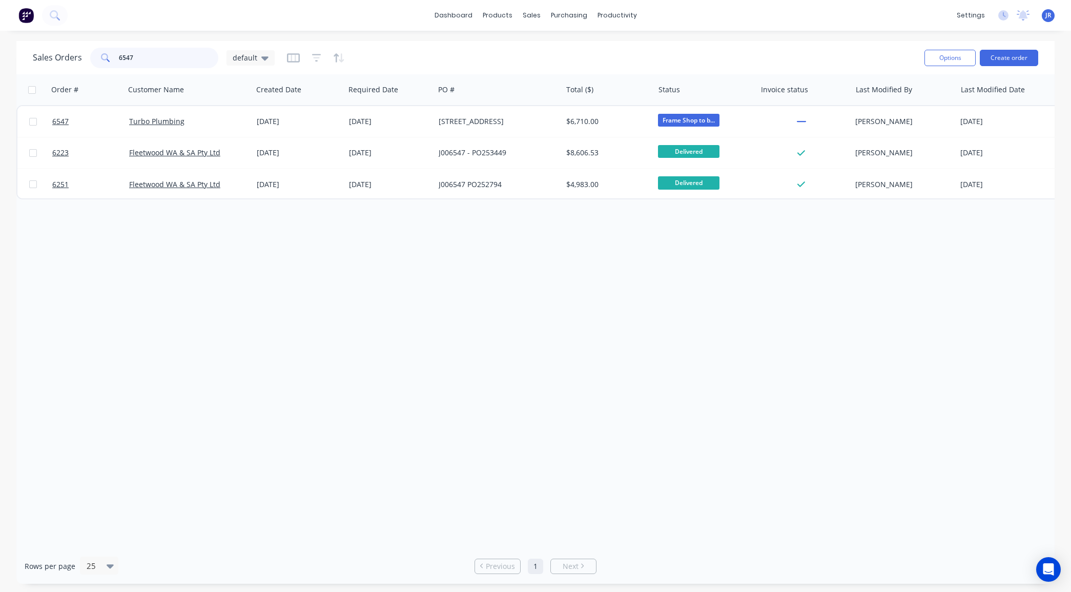
drag, startPoint x: 138, startPoint y: 55, endPoint x: -44, endPoint y: 46, distance: 182.1
click at [0, 46] on html "dashboard products sales purchasing productivity dashboard products Product Cat…" at bounding box center [535, 296] width 1071 height 592
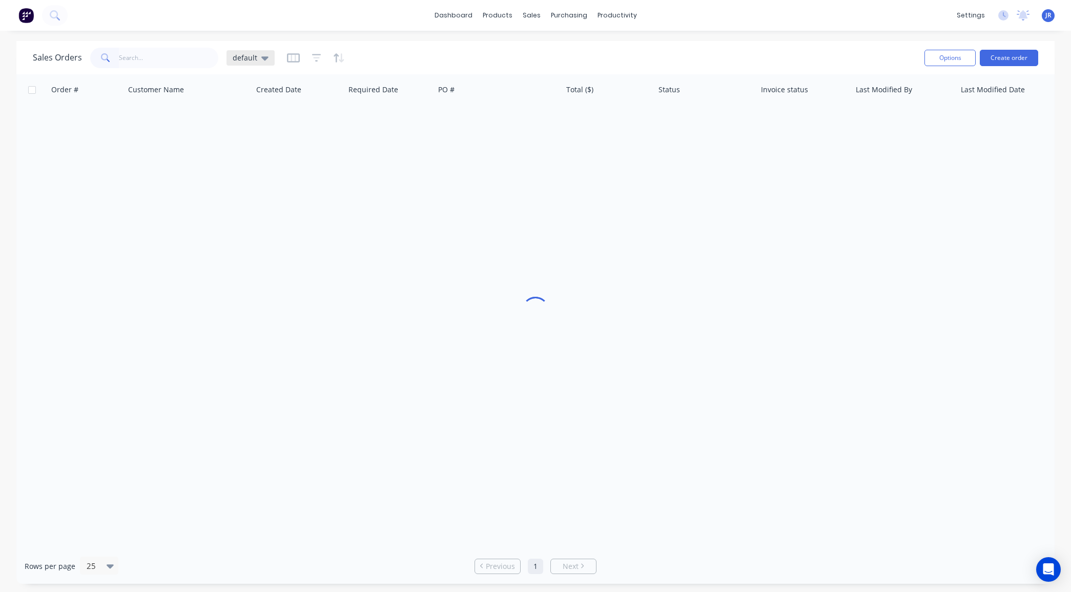
click at [269, 54] on div "default" at bounding box center [250, 57] width 48 height 15
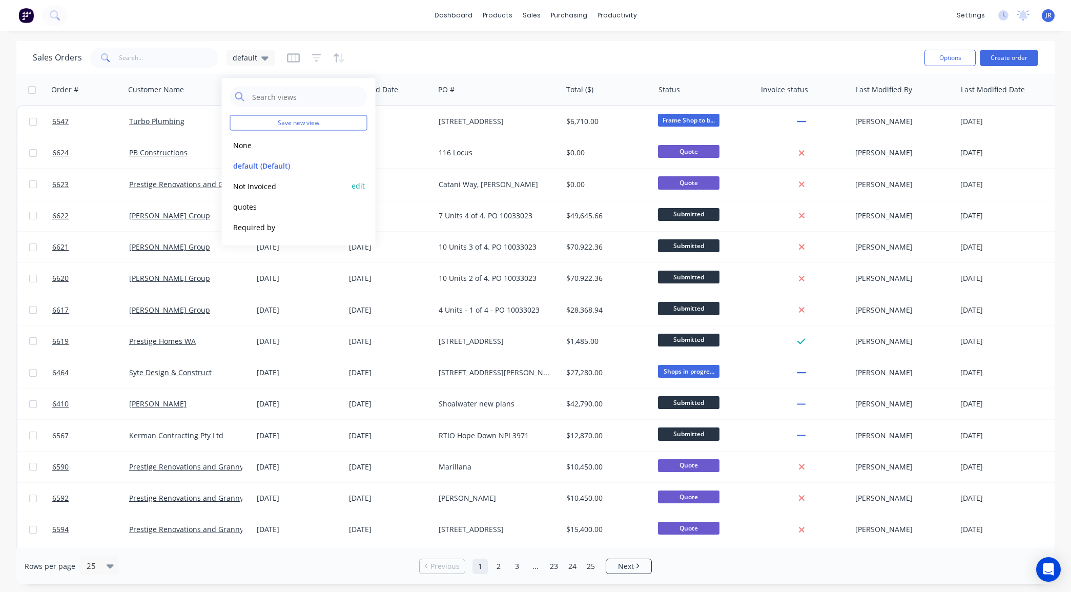
click at [249, 178] on div "Not Invoiced edit" at bounding box center [298, 186] width 137 height 20
click at [249, 183] on button "Not Invoiced" at bounding box center [288, 186] width 117 height 12
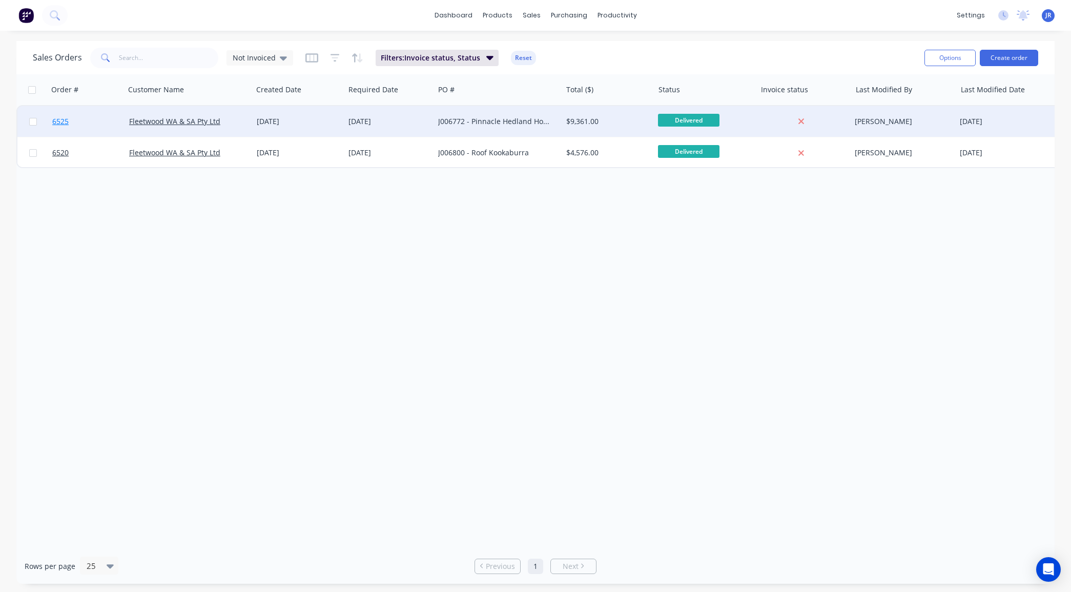
click at [58, 123] on span "6525" at bounding box center [60, 121] width 16 height 10
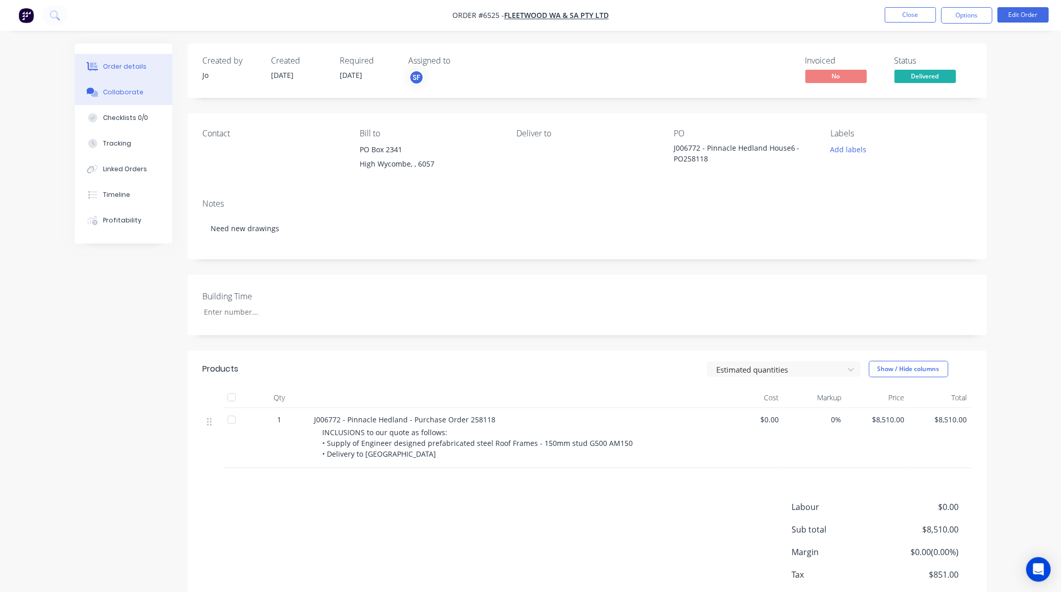
click at [119, 85] on button "Collaborate" at bounding box center [123, 92] width 97 height 26
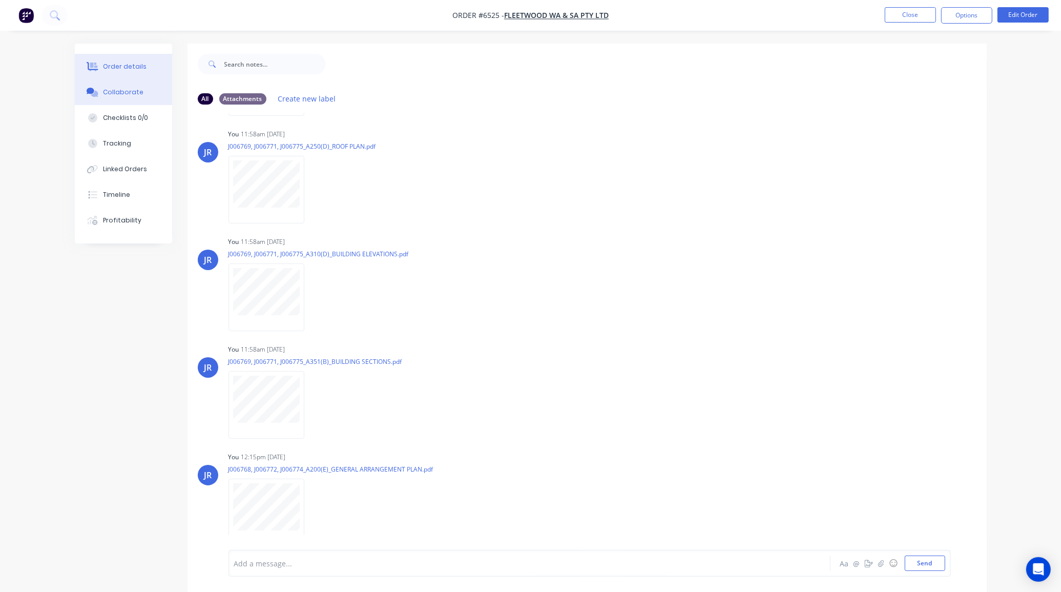
click at [149, 72] on button "Order details" at bounding box center [123, 67] width 97 height 26
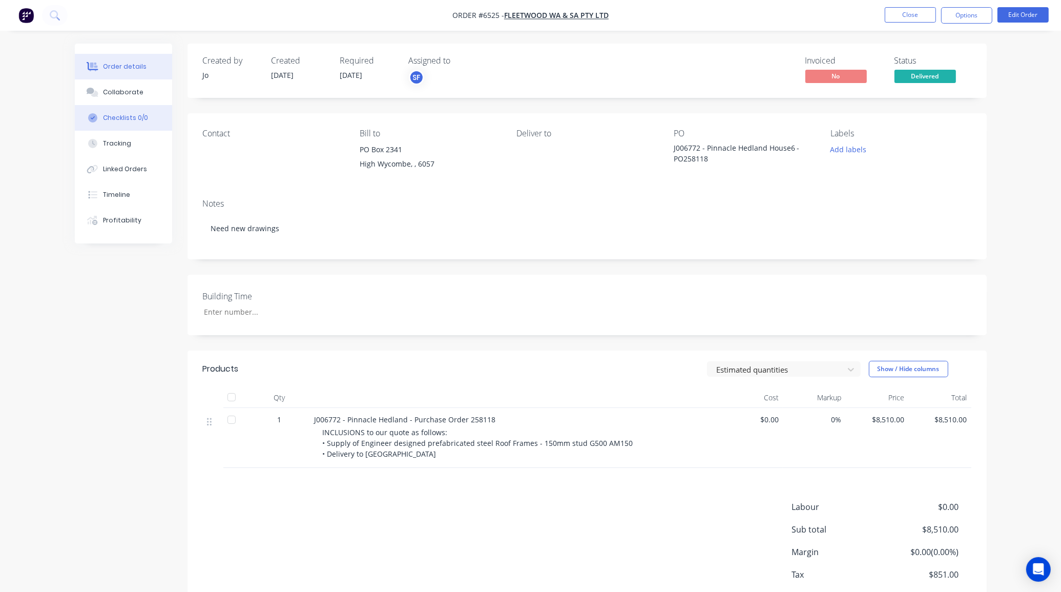
click at [150, 105] on button "Checklists 0/0" at bounding box center [123, 118] width 97 height 26
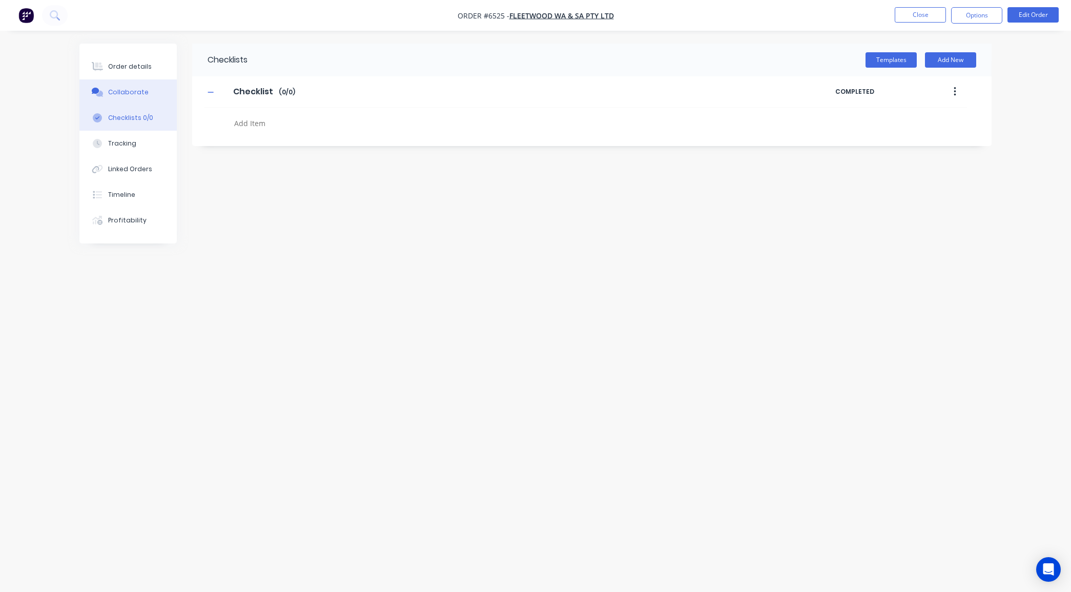
click at [151, 90] on button "Collaborate" at bounding box center [127, 92] width 97 height 26
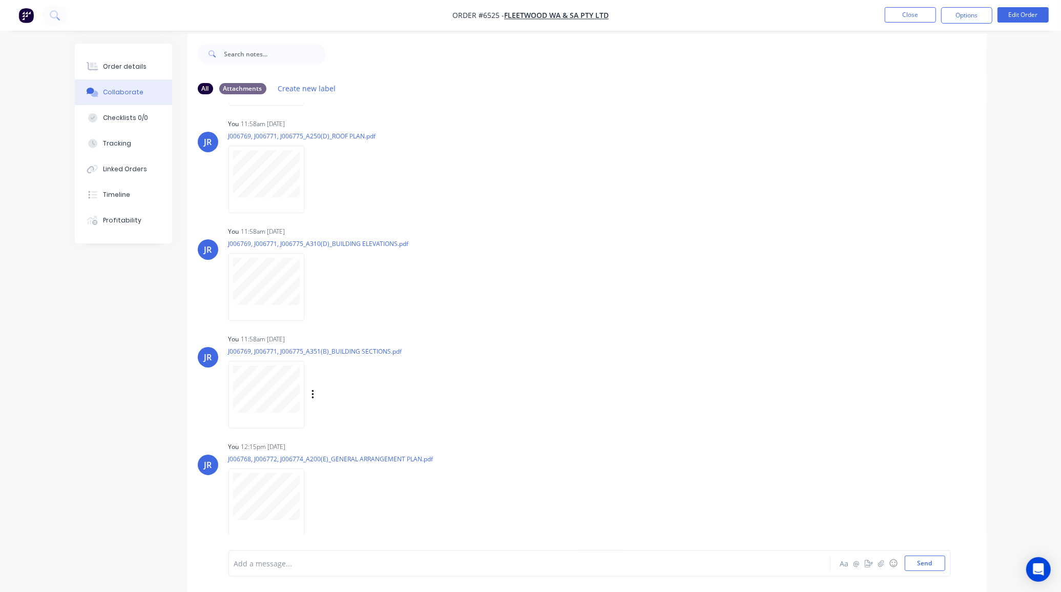
scroll to position [16, 0]
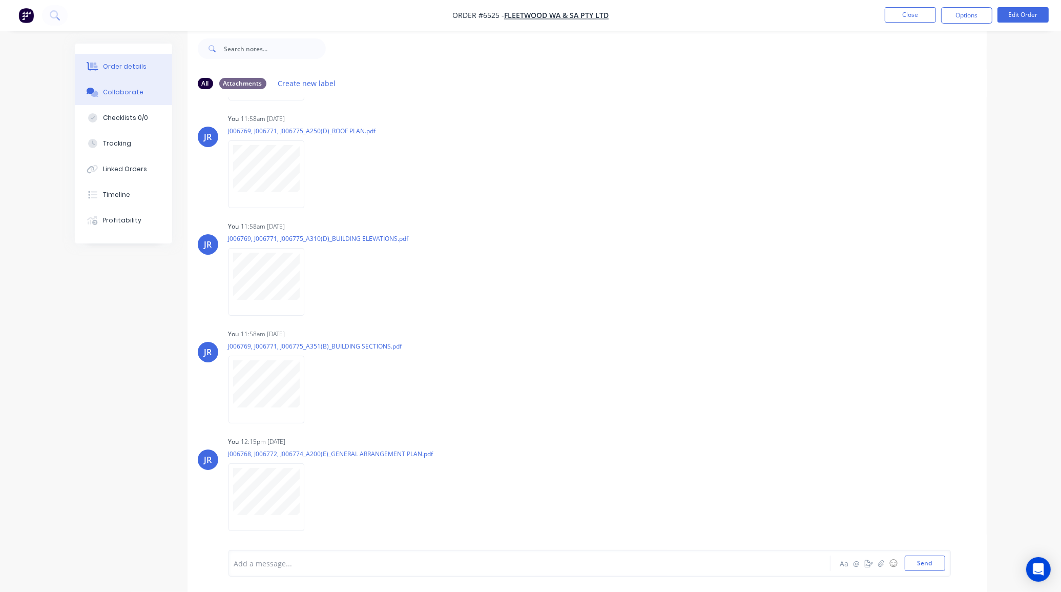
click at [120, 68] on div "Order details" at bounding box center [125, 66] width 44 height 9
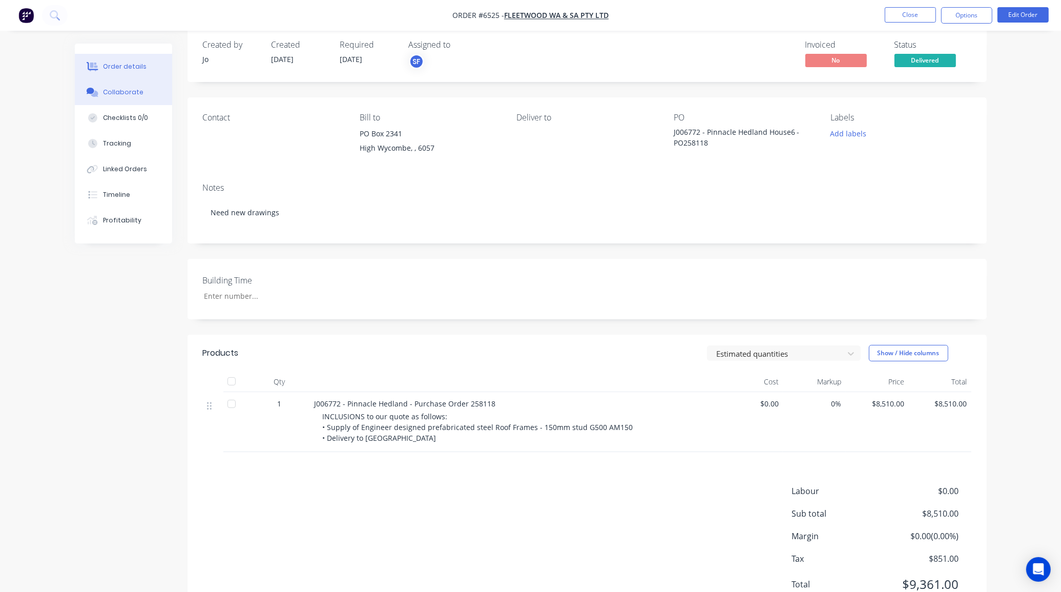
click at [133, 89] on div "Collaborate" at bounding box center [123, 92] width 40 height 9
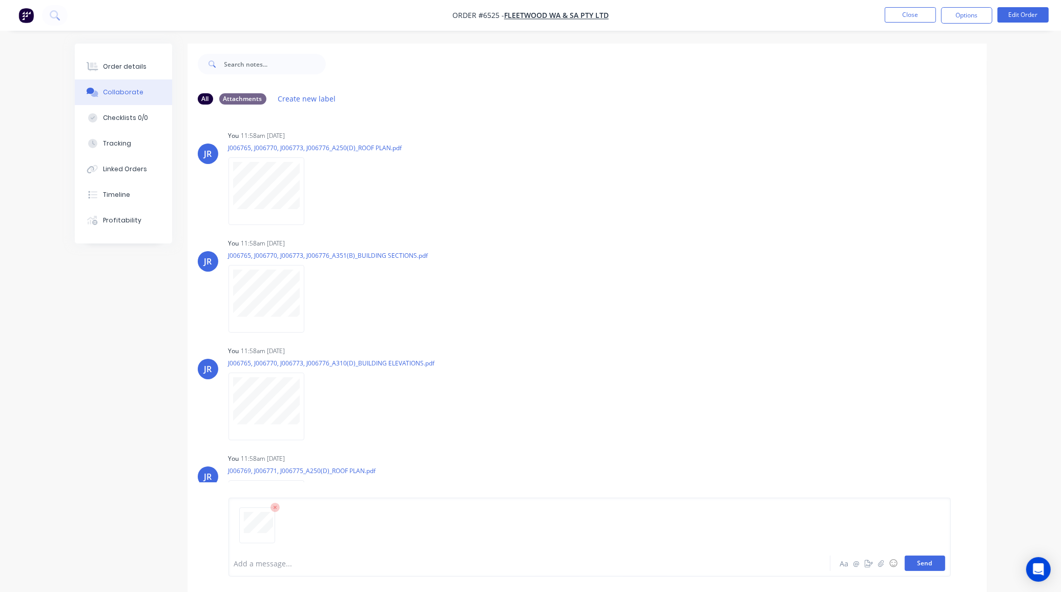
click at [930, 567] on button "Send" at bounding box center [925, 562] width 40 height 15
click at [129, 66] on div "Order details" at bounding box center [125, 66] width 44 height 9
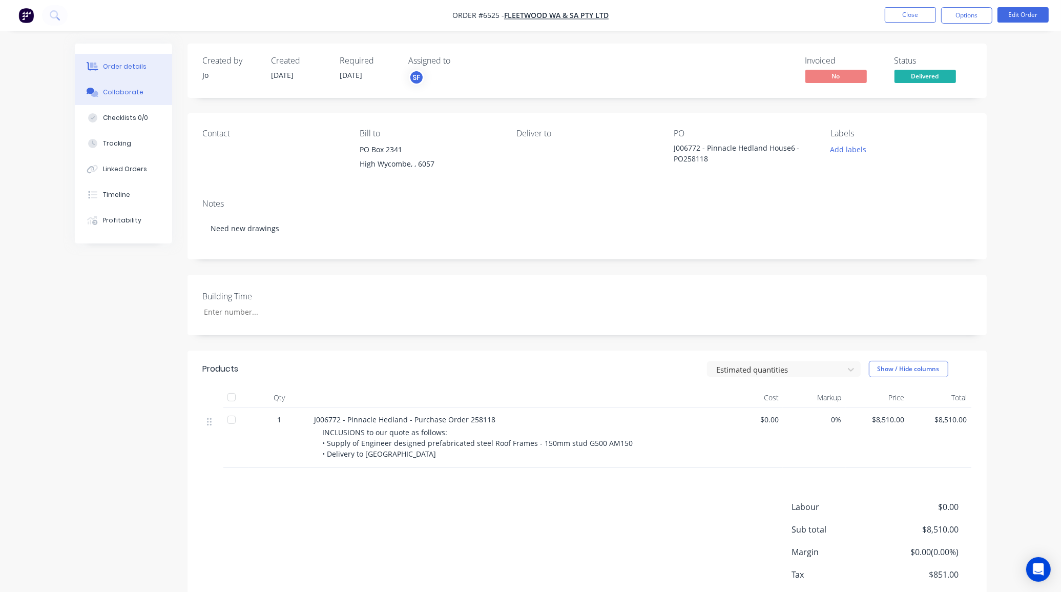
click at [144, 83] on button "Collaborate" at bounding box center [123, 92] width 97 height 26
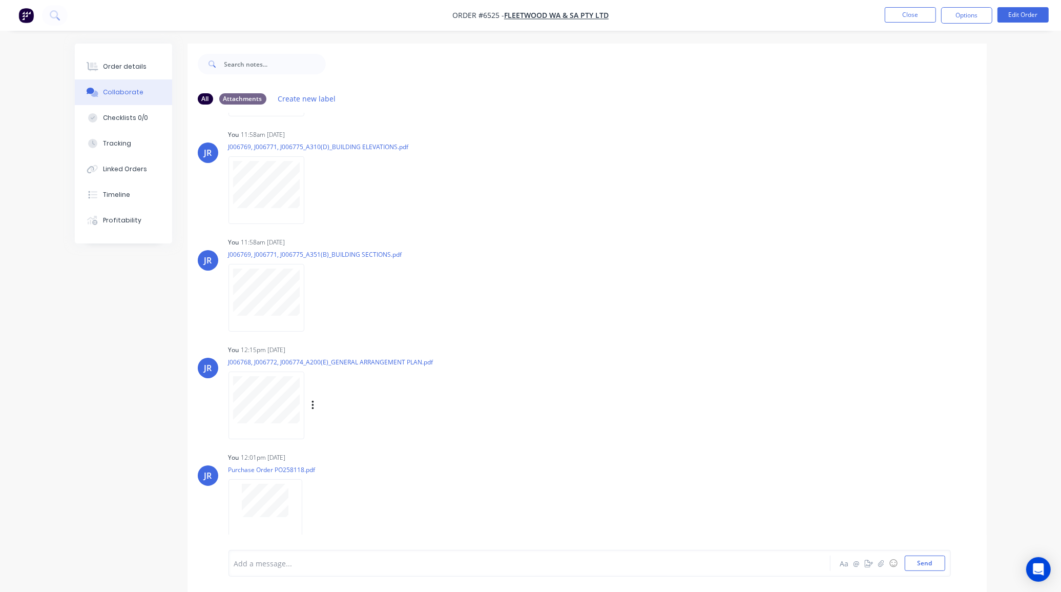
scroll to position [432, 0]
click at [145, 73] on button "Order details" at bounding box center [123, 67] width 97 height 26
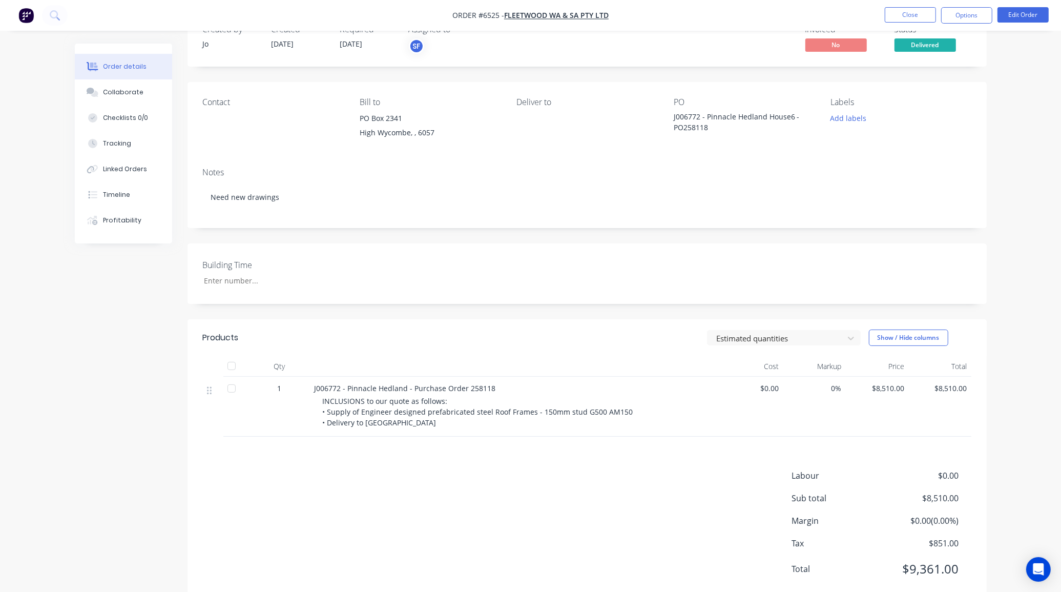
scroll to position [59, 0]
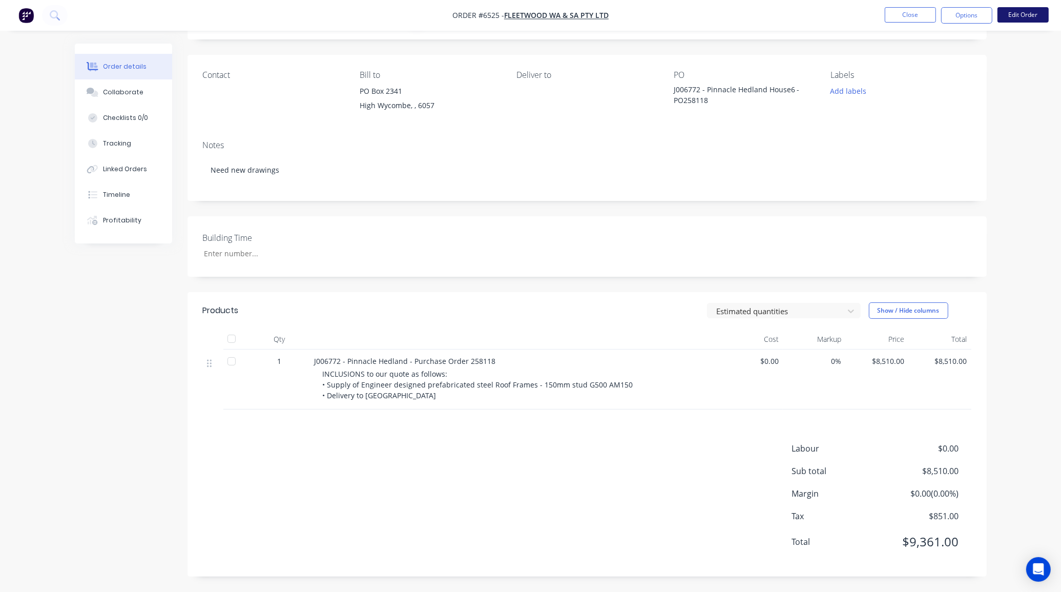
click at [1016, 17] on button "Edit Order" at bounding box center [1022, 14] width 51 height 15
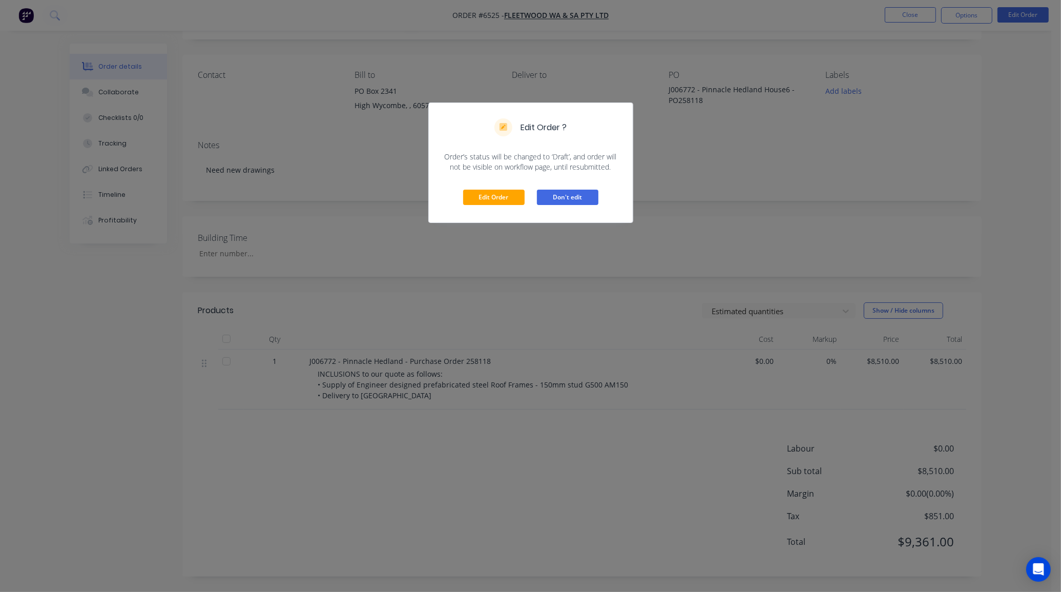
click at [577, 192] on button "Don't edit" at bounding box center [567, 197] width 61 height 15
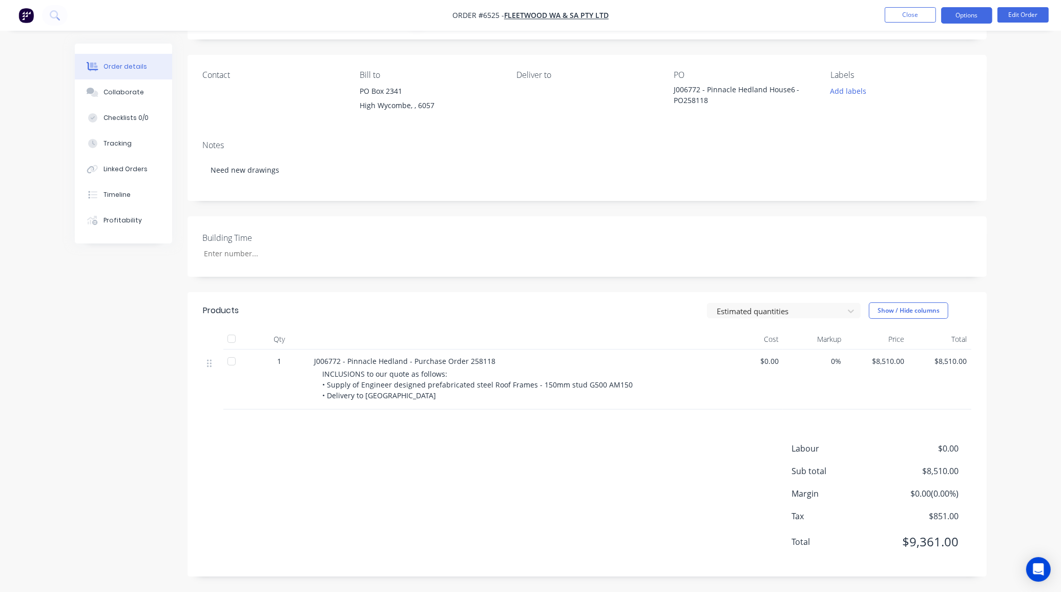
click at [953, 18] on button "Options" at bounding box center [966, 15] width 51 height 16
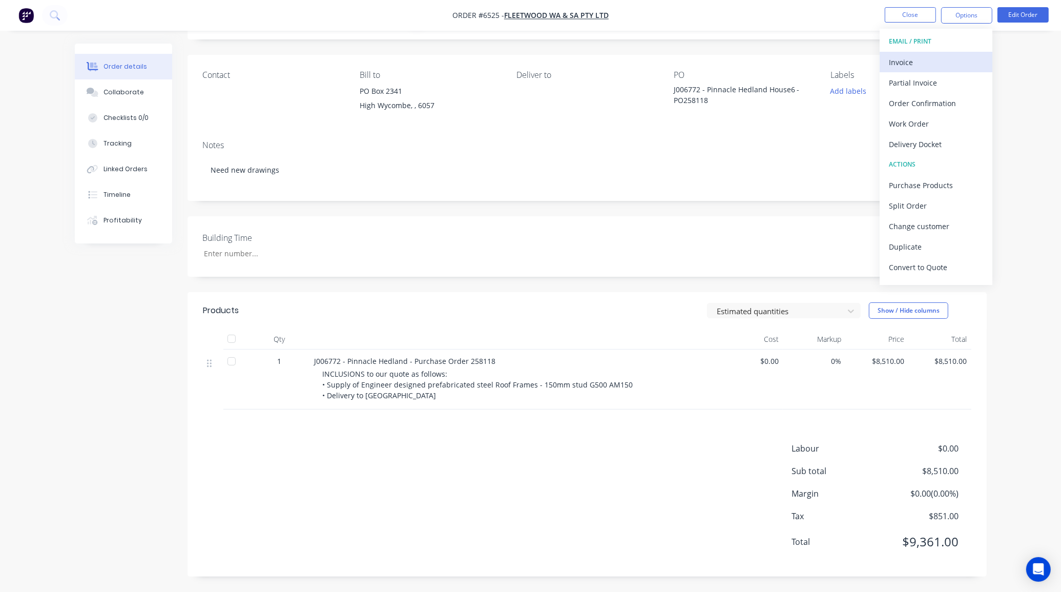
click at [922, 65] on div "Invoice" at bounding box center [936, 62] width 94 height 15
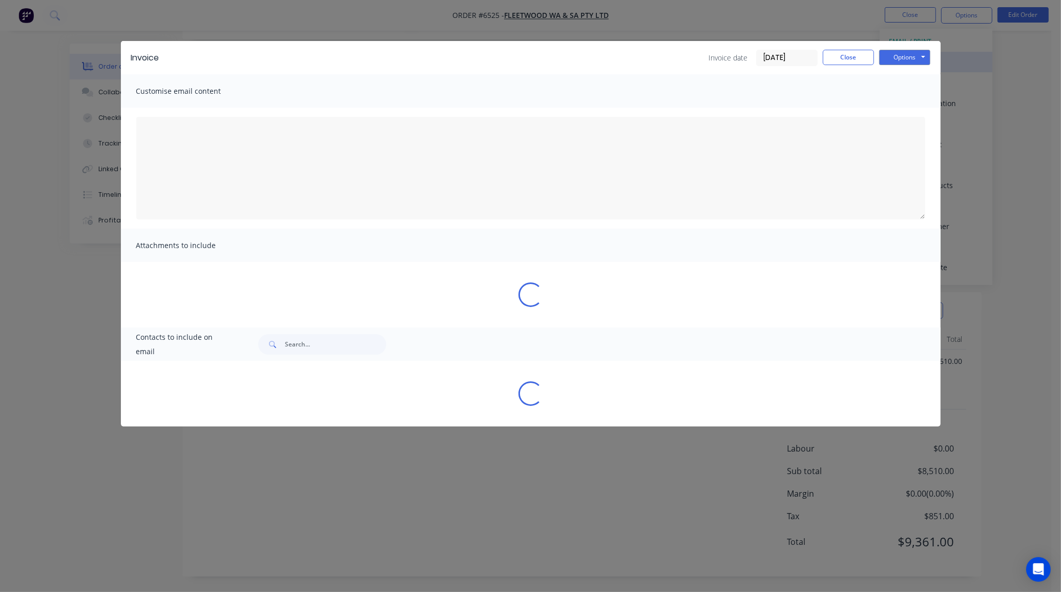
type textarea "A PDF copy of the order has been attached to this email. To view your order onl…"
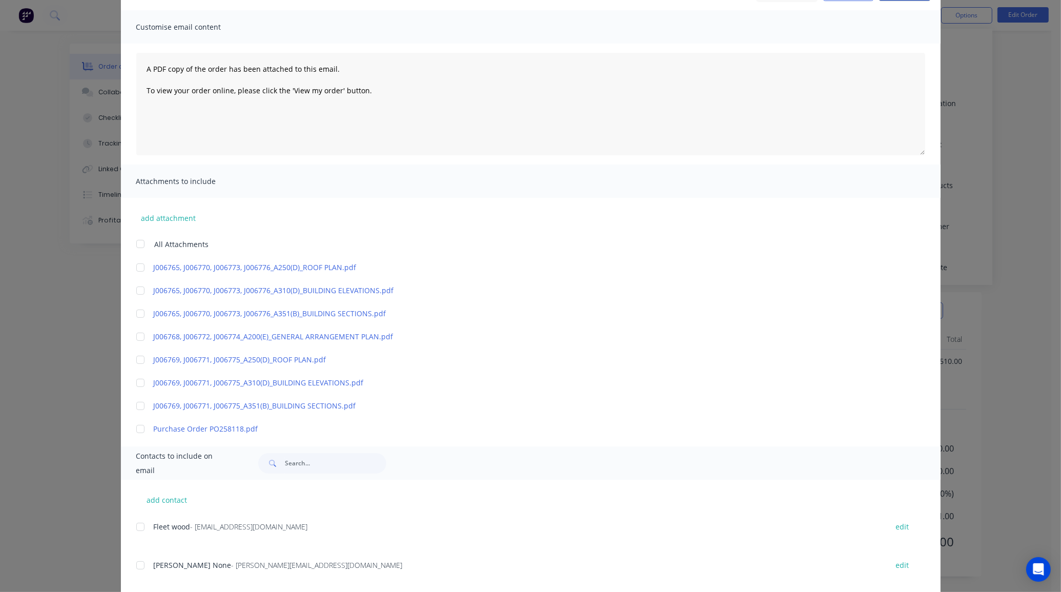
scroll to position [159, 0]
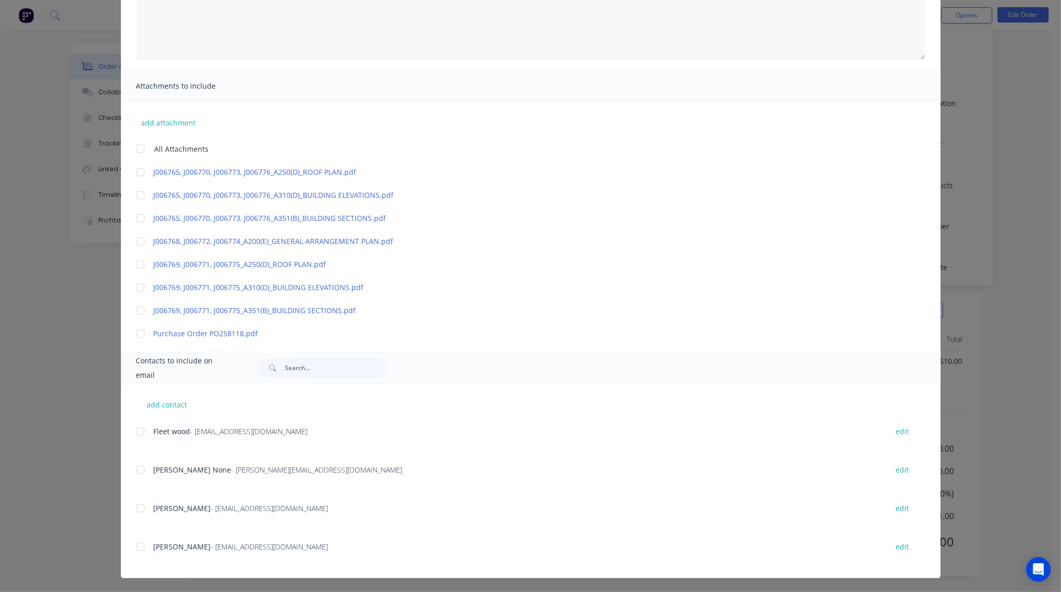
click at [136, 333] on div at bounding box center [140, 333] width 20 height 20
click at [132, 432] on div at bounding box center [140, 431] width 20 height 20
click at [132, 475] on div at bounding box center [140, 470] width 20 height 20
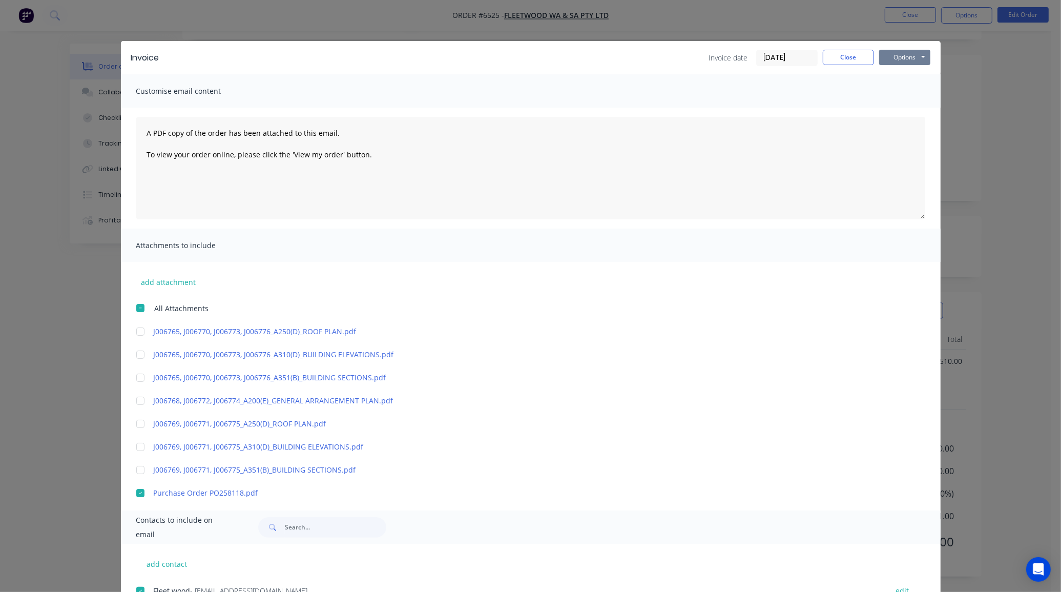
click at [895, 62] on button "Options" at bounding box center [904, 57] width 51 height 15
click at [888, 106] on button "Email" at bounding box center [912, 109] width 66 height 17
click at [845, 57] on button "Close" at bounding box center [848, 57] width 51 height 15
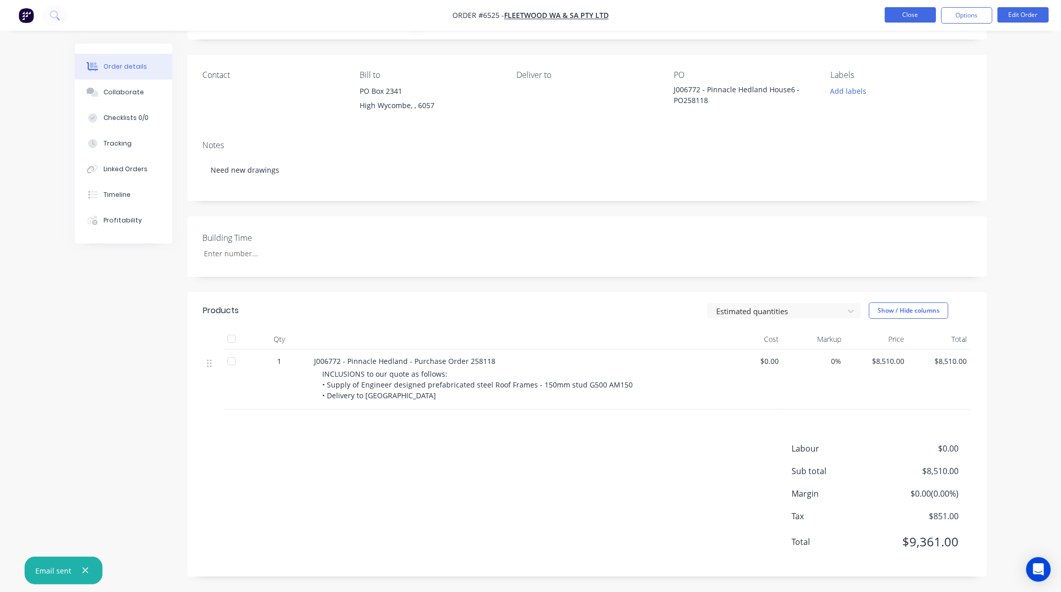
click at [911, 13] on button "Close" at bounding box center [910, 14] width 51 height 15
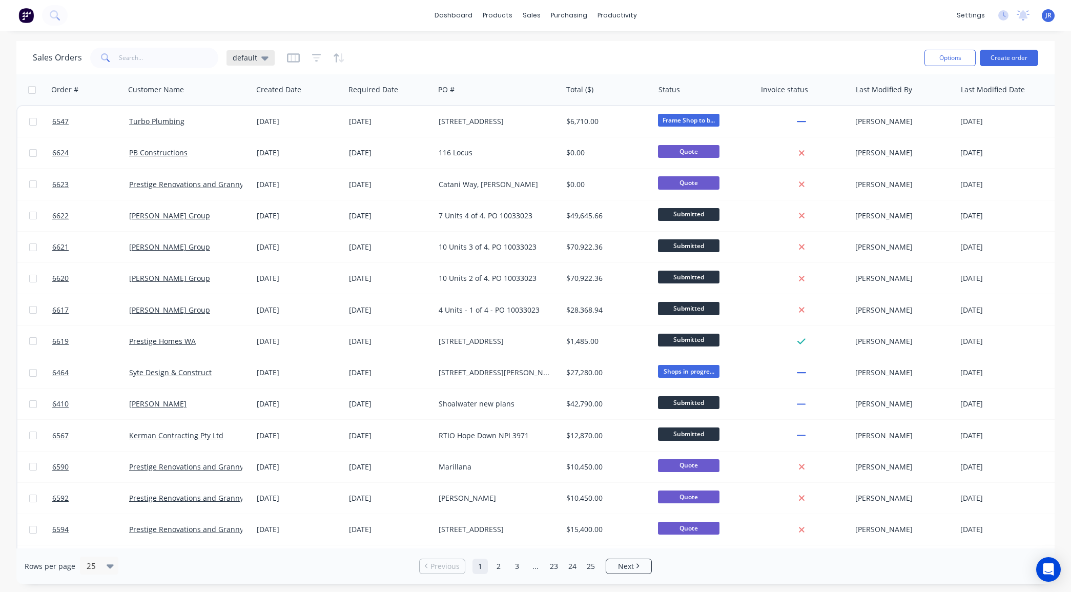
click at [264, 56] on icon at bounding box center [264, 58] width 7 height 4
click at [249, 191] on button "Not Invoiced" at bounding box center [288, 186] width 117 height 12
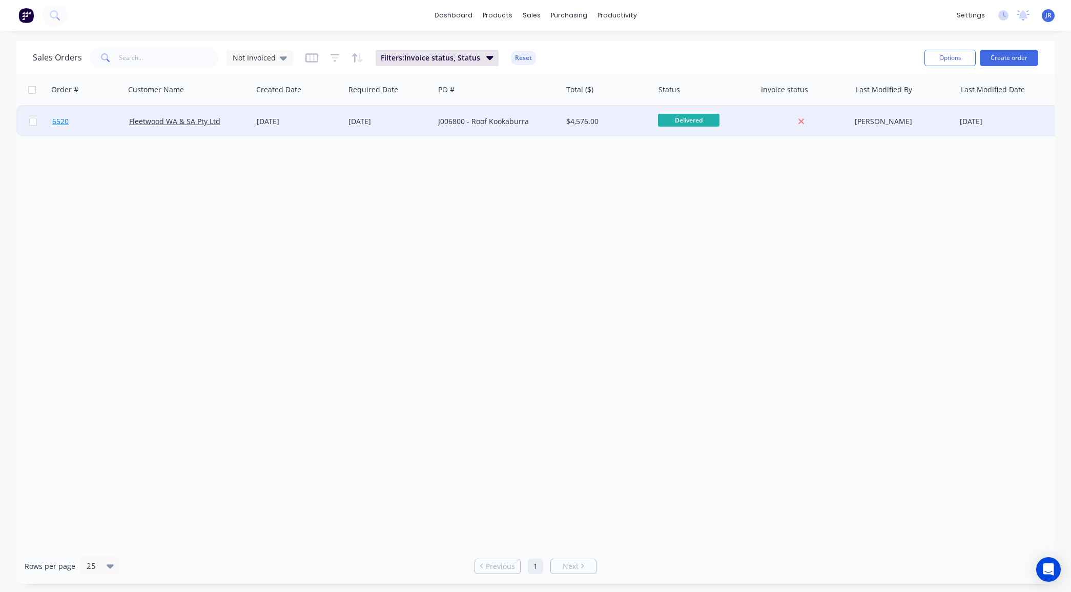
click at [53, 122] on span "6520" at bounding box center [60, 121] width 16 height 10
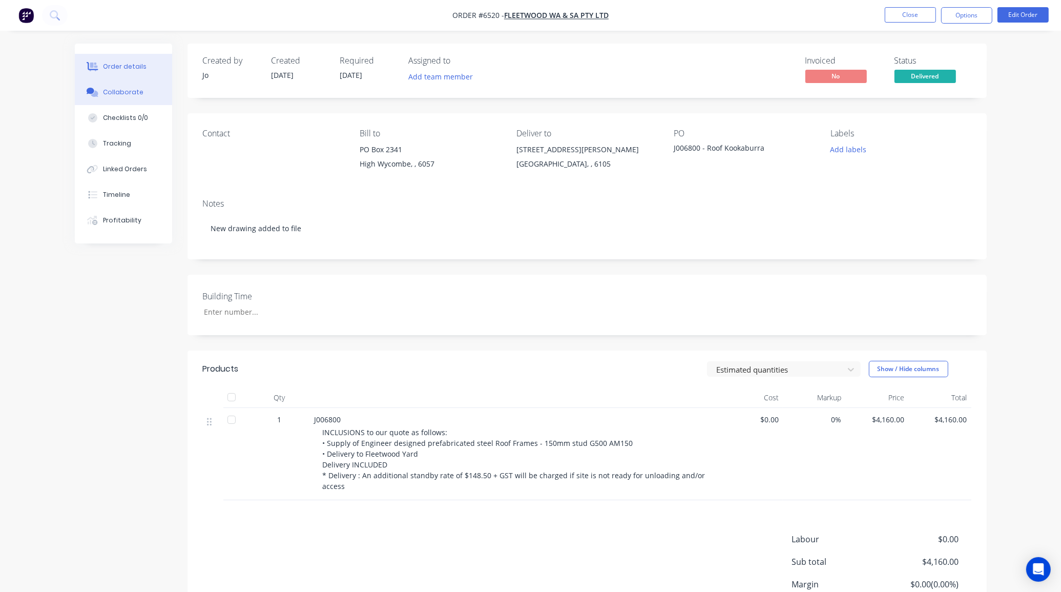
click at [114, 100] on button "Collaborate" at bounding box center [123, 92] width 97 height 26
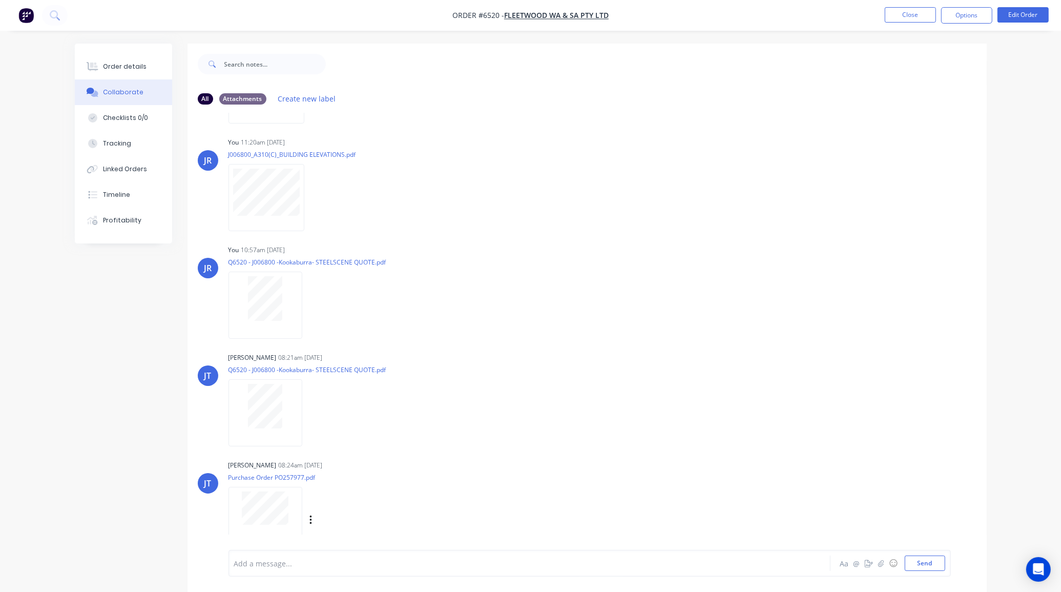
scroll to position [592, 0]
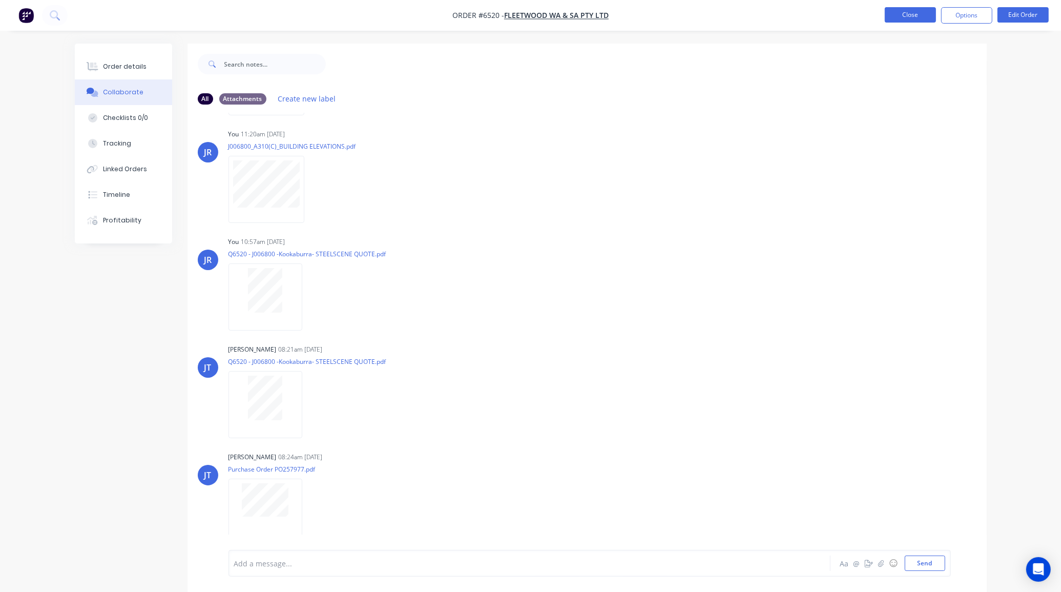
click at [904, 19] on button "Close" at bounding box center [910, 14] width 51 height 15
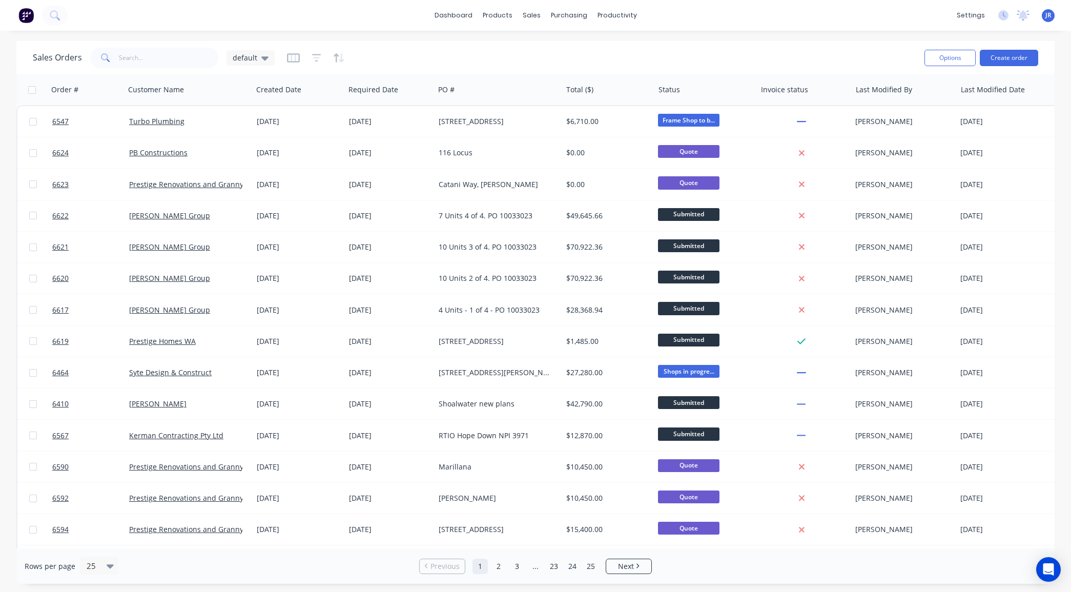
click at [275, 60] on div "Sales Orders default" at bounding box center [474, 57] width 883 height 25
click at [265, 60] on icon at bounding box center [264, 57] width 7 height 11
click at [265, 186] on button "Not Invoiced" at bounding box center [288, 186] width 117 height 12
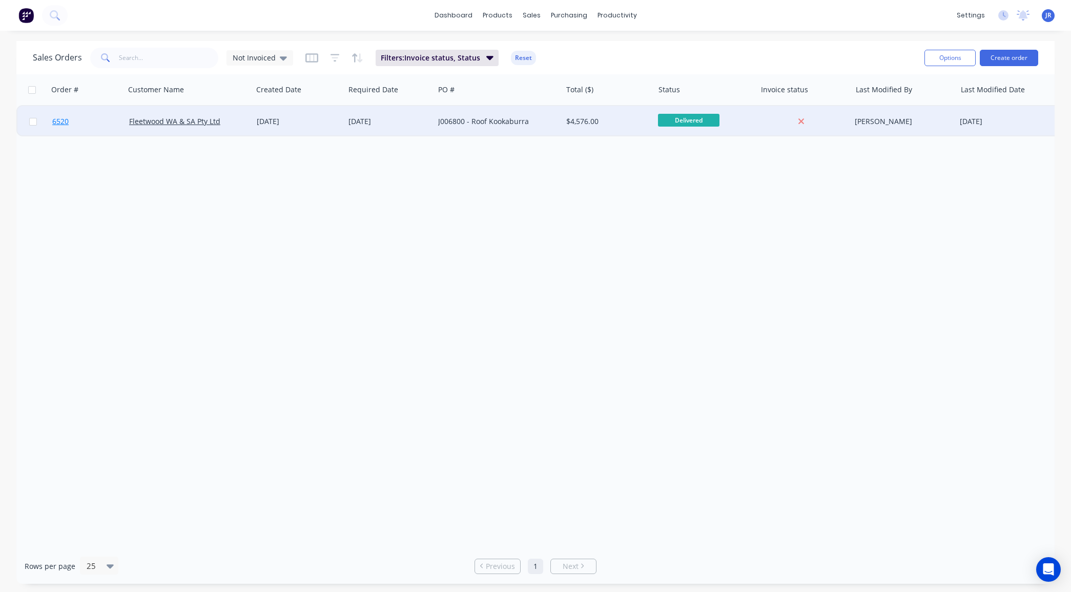
click at [62, 123] on span "6520" at bounding box center [60, 121] width 16 height 10
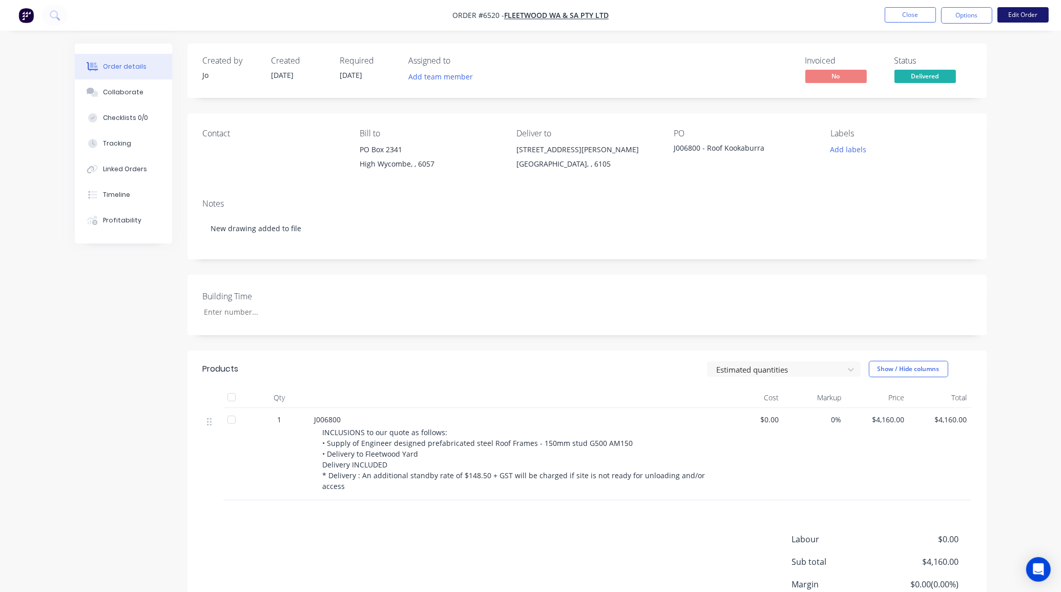
click at [1022, 8] on button "Edit Order" at bounding box center [1022, 14] width 51 height 15
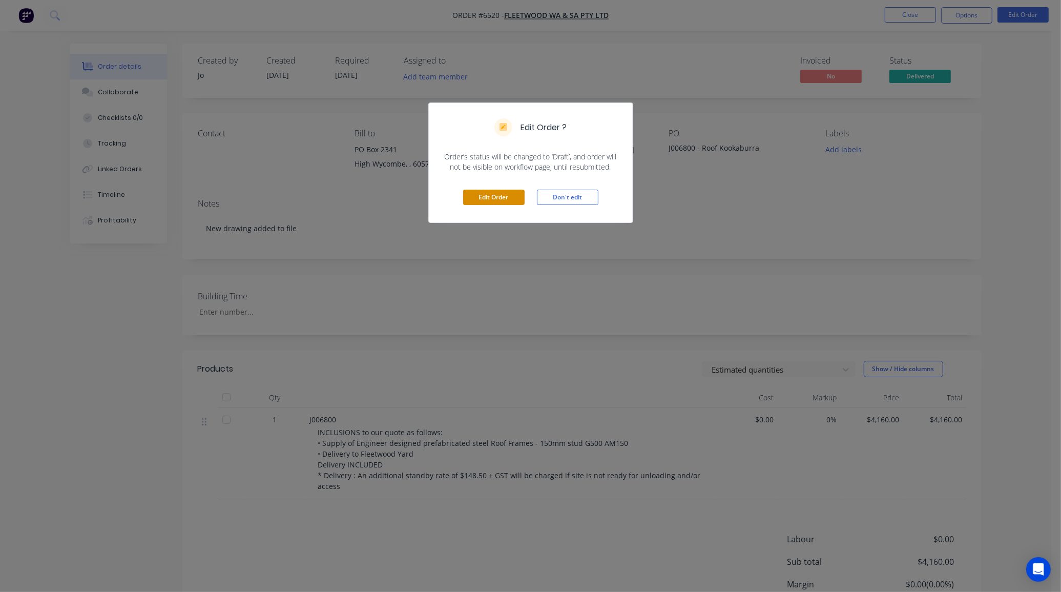
click at [483, 201] on button "Edit Order" at bounding box center [493, 197] width 61 height 15
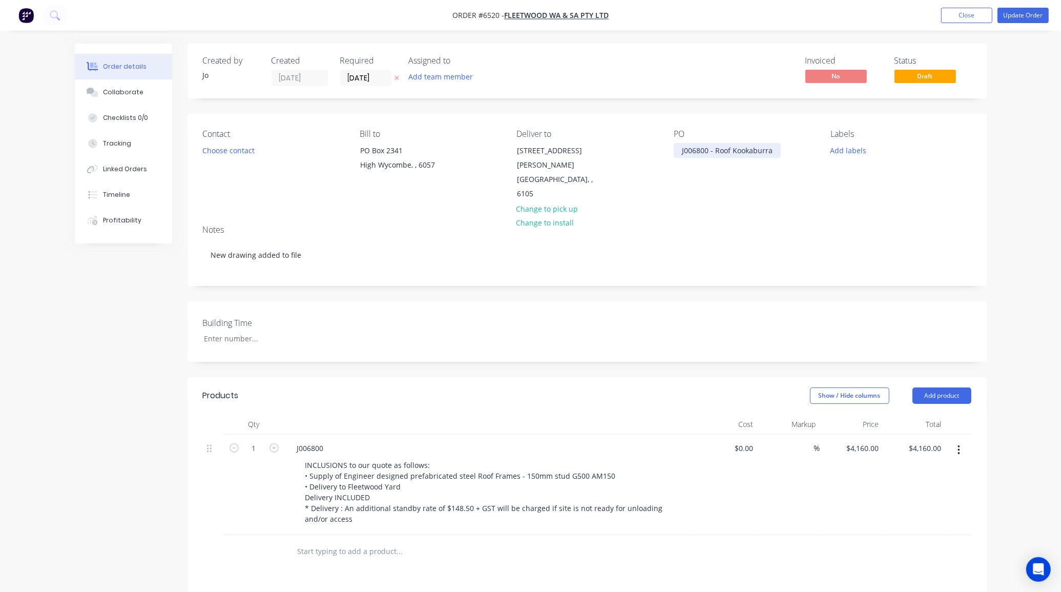
click at [775, 154] on div "J006800 - Roof Kookaburra" at bounding box center [727, 150] width 107 height 15
click at [333, 441] on div "J006800" at bounding box center [490, 448] width 402 height 15
click at [337, 441] on div "J006800" at bounding box center [490, 448] width 402 height 15
click at [328, 441] on div "J006800" at bounding box center [310, 448] width 43 height 15
click at [134, 91] on div "Collaborate" at bounding box center [123, 92] width 40 height 9
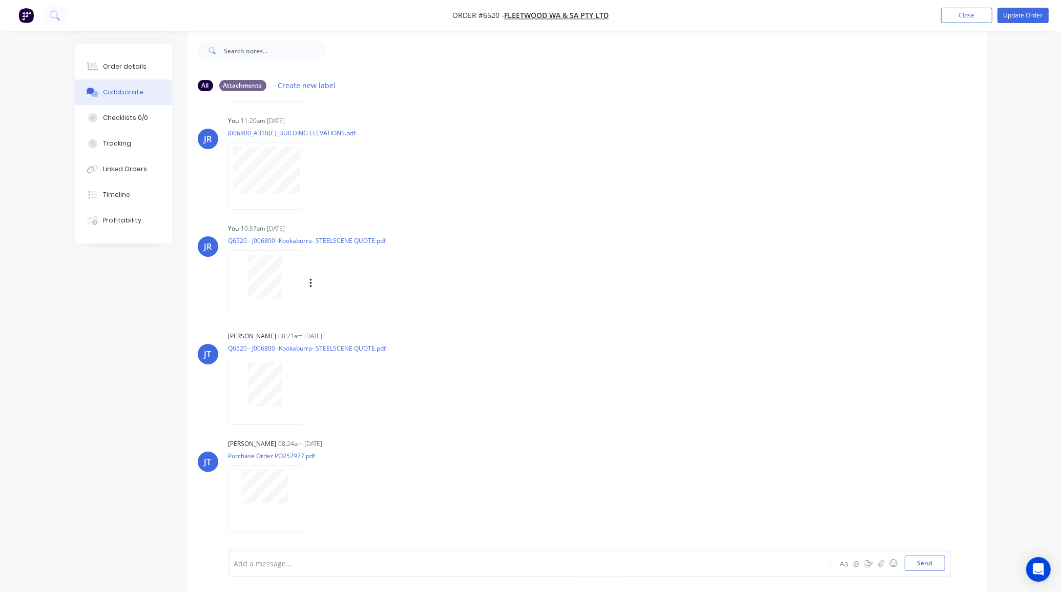
scroll to position [16, 0]
click at [139, 67] on div "Order details" at bounding box center [125, 66] width 44 height 9
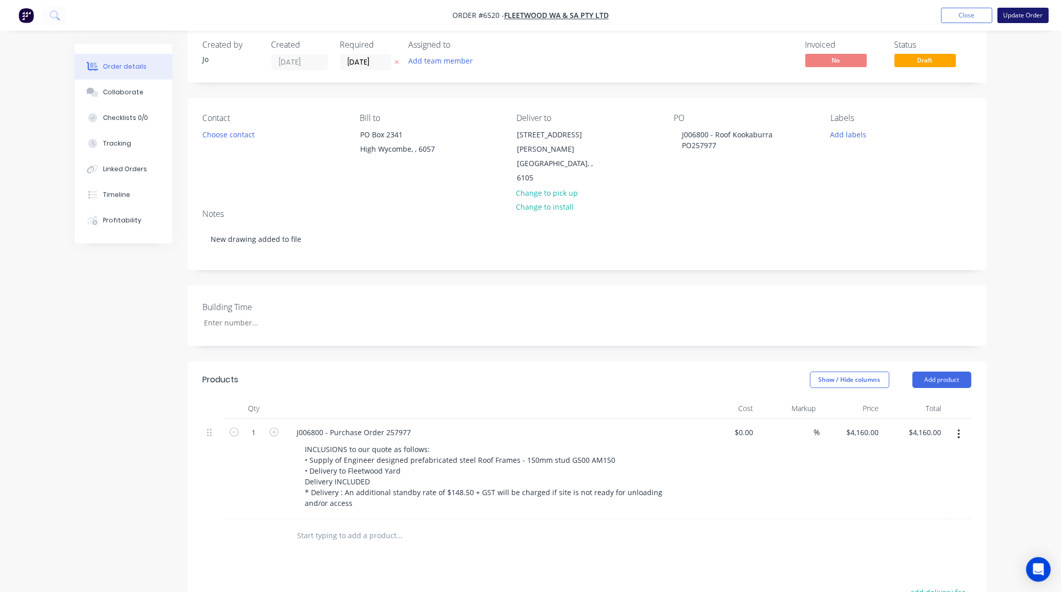
click at [1023, 22] on button "Update Order" at bounding box center [1022, 15] width 51 height 15
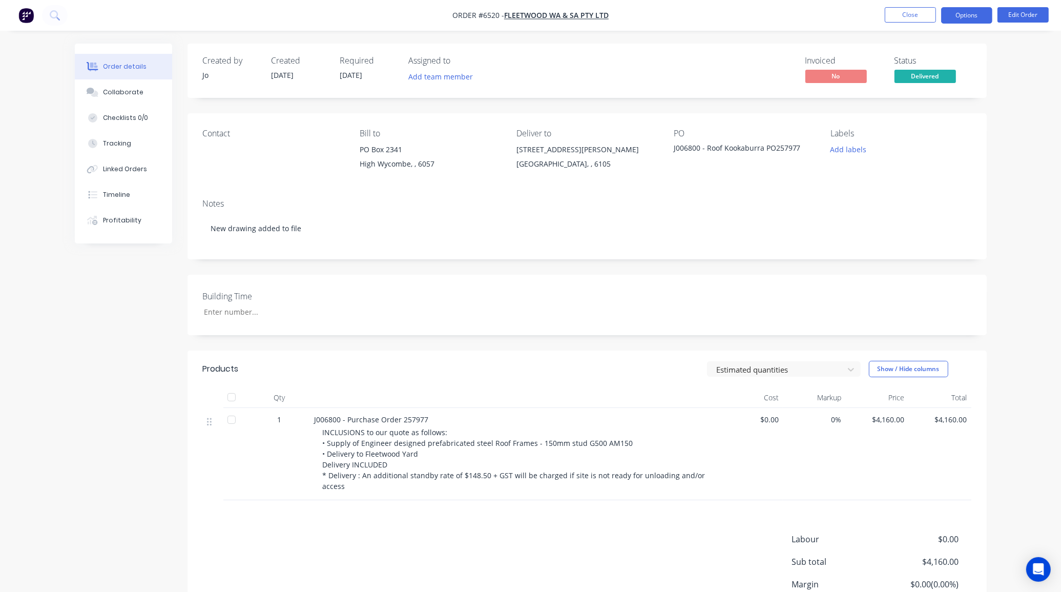
click at [956, 19] on button "Options" at bounding box center [966, 15] width 51 height 16
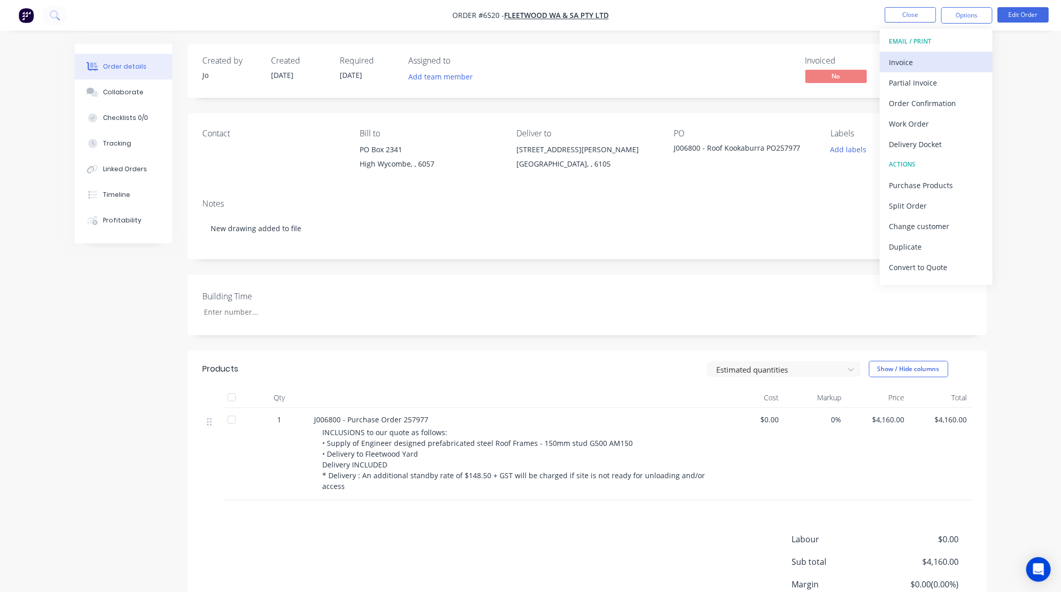
click at [913, 65] on div "Invoice" at bounding box center [936, 62] width 94 height 15
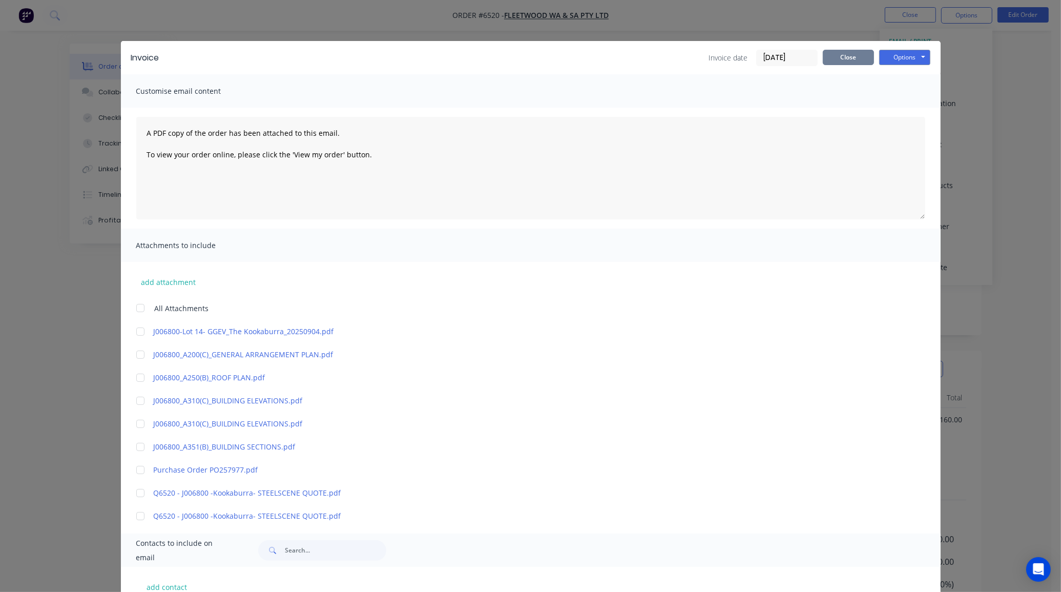
click at [844, 54] on button "Close" at bounding box center [848, 57] width 51 height 15
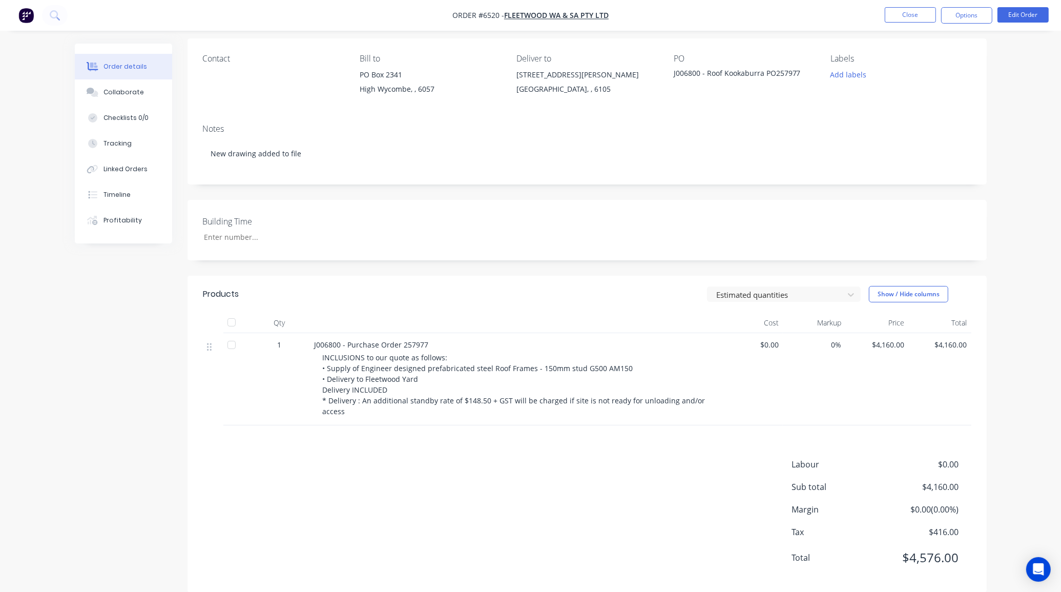
scroll to position [80, 0]
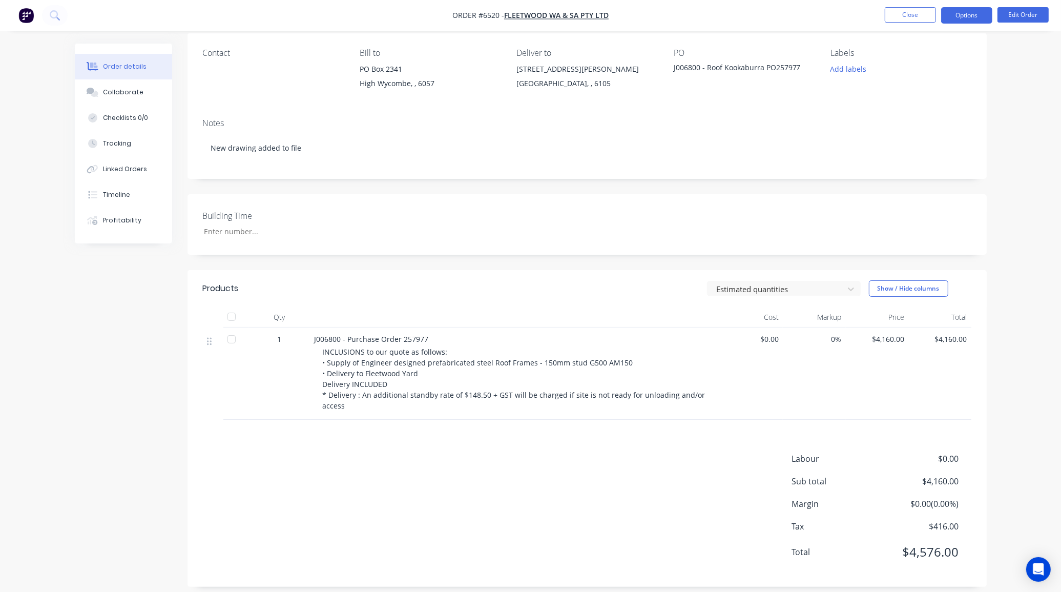
click at [979, 14] on button "Options" at bounding box center [966, 15] width 51 height 16
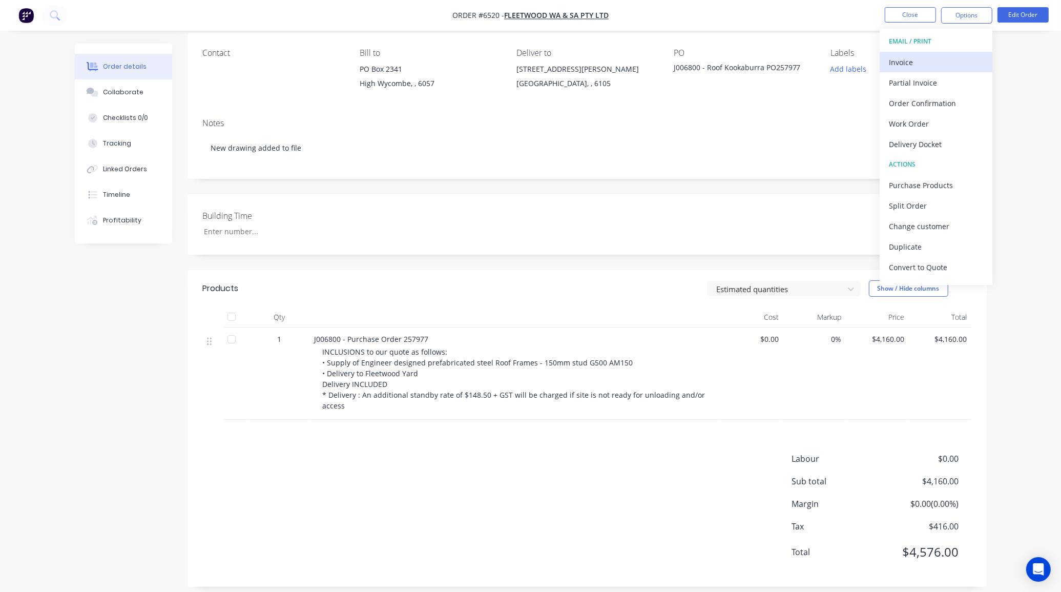
click at [928, 69] on div "Invoice" at bounding box center [936, 62] width 94 height 15
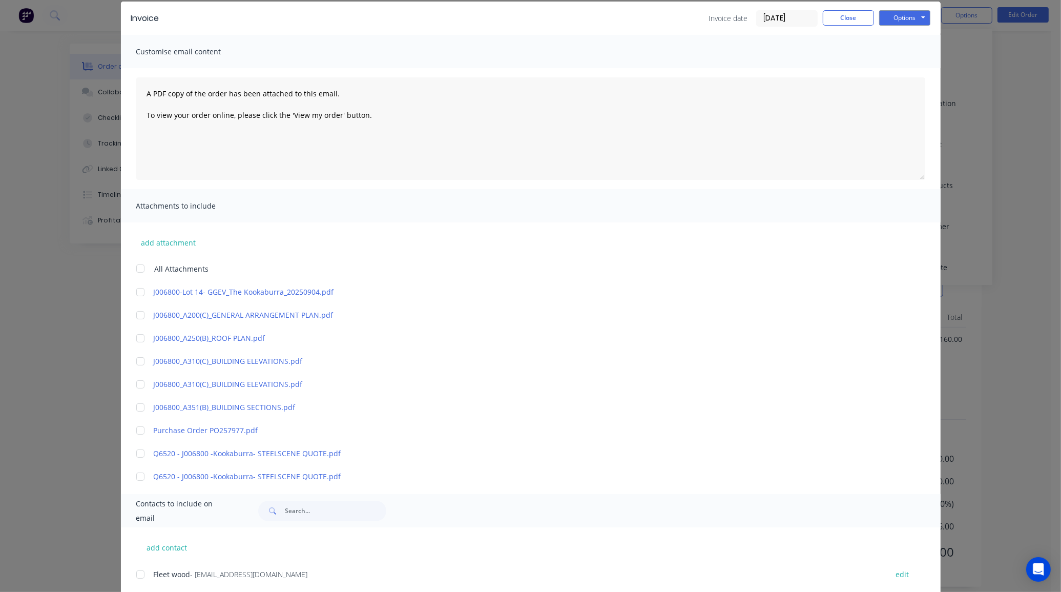
scroll to position [182, 0]
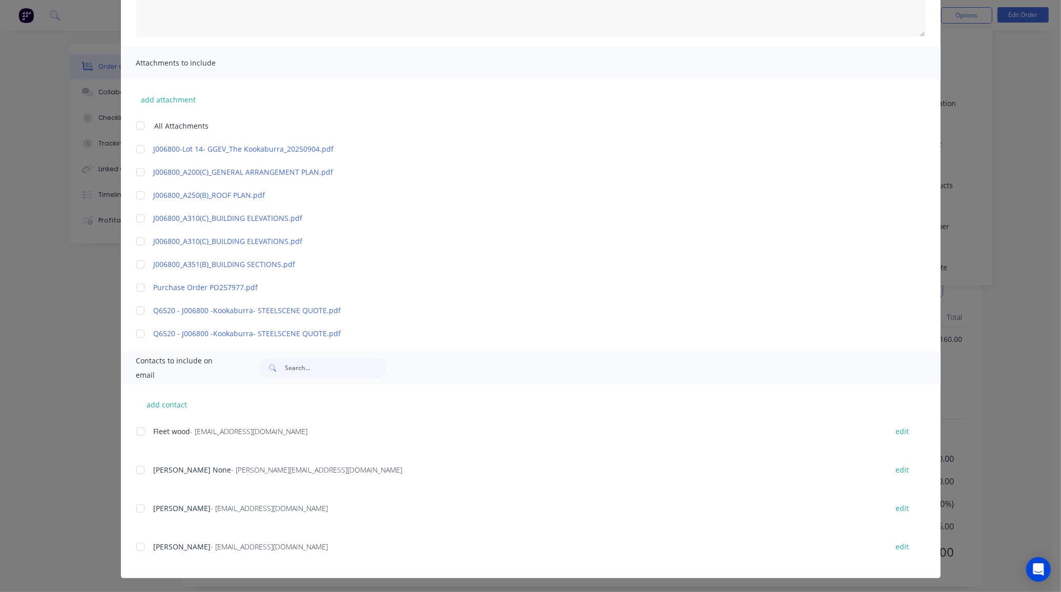
click at [142, 285] on div at bounding box center [140, 287] width 20 height 20
click at [133, 432] on div at bounding box center [140, 431] width 20 height 20
click at [134, 470] on div at bounding box center [140, 470] width 20 height 20
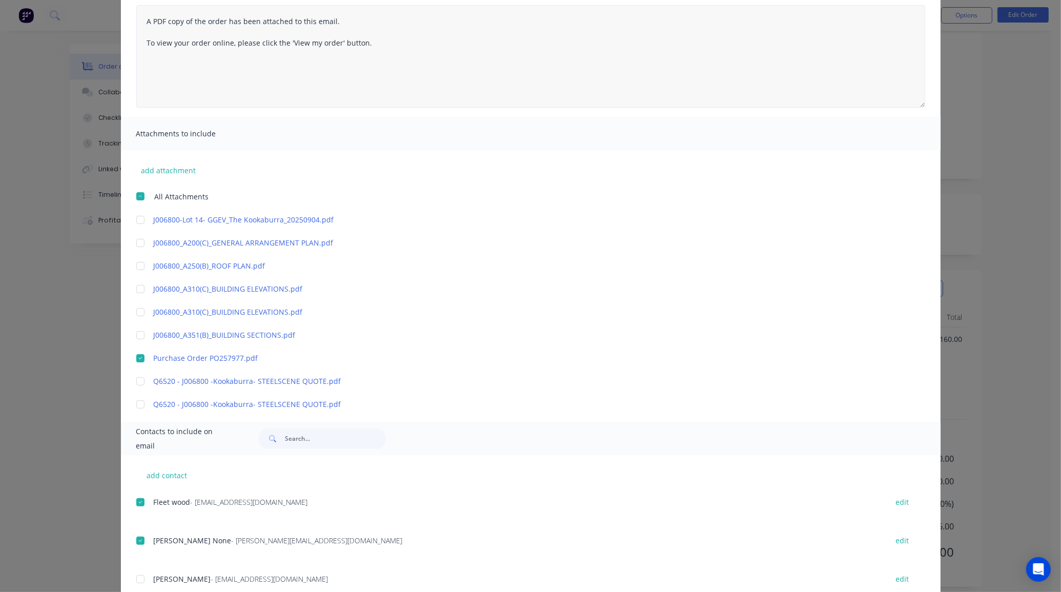
scroll to position [0, 0]
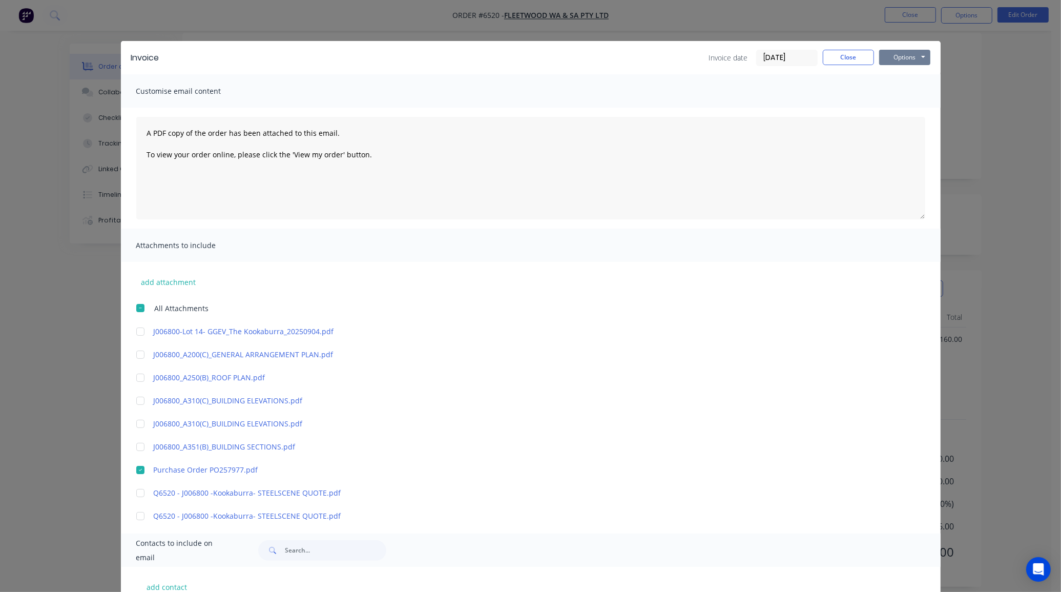
click at [887, 60] on button "Options" at bounding box center [904, 57] width 51 height 15
click at [885, 111] on button "Email" at bounding box center [912, 109] width 66 height 17
click at [861, 54] on button "Close" at bounding box center [848, 57] width 51 height 15
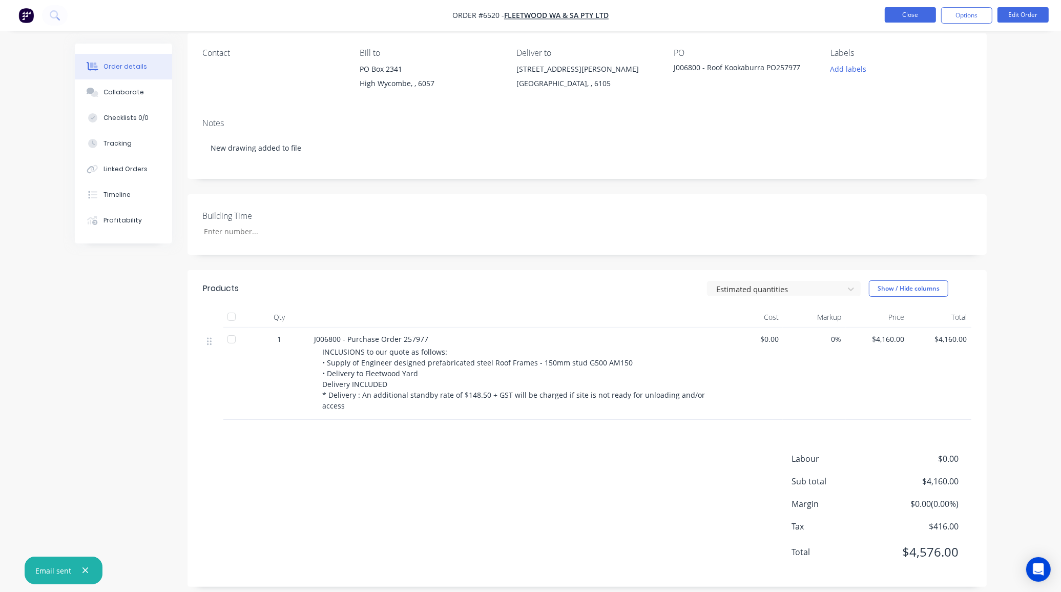
click at [904, 17] on button "Close" at bounding box center [910, 14] width 51 height 15
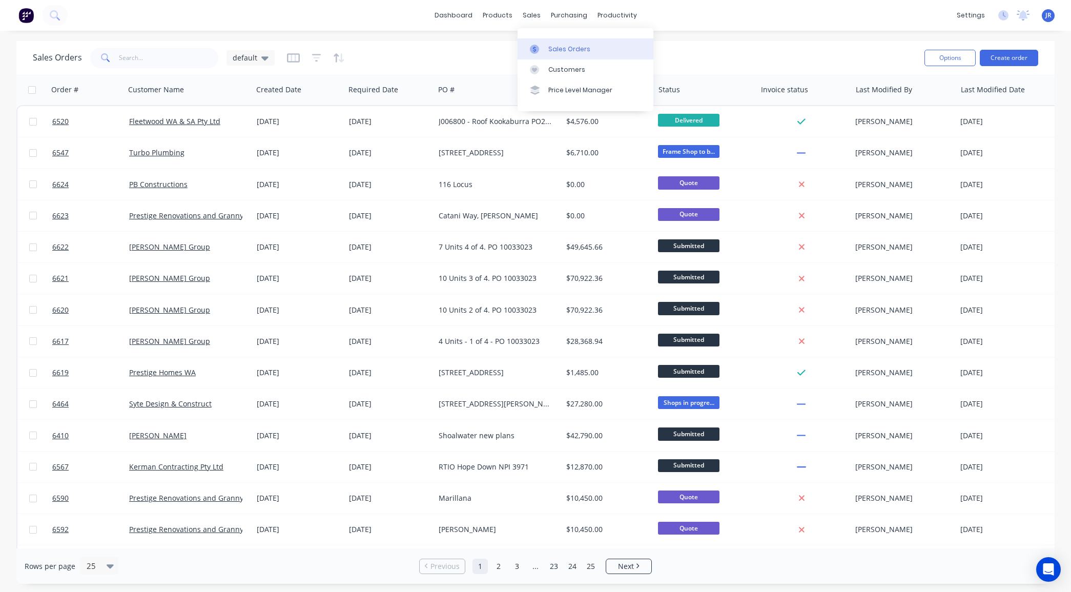
click at [534, 49] on icon at bounding box center [534, 49] width 3 height 6
click at [465, 18] on link "dashboard" at bounding box center [453, 15] width 48 height 15
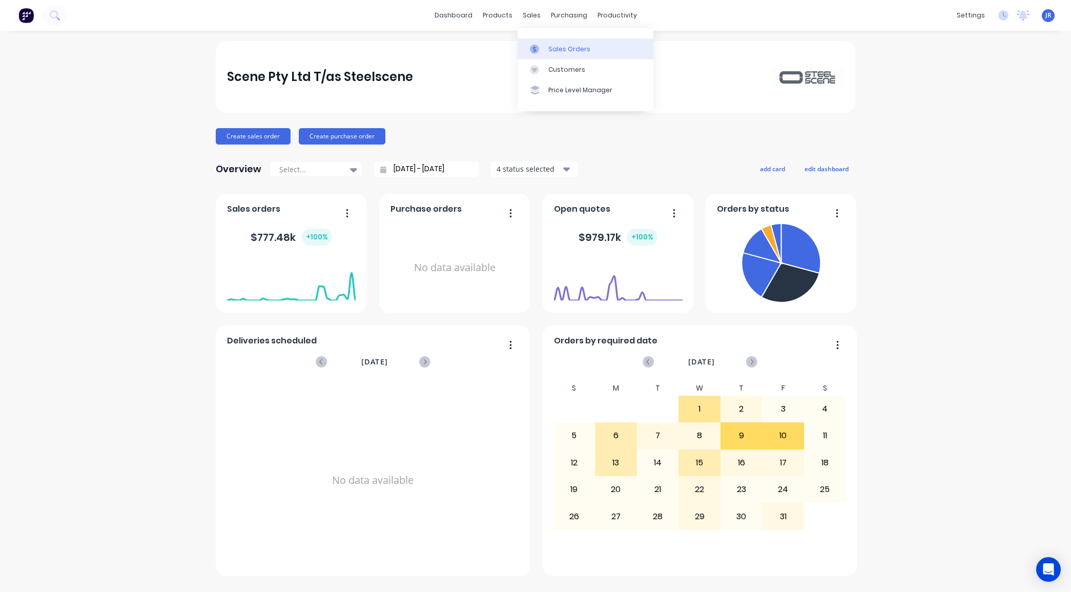
click at [538, 43] on link "Sales Orders" at bounding box center [585, 48] width 136 height 20
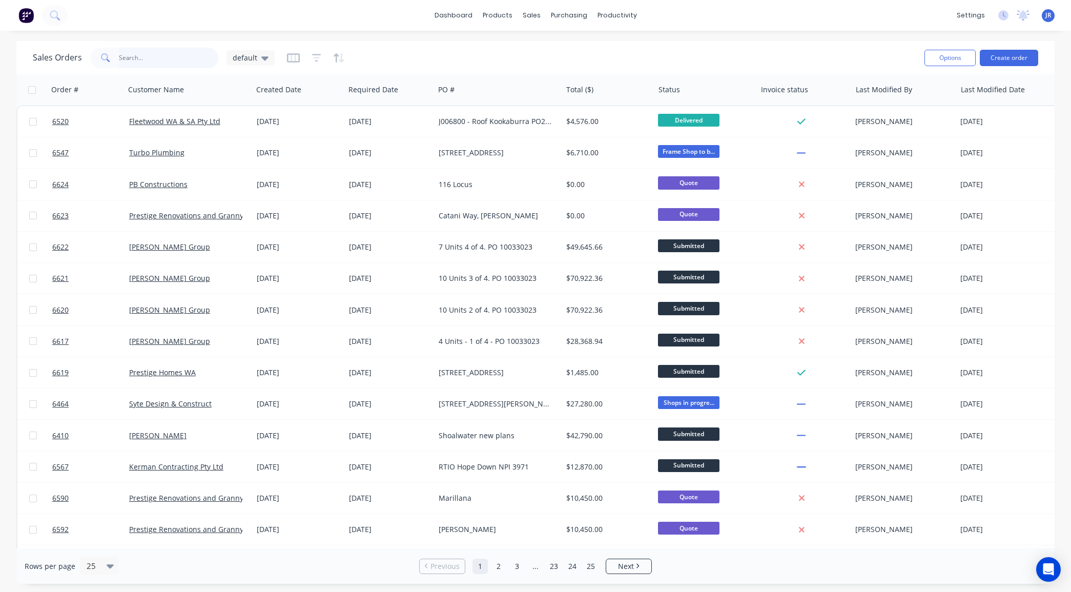
drag, startPoint x: 159, startPoint y: 53, endPoint x: 152, endPoint y: 47, distance: 9.4
click at [159, 53] on input "text" at bounding box center [169, 58] width 100 height 20
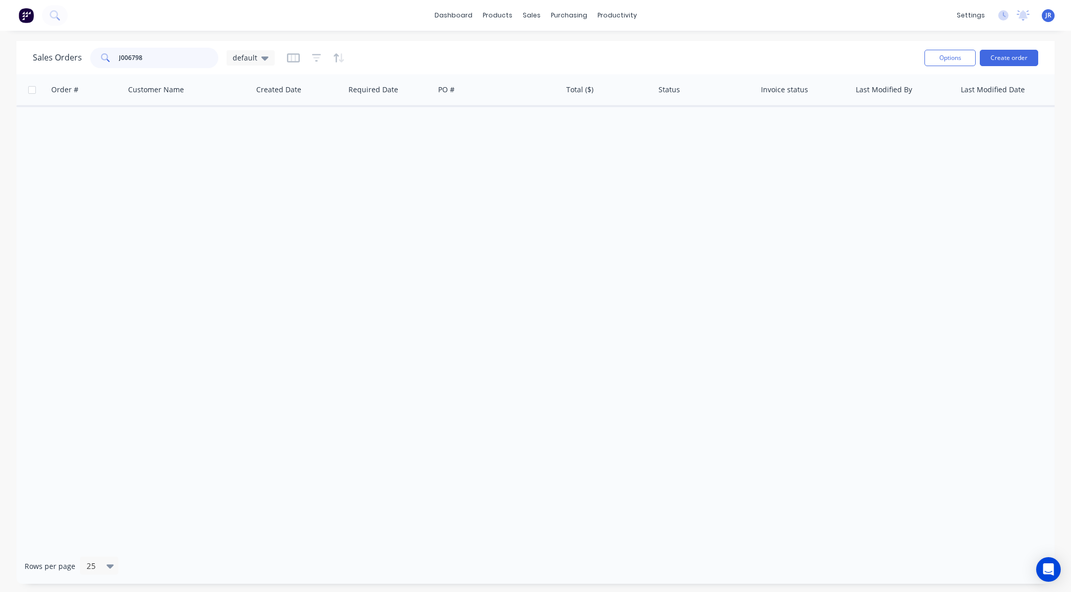
type input "J006798"
click at [676, 70] on div "Sales Orders J006798 default" at bounding box center [474, 57] width 883 height 25
click at [1000, 67] on div "Options Create order" at bounding box center [979, 57] width 118 height 25
drag, startPoint x: 139, startPoint y: 50, endPoint x: -38, endPoint y: 39, distance: 177.6
click at [0, 39] on html "dashboard products sales purchasing productivity dashboard products Product Cat…" at bounding box center [535, 296] width 1071 height 592
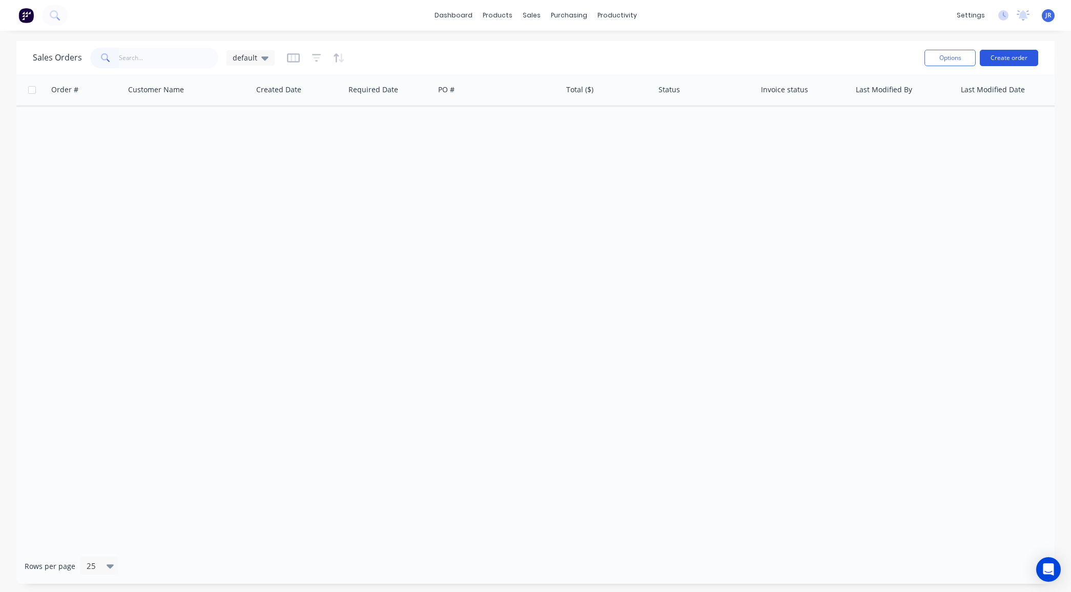
click at [1021, 55] on button "Create order" at bounding box center [1008, 58] width 58 height 16
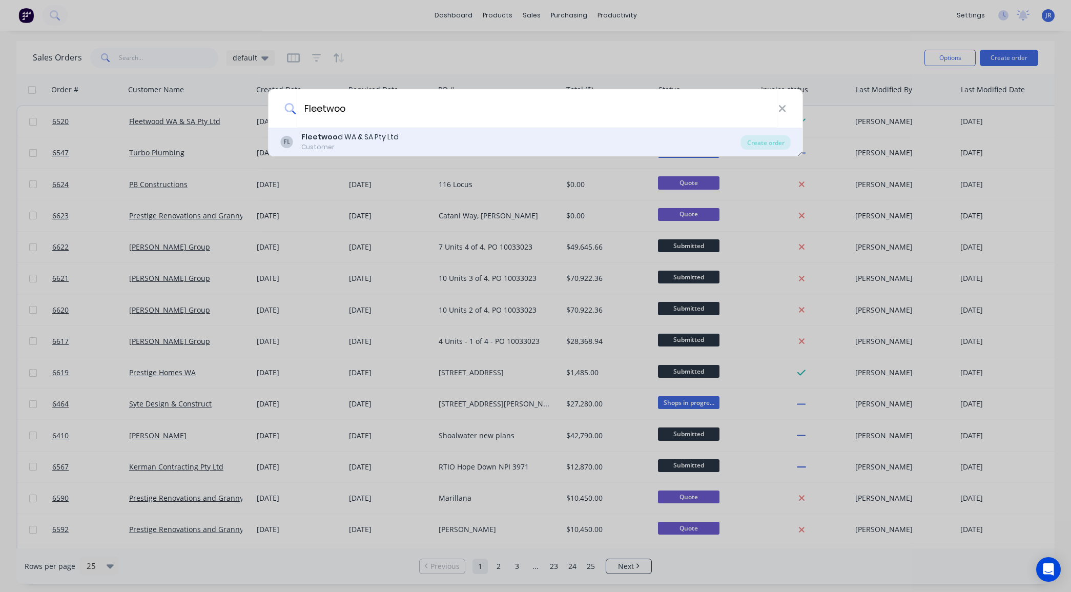
type input "Fleetwoo"
click at [331, 139] on b "Fleetwoo" at bounding box center [319, 137] width 36 height 10
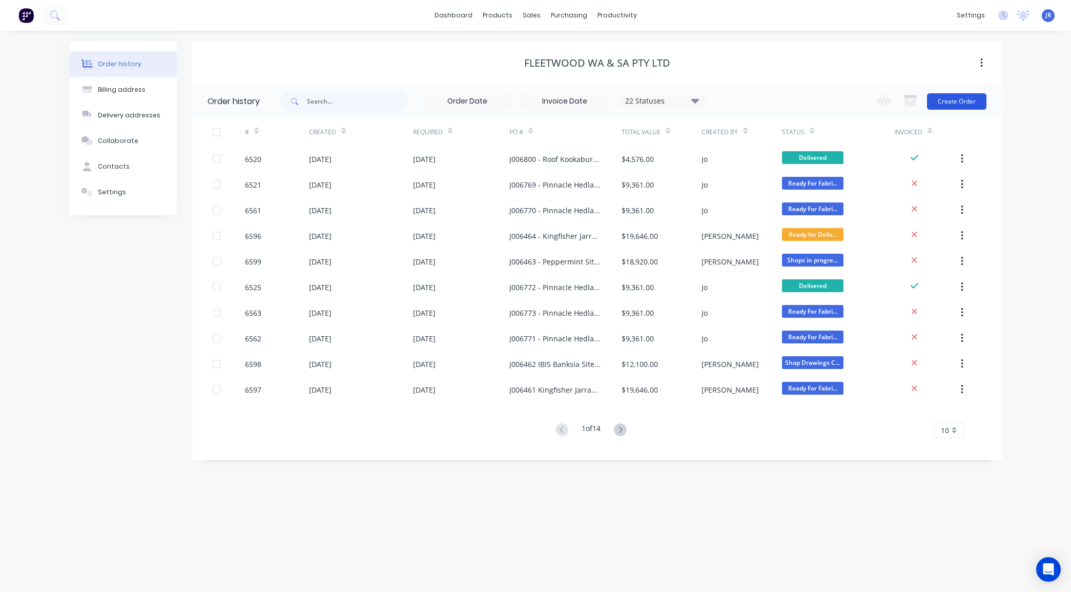
click at [941, 106] on button "Create Order" at bounding box center [956, 101] width 59 height 16
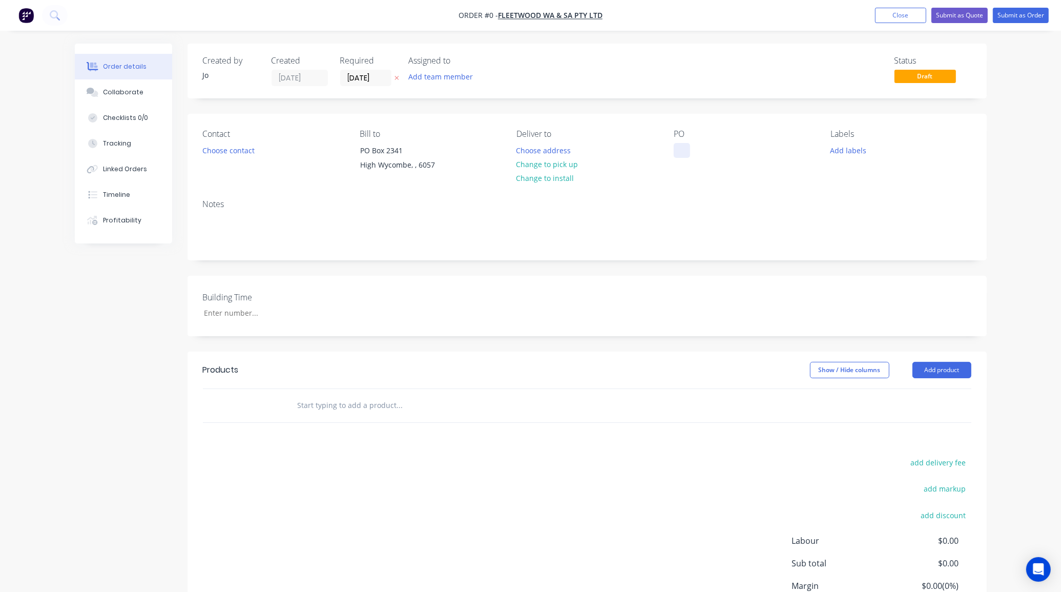
click at [684, 145] on div at bounding box center [682, 150] width 16 height 15
click at [325, 407] on div "Order details Collaborate Checklists 0/0 Tracking Linked Orders Timeline Profit…" at bounding box center [531, 364] width 932 height 640
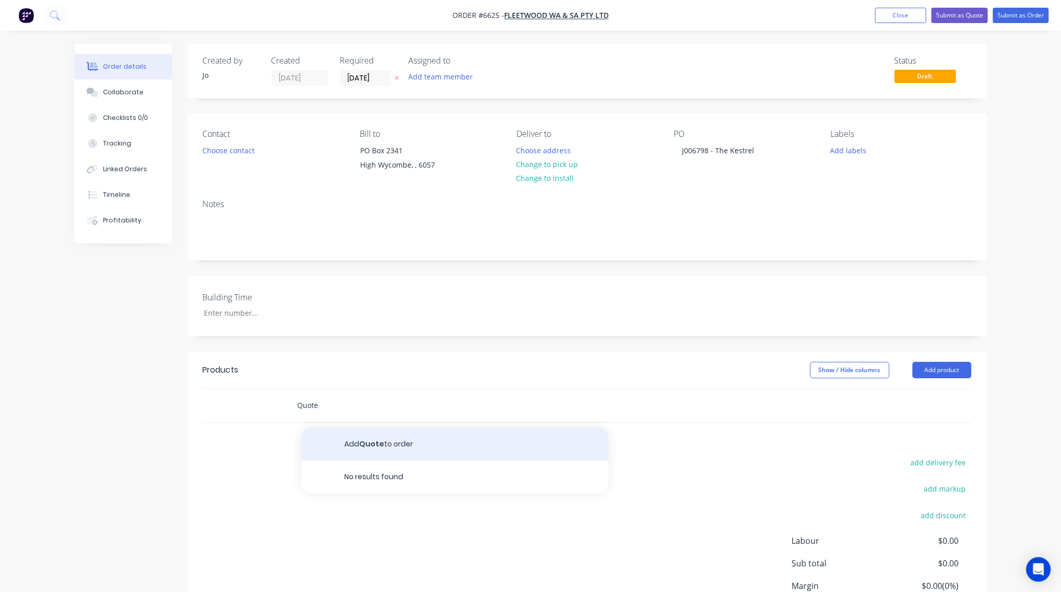
type input "Quote"
click at [341, 438] on button "Add Quote to order" at bounding box center [454, 444] width 307 height 33
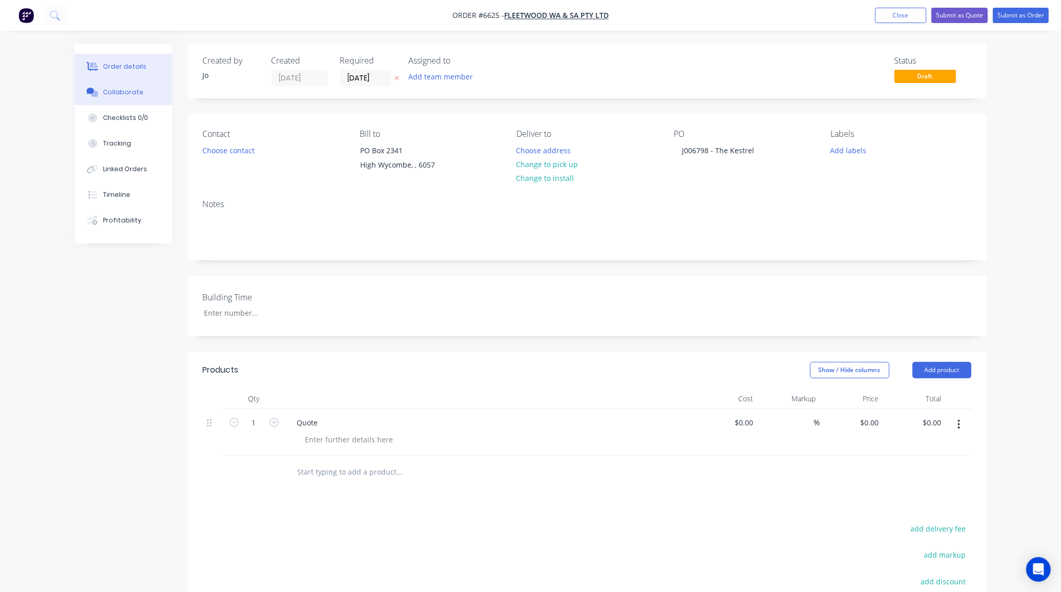
click at [121, 90] on div "Collaborate" at bounding box center [123, 92] width 40 height 9
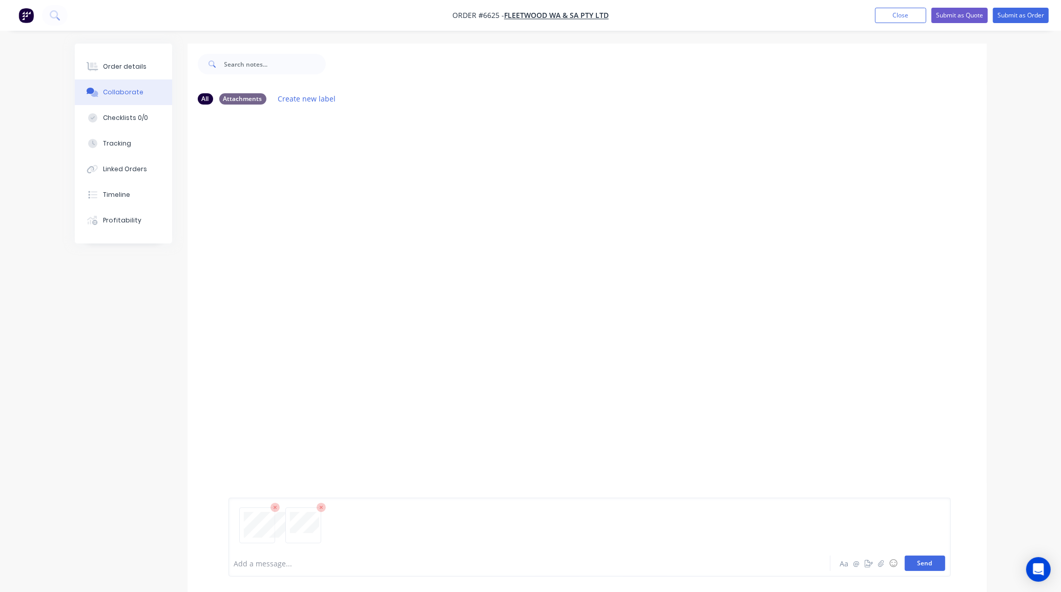
click at [916, 564] on button "Send" at bounding box center [925, 562] width 40 height 15
click at [915, 559] on button "Send" at bounding box center [925, 562] width 40 height 15
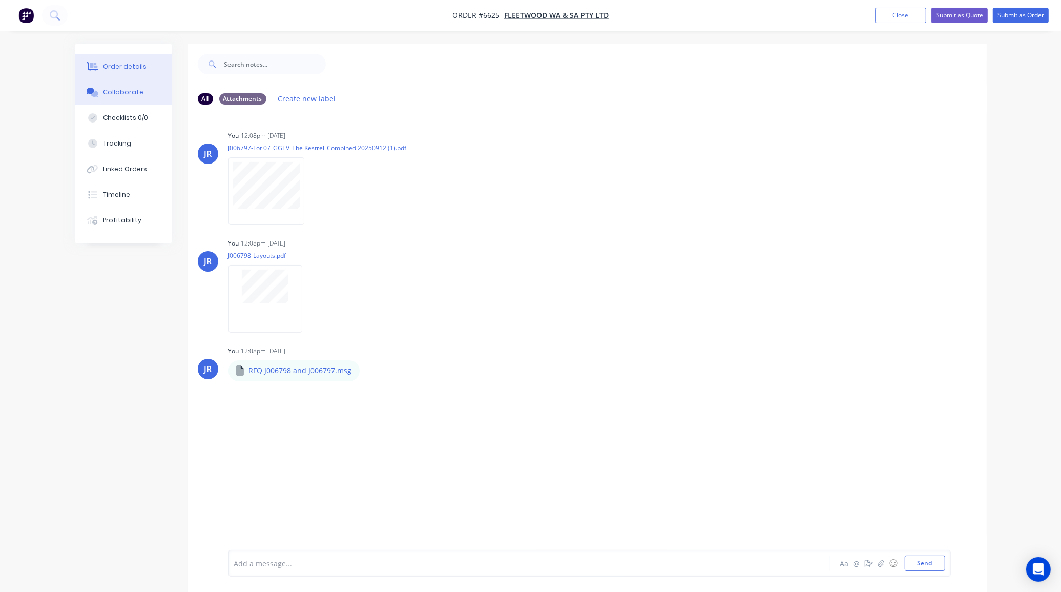
click at [101, 65] on button "Order details" at bounding box center [123, 67] width 97 height 26
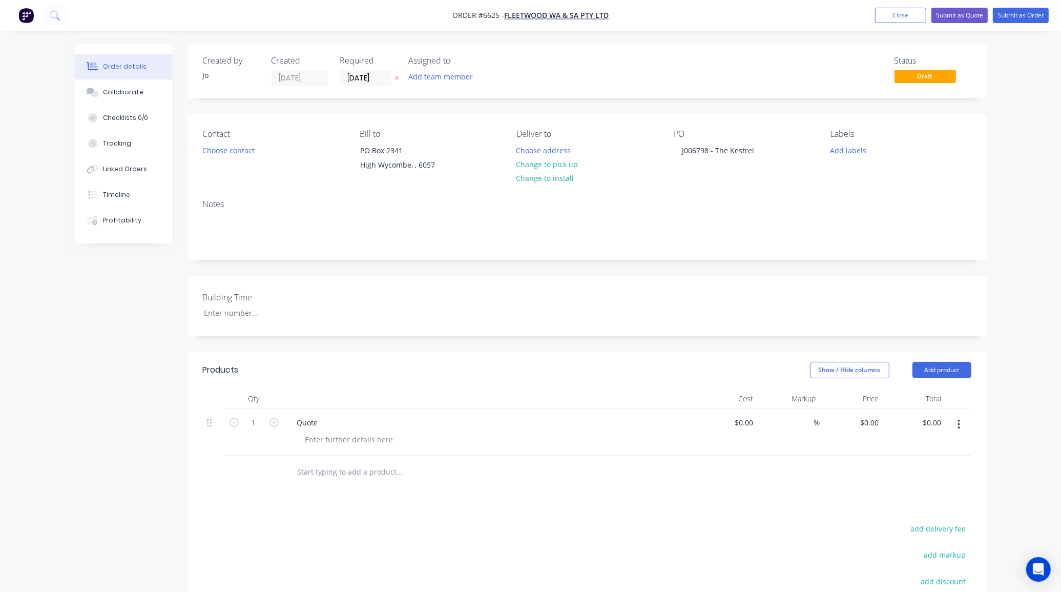
drag, startPoint x: 657, startPoint y: 16, endPoint x: 654, endPoint y: 24, distance: 8.8
click at [657, 16] on nav "Order #6625 - Fleetwood WA & SA Pty Ltd Add product Close Submit as Quote Submi…" at bounding box center [530, 15] width 1061 height 31
click at [141, 95] on button "Collaborate" at bounding box center [123, 92] width 97 height 26
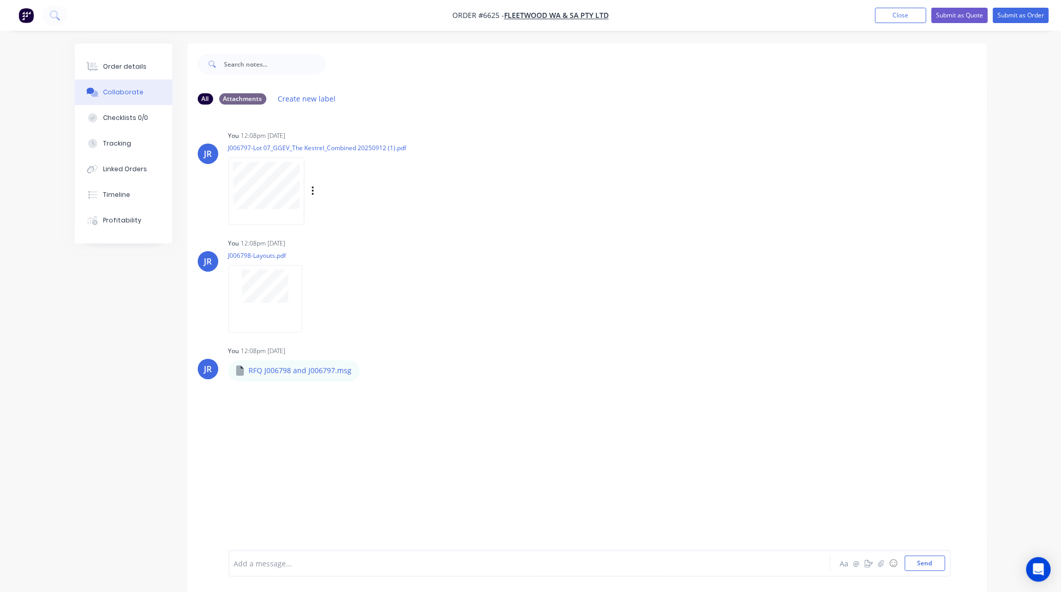
click at [318, 193] on div "Labels Download Delete" at bounding box center [365, 191] width 115 height 15
click at [313, 193] on icon "button" at bounding box center [312, 191] width 3 height 12
click at [338, 240] on button "Delete" at bounding box center [380, 241] width 115 height 23
click at [276, 505] on icon at bounding box center [274, 507] width 9 height 9
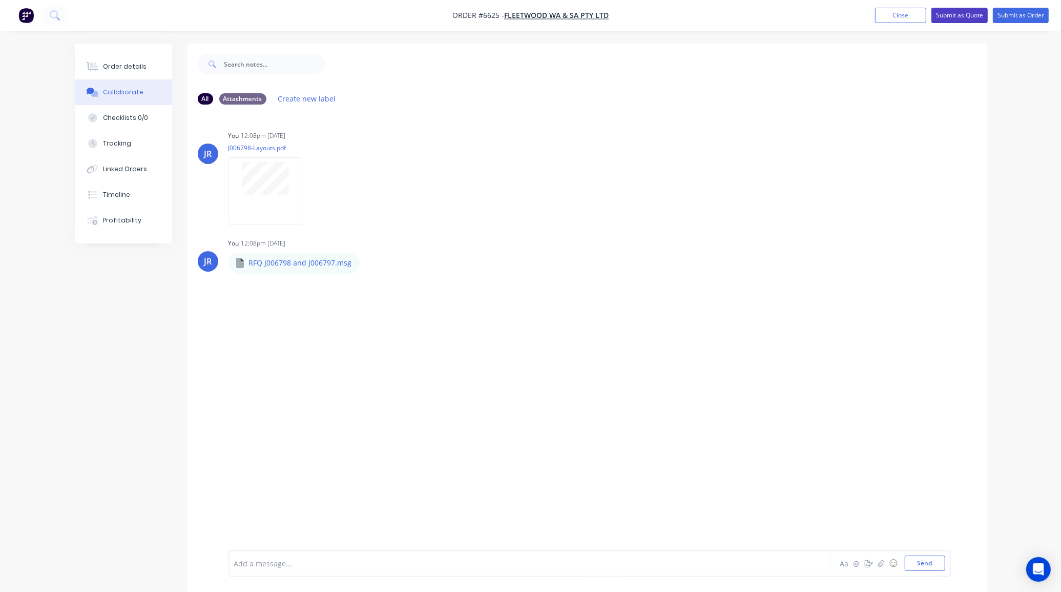
click at [944, 16] on button "Submit as Quote" at bounding box center [959, 15] width 56 height 15
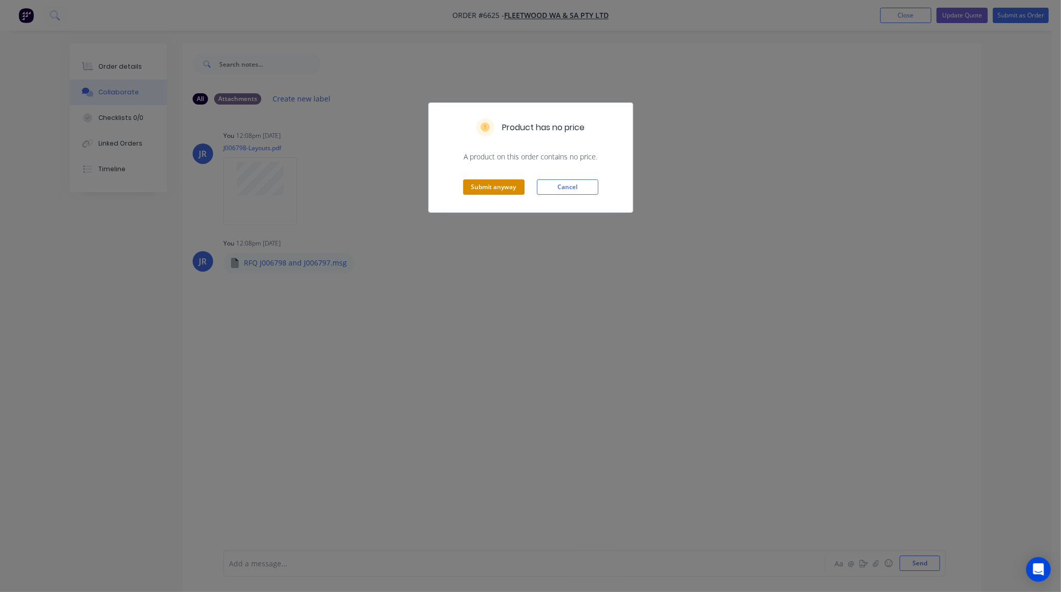
click at [501, 190] on button "Submit anyway" at bounding box center [493, 186] width 61 height 15
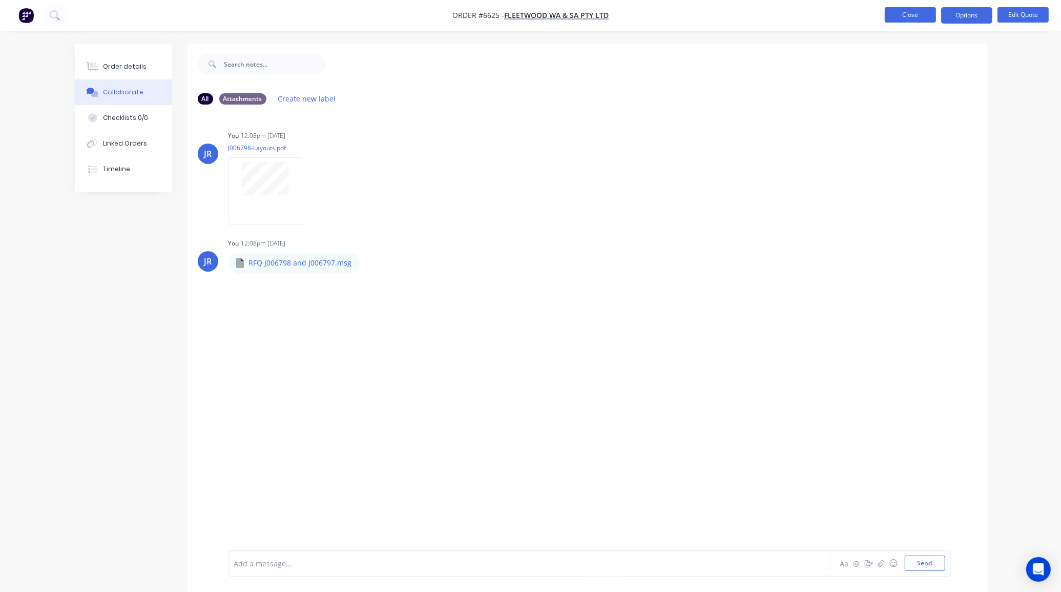
click at [909, 17] on button "Close" at bounding box center [910, 14] width 51 height 15
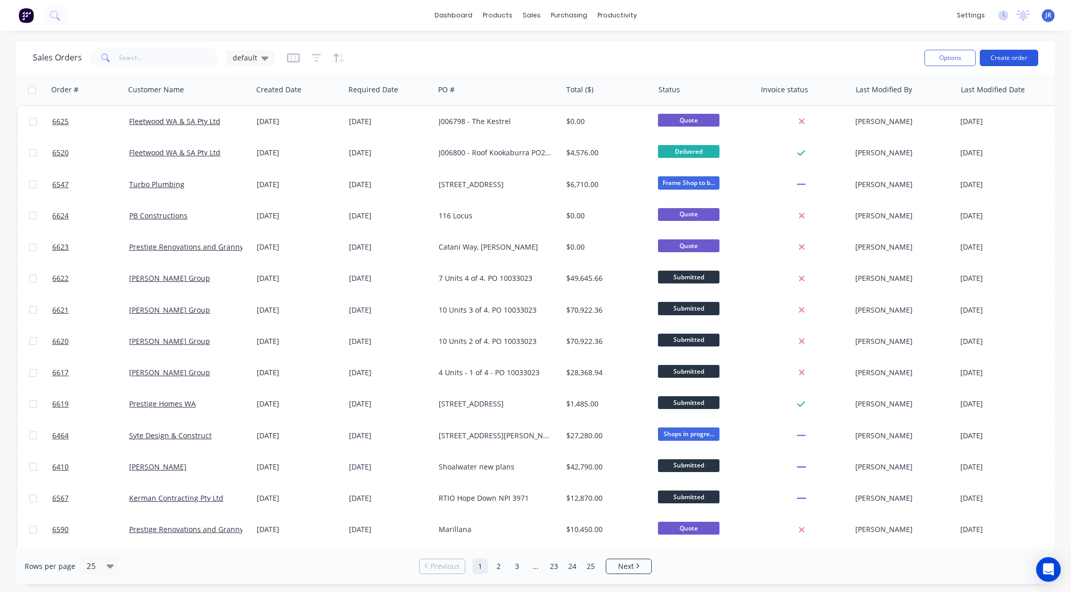
click at [989, 57] on button "Create order" at bounding box center [1008, 58] width 58 height 16
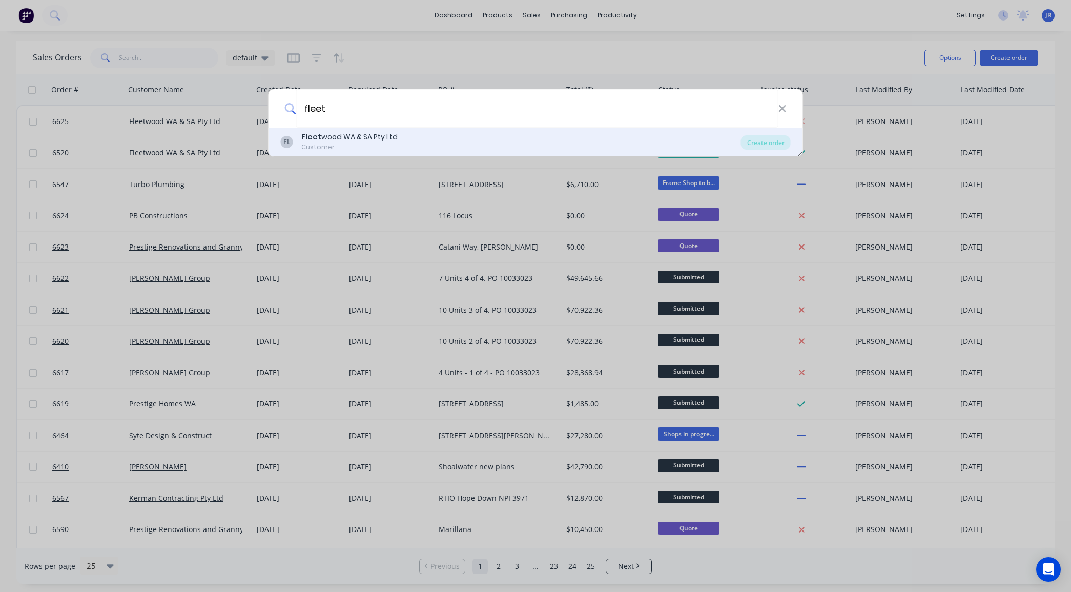
type input "fleet"
click at [361, 131] on div "FL Fleet wood WA & SA Pty Ltd Customer Create order" at bounding box center [535, 142] width 534 height 29
click at [321, 142] on div "Customer" at bounding box center [349, 146] width 96 height 9
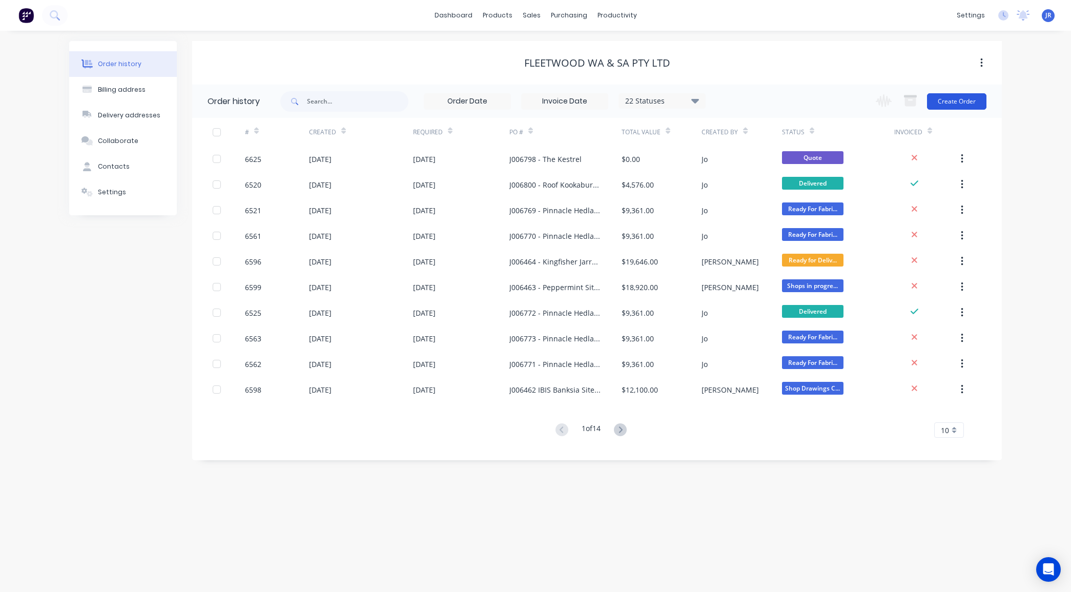
click at [952, 105] on button "Create Order" at bounding box center [956, 101] width 59 height 16
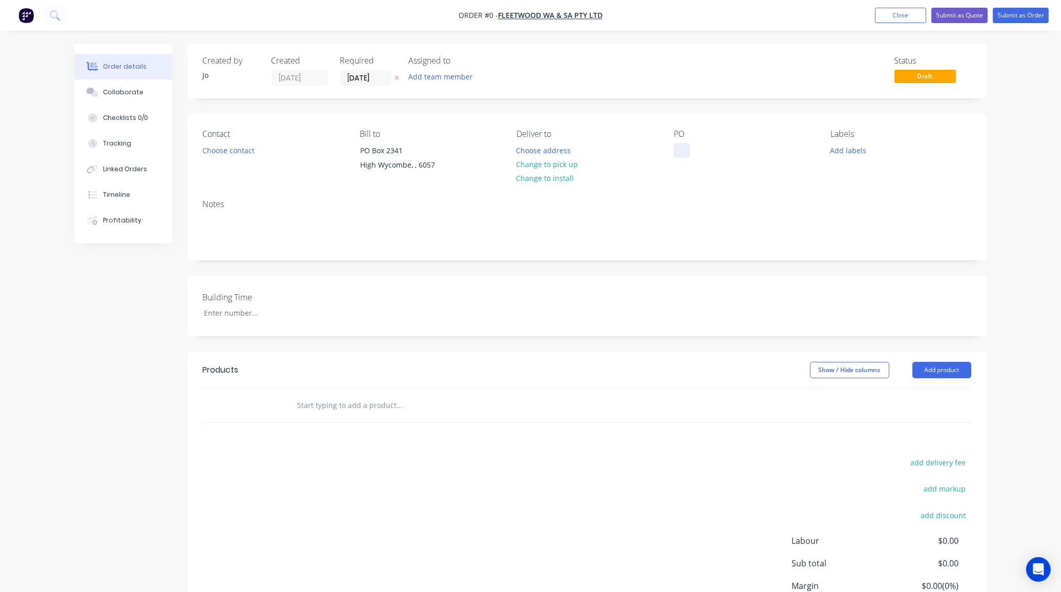
click at [680, 145] on div at bounding box center [682, 150] width 16 height 15
click at [305, 408] on div "Creating draft order... Loading... Order details Collaborate Checklists 0/0 Tra…" at bounding box center [531, 364] width 932 height 640
type input "Quote"
click at [360, 440] on button "Add Quote to order" at bounding box center [454, 444] width 307 height 33
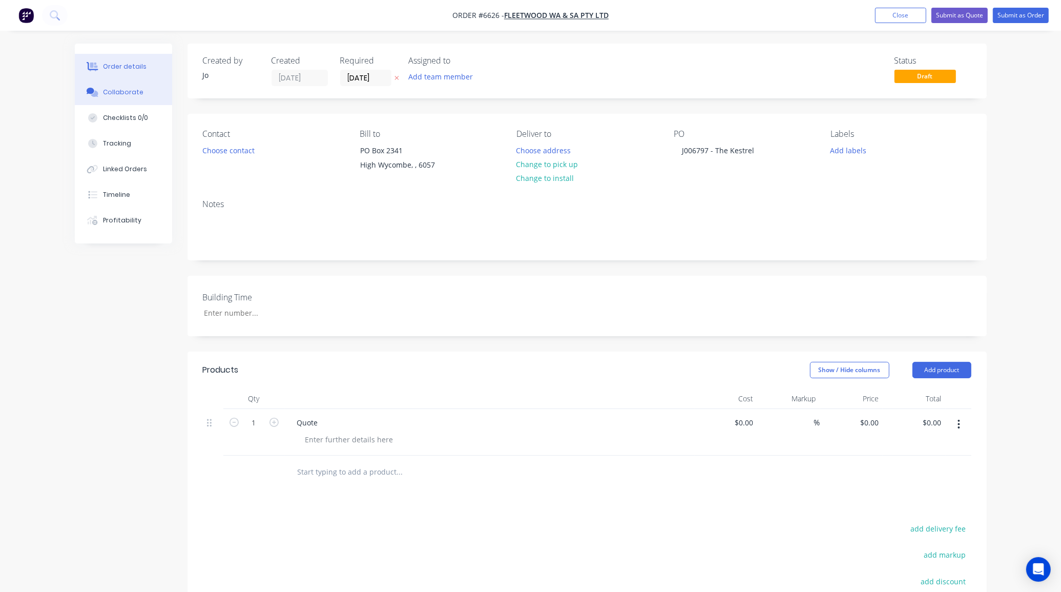
click at [130, 85] on button "Collaborate" at bounding box center [123, 92] width 97 height 26
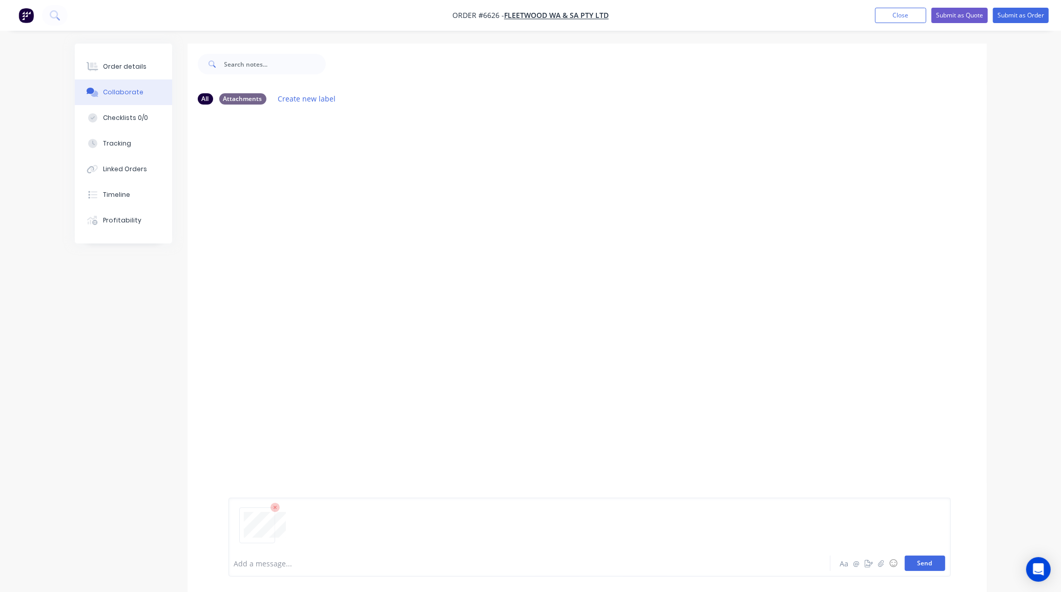
click at [915, 562] on button "Send" at bounding box center [925, 562] width 40 height 15
click at [911, 562] on button "Send" at bounding box center [925, 562] width 40 height 15
click at [136, 65] on div "Order details" at bounding box center [125, 66] width 44 height 9
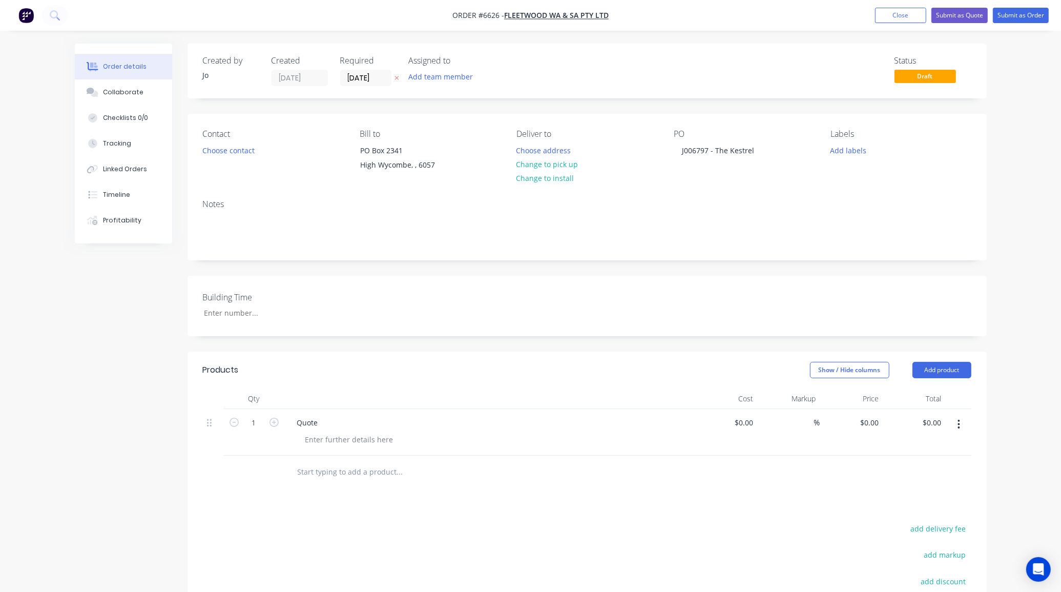
click at [19, 285] on div "Order details Collaborate Checklists 0/0 Tracking Linked Orders Timeline Profit…" at bounding box center [530, 375] width 1061 height 750
